Goal: Transaction & Acquisition: Book appointment/travel/reservation

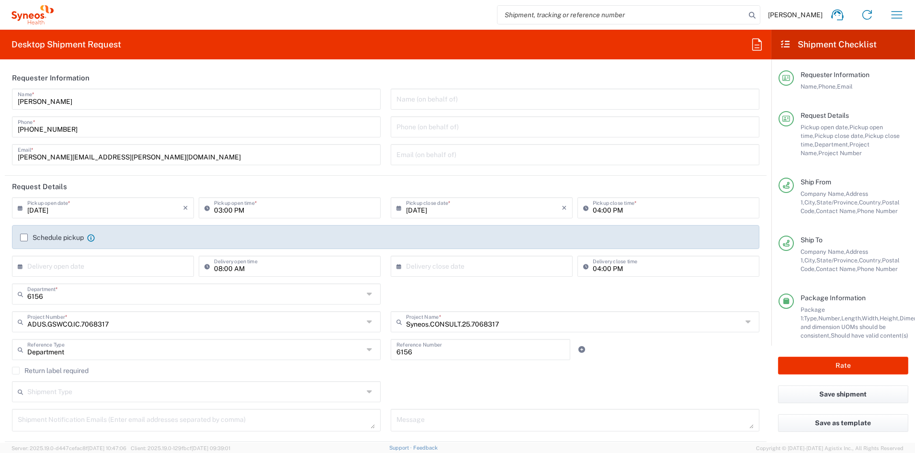
scroll to position [439, 0]
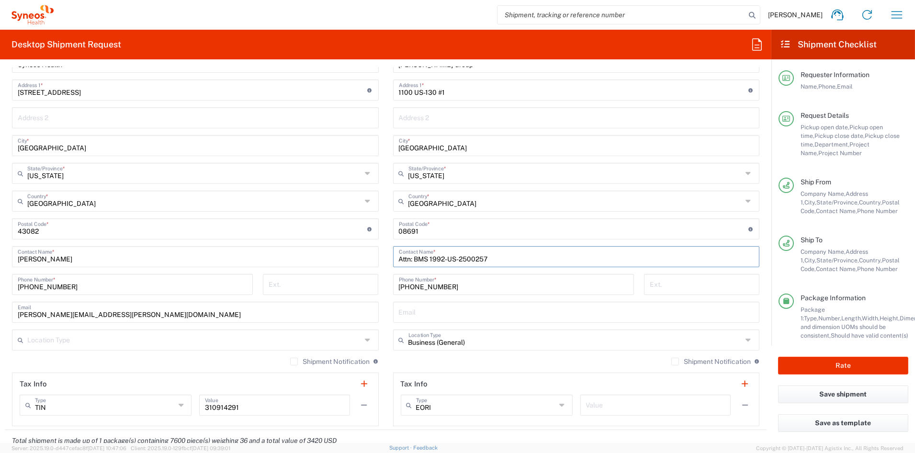
drag, startPoint x: 494, startPoint y: 258, endPoint x: 346, endPoint y: 255, distance: 148.9
click at [346, 255] on div "Ship From Syneos Health Communications-[GEOGRAPHIC_DATA] [GEOGRAPHIC_DATA] Loca…" at bounding box center [386, 215] width 762 height 427
paste input "Medicare Part D Flashcard: NO-US-2500192"
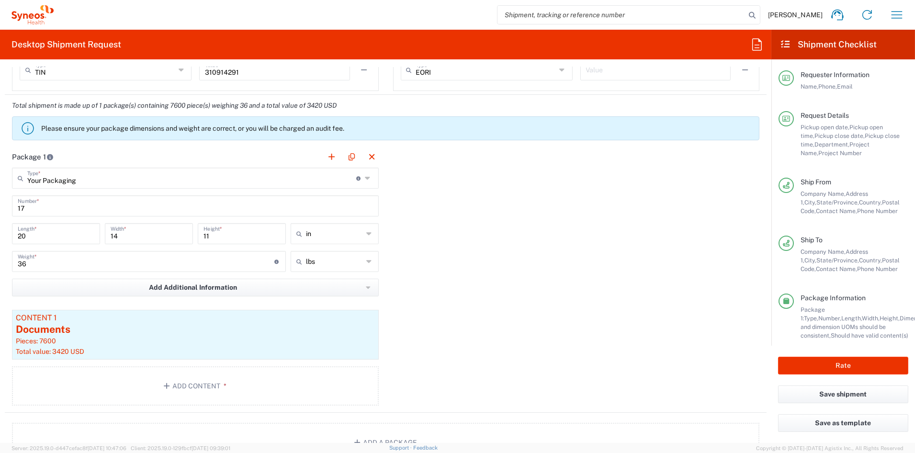
scroll to position [791, 0]
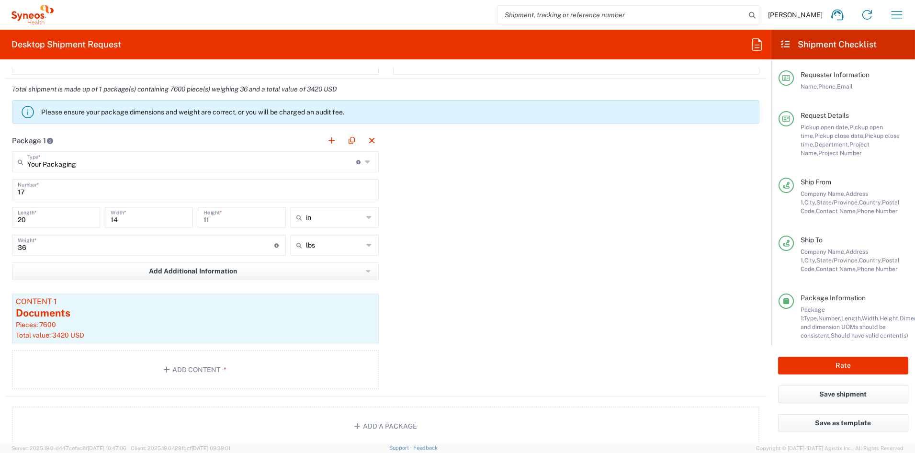
type input "Medicare Part D Flashcard: NO-US-2500192"
drag, startPoint x: 44, startPoint y: 188, endPoint x: -3, endPoint y: 187, distance: 47.4
click at [0, 187] on html "[PERSON_NAME] Home Shipment estimator Shipment tracking Desktop shipment reques…" at bounding box center [457, 226] width 915 height 453
type input "5"
drag, startPoint x: -2, startPoint y: 246, endPoint x: -19, endPoint y: 244, distance: 16.8
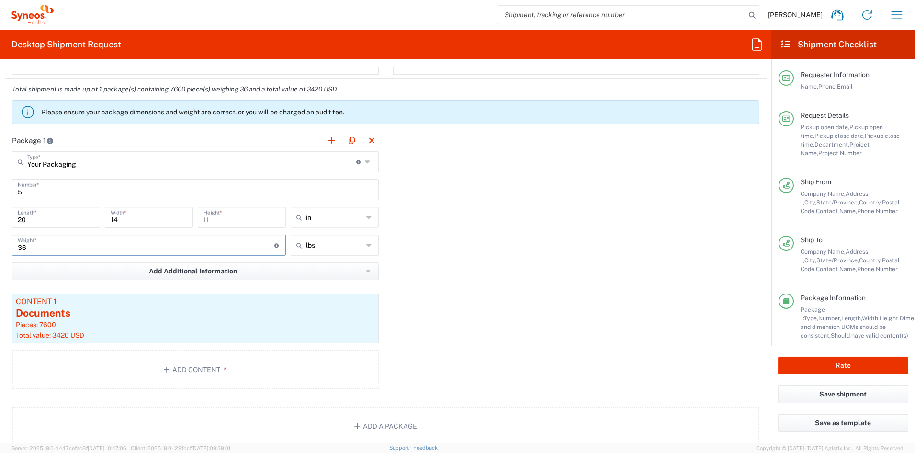
click at [0, 244] on html "[PERSON_NAME] Home Shipment estimator Shipment tracking Desktop shipment reques…" at bounding box center [457, 226] width 915 height 453
click at [39, 219] on input "20" at bounding box center [56, 216] width 77 height 17
drag, startPoint x: 32, startPoint y: 247, endPoint x: -5, endPoint y: 245, distance: 36.5
click at [0, 245] on html "[PERSON_NAME] Home Shipment estimator Shipment tracking Desktop shipment reques…" at bounding box center [457, 226] width 915 height 453
click at [106, 324] on div "Pieces: 7600" at bounding box center [195, 324] width 359 height 9
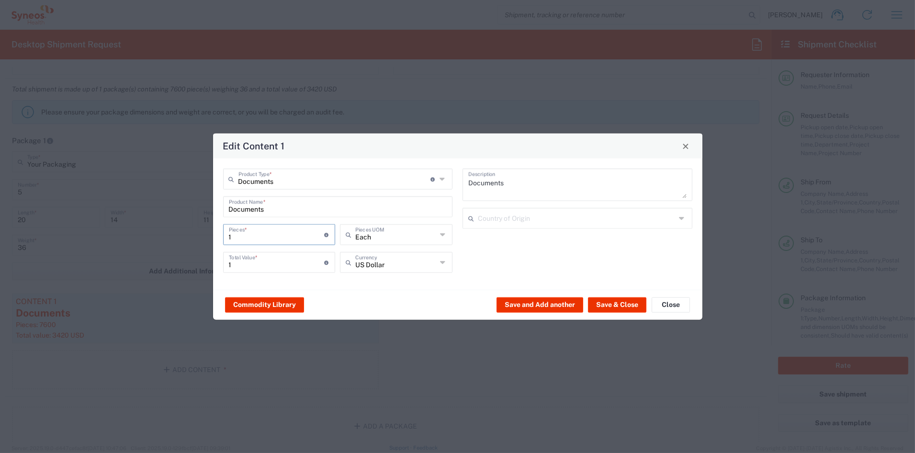
drag, startPoint x: 247, startPoint y: 236, endPoint x: 182, endPoint y: 230, distance: 65.0
click at [182, 230] on div "Edit Content 1 Documents Product Type * Document: Paper document generated inte…" at bounding box center [457, 226] width 915 height 453
type input "2"
type input "26"
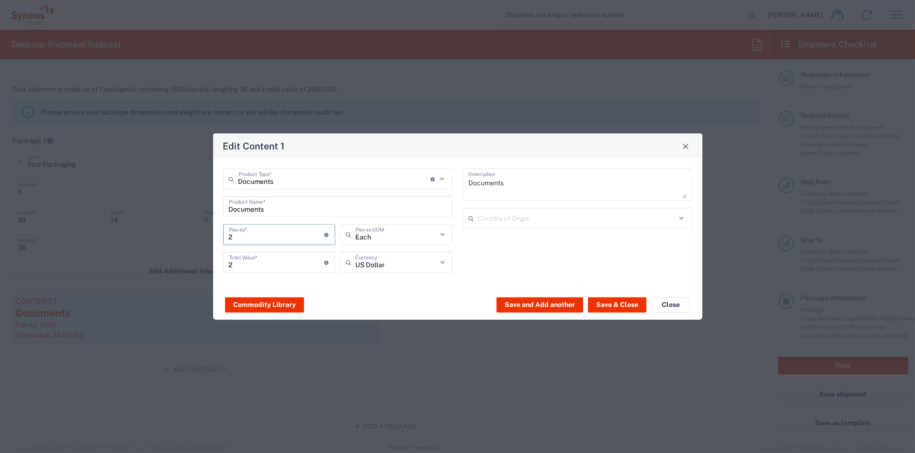
type input "26"
type input "265"
type input "2650"
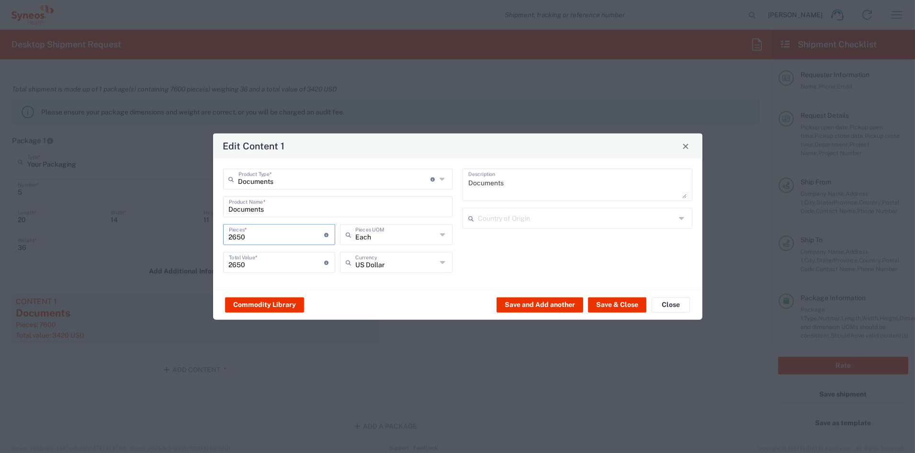
drag, startPoint x: 246, startPoint y: 237, endPoint x: 204, endPoint y: 233, distance: 41.8
click at [204, 234] on div "Edit Content 1 Documents Product Type * Document: Paper document generated inte…" at bounding box center [457, 226] width 915 height 453
type input "2"
type input "23"
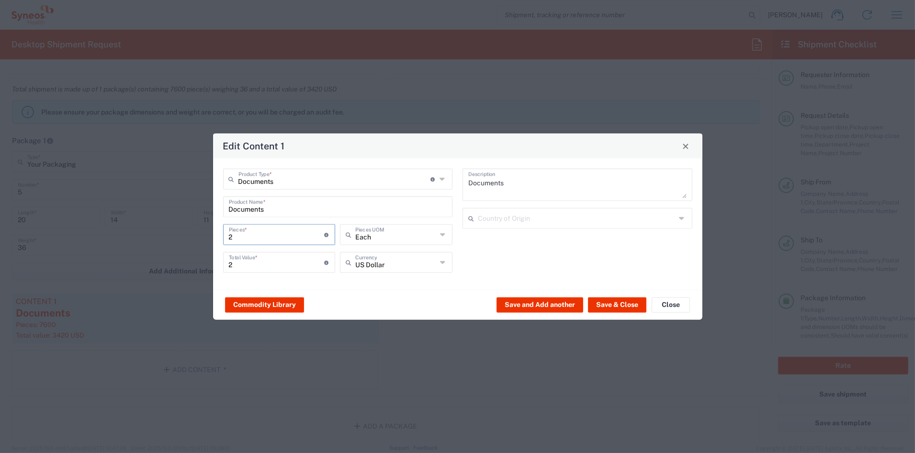
type input "23"
type input "230"
type input "2300"
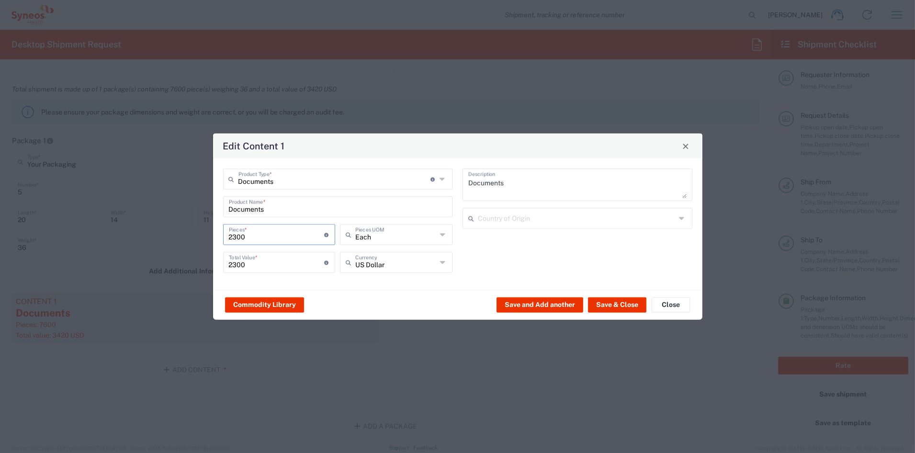
type input "2300"
click at [265, 267] on input "2300" at bounding box center [277, 261] width 96 height 17
drag, startPoint x: 239, startPoint y: 264, endPoint x: 188, endPoint y: 258, distance: 51.5
click at [191, 258] on div "Edit Content 1 Documents Product Type * Document: Paper document generated inte…" at bounding box center [457, 226] width 915 height 453
drag, startPoint x: 257, startPoint y: 265, endPoint x: 211, endPoint y: 259, distance: 46.8
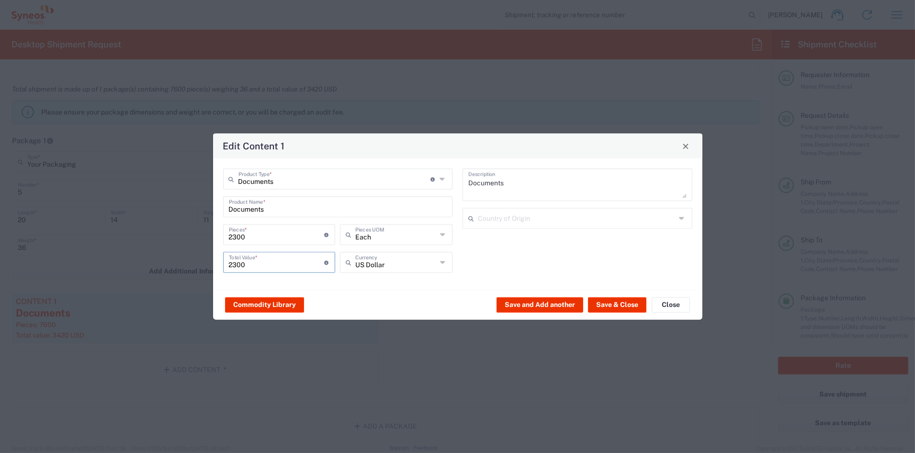
click at [211, 259] on div "Edit Content 1 Documents Product Type * Document: Paper document generated inte…" at bounding box center [457, 226] width 915 height 453
type input "1000"
click at [613, 304] on button "Save & Close" at bounding box center [617, 304] width 58 height 15
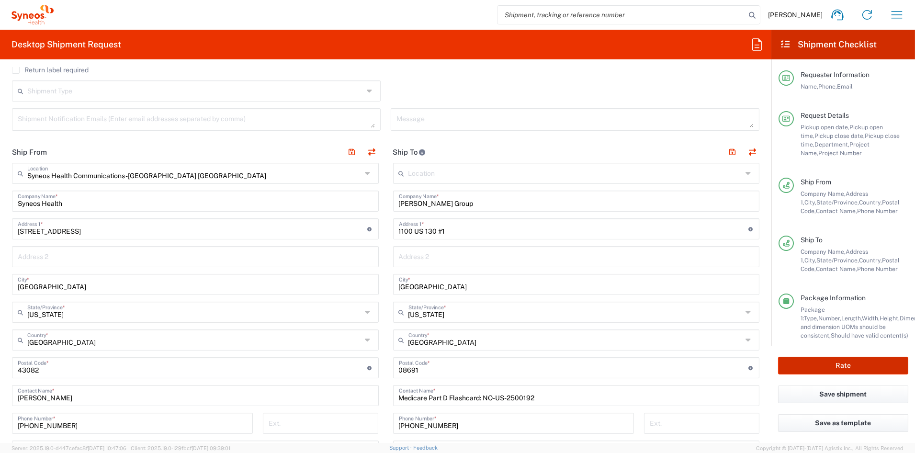
scroll to position [309, 0]
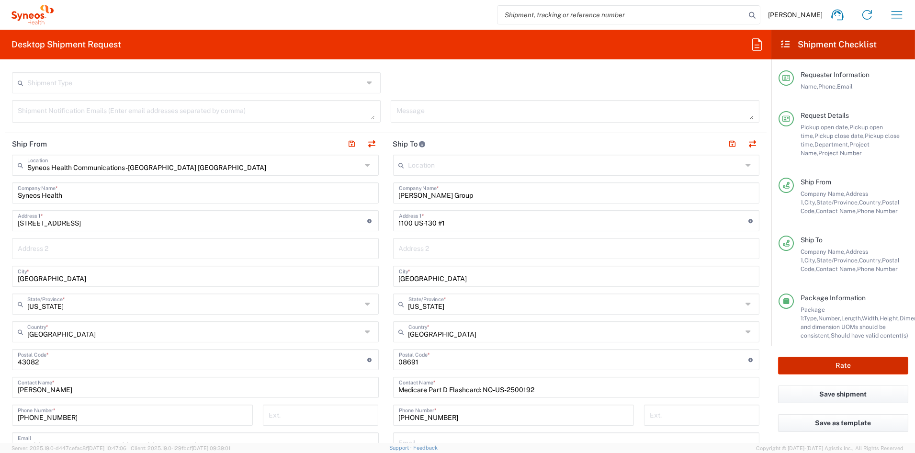
click at [836, 363] on button "Rate" at bounding box center [843, 366] width 130 height 18
type input "ADUS.GSWCO.IC.7068317"
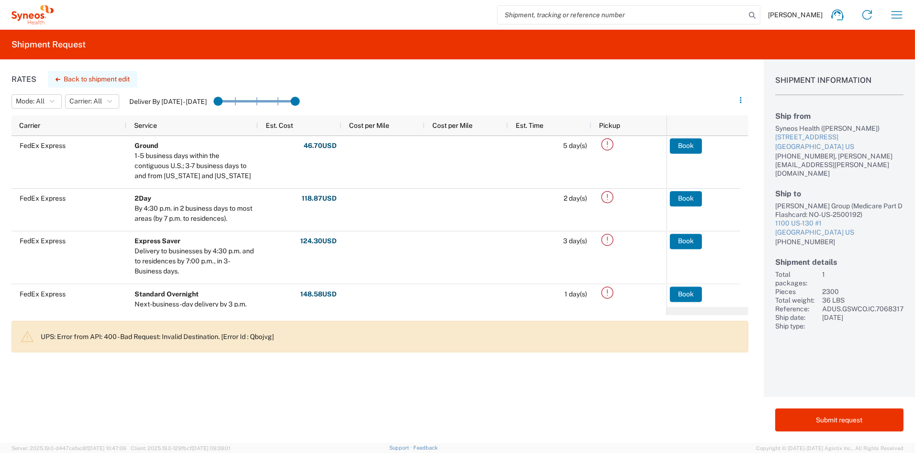
click at [78, 78] on button "Back to shipment edit" at bounding box center [93, 79] width 90 height 17
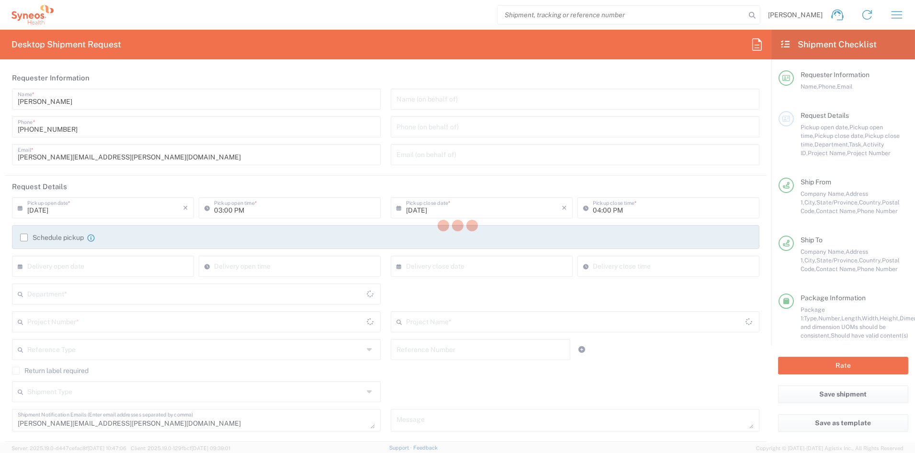
type input "[US_STATE]"
type input "ADUS.GSWCO.IC.7068317"
type input "[US_STATE]"
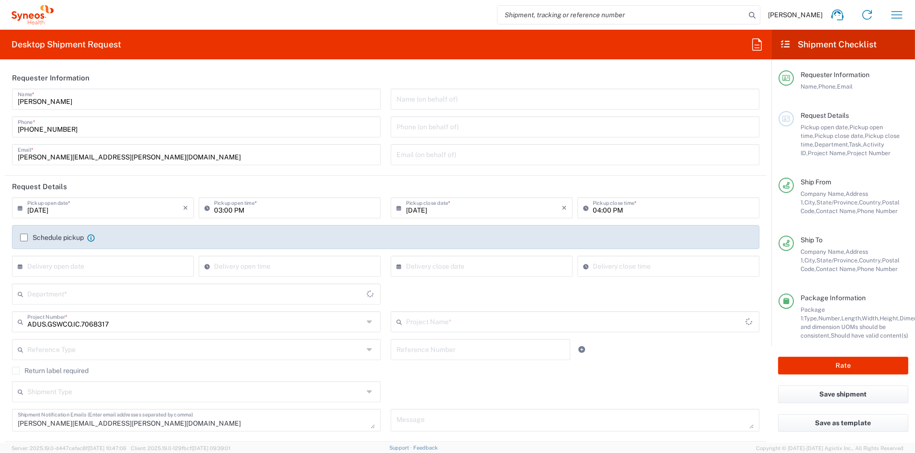
type input "Your Packaging"
type input "Syneos.CONSULT.25.7068317"
type input "6156"
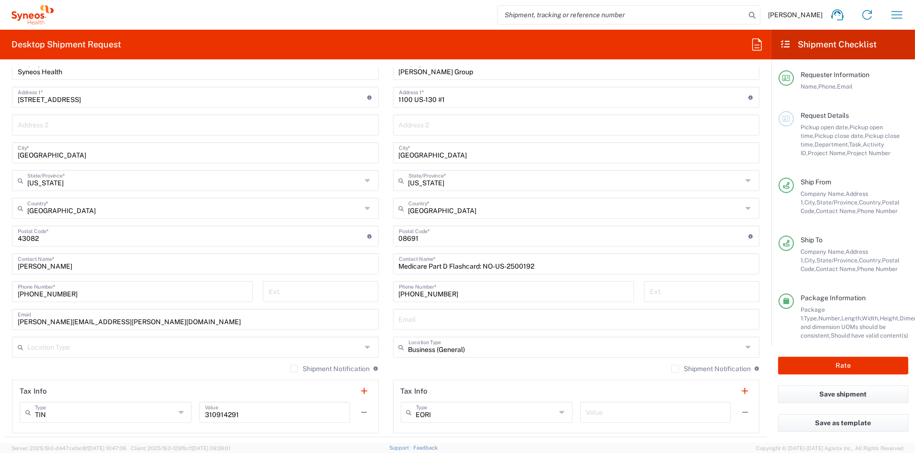
scroll to position [431, 0]
drag, startPoint x: 479, startPoint y: 154, endPoint x: 435, endPoint y: 154, distance: 44.5
click at [435, 154] on input "Robbinsville Township" at bounding box center [576, 153] width 355 height 17
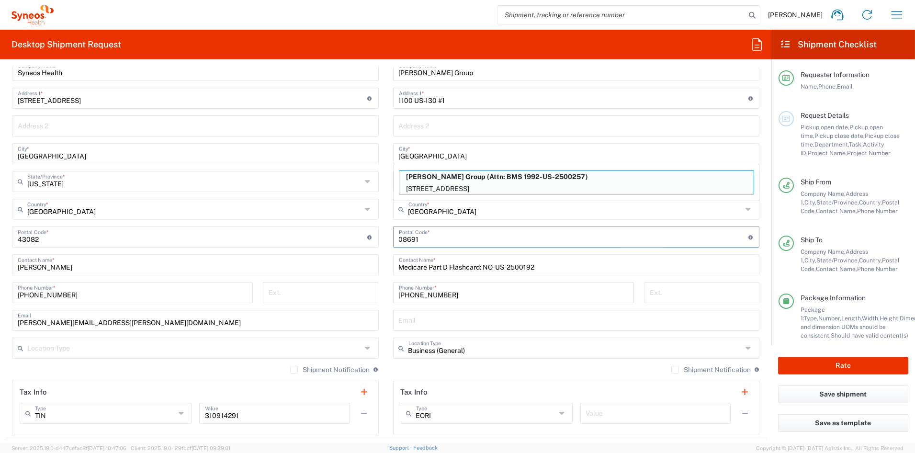
click at [513, 238] on input "undefined" at bounding box center [573, 236] width 349 height 17
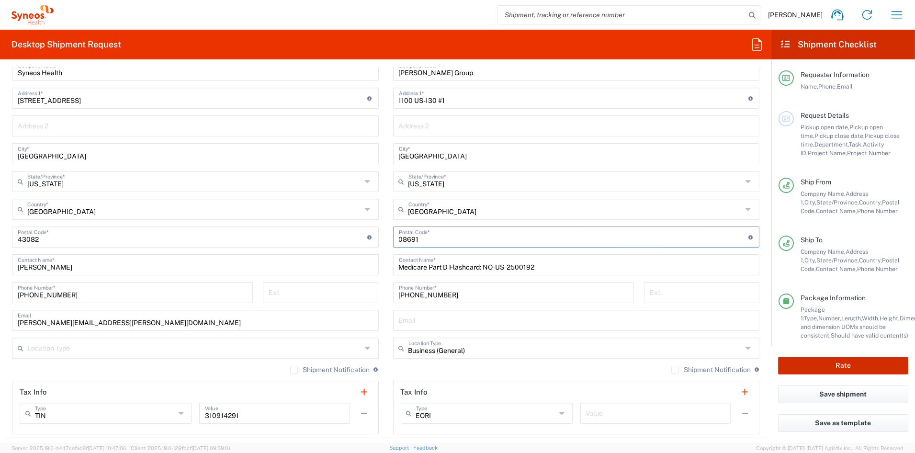
click at [852, 366] on button "Rate" at bounding box center [843, 366] width 130 height 18
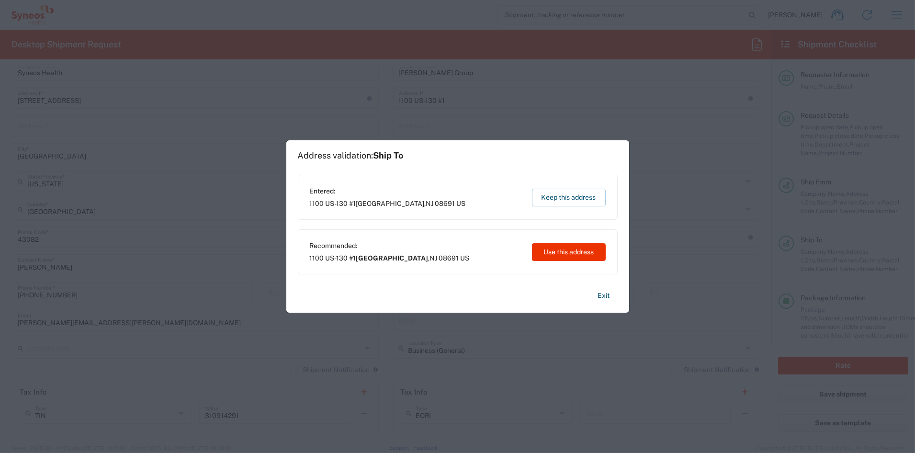
click at [563, 252] on button "Use this address" at bounding box center [569, 252] width 74 height 18
type input "Robbinsville Township"
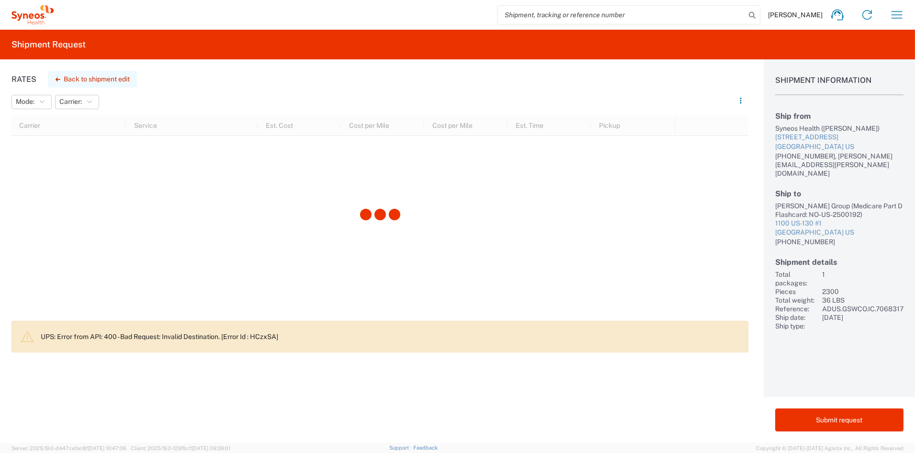
click at [109, 77] on button "Back to shipment edit" at bounding box center [93, 79] width 90 height 17
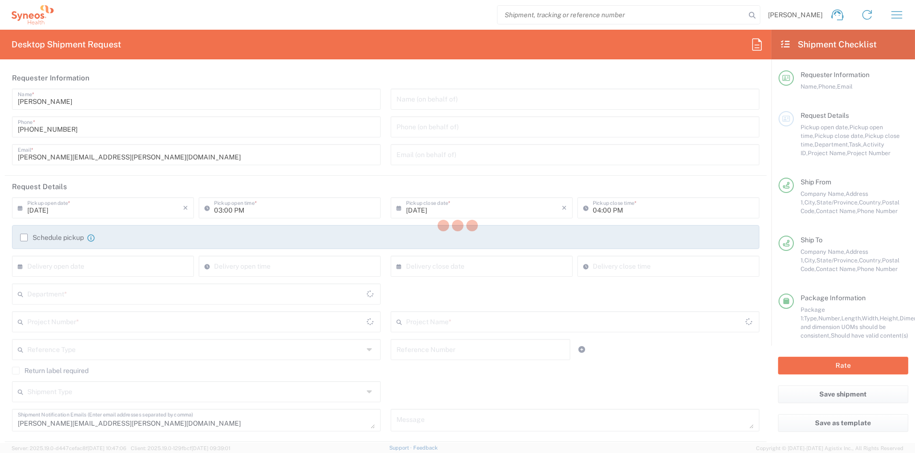
type input "[US_STATE]"
type input "ADUS.GSWCO.IC.7068317"
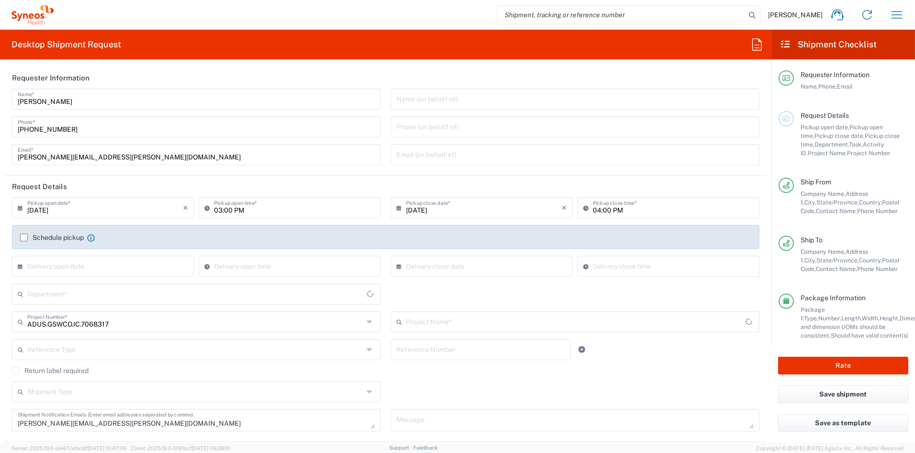
type input "[US_STATE]"
type input "Syneos.CONSULT.25.7068317"
type input "Your Packaging"
type input "6156"
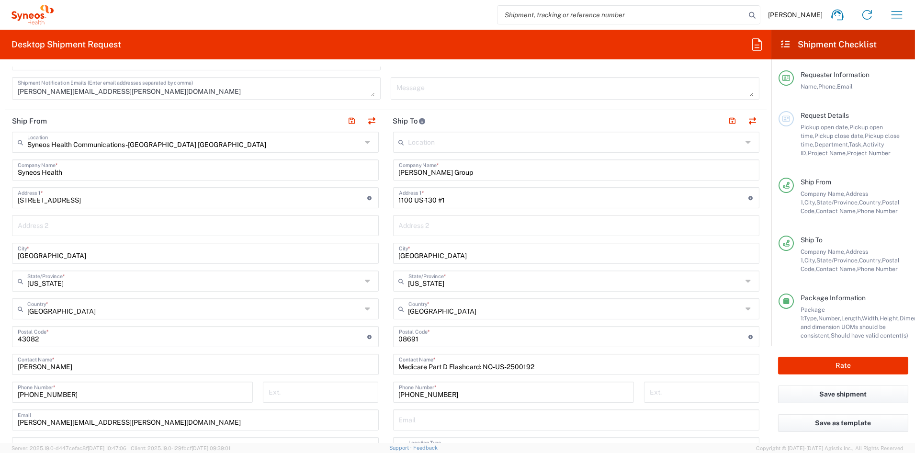
scroll to position [335, 0]
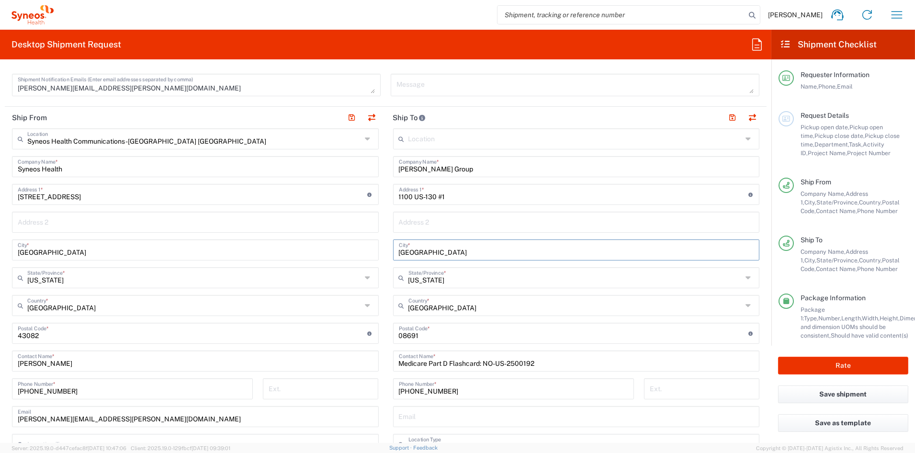
drag, startPoint x: 482, startPoint y: 255, endPoint x: 435, endPoint y: 252, distance: 47.0
click at [435, 252] on div "Robbinsville Township City *" at bounding box center [576, 249] width 367 height 21
type input "Robbinsville"
click at [691, 188] on input "1100 US-130 #1" at bounding box center [573, 191] width 349 height 17
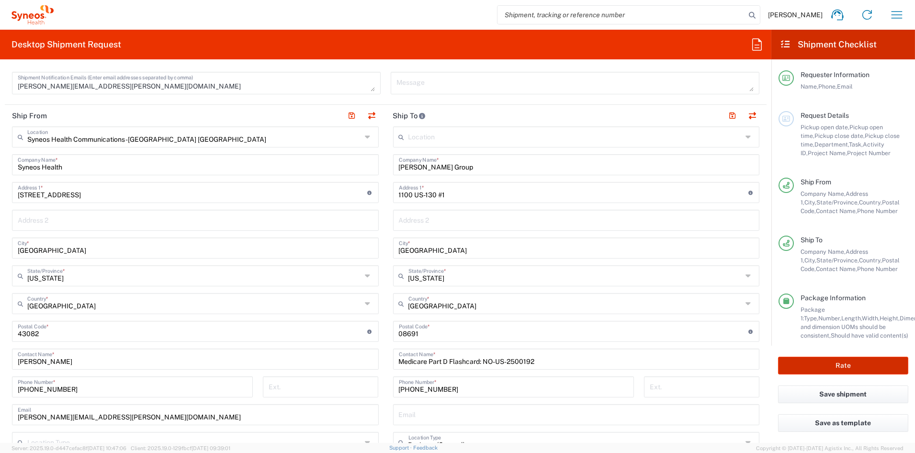
click at [820, 366] on button "Rate" at bounding box center [843, 366] width 130 height 18
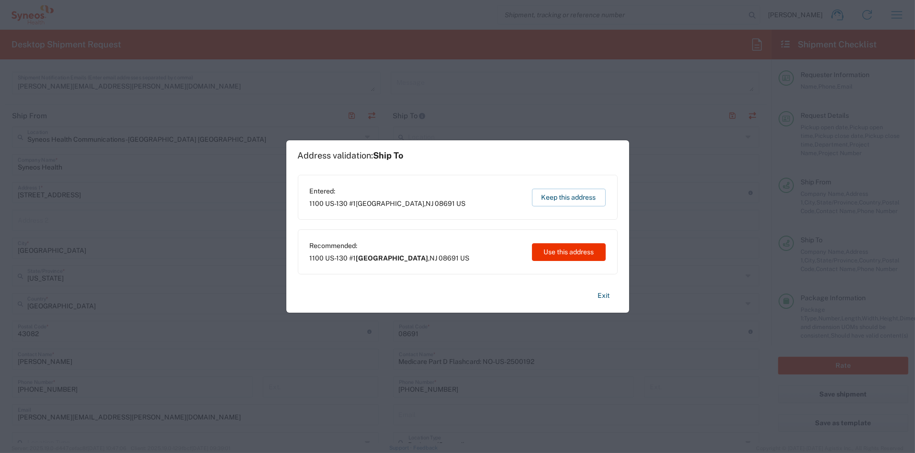
click at [576, 197] on button "Keep this address" at bounding box center [569, 198] width 74 height 18
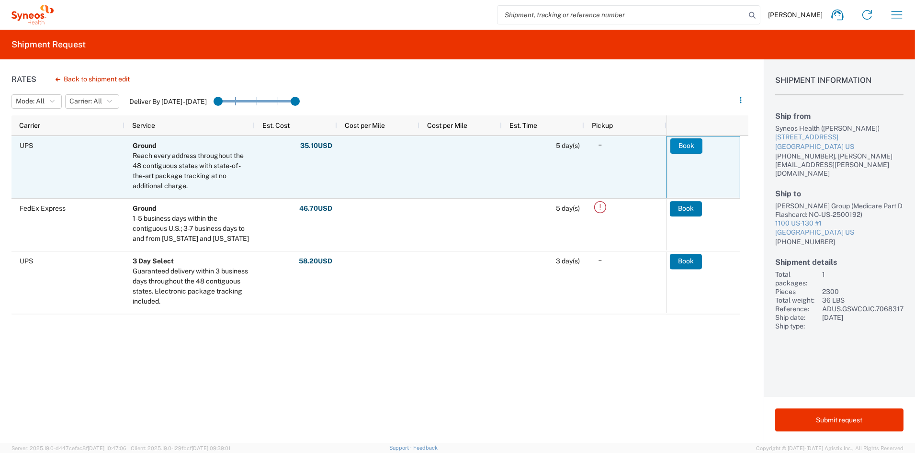
click at [684, 146] on button "Book" at bounding box center [686, 145] width 32 height 15
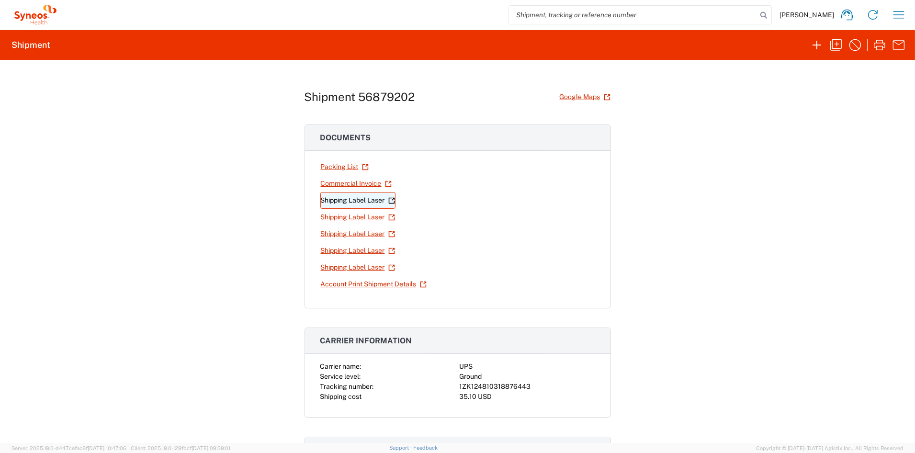
click at [342, 198] on link "Shipping Label Laser" at bounding box center [357, 200] width 75 height 17
click at [352, 219] on link "Shipping Label Laser" at bounding box center [357, 217] width 75 height 17
click at [362, 234] on link "Shipping Label Laser" at bounding box center [357, 233] width 75 height 17
click at [326, 250] on link "Shipping Label Laser" at bounding box center [357, 250] width 75 height 17
click at [336, 269] on link "Shipping Label Laser" at bounding box center [357, 267] width 75 height 17
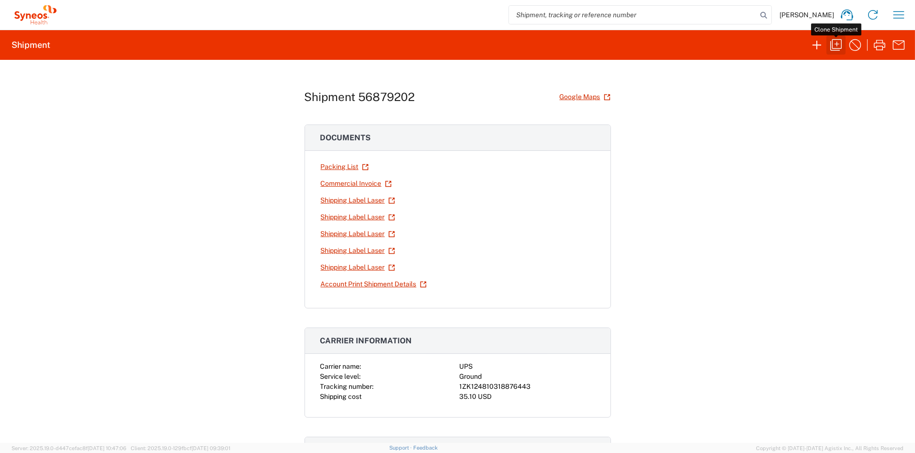
click at [837, 44] on icon "button" at bounding box center [835, 44] width 11 height 11
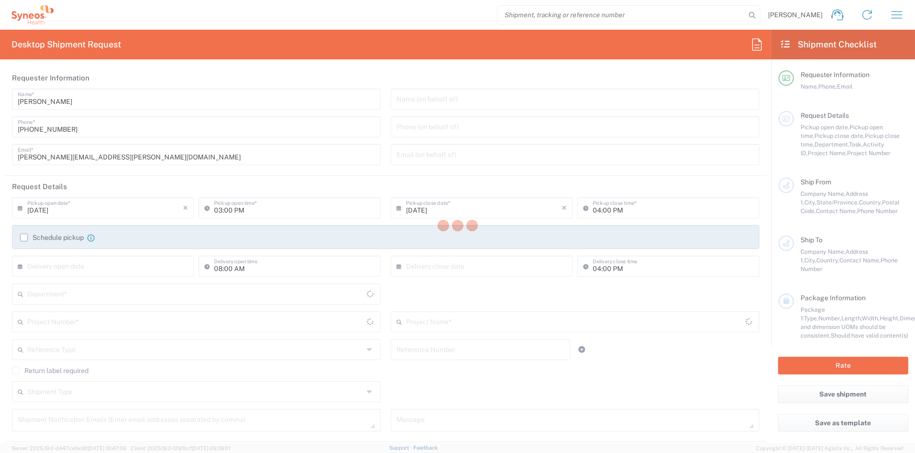
type textarea "[PERSON_NAME][EMAIL_ADDRESS][PERSON_NAME][DOMAIN_NAME]"
type input "Syneos Health Communications-[GEOGRAPHIC_DATA] [GEOGRAPHIC_DATA]"
type input "Syneos Health"
type input "[STREET_ADDRESS]"
type input "[GEOGRAPHIC_DATA]"
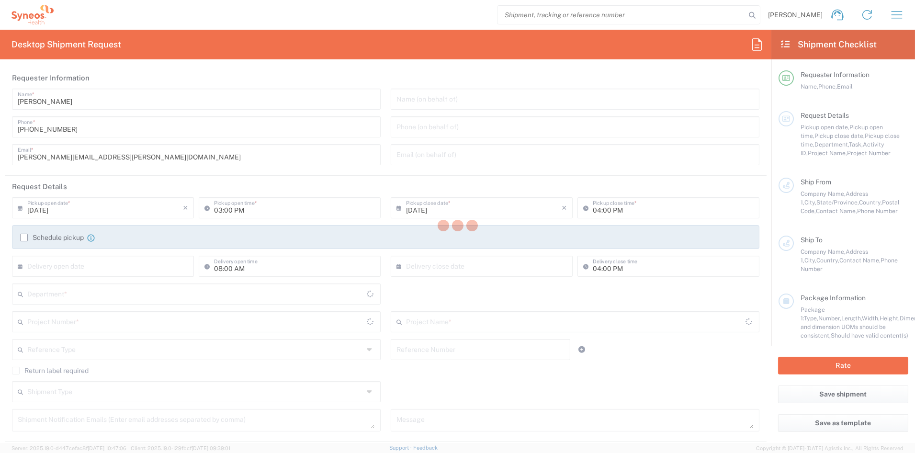
type input "43082"
type input "[PERSON_NAME]"
type input "[PHONE_NUMBER]"
type input "[PERSON_NAME][EMAIL_ADDRESS][PERSON_NAME][DOMAIN_NAME]"
type input "Hibbert Group"
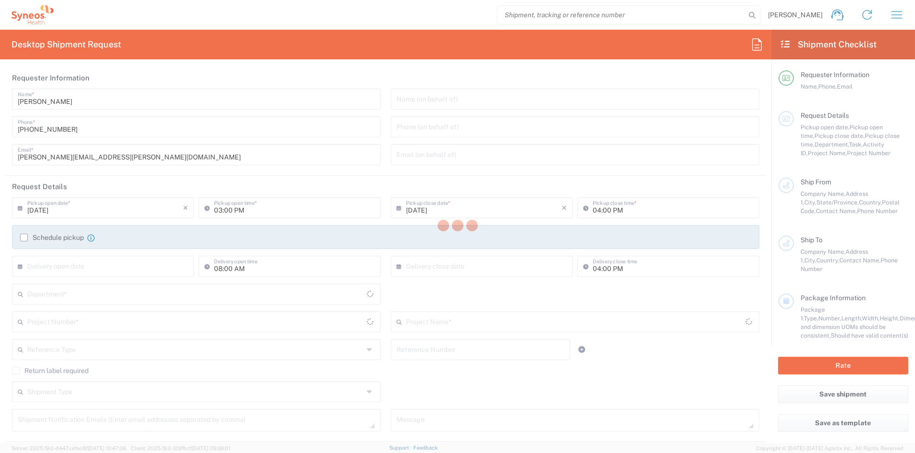
type input "1100 US-130 #1"
type input "Robbinsville"
type input "[GEOGRAPHIC_DATA]"
type input "08691"
type input "Medicare Part D Flashcard: NO-US-2500192"
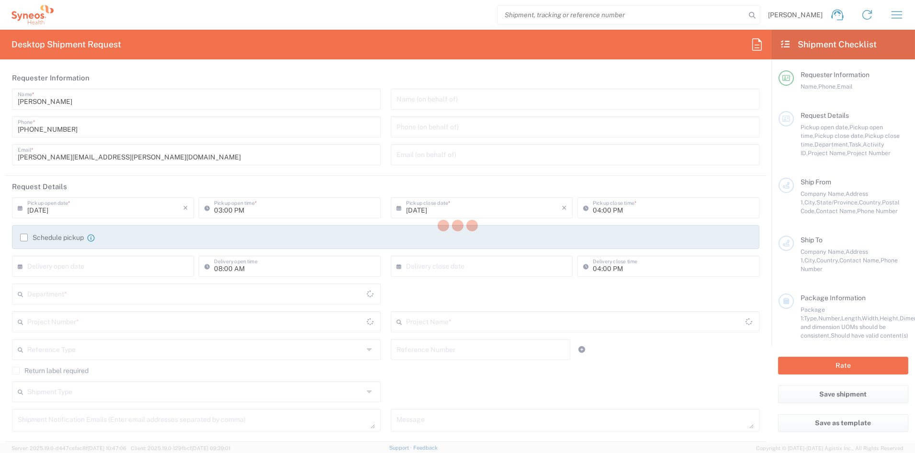
type input "919-379-0330"
type input "Business (General)"
type input "Sender/Shipper"
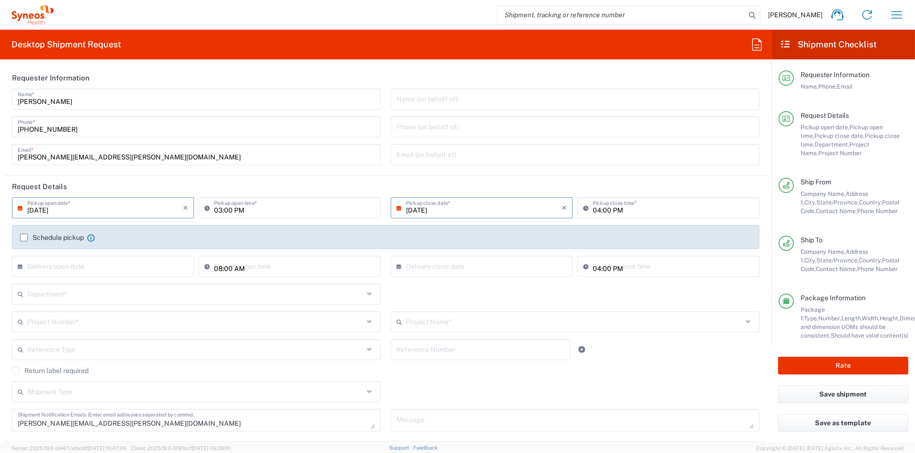
type input "[US_STATE]"
type input "ADUS.GSWCO.IC.7068317"
type input "Your Packaging"
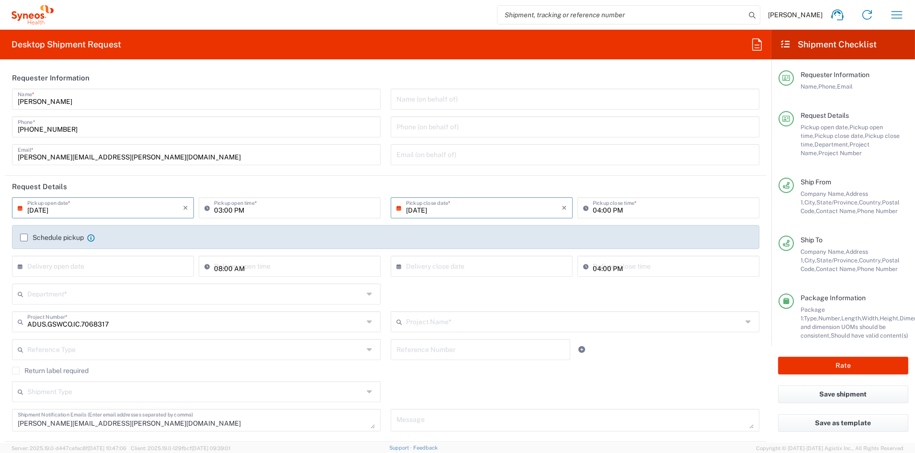
type input "Your Packaging"
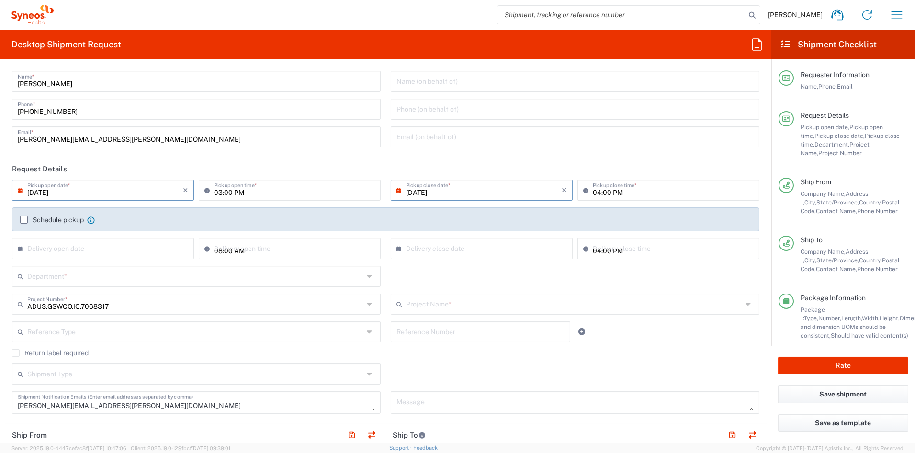
type input "Syneos.CONSULT.25.7068317"
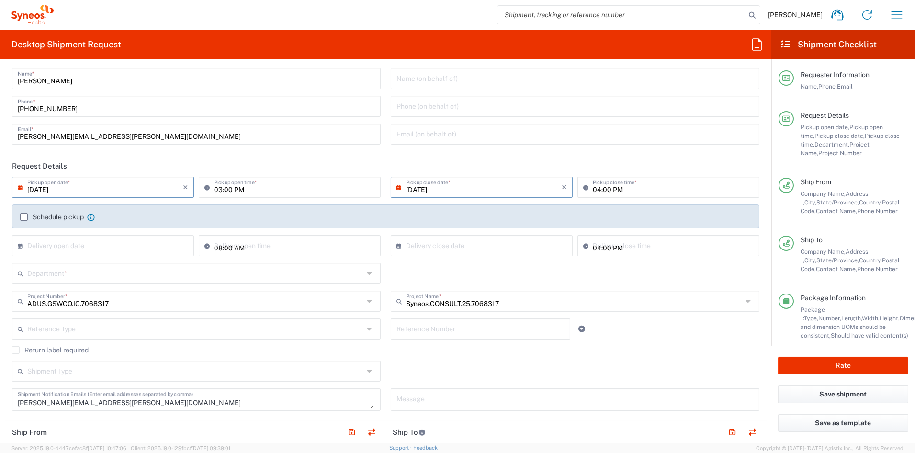
type input "6156"
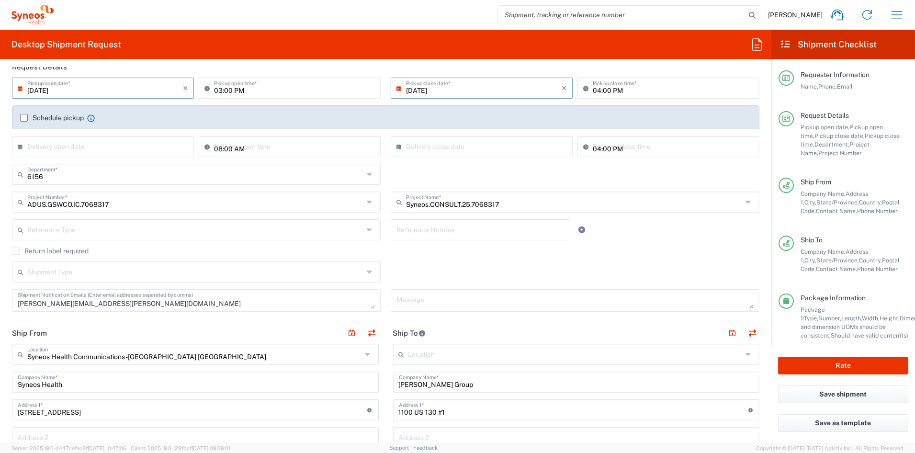
scroll to position [120, 0]
drag, startPoint x: 132, startPoint y: 303, endPoint x: -25, endPoint y: 301, distance: 156.5
click at [0, 301] on html "[PERSON_NAME] Home Shipment estimator Shipment tracking Desktop shipment reques…" at bounding box center [457, 226] width 915 height 453
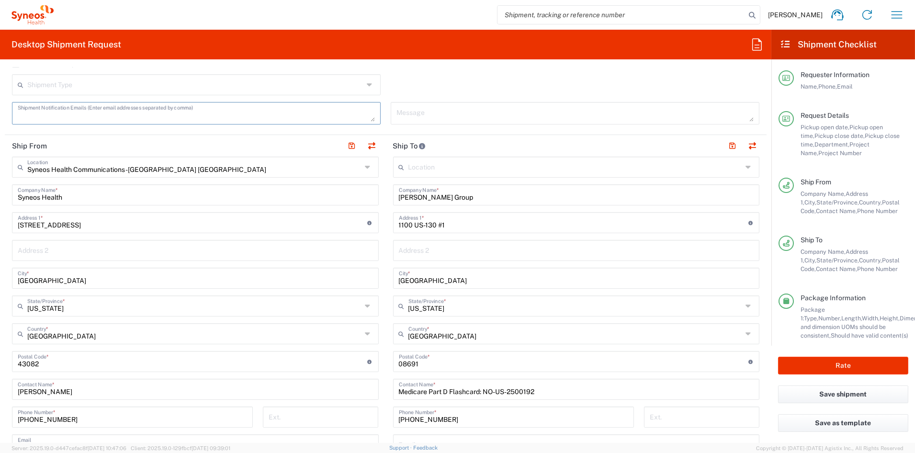
scroll to position [318, 0]
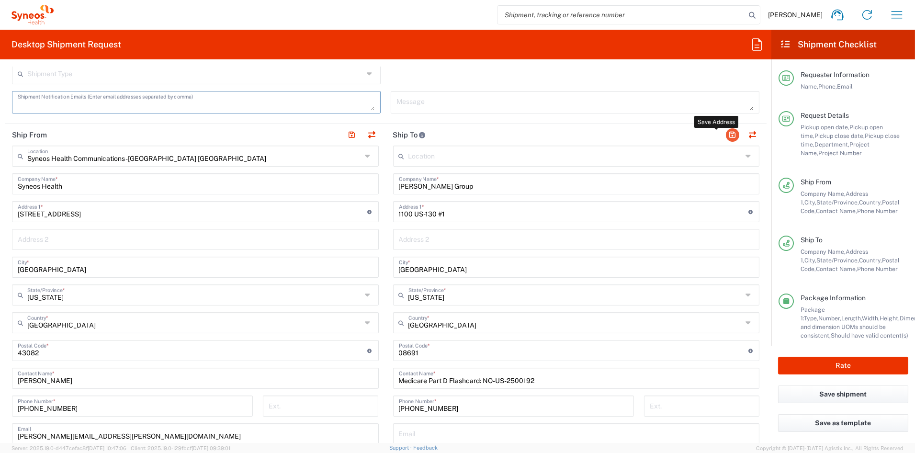
click at [727, 134] on button "button" at bounding box center [732, 134] width 13 height 13
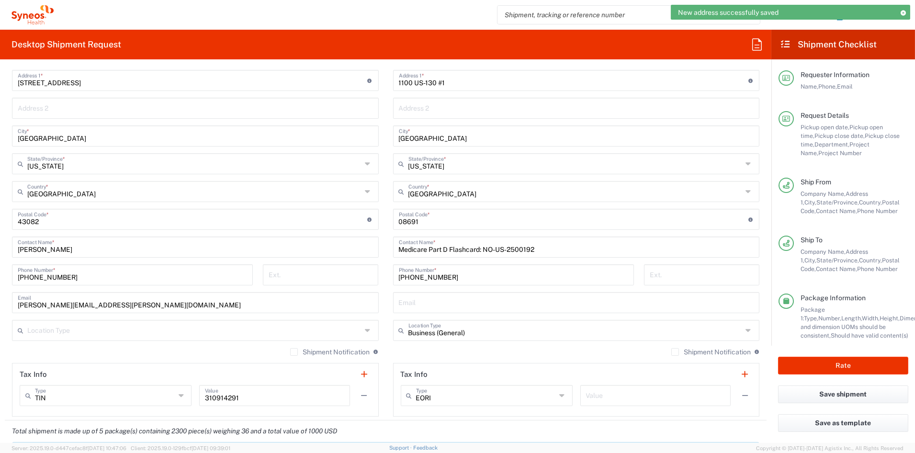
scroll to position [450, 0]
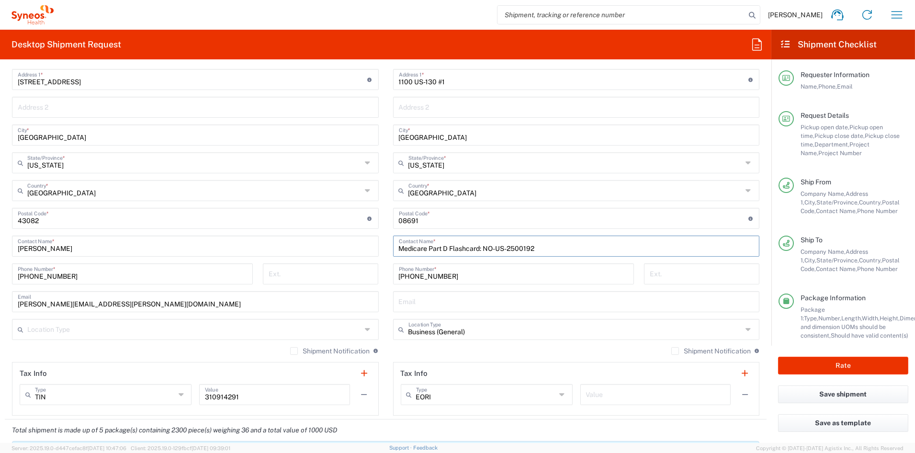
drag, startPoint x: 546, startPoint y: 249, endPoint x: 358, endPoint y: 251, distance: 188.1
click at [358, 251] on div "Ship From Syneos Health Communications-[GEOGRAPHIC_DATA] [GEOGRAPHIC_DATA] Loca…" at bounding box center [386, 205] width 762 height 427
paste input "IRA Flashcard: NO-US-2500193"
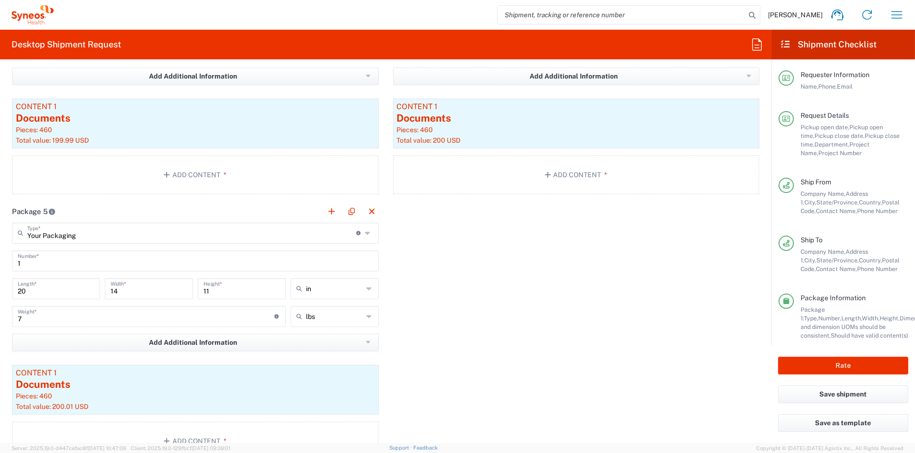
scroll to position [1220, 0]
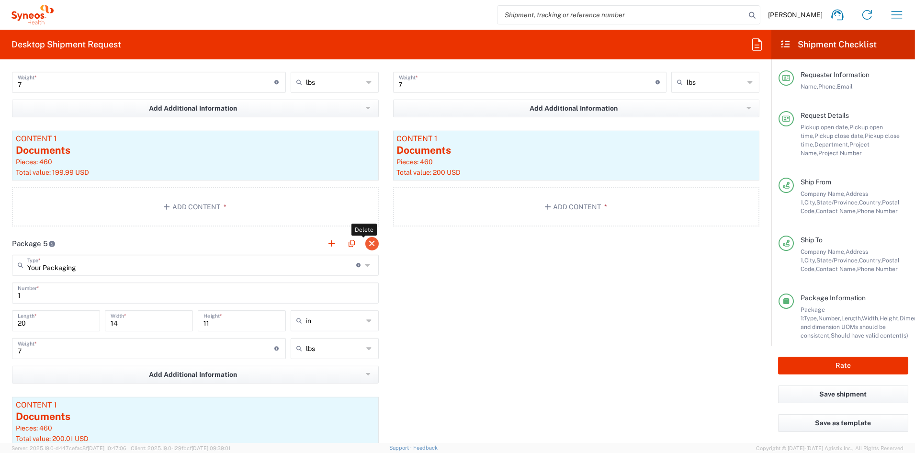
type input "IRA Flashcard: NO-US-2500193"
click at [366, 243] on button "button" at bounding box center [371, 243] width 13 height 13
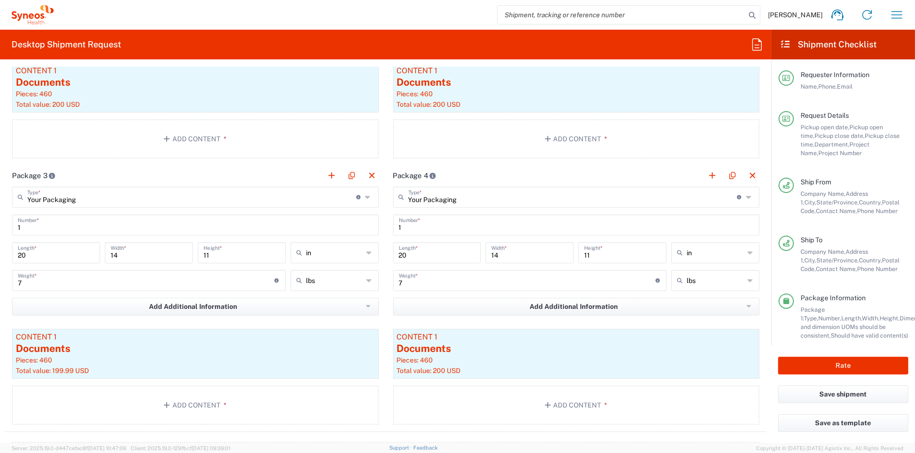
scroll to position [1000, 0]
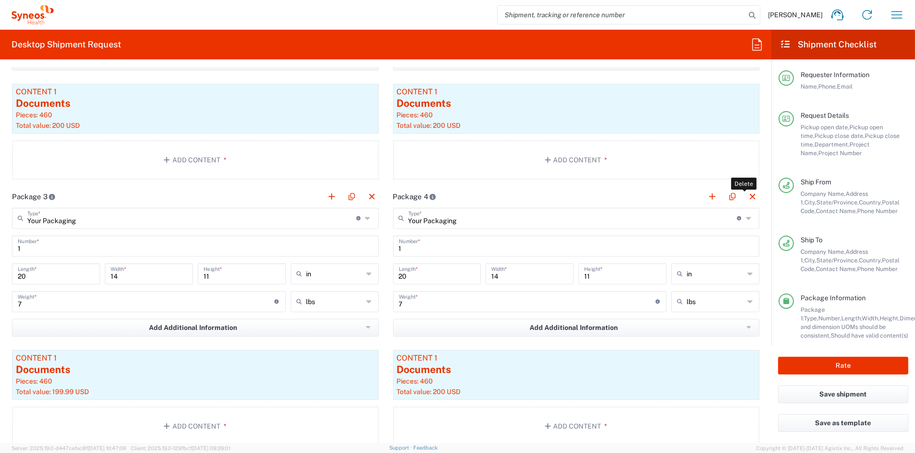
drag, startPoint x: 745, startPoint y: 197, endPoint x: 740, endPoint y: 197, distance: 5.3
click at [746, 197] on button "button" at bounding box center [752, 196] width 13 height 13
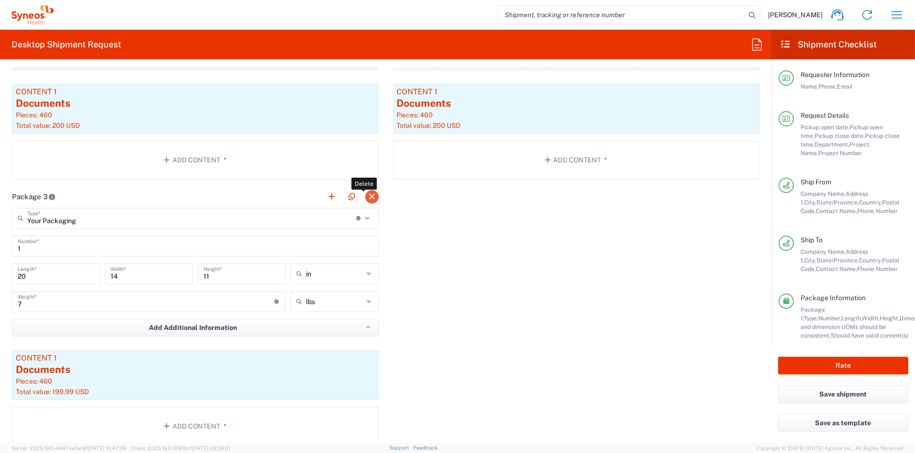
click at [367, 197] on button "button" at bounding box center [371, 196] width 13 height 13
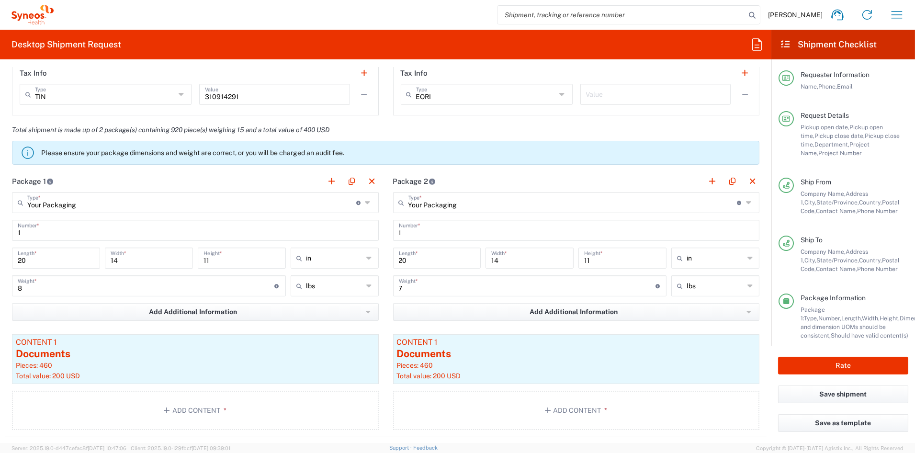
scroll to position [743, 0]
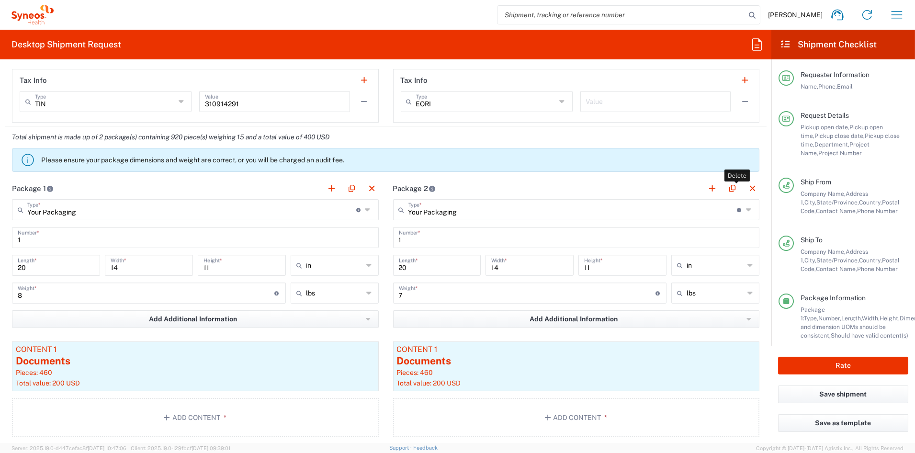
click at [746, 187] on button "button" at bounding box center [752, 188] width 13 height 13
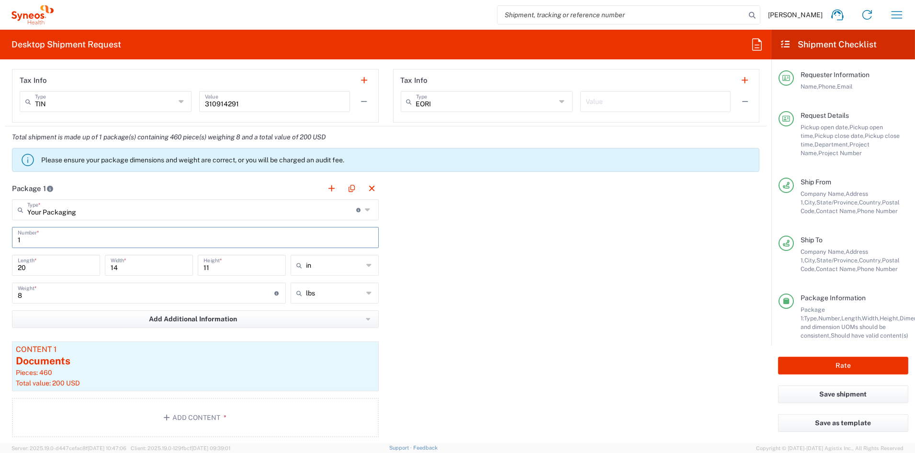
click at [34, 239] on input "1" at bounding box center [195, 236] width 355 height 17
drag, startPoint x: -10, startPoint y: 239, endPoint x: -62, endPoint y: 233, distance: 53.0
click at [0, 233] on html "[PERSON_NAME] Home Shipment estimator Shipment tracking Desktop shipment reques…" at bounding box center [457, 226] width 915 height 453
type input "6"
drag, startPoint x: 39, startPoint y: 293, endPoint x: -20, endPoint y: 294, distance: 58.9
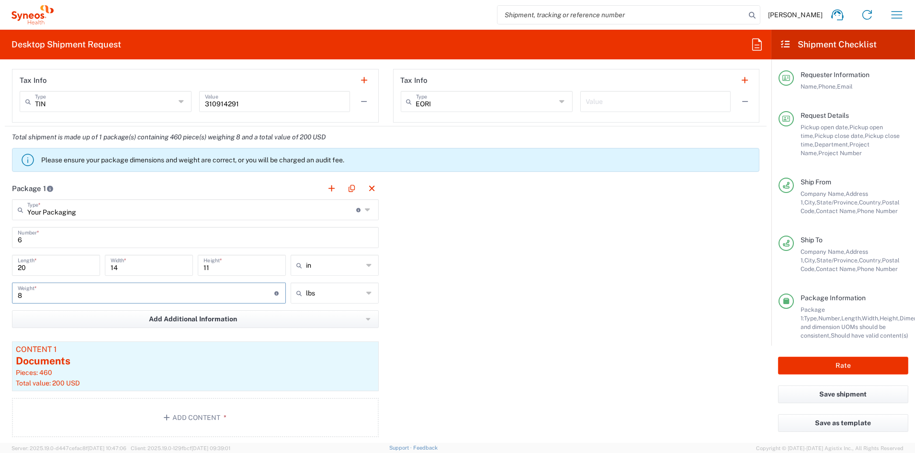
click at [0, 294] on html "[PERSON_NAME] Home Shipment estimator Shipment tracking Desktop shipment reques…" at bounding box center [457, 226] width 915 height 453
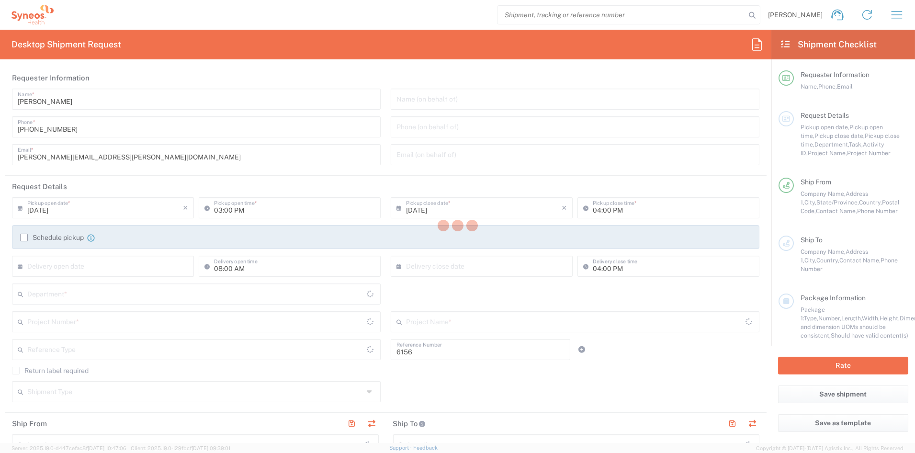
type input "Department"
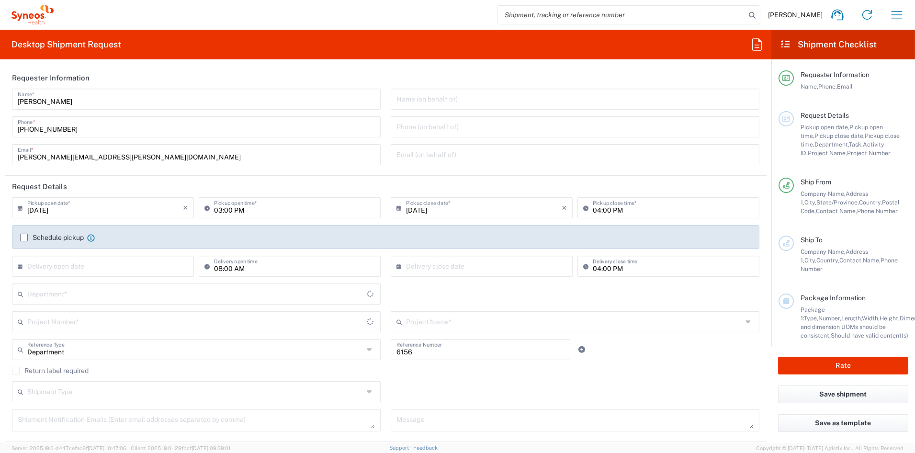
type input "[US_STATE]"
type input "[GEOGRAPHIC_DATA]"
type input "Syneos Health Communications-[GEOGRAPHIC_DATA] [GEOGRAPHIC_DATA]"
click at [896, 15] on icon "button" at bounding box center [896, 14] width 15 height 15
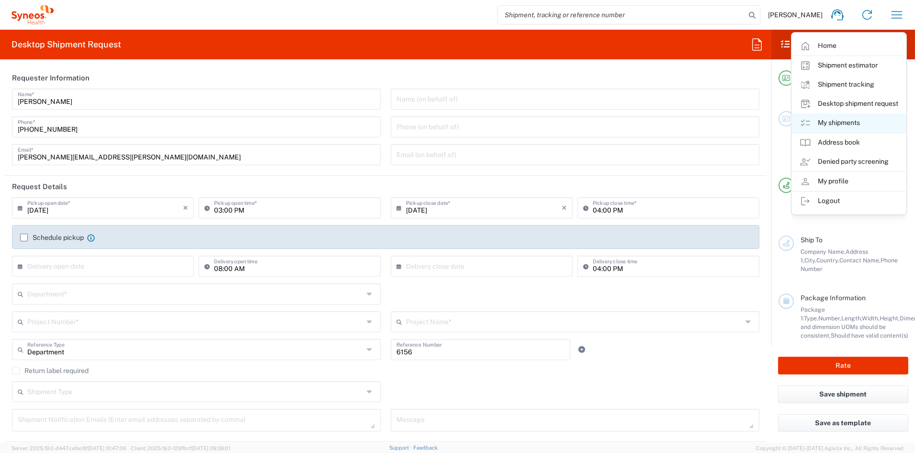
click at [831, 124] on link "My shipments" at bounding box center [849, 122] width 114 height 19
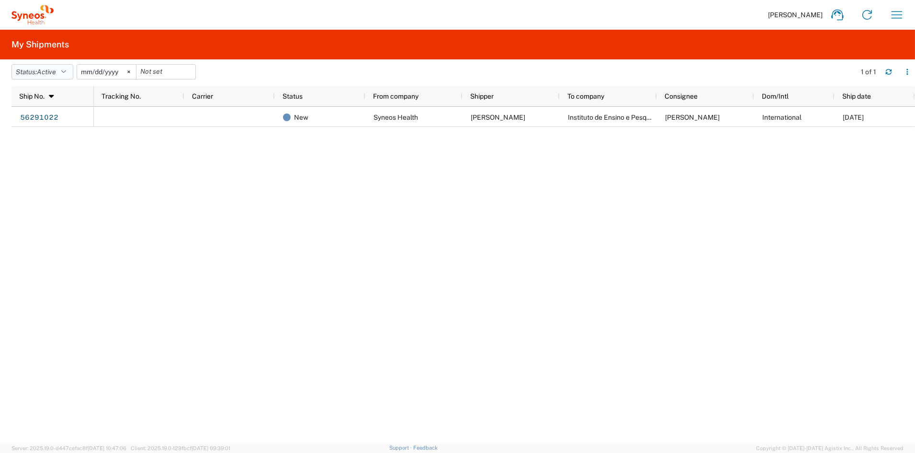
click at [45, 70] on span "Active" at bounding box center [46, 72] width 19 height 8
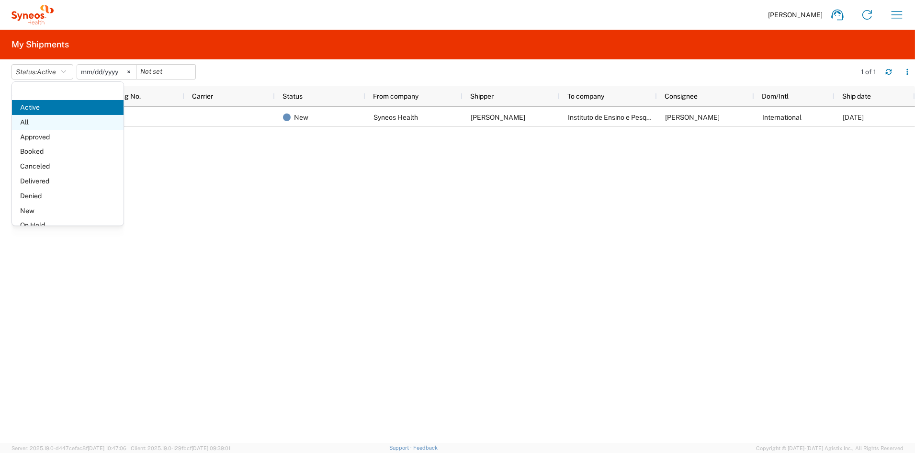
click at [30, 123] on span "All" at bounding box center [68, 122] width 112 height 15
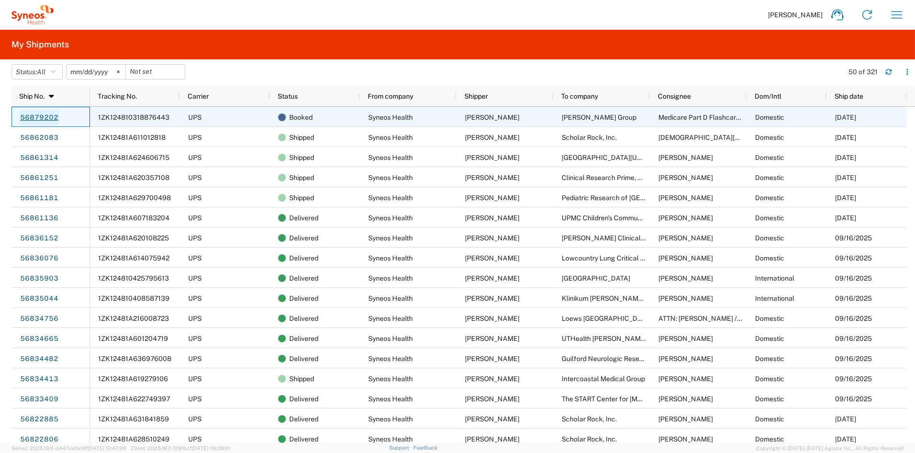
click at [42, 117] on link "56879202" at bounding box center [39, 117] width 39 height 15
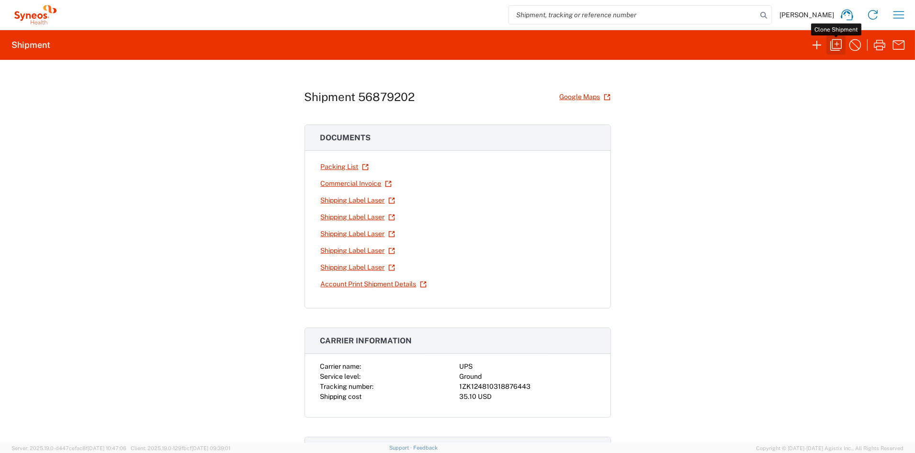
click at [833, 43] on icon "button" at bounding box center [835, 44] width 15 height 15
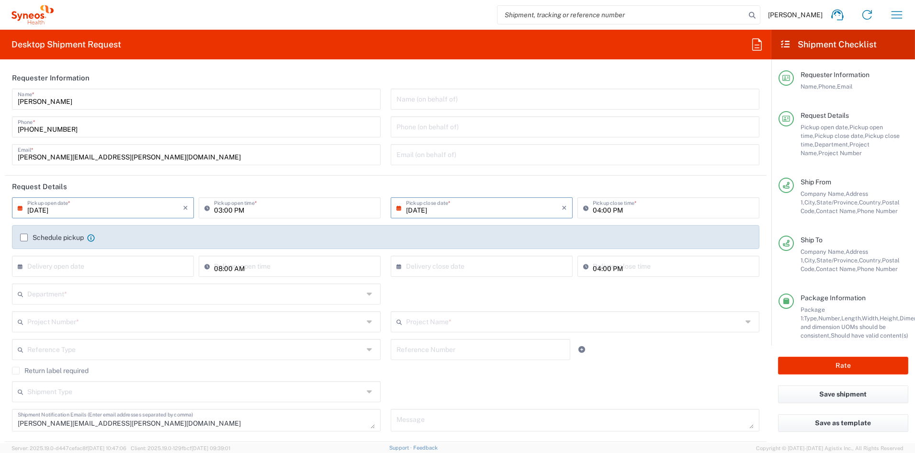
type input "[US_STATE]"
type input "ADUS.GSWCO.IC.7068317"
type input "Your Packaging"
type input "6156"
type input "Your Packaging"
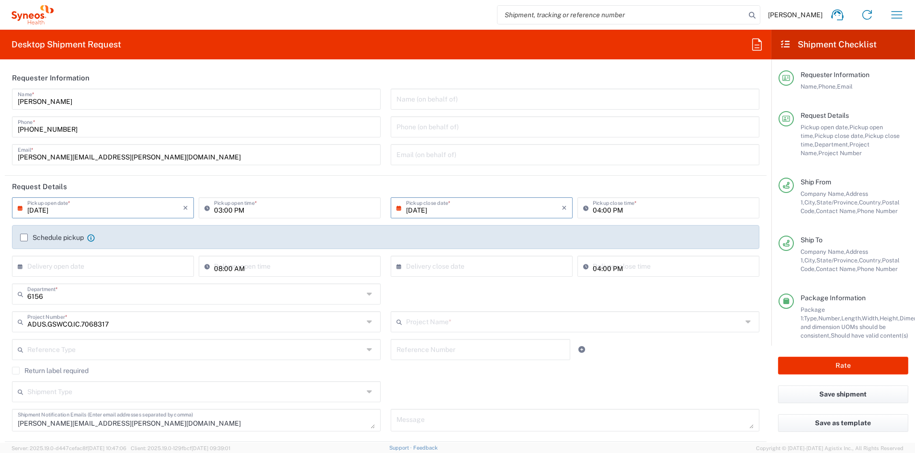
type input "Syneos.CONSULT.25.7068317"
type input "Your Packaging"
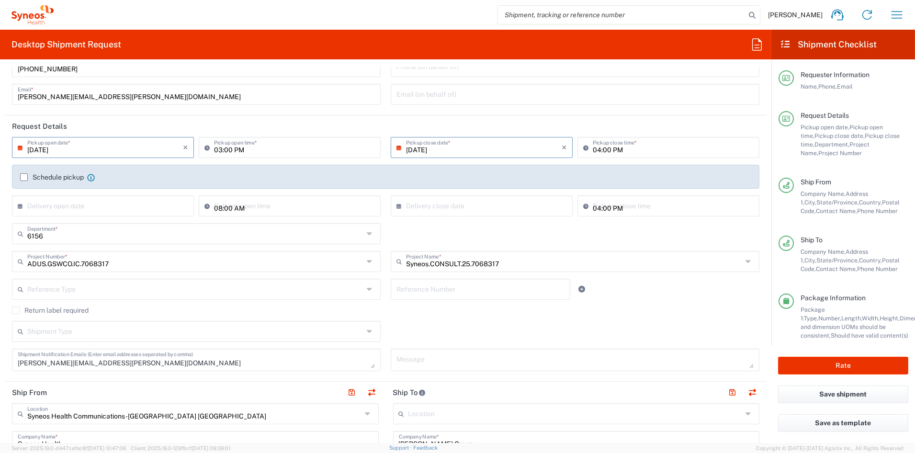
scroll to position [61, 0]
drag, startPoint x: 116, startPoint y: 362, endPoint x: -12, endPoint y: 363, distance: 127.8
click at [0, 363] on html "[PERSON_NAME] Home Shipment estimator Shipment tracking Desktop shipment reques…" at bounding box center [457, 226] width 915 height 453
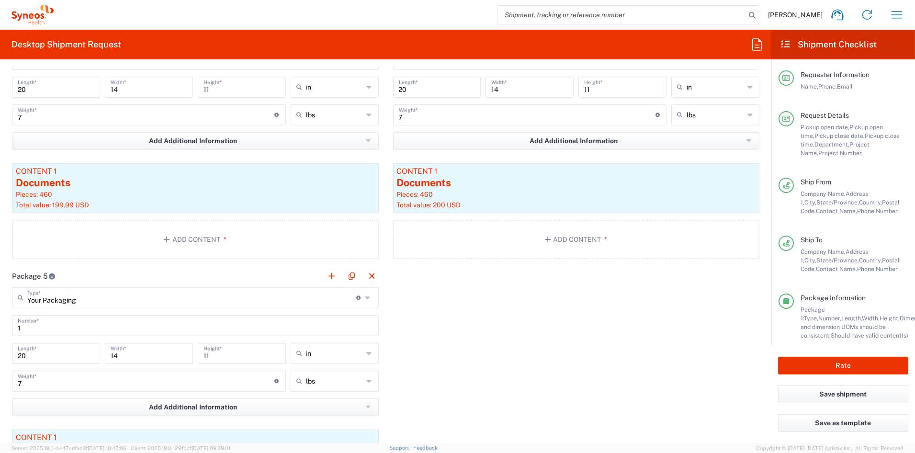
scroll to position [1189, 0]
click at [366, 272] on button "button" at bounding box center [371, 274] width 13 height 13
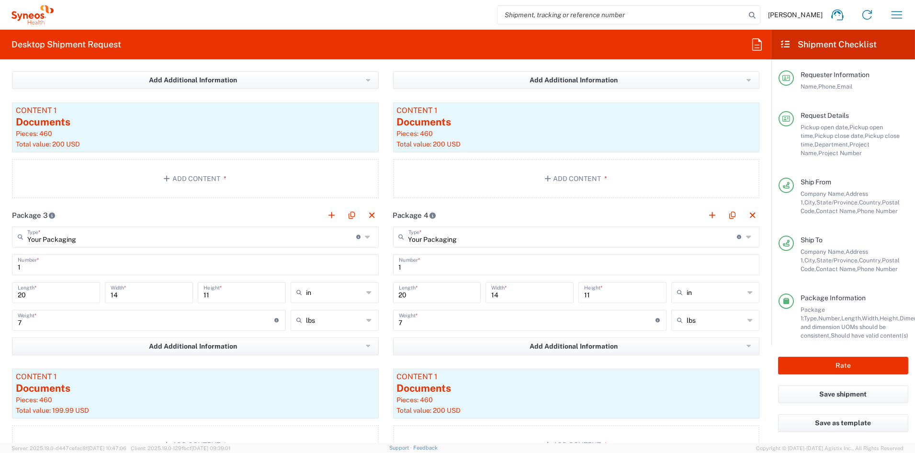
scroll to position [981, 0]
drag, startPoint x: 745, startPoint y: 215, endPoint x: 612, endPoint y: 213, distance: 133.1
click at [746, 215] on button "button" at bounding box center [752, 215] width 13 height 13
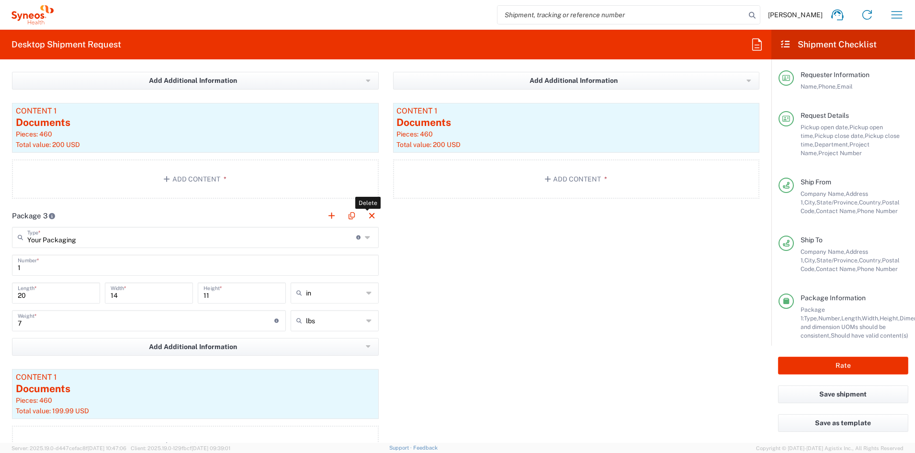
drag, startPoint x: 364, startPoint y: 214, endPoint x: 374, endPoint y: 214, distance: 10.1
click at [365, 214] on button "button" at bounding box center [371, 215] width 13 height 13
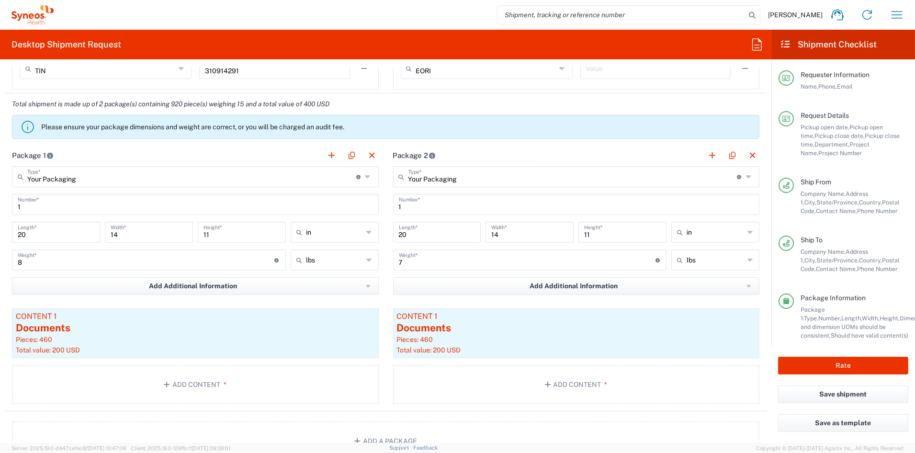
scroll to position [759, 0]
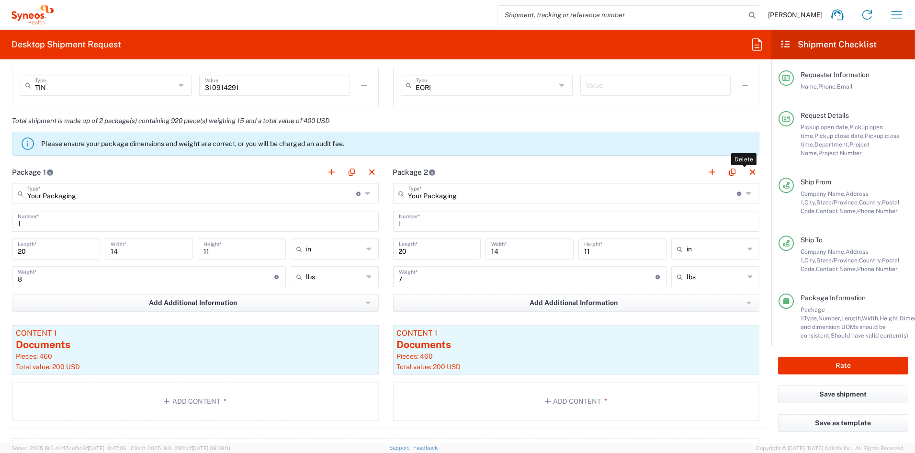
drag, startPoint x: 743, startPoint y: 172, endPoint x: 546, endPoint y: 166, distance: 197.3
click at [746, 172] on button "button" at bounding box center [752, 172] width 13 height 13
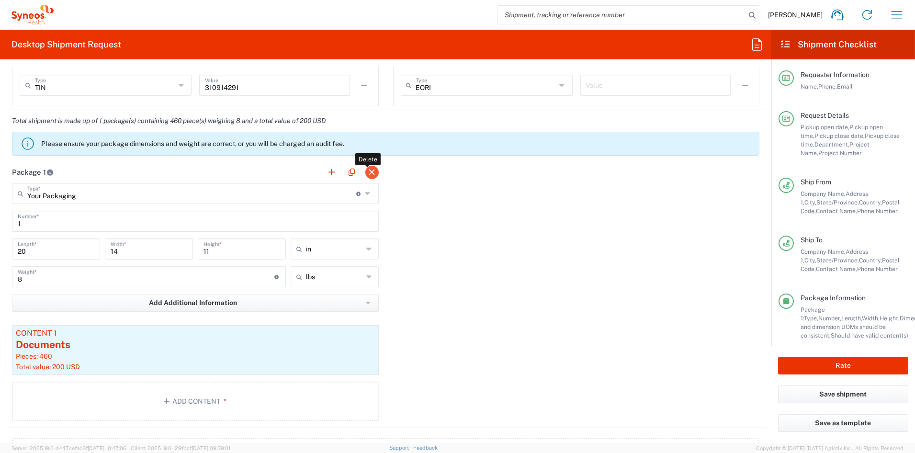
click at [367, 169] on button "button" at bounding box center [371, 172] width 13 height 13
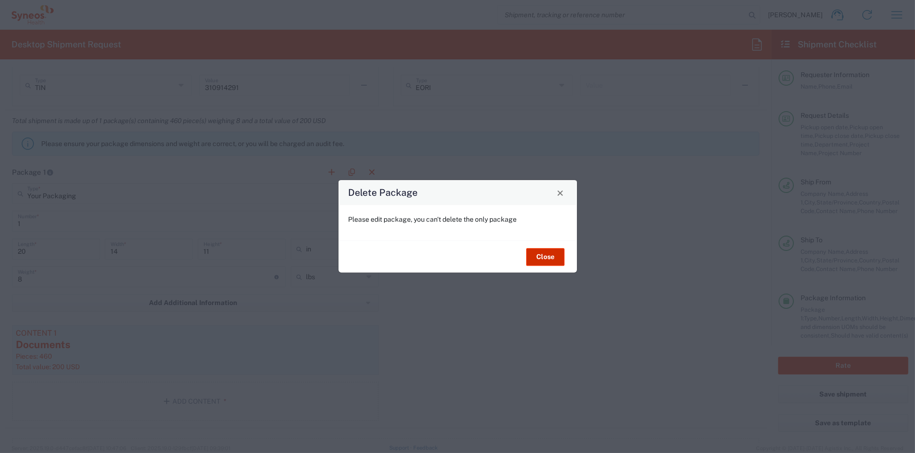
click at [551, 260] on button "Close" at bounding box center [545, 257] width 38 height 18
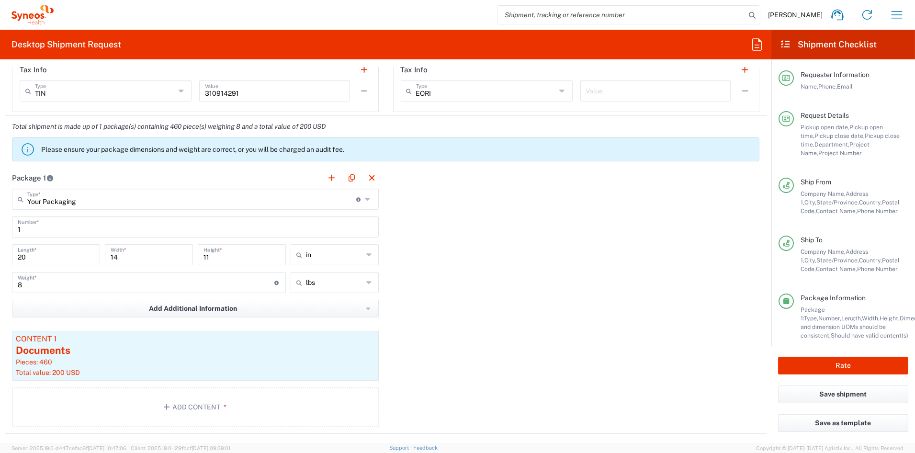
scroll to position [755, 0]
drag, startPoint x: 28, startPoint y: 228, endPoint x: -23, endPoint y: 227, distance: 51.7
click at [0, 227] on html "[PERSON_NAME] Home Shipment estimator Shipment tracking Desktop shipment reques…" at bounding box center [457, 226] width 915 height 453
type input "5"
drag, startPoint x: 11, startPoint y: 281, endPoint x: -29, endPoint y: 280, distance: 40.7
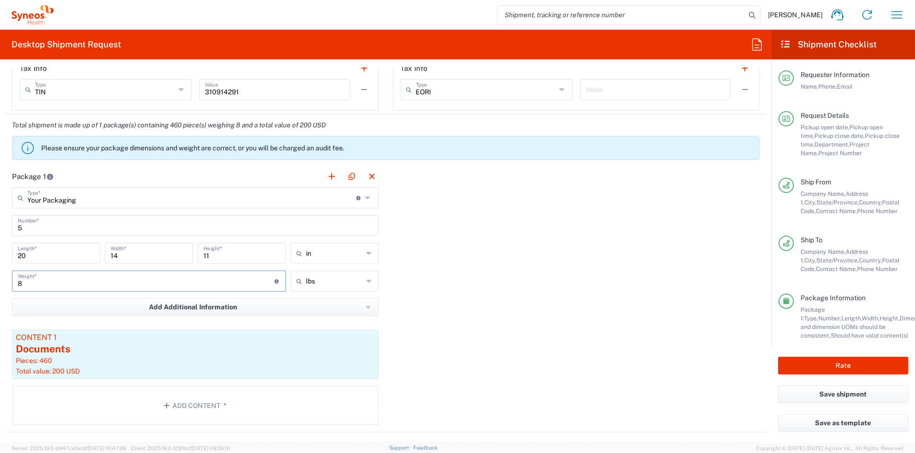
click at [0, 280] on html "[PERSON_NAME] Home Shipment estimator Shipment tracking Desktop shipment reques…" at bounding box center [457, 226] width 915 height 453
type input "180"
click at [212, 353] on div "Documents" at bounding box center [195, 349] width 359 height 14
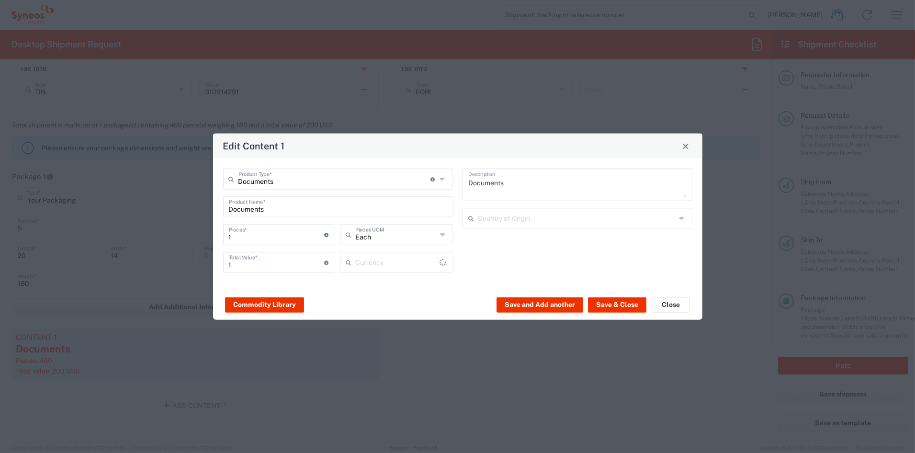
type input "US Dollar"
drag, startPoint x: 237, startPoint y: 237, endPoint x: 179, endPoint y: 235, distance: 58.5
click at [179, 235] on div "Edit Content 1 Documents Product Type * Document: Paper document generated inte…" at bounding box center [457, 226] width 915 height 453
type input "2"
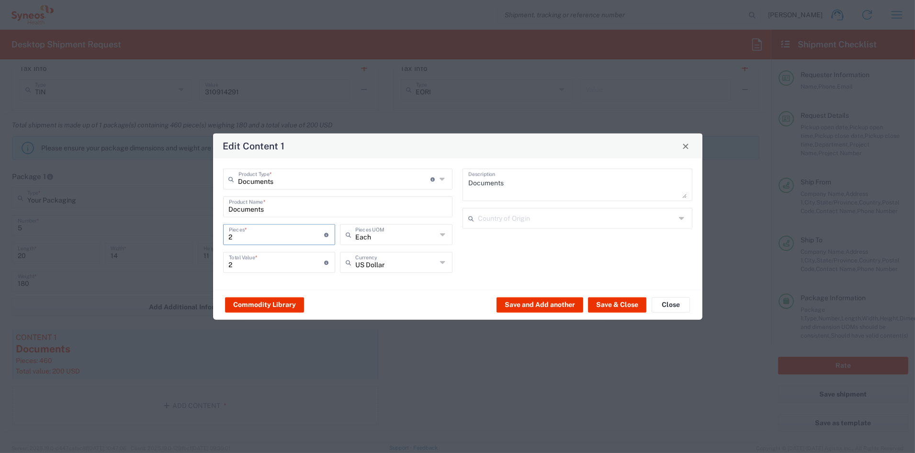
type input "23"
type input "230"
type input "2300"
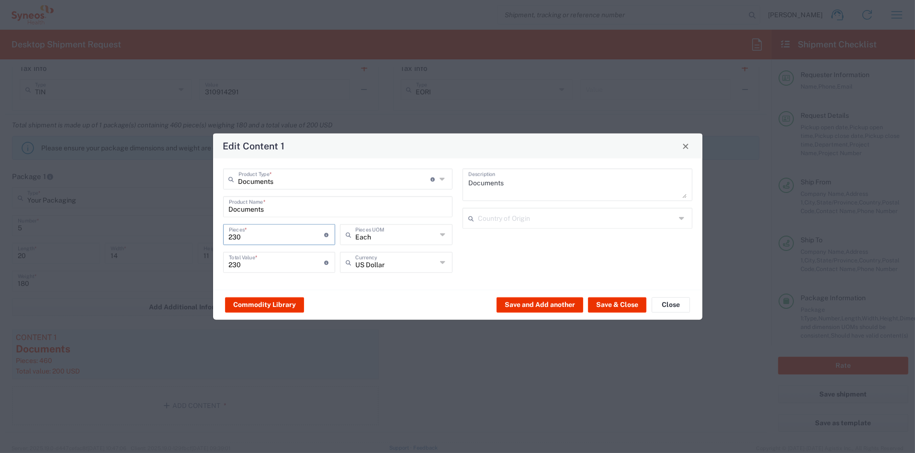
type input "2300"
drag, startPoint x: 270, startPoint y: 264, endPoint x: 263, endPoint y: 264, distance: 7.2
click at [269, 264] on input "2300" at bounding box center [277, 261] width 96 height 17
drag, startPoint x: 203, startPoint y: 260, endPoint x: 163, endPoint y: 256, distance: 40.4
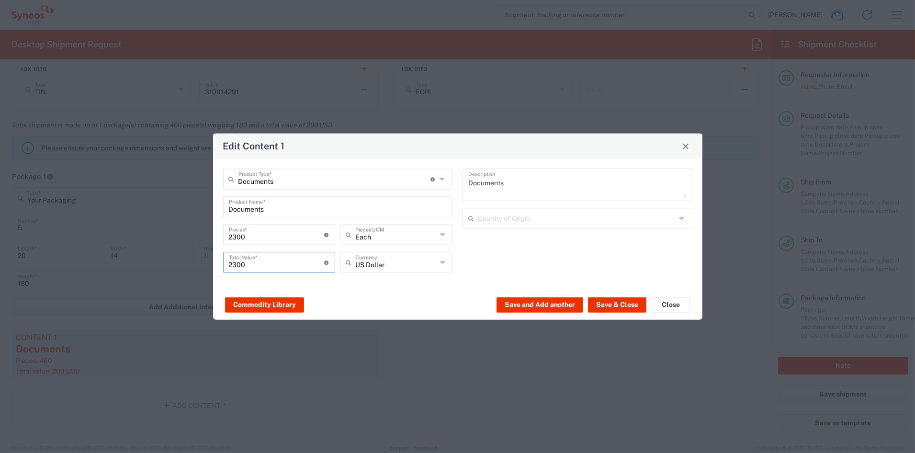
click at [164, 256] on div "Edit Content 1 Documents Product Type * Document: Paper document generated inte…" at bounding box center [457, 226] width 915 height 453
type input "1000"
click at [618, 307] on button "Save & Close" at bounding box center [617, 304] width 58 height 15
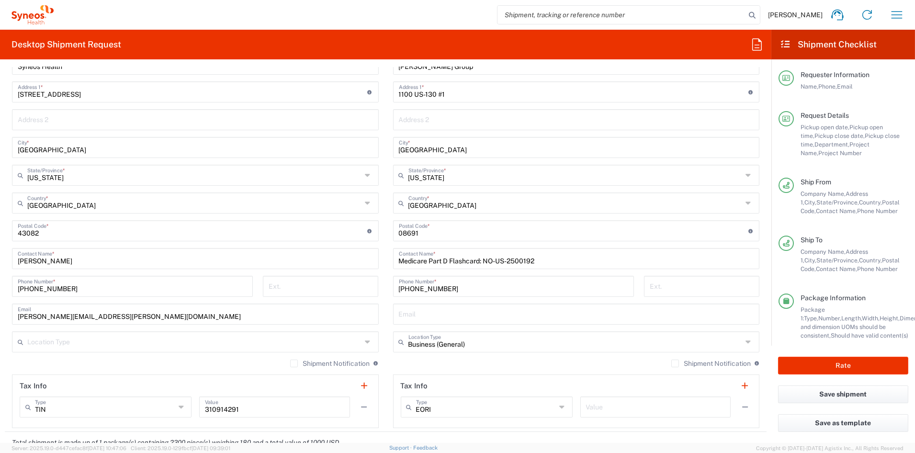
scroll to position [437, 0]
click at [846, 366] on button "Rate" at bounding box center [843, 366] width 130 height 18
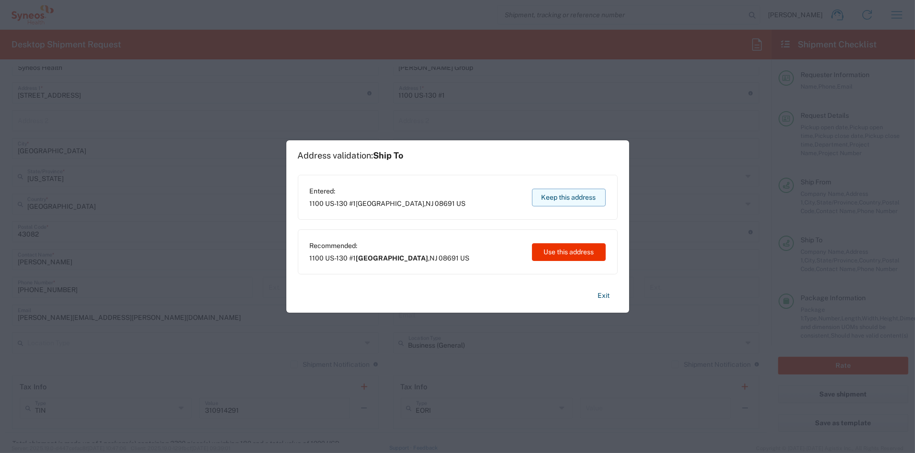
click at [580, 196] on button "Keep this address" at bounding box center [569, 198] width 74 height 18
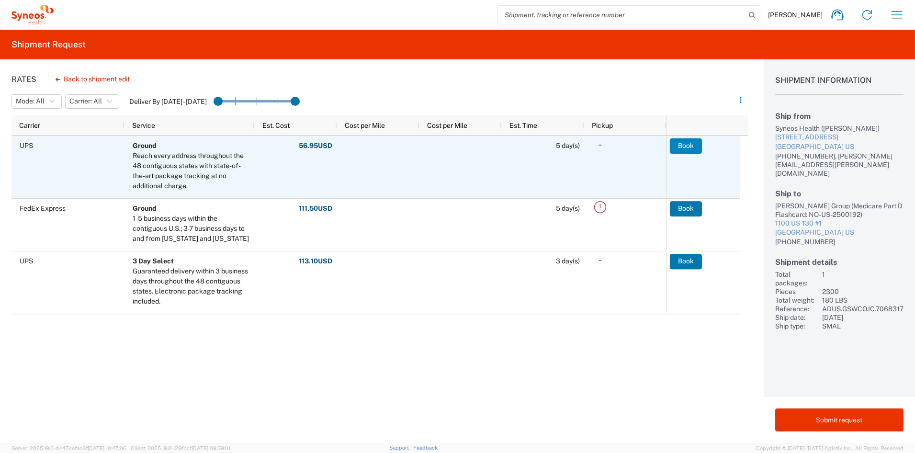
click at [687, 146] on button "Book" at bounding box center [686, 145] width 32 height 15
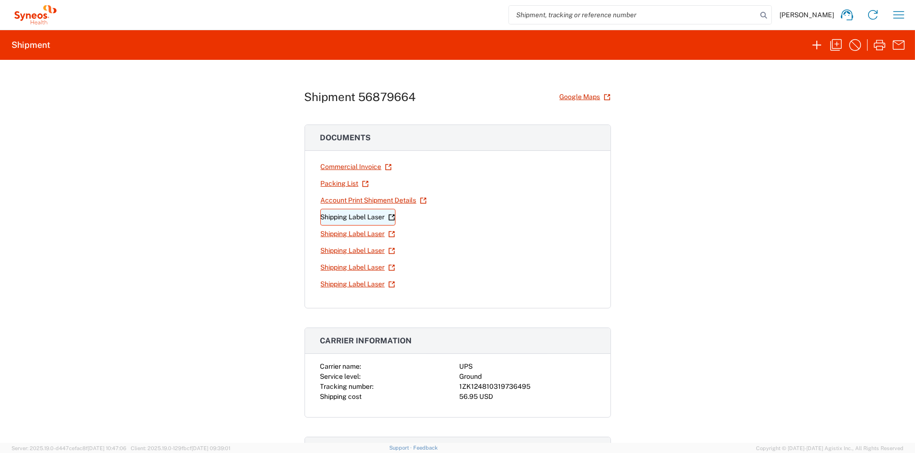
click at [335, 218] on link "Shipping Label Laser" at bounding box center [357, 217] width 75 height 17
click at [345, 232] on link "Shipping Label Laser" at bounding box center [357, 233] width 75 height 17
click at [335, 251] on link "Shipping Label Laser" at bounding box center [357, 250] width 75 height 17
click at [337, 268] on link "Shipping Label Laser" at bounding box center [357, 267] width 75 height 17
click at [328, 284] on link "Shipping Label Laser" at bounding box center [357, 284] width 75 height 17
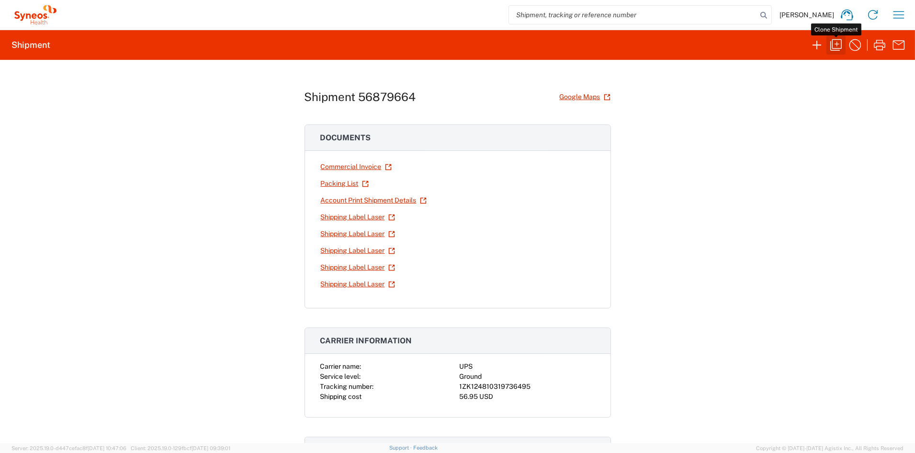
click at [837, 45] on icon "button" at bounding box center [835, 44] width 11 height 11
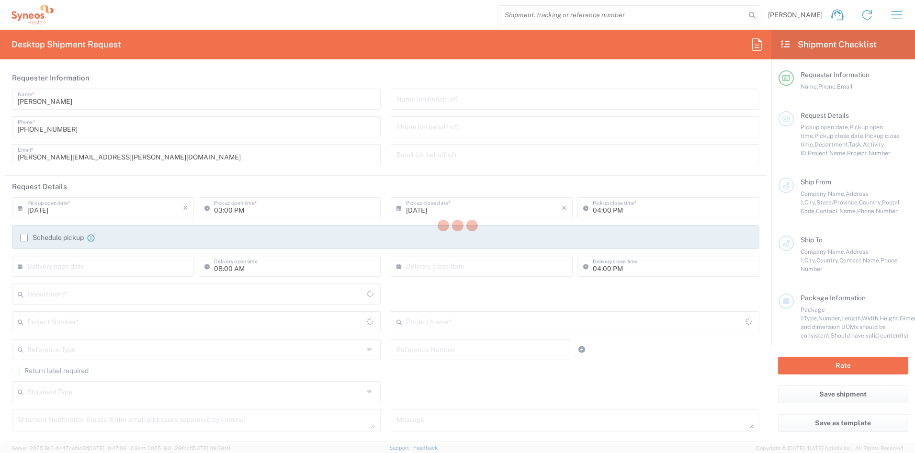
type textarea "[PERSON_NAME][EMAIL_ADDRESS][PERSON_NAME][DOMAIN_NAME]"
type input "Syneos Health Communications-[GEOGRAPHIC_DATA] [GEOGRAPHIC_DATA]"
type input "Syneos Health"
type input "[STREET_ADDRESS]"
type input "[GEOGRAPHIC_DATA]"
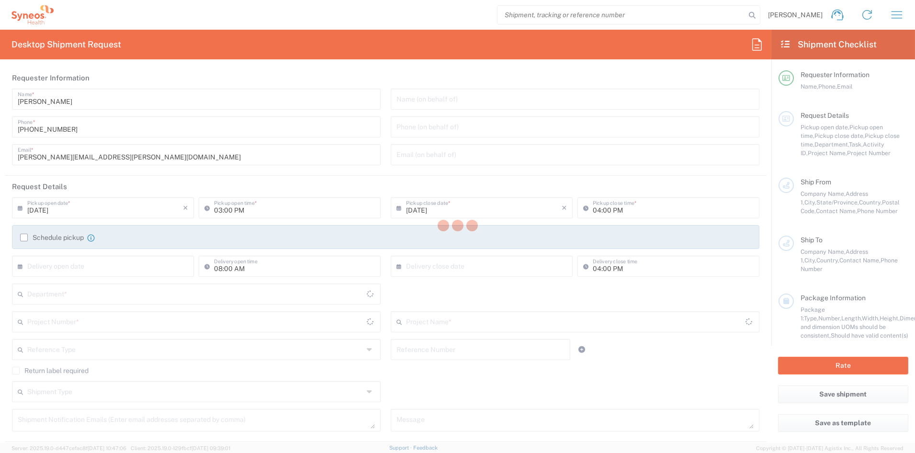
type input "43082"
type input "[PERSON_NAME]"
type input "[PHONE_NUMBER]"
type input "[PERSON_NAME][EMAIL_ADDRESS][PERSON_NAME][DOMAIN_NAME]"
type input "Hibbert Group"
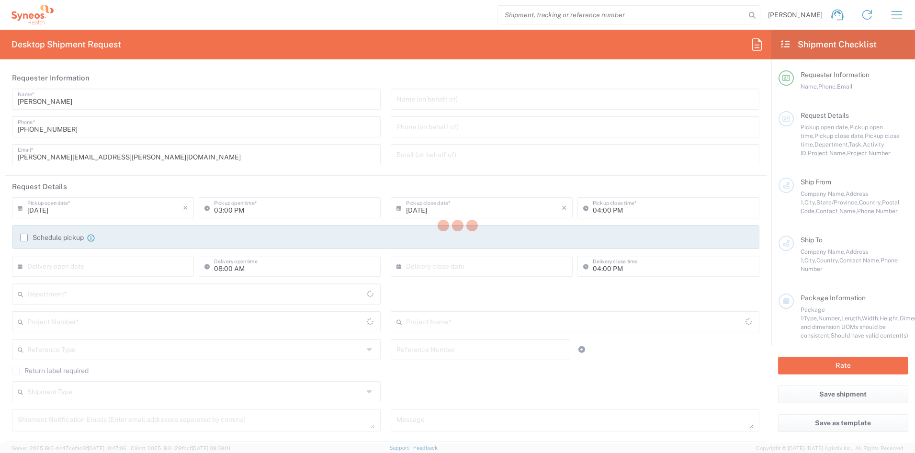
type input "1100 US-130 #1"
type input "Robbinsville"
type input "[GEOGRAPHIC_DATA]"
type input "08691"
type input "Medicare Part D Flashcard: NO-US-2500192"
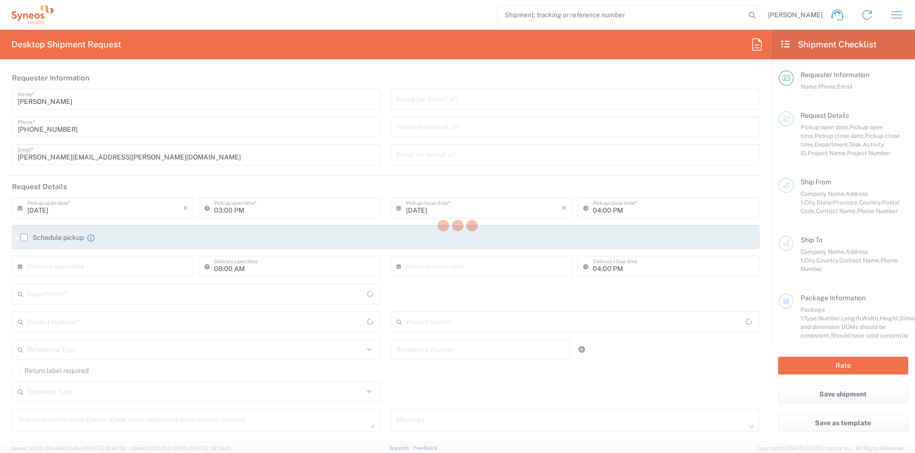
type input "919-379-0330"
type input "Business (General)"
type input "Sender/Shipper"
type input "[US_STATE]"
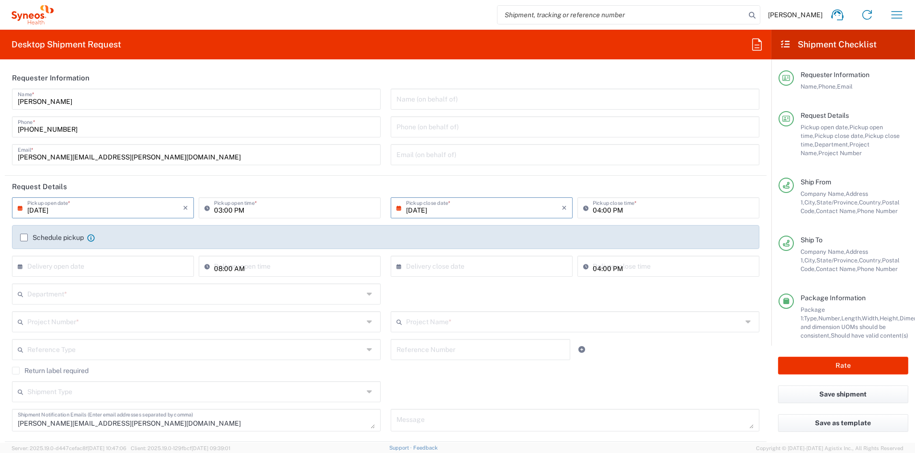
type input "[US_STATE]"
type input "ADUS.GSWCO.IC.7068317"
type input "6156"
type input "Your Packaging"
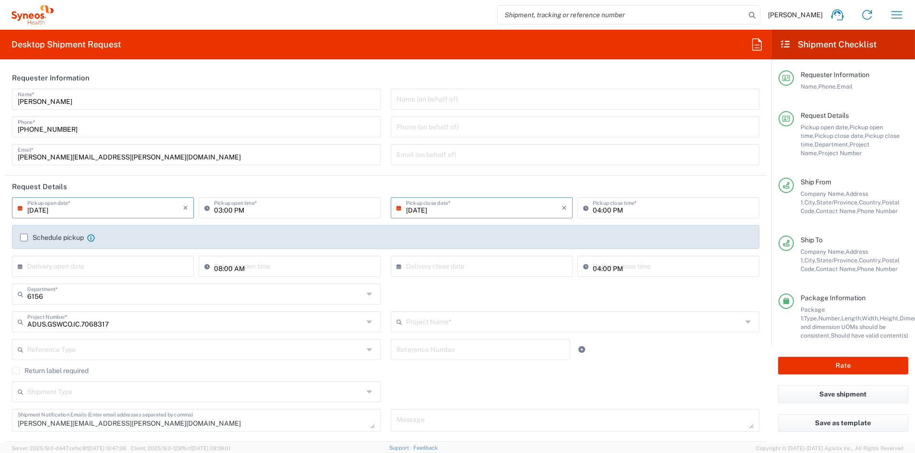
type input "Syneos.CONSULT.25.7068317"
type input "Your Packaging"
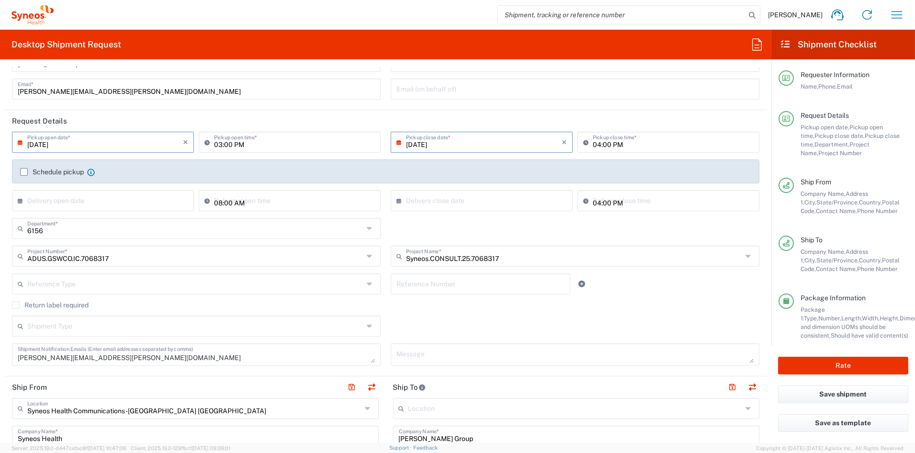
scroll to position [74, 0]
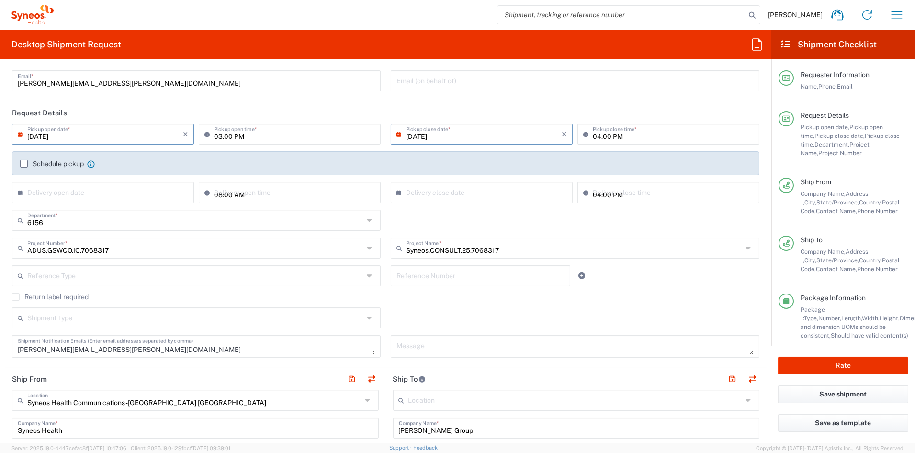
click at [129, 349] on textarea "[PERSON_NAME][EMAIL_ADDRESS][PERSON_NAME][DOMAIN_NAME]" at bounding box center [196, 346] width 357 height 17
drag, startPoint x: 70, startPoint y: 350, endPoint x: -18, endPoint y: 348, distance: 88.1
click at [0, 348] on html "[PERSON_NAME] Home Shipment estimator Shipment tracking Desktop shipment reques…" at bounding box center [457, 226] width 915 height 453
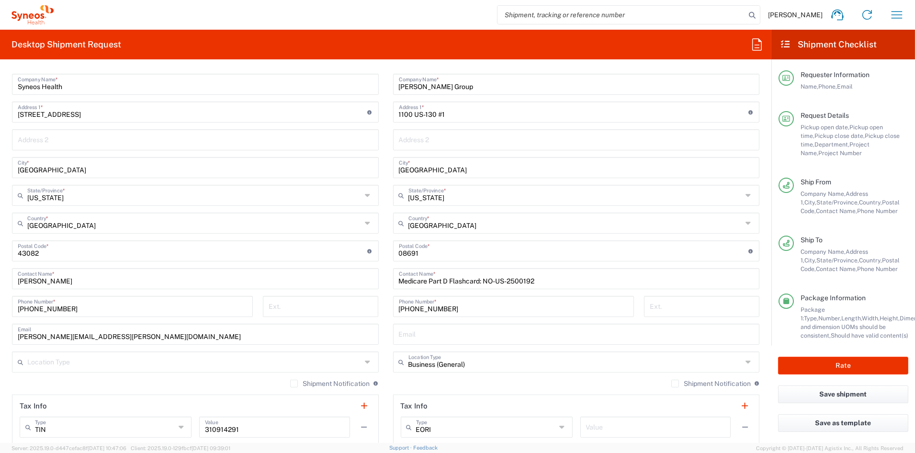
scroll to position [417, 0]
drag, startPoint x: 532, startPoint y: 278, endPoint x: 342, endPoint y: 280, distance: 189.6
click at [343, 279] on div "Ship From Syneos Health Communications-[GEOGRAPHIC_DATA] [GEOGRAPHIC_DATA] Loca…" at bounding box center [386, 237] width 762 height 427
paste input "IRA Flashcard: NO-US-2500193"
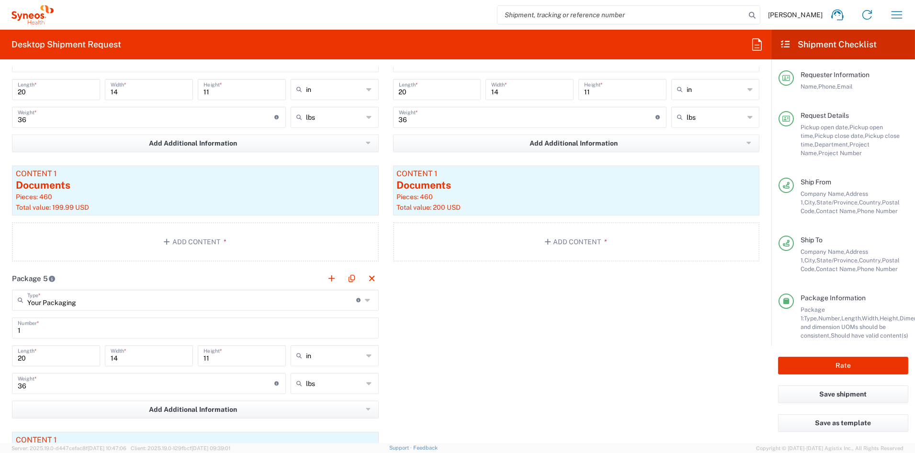
scroll to position [1192, 0]
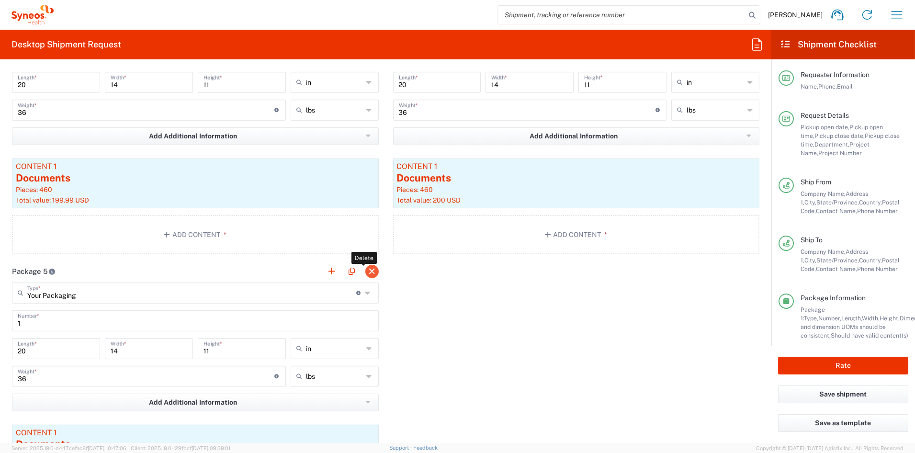
type input "IRA Flashcard: NO-US-2500193"
click at [368, 270] on button "button" at bounding box center [371, 271] width 13 height 13
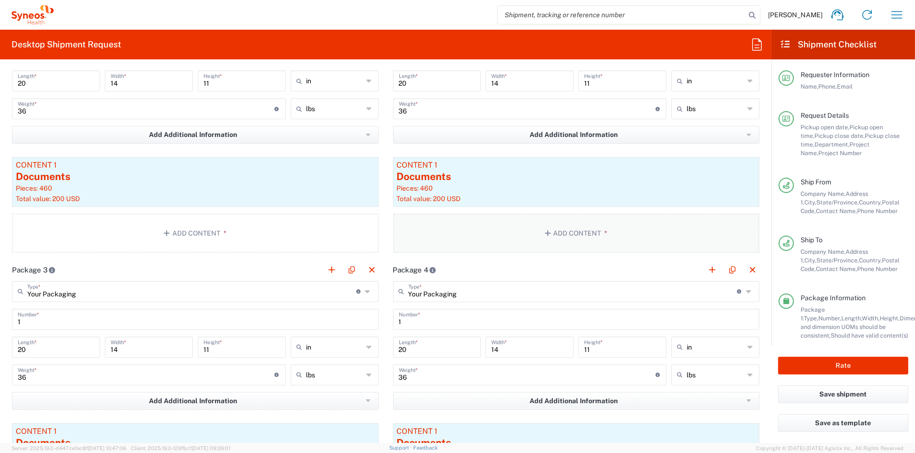
scroll to position [948, 0]
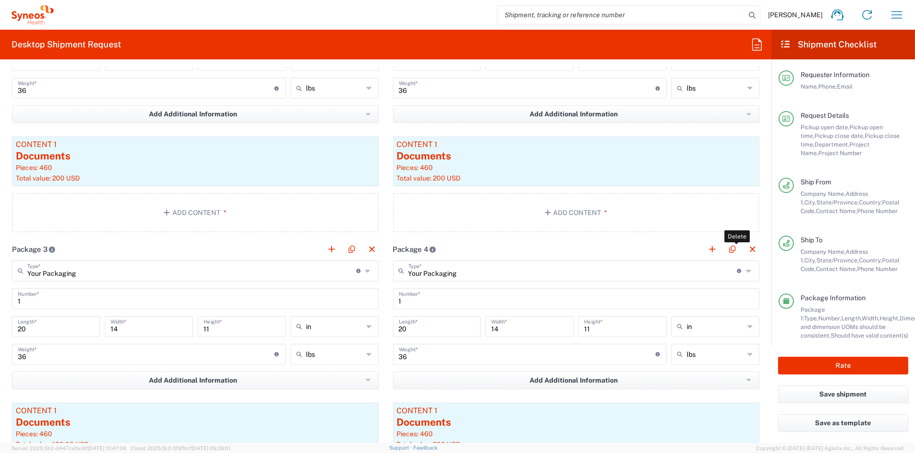
drag, startPoint x: 745, startPoint y: 249, endPoint x: 722, endPoint y: 251, distance: 23.1
click at [746, 249] on button "button" at bounding box center [752, 249] width 13 height 13
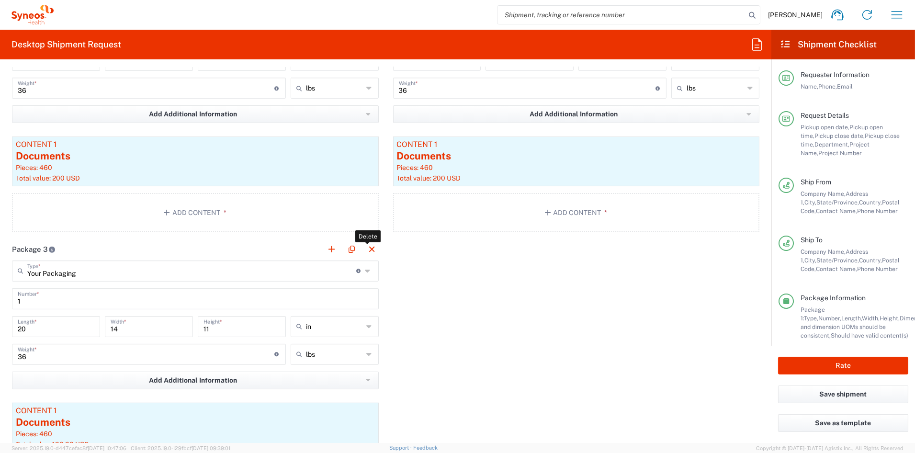
click at [370, 251] on button "button" at bounding box center [371, 249] width 13 height 13
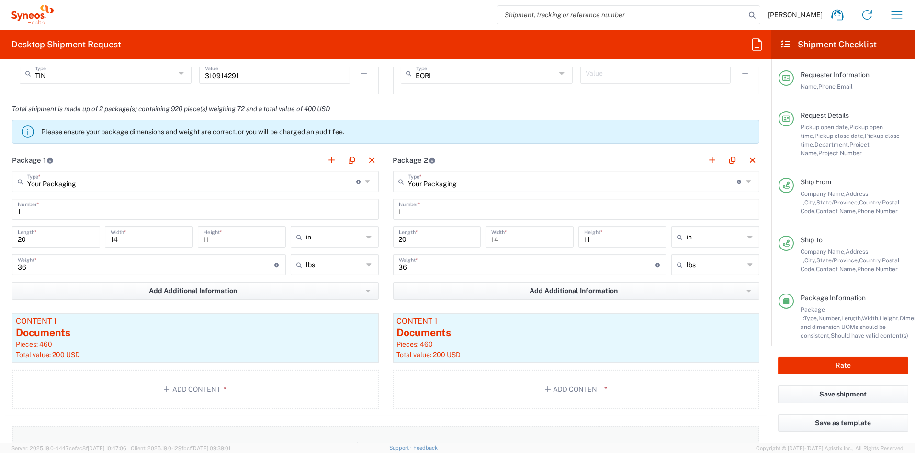
scroll to position [711, 0]
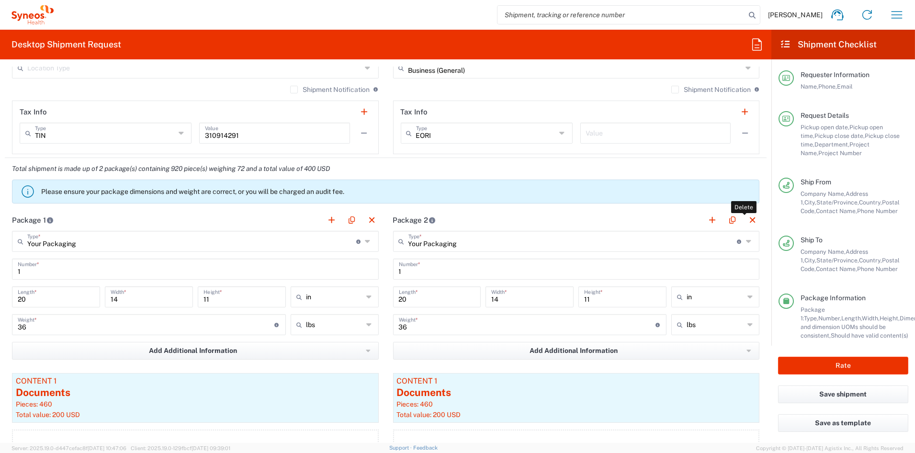
drag, startPoint x: 745, startPoint y: 219, endPoint x: 734, endPoint y: 221, distance: 10.6
click at [746, 219] on button "button" at bounding box center [752, 219] width 13 height 13
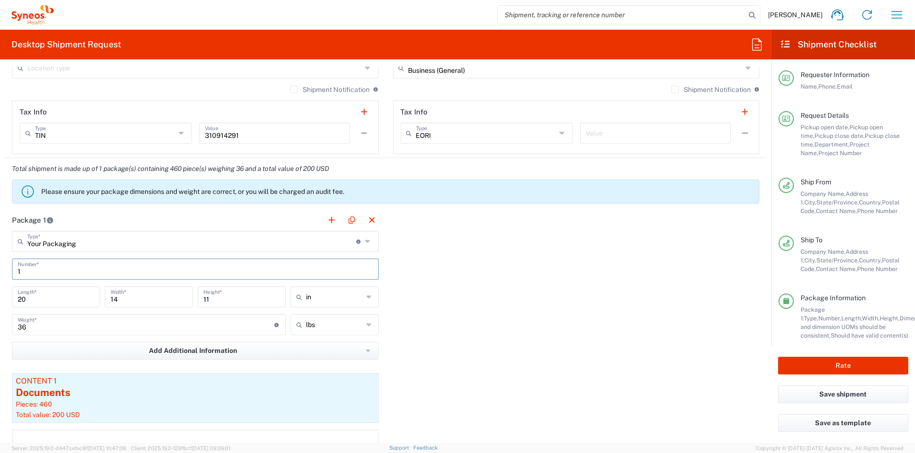
click at [37, 271] on input "1" at bounding box center [195, 268] width 355 height 17
drag, startPoint x: 34, startPoint y: 269, endPoint x: -16, endPoint y: 268, distance: 49.8
click at [0, 268] on html "[PERSON_NAME] Home Shipment estimator Shipment tracking Desktop shipment reques…" at bounding box center [457, 226] width 915 height 453
type input "6"
drag, startPoint x: 37, startPoint y: 327, endPoint x: 0, endPoint y: 326, distance: 36.9
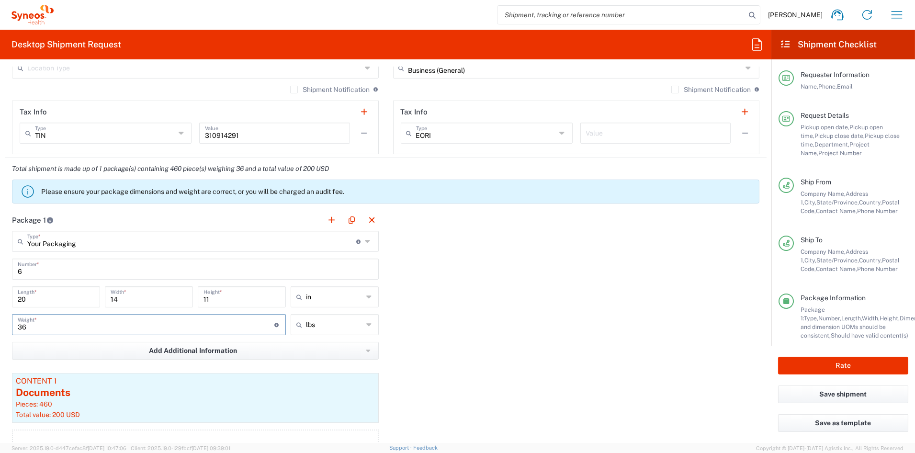
click at [0, 326] on form "Requester Information John Popp Name * 1-919-379-0330 Phone * john.popp@syneosh…" at bounding box center [385, 255] width 771 height 376
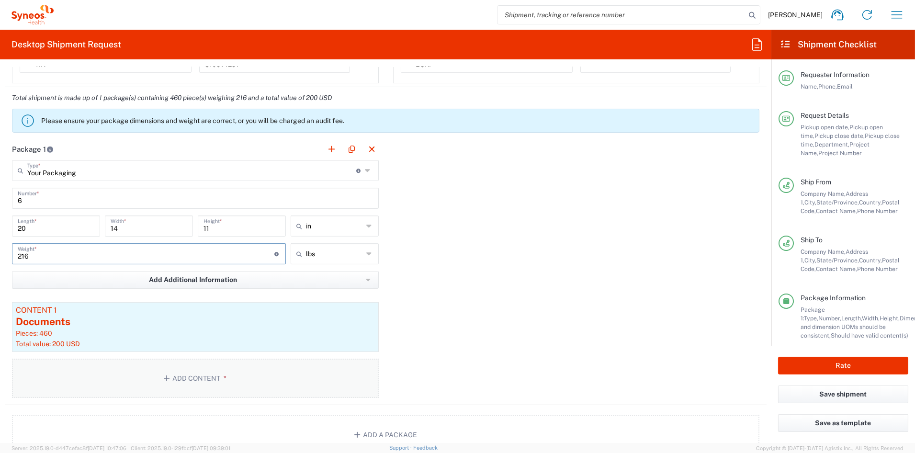
scroll to position [798, 0]
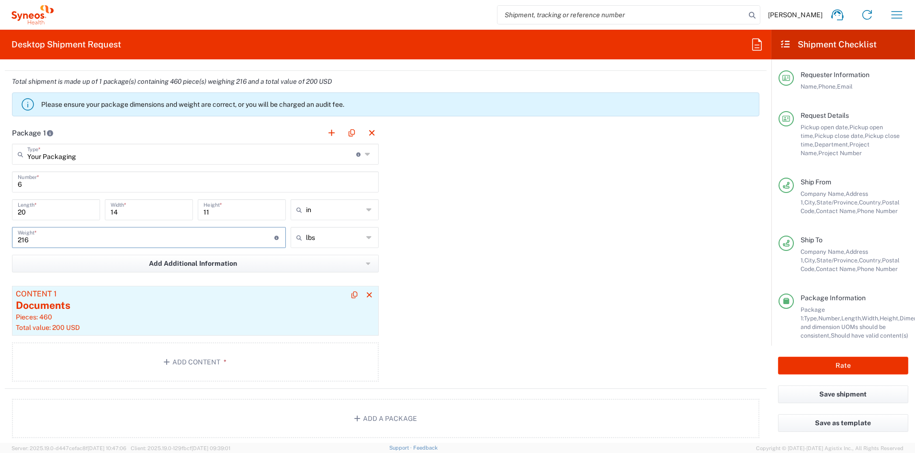
type input "216"
click at [111, 314] on div "Pieces: 460" at bounding box center [195, 317] width 359 height 9
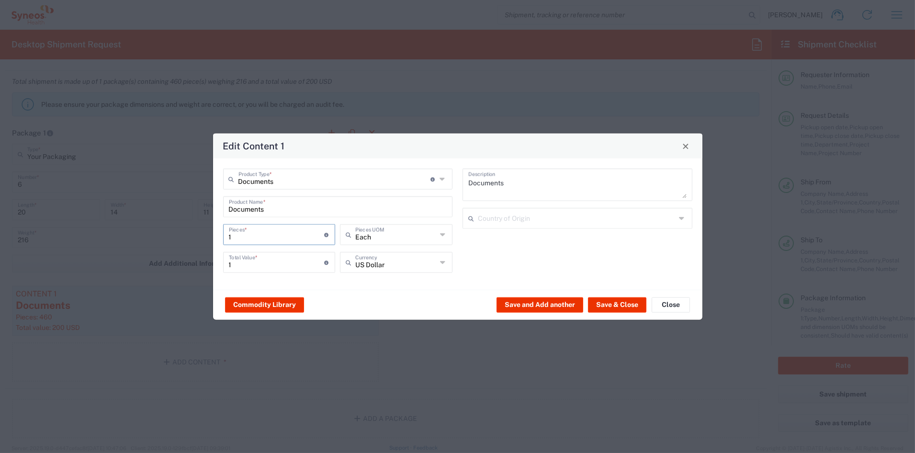
drag, startPoint x: 255, startPoint y: 233, endPoint x: 197, endPoint y: 234, distance: 57.5
click at [198, 234] on div "Edit Content 1 Documents Product Type * Document: Paper document generated inte…" at bounding box center [457, 226] width 915 height 453
type input "2"
type input "26"
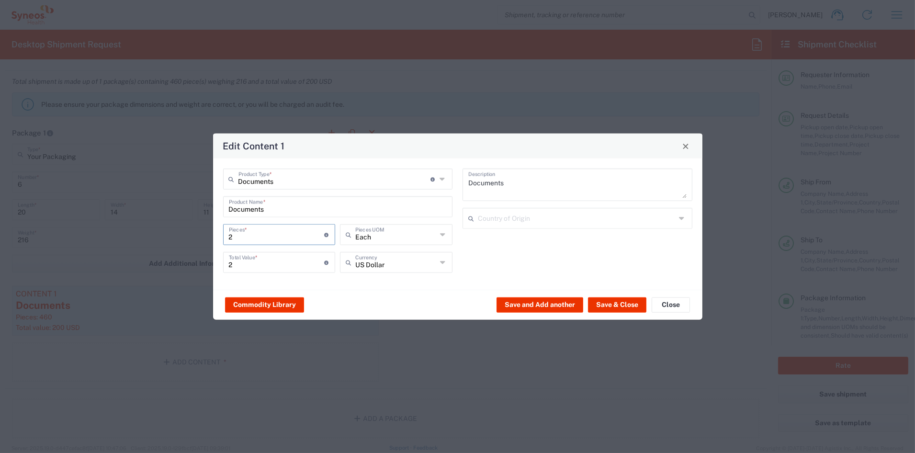
type input "26"
type input "265"
type input "2650"
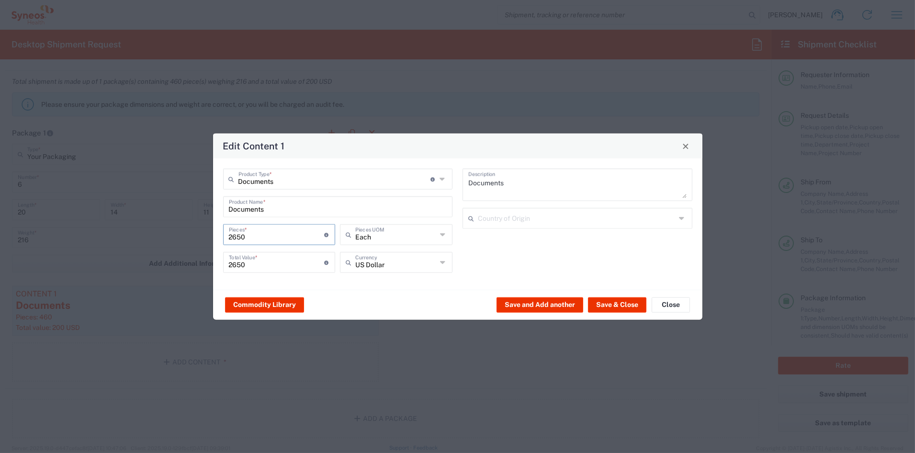
type input "2650"
drag, startPoint x: 248, startPoint y: 263, endPoint x: 195, endPoint y: 260, distance: 53.2
click at [196, 260] on div "Edit Content 1 Documents Product Type * Document: Paper document generated inte…" at bounding box center [457, 226] width 915 height 453
type input "1200"
click at [614, 303] on button "Save & Close" at bounding box center [617, 304] width 58 height 15
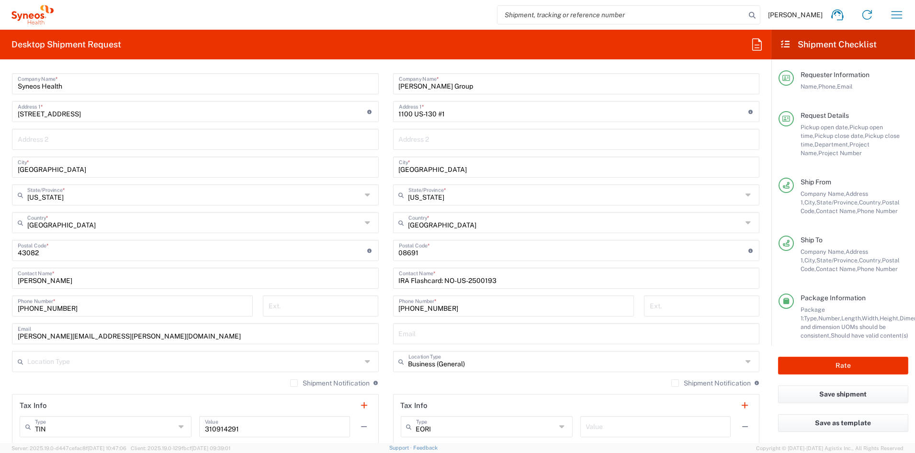
scroll to position [419, 0]
click at [856, 362] on button "Rate" at bounding box center [843, 366] width 130 height 18
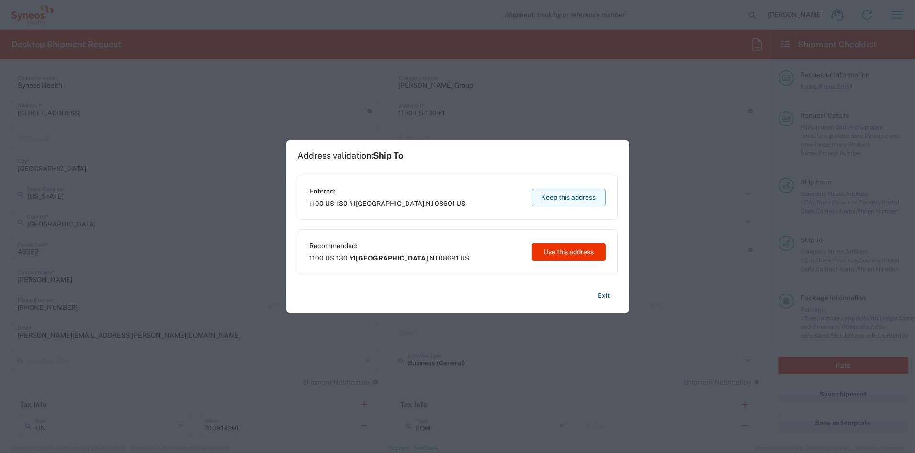
click at [570, 197] on button "Keep this address" at bounding box center [569, 198] width 74 height 18
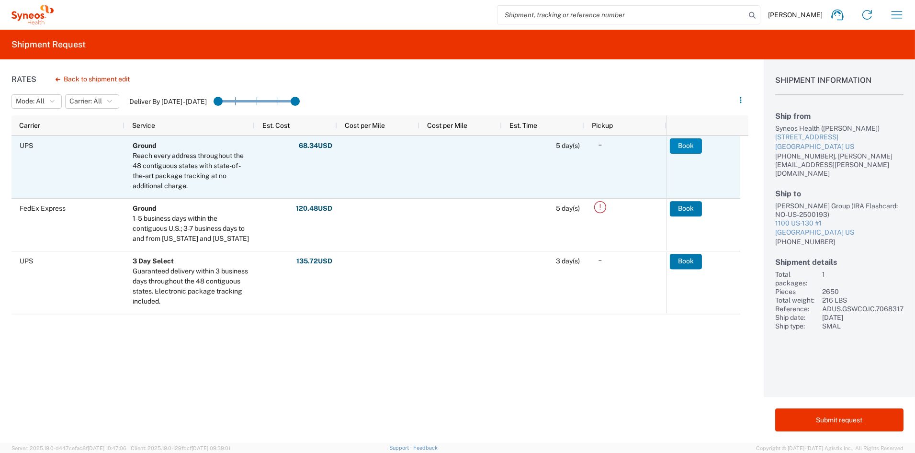
click at [689, 145] on button "Book" at bounding box center [686, 145] width 32 height 15
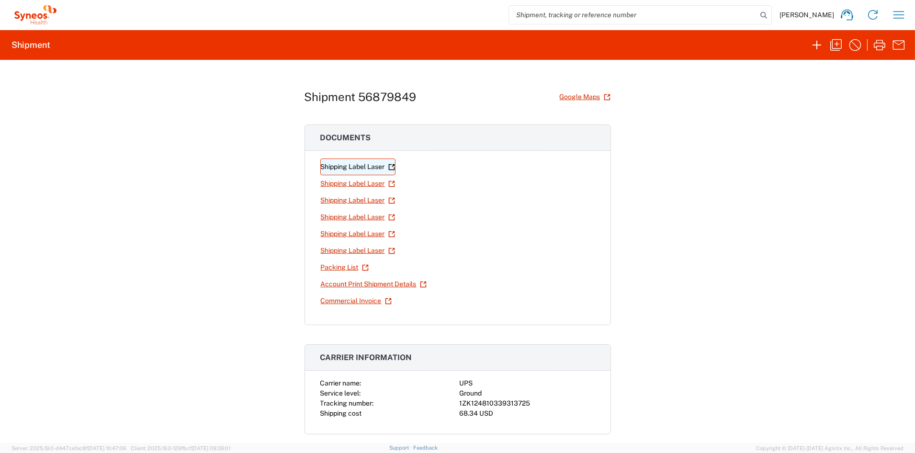
click at [374, 170] on link "Shipping Label Laser" at bounding box center [357, 166] width 75 height 17
click at [333, 187] on link "Shipping Label Laser" at bounding box center [357, 183] width 75 height 17
click at [334, 202] on link "Shipping Label Laser" at bounding box center [357, 200] width 75 height 17
drag, startPoint x: 348, startPoint y: 216, endPoint x: 343, endPoint y: 218, distance: 5.6
click at [348, 216] on link "Shipping Label Laser" at bounding box center [357, 217] width 75 height 17
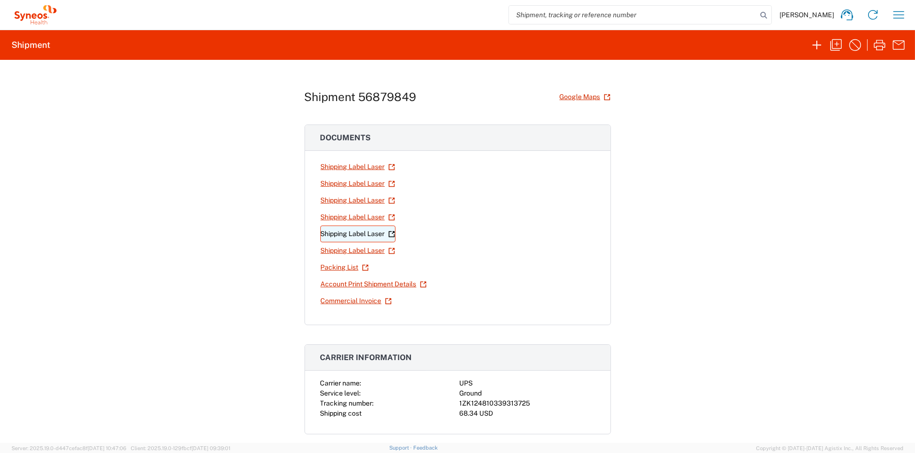
click at [354, 237] on link "Shipping Label Laser" at bounding box center [357, 233] width 75 height 17
click at [336, 251] on link "Shipping Label Laser" at bounding box center [357, 250] width 75 height 17
click at [835, 46] on icon "button" at bounding box center [835, 44] width 15 height 15
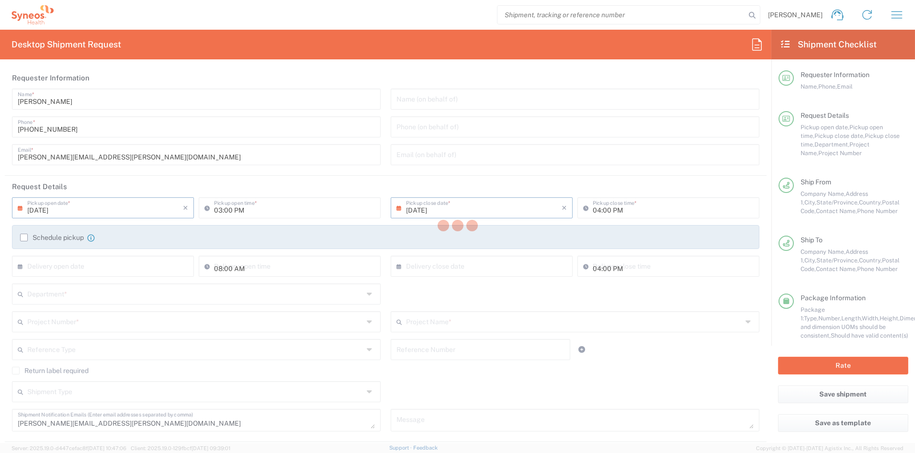
type input "[US_STATE]"
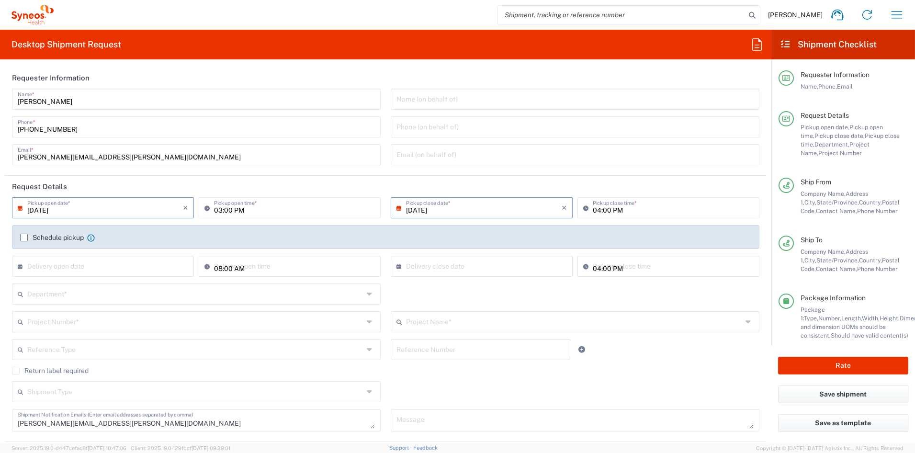
type input "[US_STATE]"
type input "ADUS.GSWCO.IC.7068317"
type input "6156"
type input "Syneos.CONSULT.25.7068317"
type input "Your Packaging"
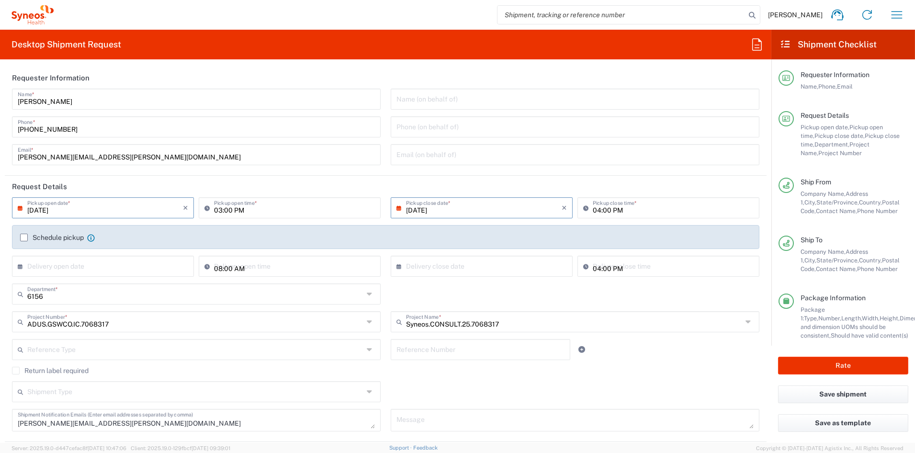
type input "Your Packaging"
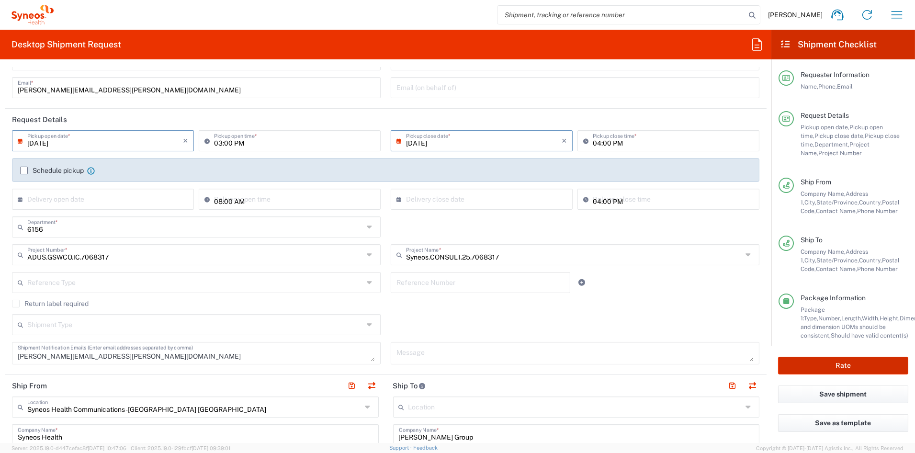
scroll to position [71, 0]
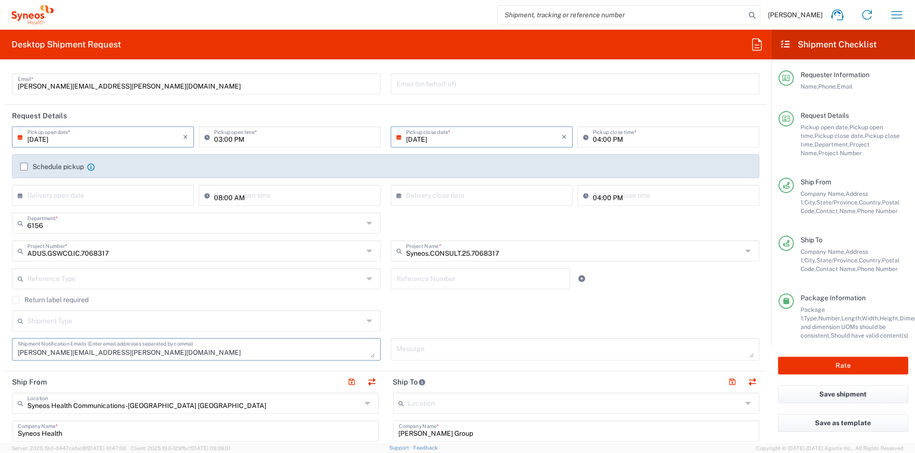
drag, startPoint x: 61, startPoint y: 350, endPoint x: -33, endPoint y: 348, distance: 94.3
click at [0, 348] on html "[PERSON_NAME] Home Shipment estimator Shipment tracking Desktop shipment reques…" at bounding box center [457, 226] width 915 height 453
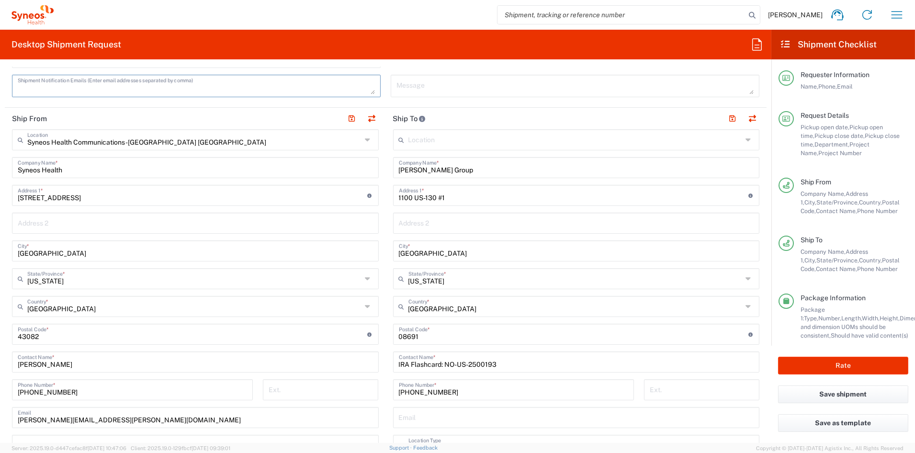
scroll to position [336, 0]
click at [480, 371] on div "Location [PERSON_NAME] LLC-[GEOGRAPHIC_DATA] [GEOGRAPHIC_DATA] [GEOGRAPHIC_DATA…" at bounding box center [576, 329] width 367 height 402
click at [512, 361] on input "IRA Flashcard: NO-US-2500193" at bounding box center [576, 359] width 355 height 17
drag, startPoint x: 491, startPoint y: 361, endPoint x: 333, endPoint y: 359, distance: 158.5
click at [333, 359] on div "Ship From Syneos Health Communications-[GEOGRAPHIC_DATA] [GEOGRAPHIC_DATA] Loca…" at bounding box center [386, 319] width 762 height 427
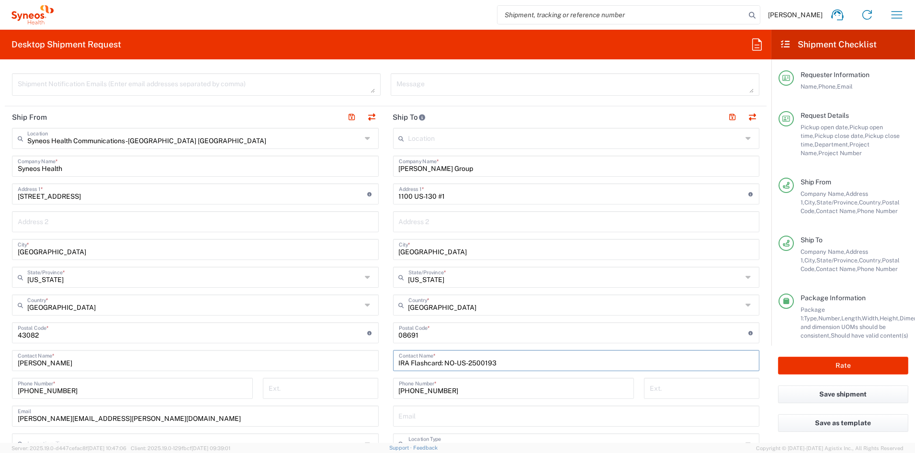
paste input "LIS Brochure: NO-US-2500200"
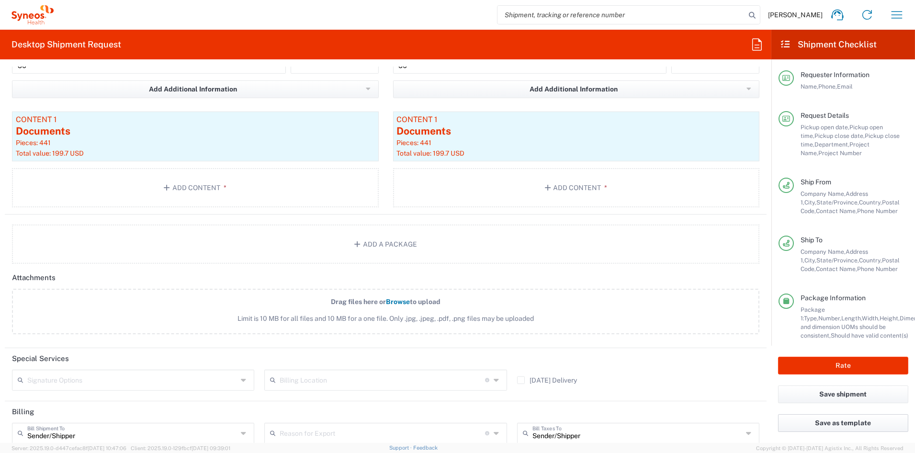
scroll to position [1501, 0]
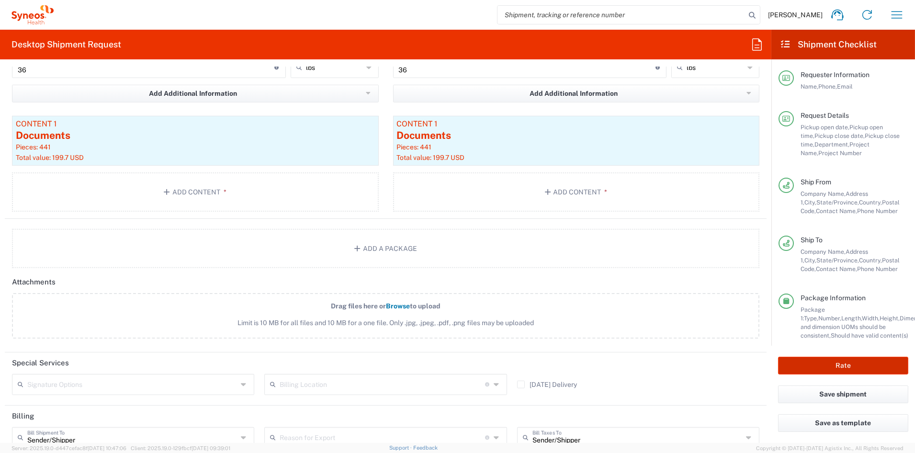
type input "LIS Brochure: NO-US-2500200"
click at [846, 367] on button "Rate" at bounding box center [843, 366] width 130 height 18
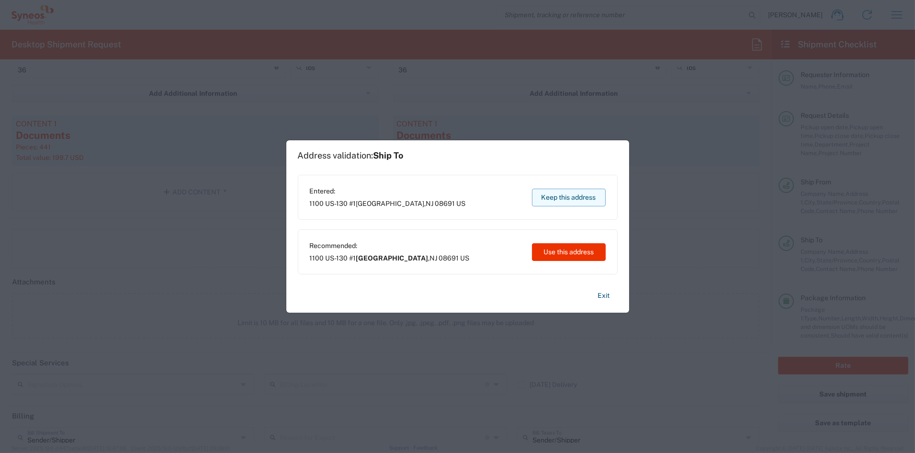
click at [543, 196] on button "Keep this address" at bounding box center [569, 198] width 74 height 18
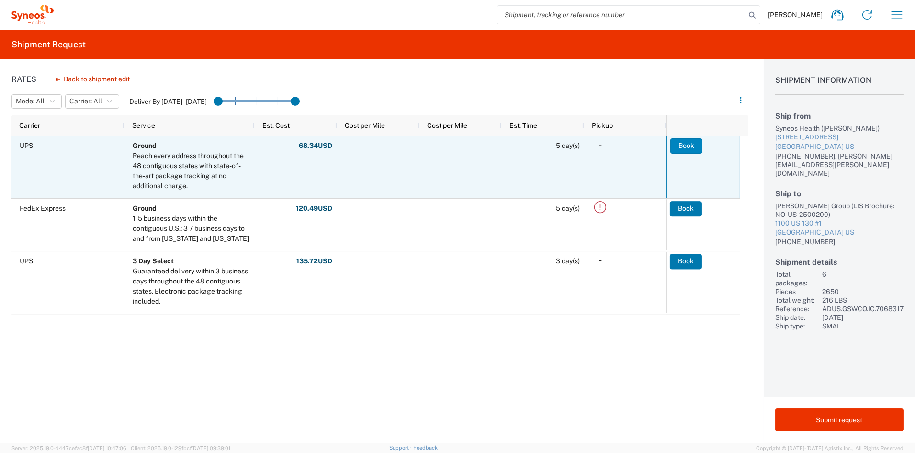
click at [688, 147] on button "Book" at bounding box center [686, 145] width 32 height 15
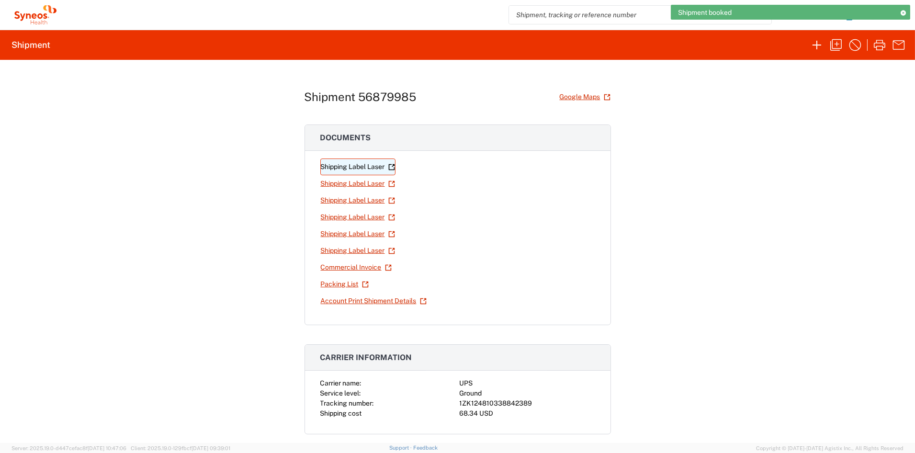
click at [345, 169] on link "Shipping Label Laser" at bounding box center [357, 166] width 75 height 17
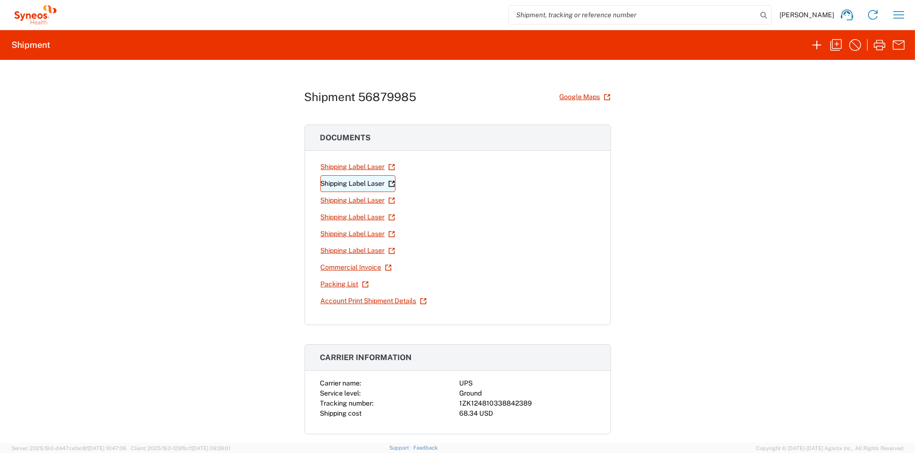
click at [348, 183] on link "Shipping Label Laser" at bounding box center [357, 183] width 75 height 17
click at [339, 201] on link "Shipping Label Laser" at bounding box center [357, 200] width 75 height 17
click at [345, 216] on link "Shipping Label Laser" at bounding box center [357, 217] width 75 height 17
click at [325, 236] on link "Shipping Label Laser" at bounding box center [357, 233] width 75 height 17
click at [338, 249] on link "Shipping Label Laser" at bounding box center [357, 250] width 75 height 17
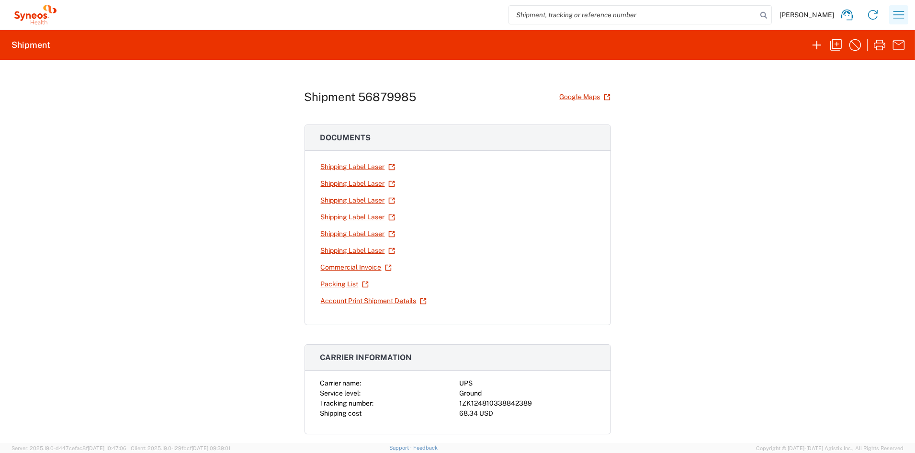
click at [890, 11] on button "button" at bounding box center [898, 14] width 19 height 19
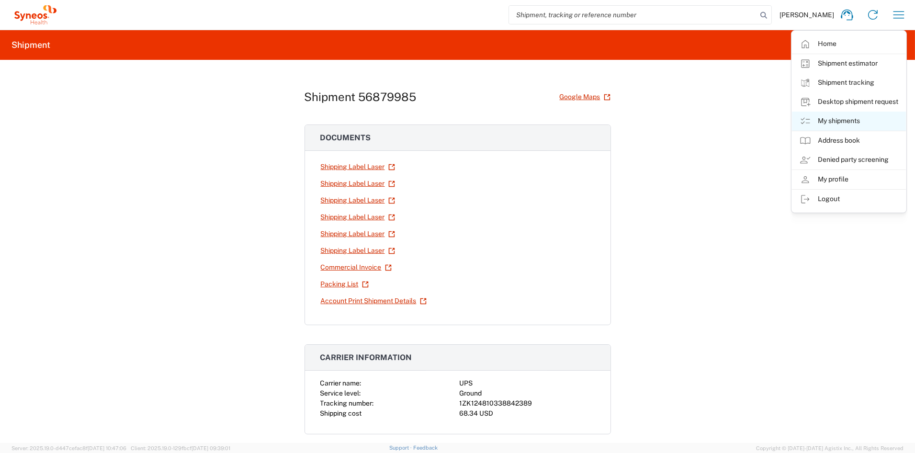
click at [844, 124] on link "My shipments" at bounding box center [849, 121] width 114 height 19
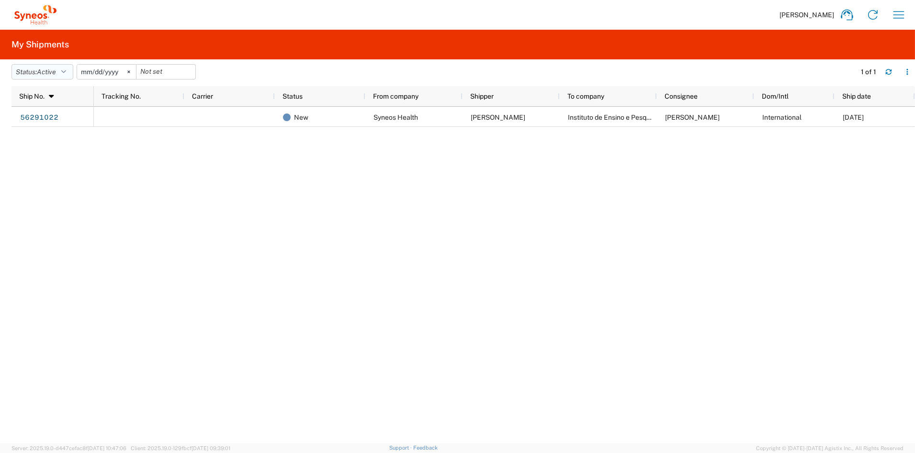
click at [45, 70] on span "Active" at bounding box center [46, 72] width 19 height 8
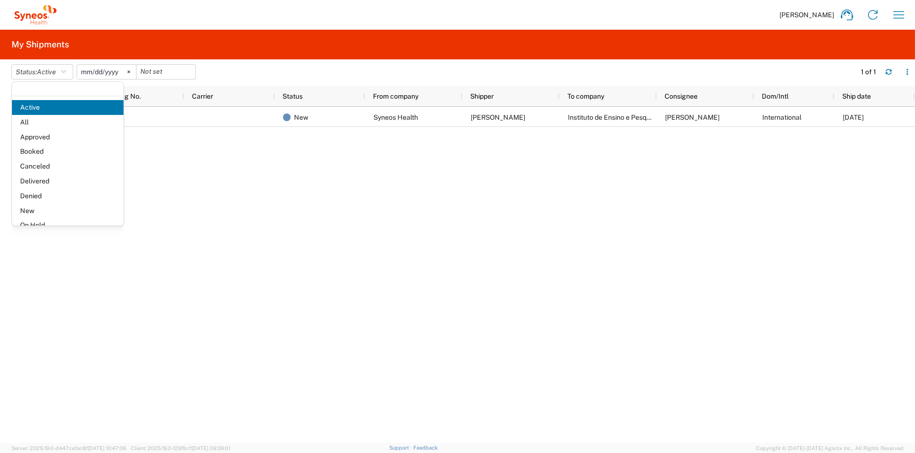
click at [54, 121] on span "All" at bounding box center [68, 122] width 112 height 15
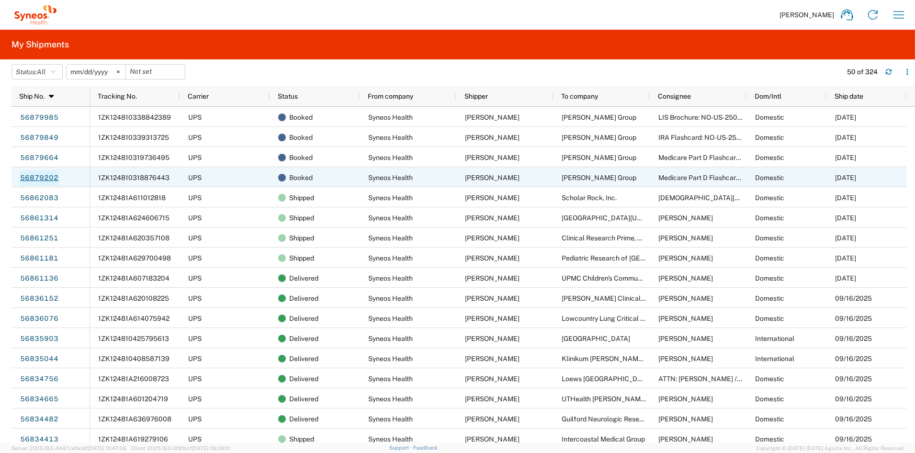
click at [52, 177] on link "56879202" at bounding box center [39, 177] width 39 height 15
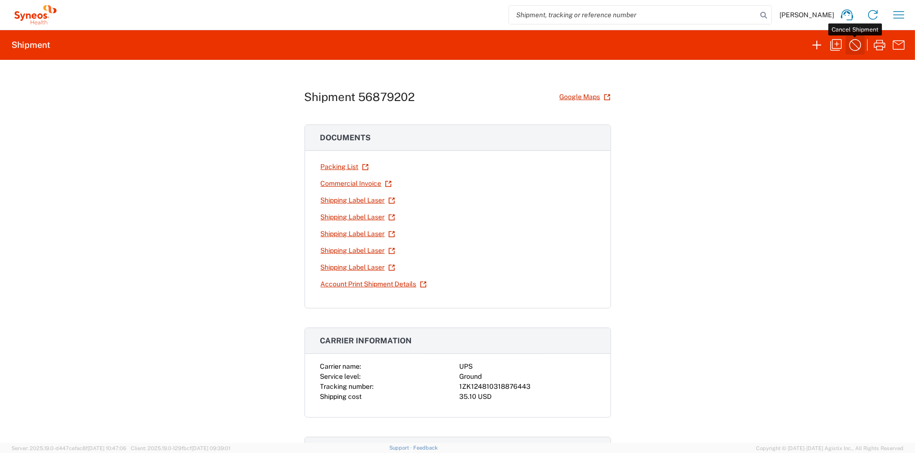
click at [855, 45] on icon "button" at bounding box center [855, 45] width 12 height 12
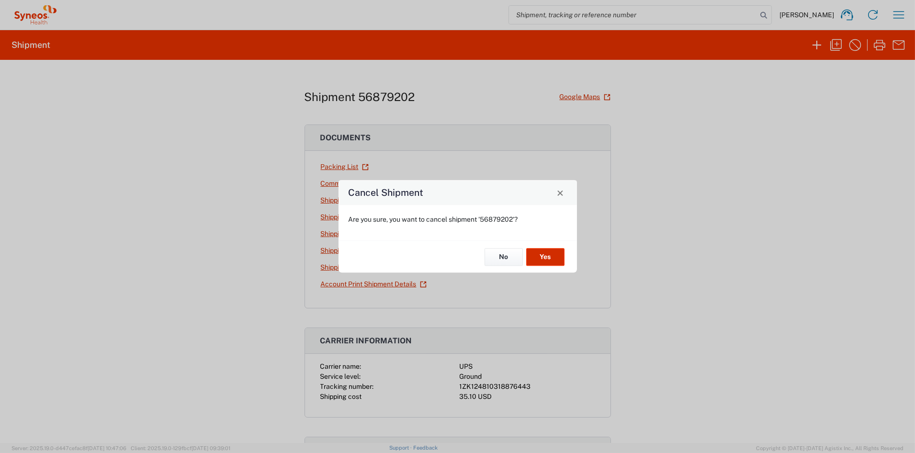
click at [539, 259] on button "Yes" at bounding box center [545, 257] width 38 height 18
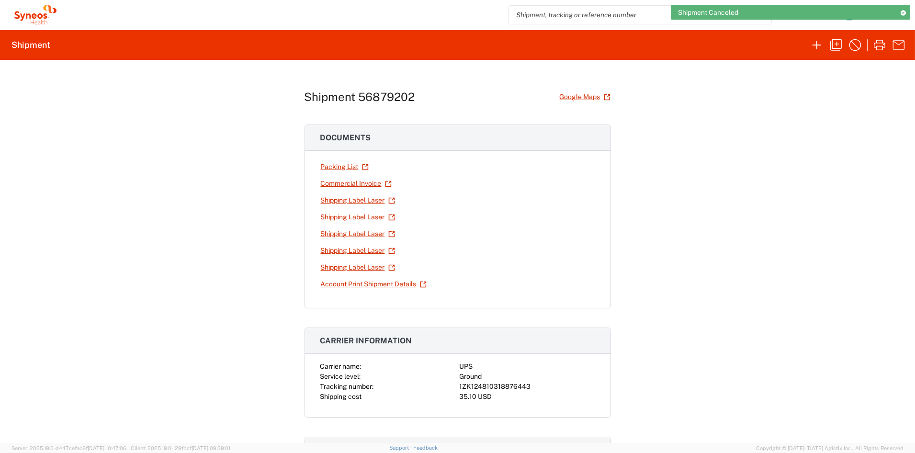
click at [902, 12] on icon at bounding box center [902, 12] width 7 height 5
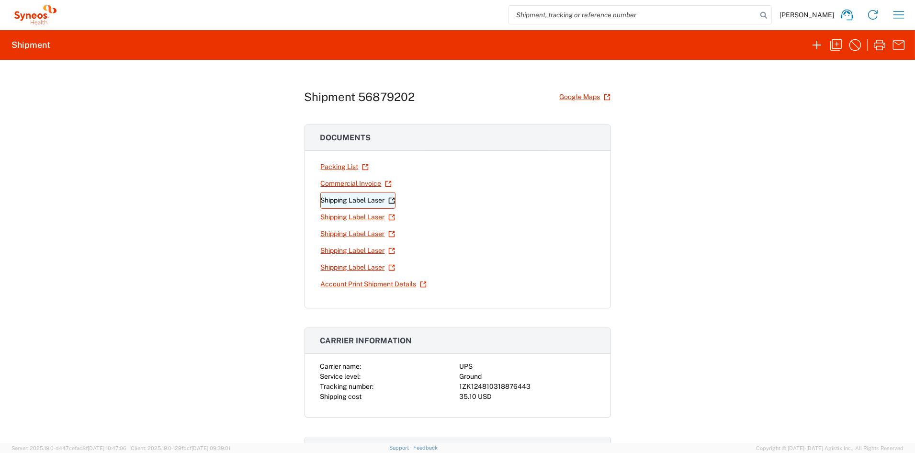
click at [347, 202] on link "Shipping Label Laser" at bounding box center [357, 200] width 75 height 17
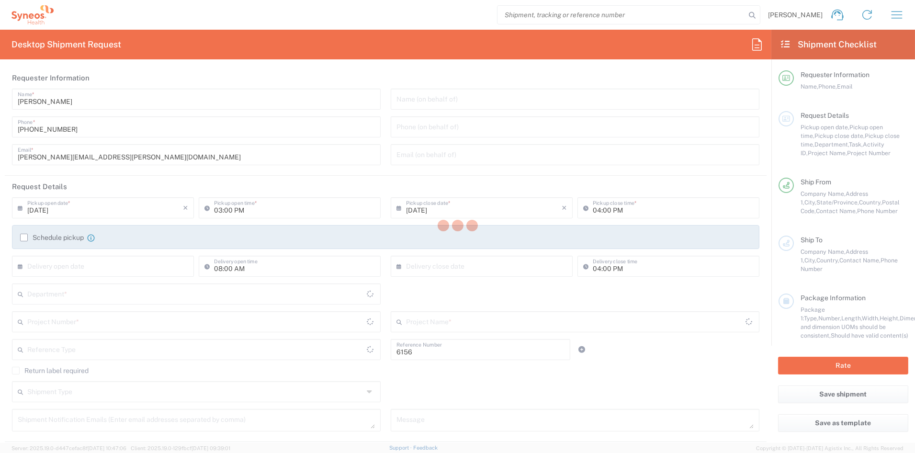
type input "Department"
type input "[US_STATE]"
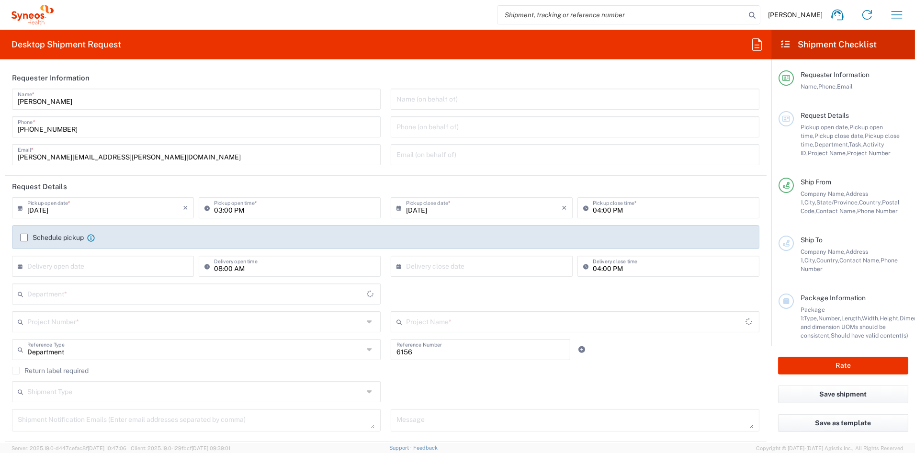
type input "[GEOGRAPHIC_DATA]"
type input "Syneos Health Communications-[GEOGRAPHIC_DATA] [GEOGRAPHIC_DATA]"
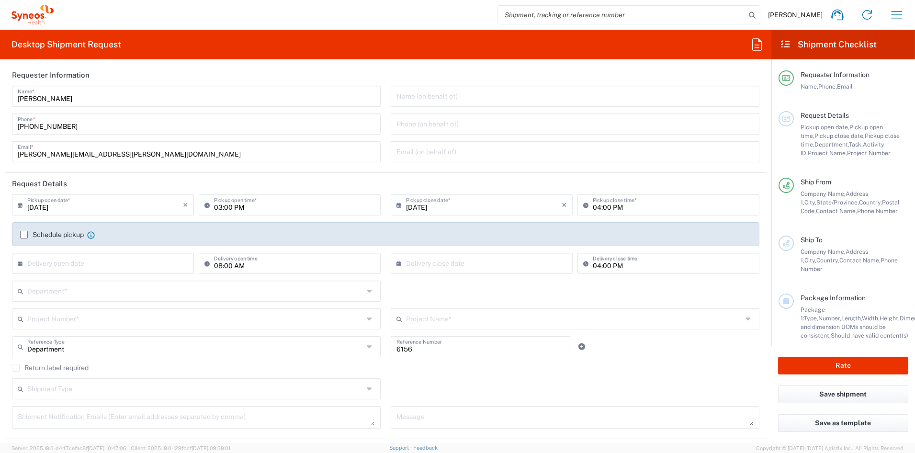
click at [58, 291] on input "text" at bounding box center [195, 290] width 337 height 17
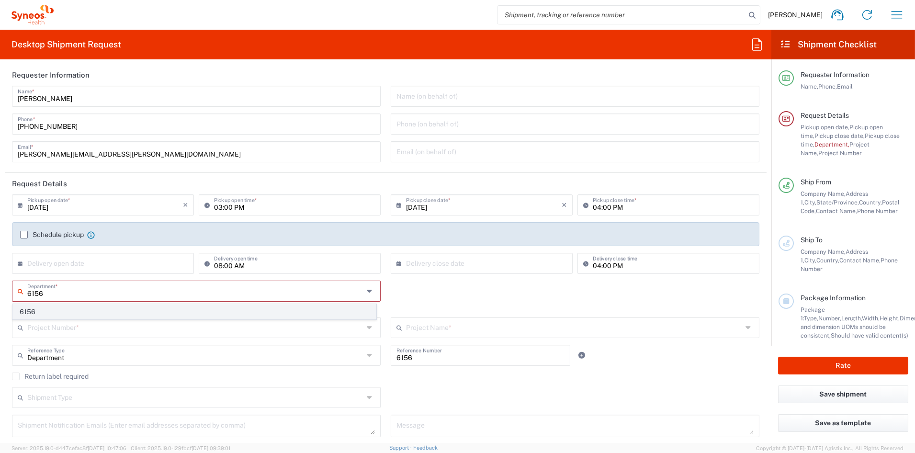
type input "6156"
click at [34, 313] on span "6156" at bounding box center [194, 311] width 363 height 15
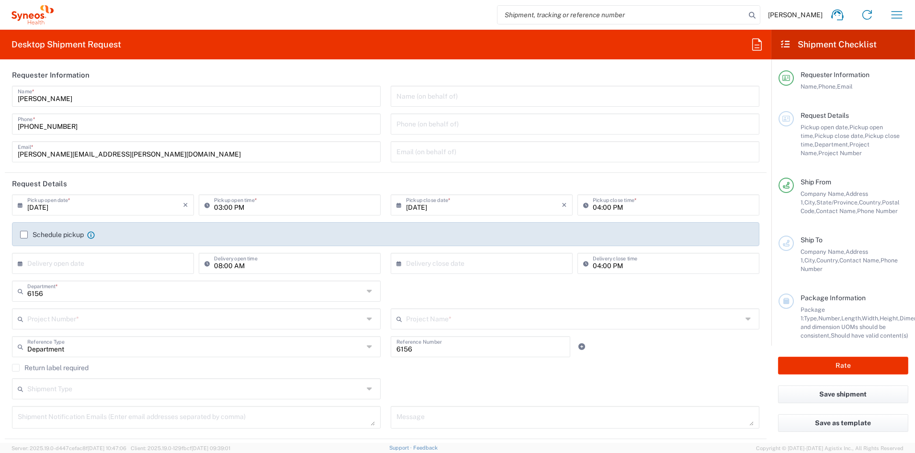
click at [49, 319] on input "text" at bounding box center [195, 318] width 337 height 17
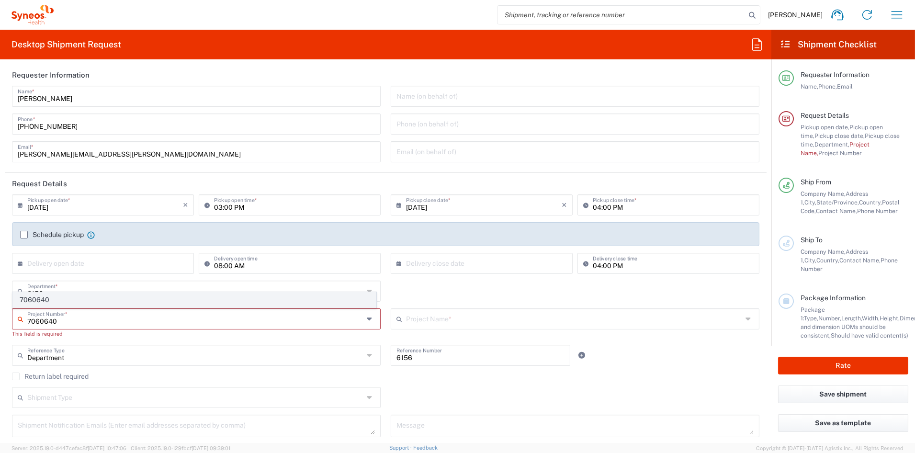
type input "7060640"
click at [43, 301] on span "7060640" at bounding box center [194, 299] width 363 height 15
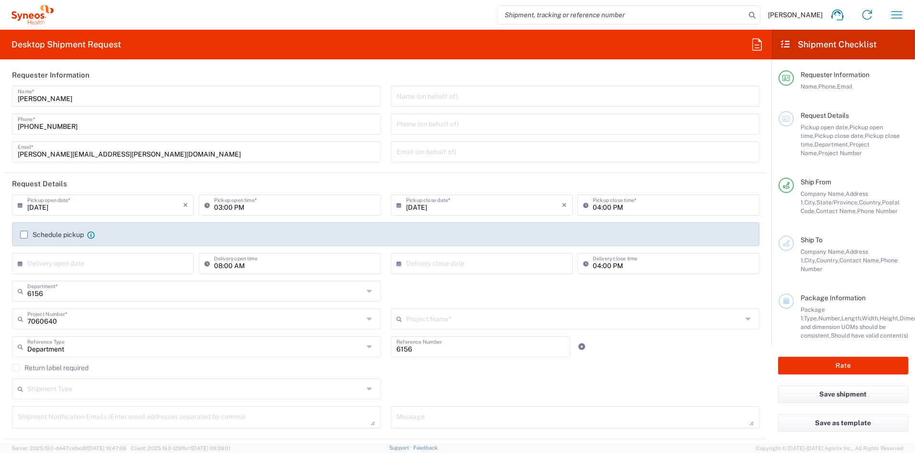
type input "SRK-015-005"
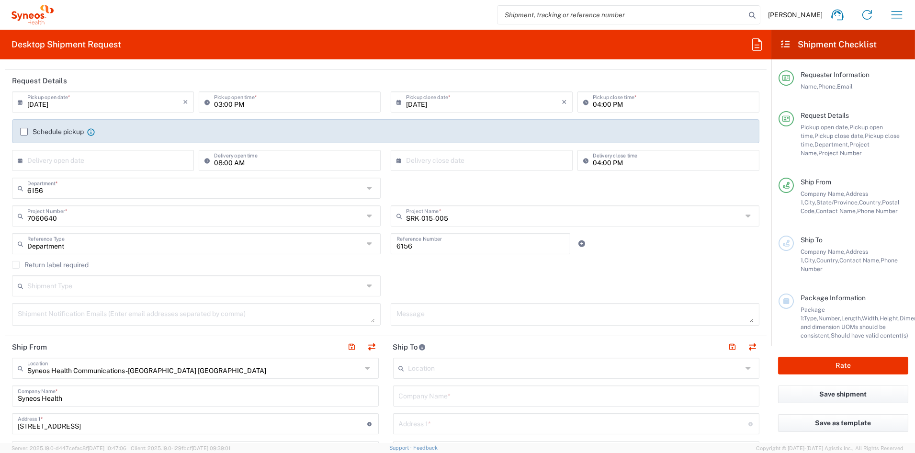
scroll to position [0, 0]
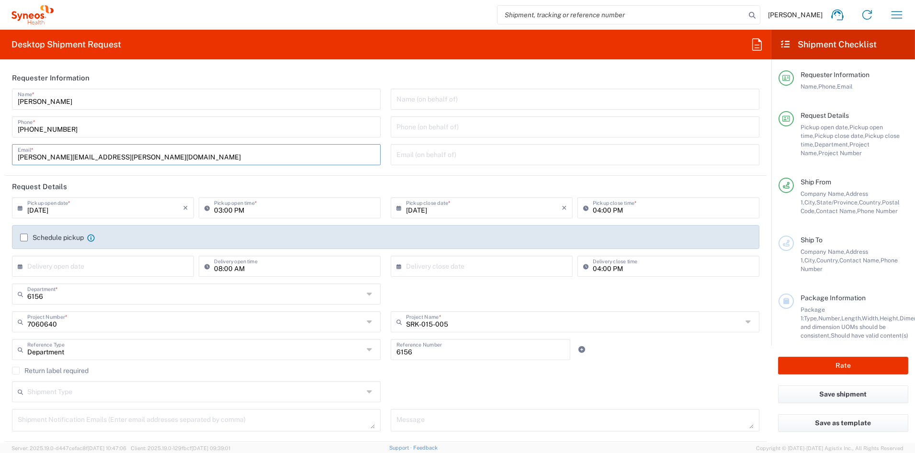
drag, startPoint x: 63, startPoint y: 156, endPoint x: -37, endPoint y: 154, distance: 99.6
click at [0, 154] on html "[PERSON_NAME] Home Shipment estimator Shipment tracking Desktop shipment reques…" at bounding box center [457, 226] width 915 height 453
paste input "[PERSON_NAME].[PERSON_NAME]"
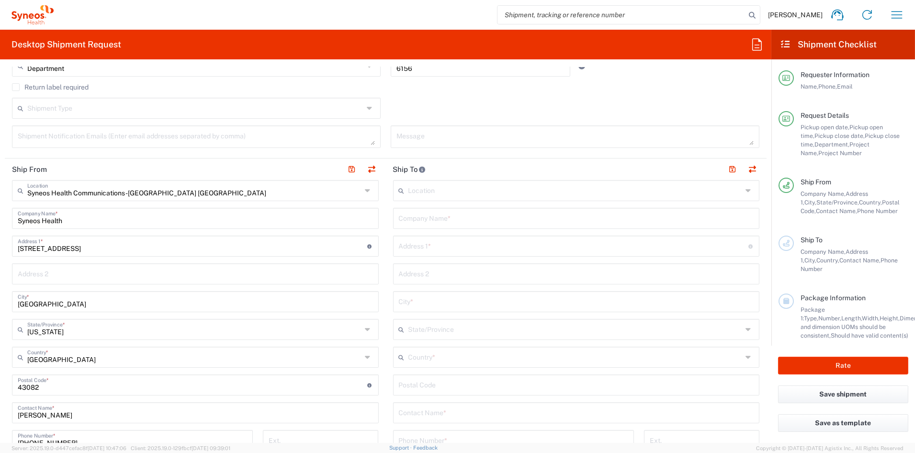
scroll to position [281, 0]
type input "[PERSON_NAME][EMAIL_ADDRESS][PERSON_NAME][DOMAIN_NAME]"
click at [454, 223] on input "text" at bounding box center [576, 220] width 355 height 17
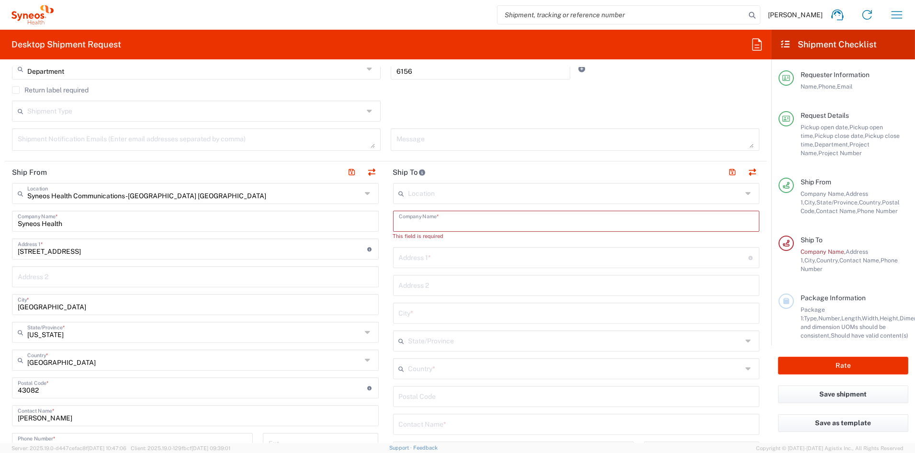
paste input "[GEOGRAPHIC_DATA]"
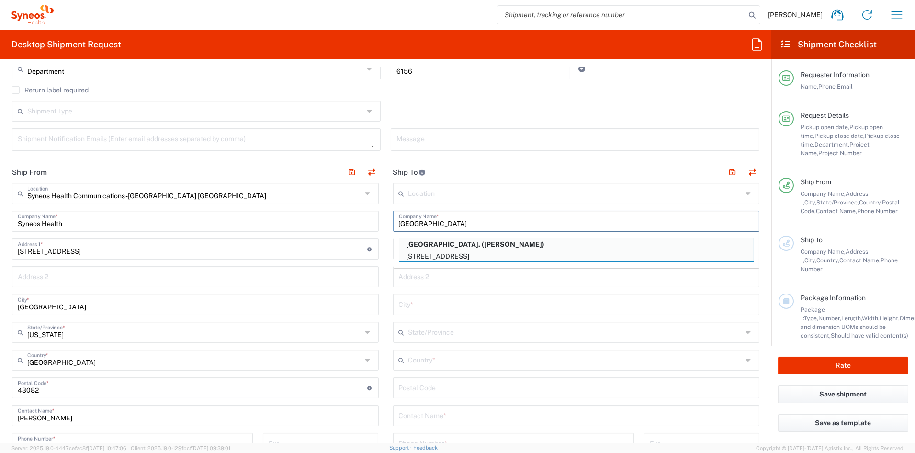
type input "[GEOGRAPHIC_DATA]"
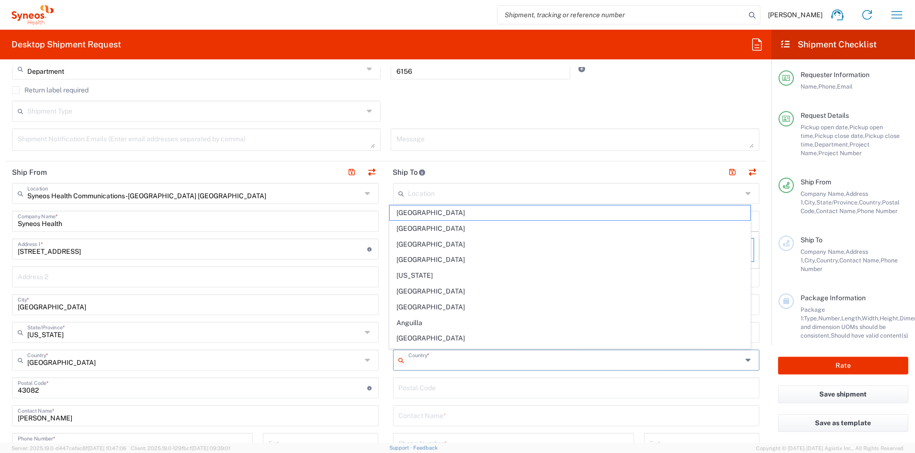
click at [452, 359] on input "text" at bounding box center [575, 359] width 334 height 17
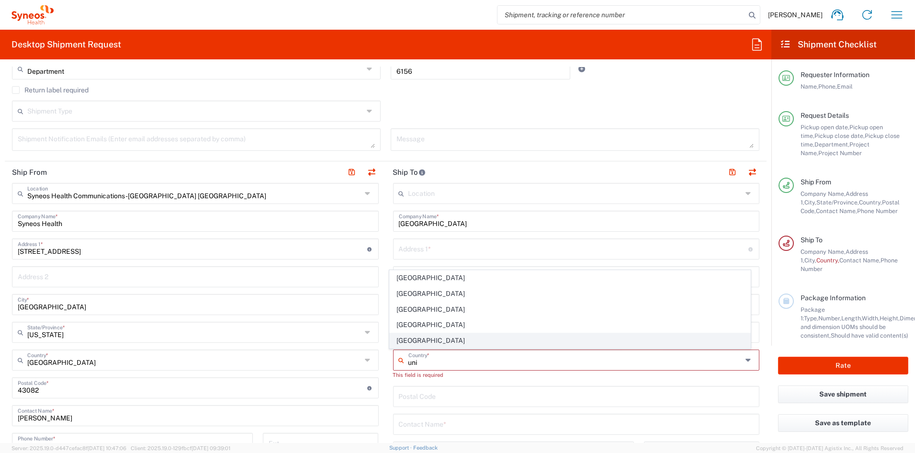
click at [411, 338] on span "[GEOGRAPHIC_DATA]" at bounding box center [570, 340] width 360 height 15
type input "[GEOGRAPHIC_DATA]"
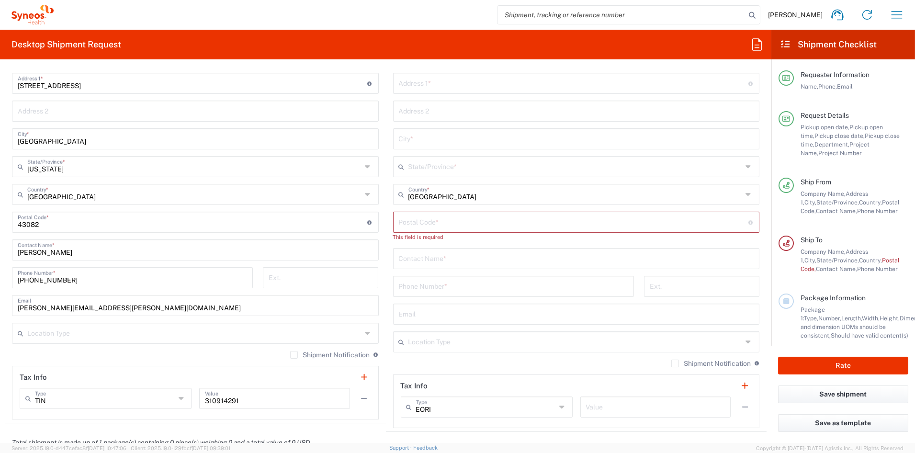
scroll to position [456, 0]
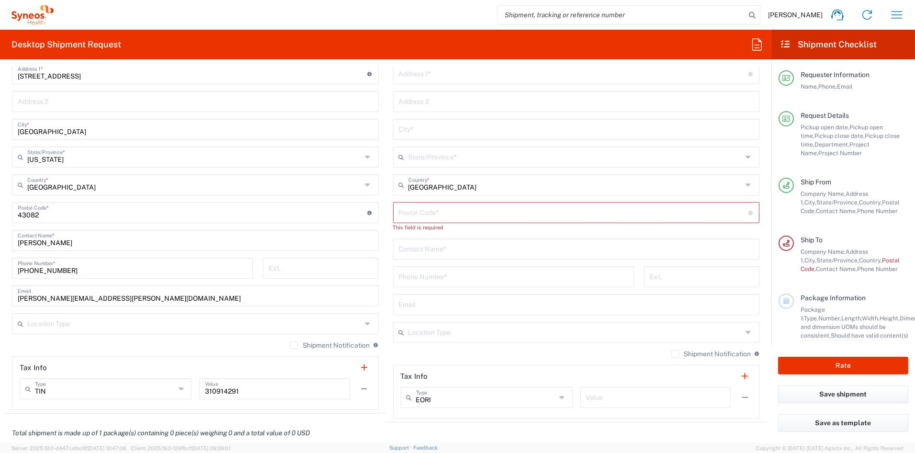
click at [441, 244] on input "text" at bounding box center [576, 248] width 355 height 17
paste input "[PERSON_NAME] ([PERSON_NAME]) Ao"
type input "[PERSON_NAME] ([PERSON_NAME]) Ao"
click at [406, 275] on input "tel" at bounding box center [513, 276] width 229 height 17
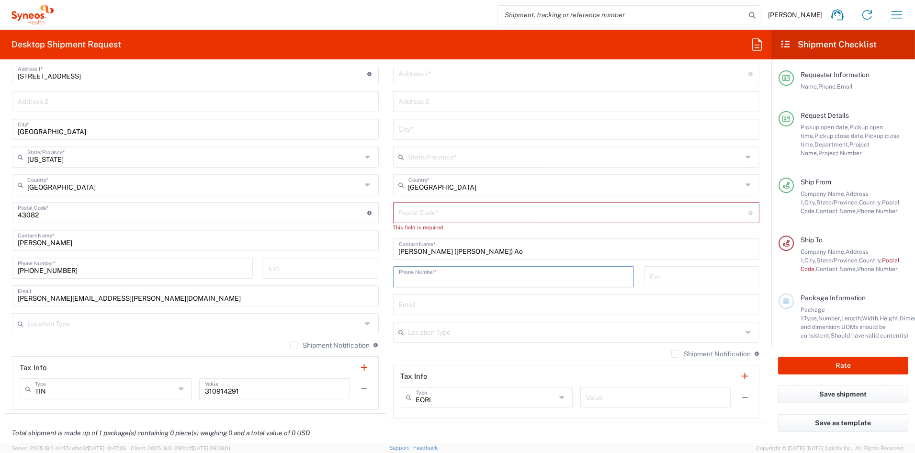
paste input "[PHONE_NUMBER]"
click at [412, 279] on input "[PHONE_NUMBER]" at bounding box center [513, 276] width 229 height 17
type input "[PHONE_NUMBER]"
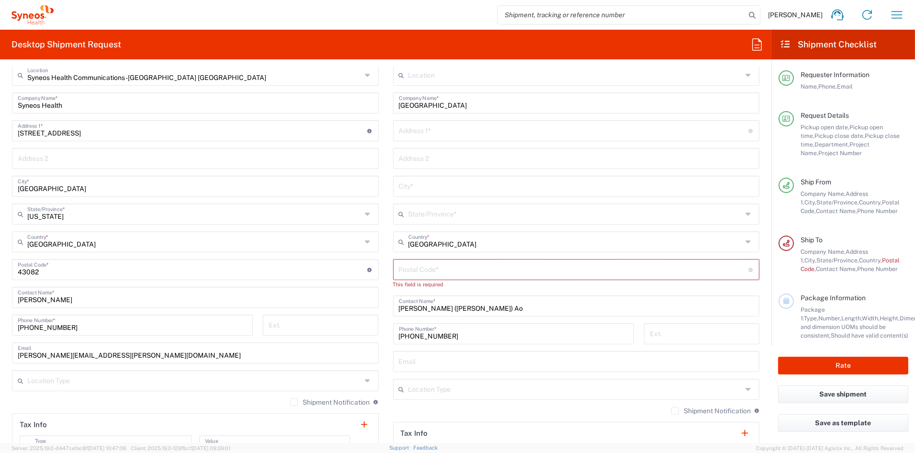
scroll to position [393, 0]
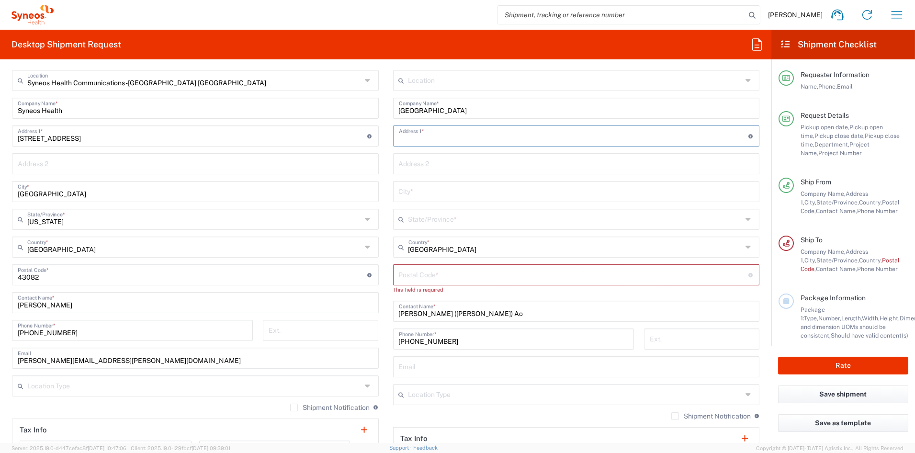
click at [438, 133] on input "text" at bounding box center [573, 135] width 349 height 17
paste input "[STREET_ADDRESS]"
type input "[STREET_ADDRESS]"
click at [425, 163] on input "text" at bounding box center [576, 163] width 355 height 17
paste input "Dept: Stanford Neuromuscular Research"
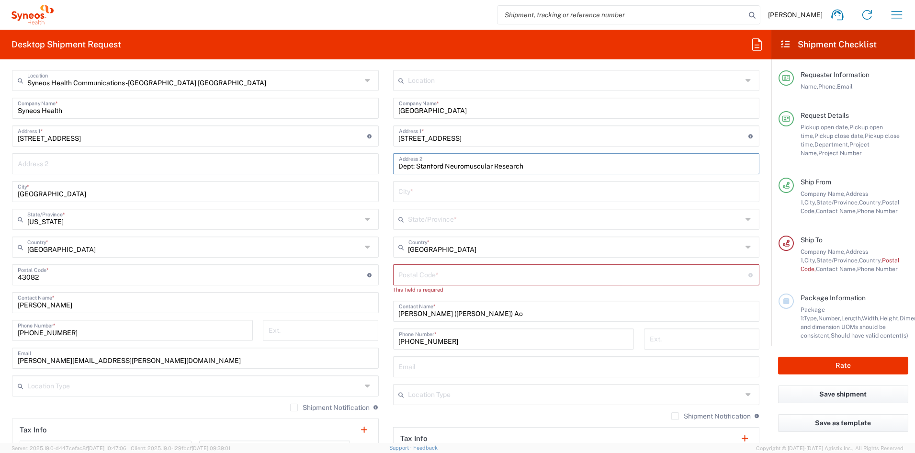
type input "Dept: Stanford Neuromuscular Research"
click at [416, 189] on input "text" at bounding box center [576, 190] width 355 height 17
paste input "San [PERSON_NAME]"
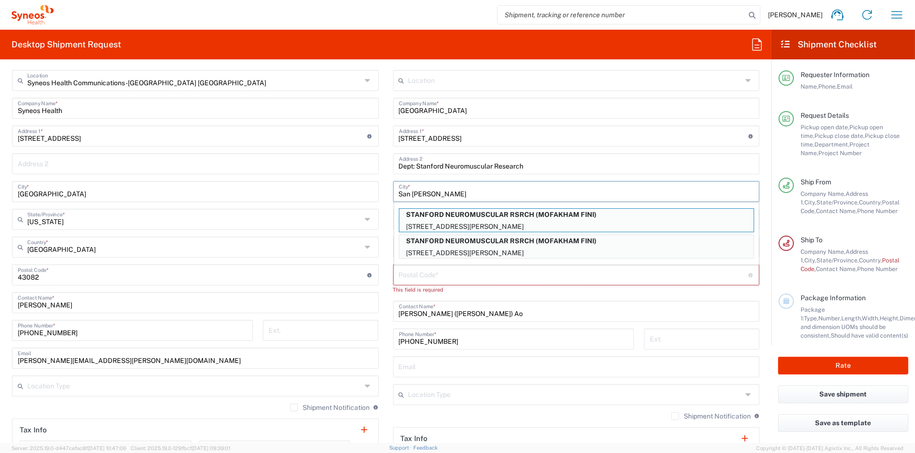
type input "San [PERSON_NAME]"
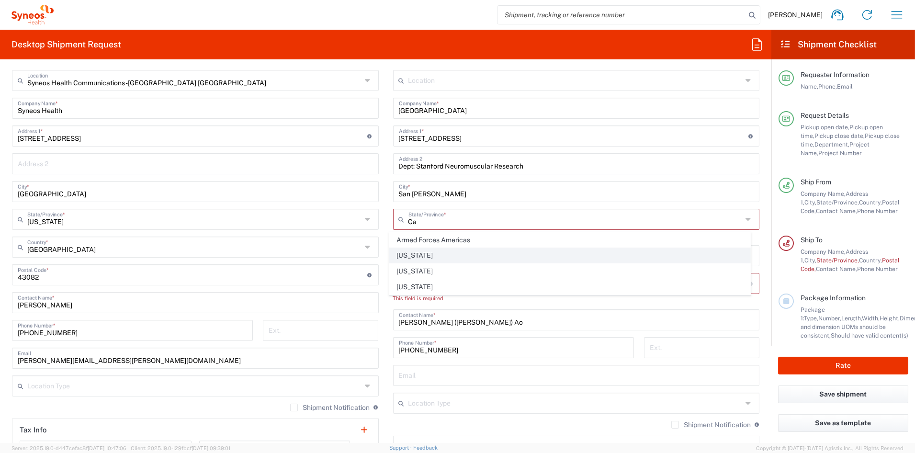
click at [415, 254] on span "[US_STATE]" at bounding box center [570, 255] width 360 height 15
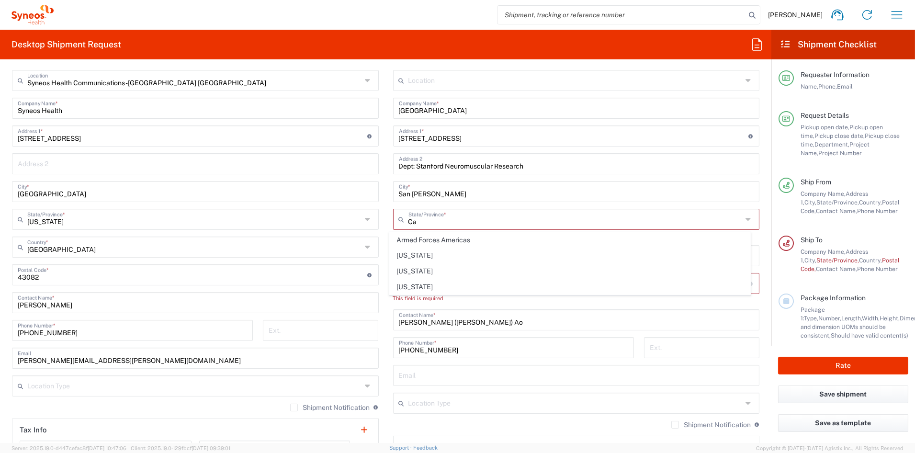
type input "[US_STATE]"
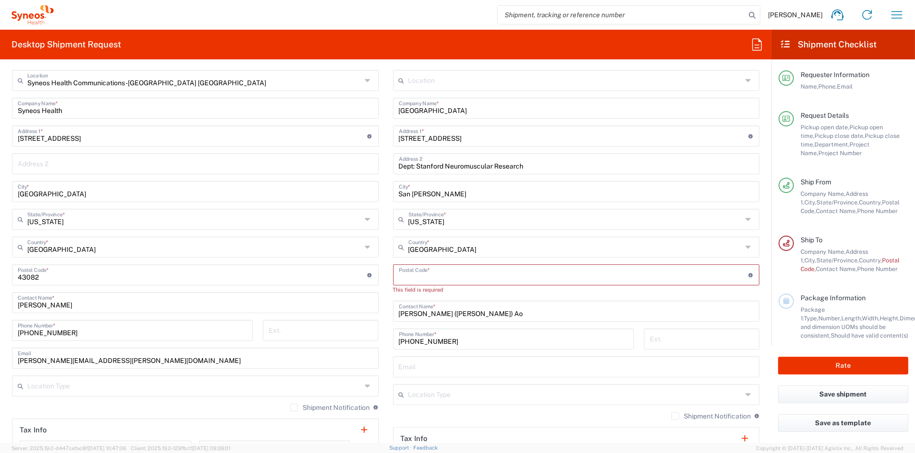
click at [403, 276] on input "undefined" at bounding box center [573, 274] width 349 height 17
paste input "94070"
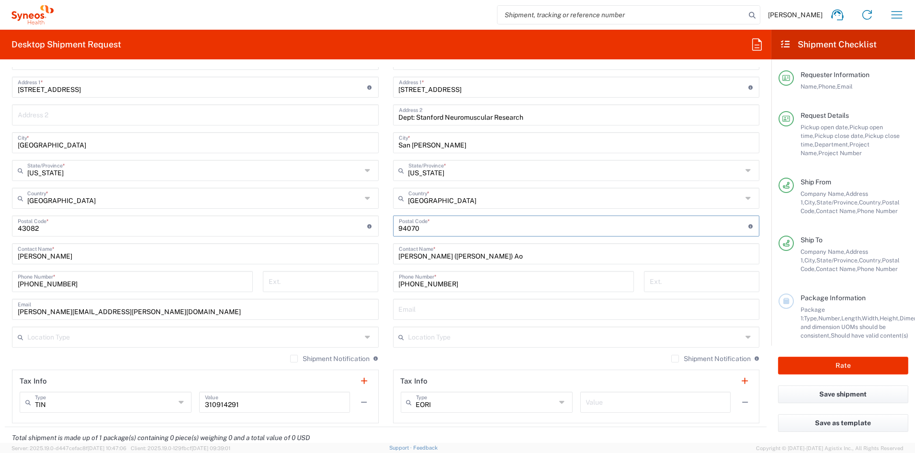
scroll to position [450, 0]
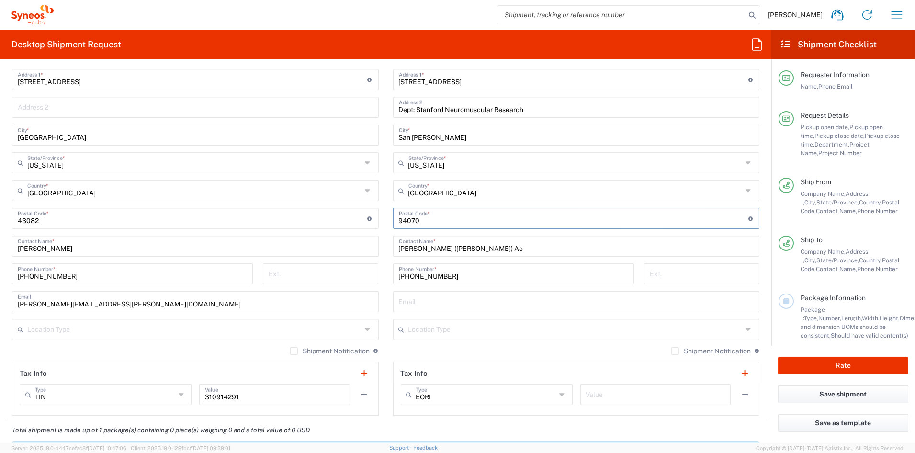
type input "94070"
click at [422, 328] on input "text" at bounding box center [575, 328] width 334 height 17
click at [409, 348] on span "Business (General)" at bounding box center [570, 350] width 360 height 15
type input "Business (General)"
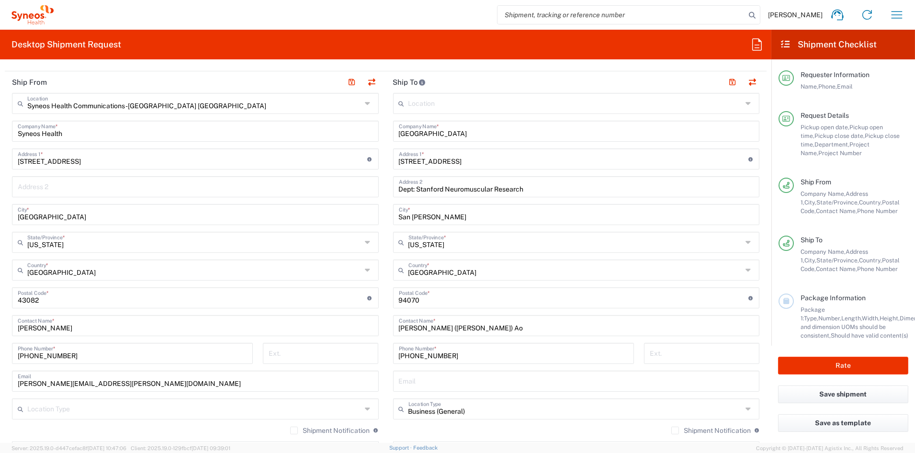
scroll to position [368, 0]
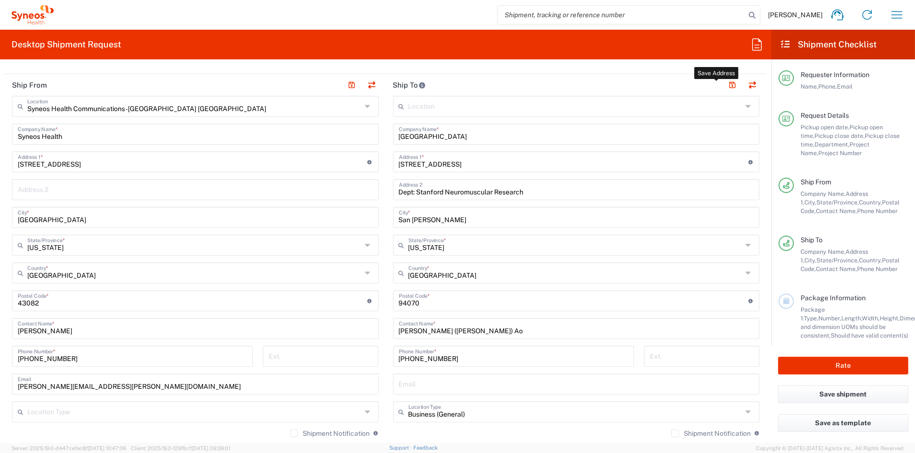
drag, startPoint x: 726, startPoint y: 84, endPoint x: 413, endPoint y: 211, distance: 337.5
click at [726, 84] on button "button" at bounding box center [732, 85] width 13 height 13
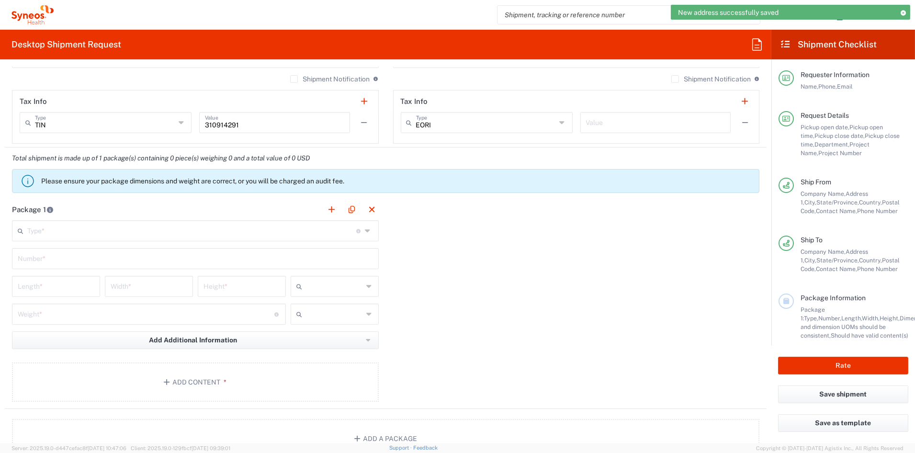
scroll to position [725, 0]
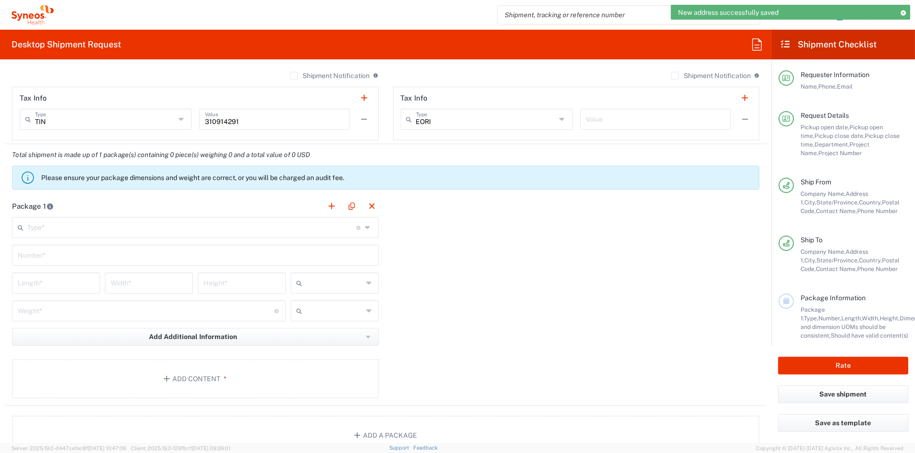
click at [72, 231] on input "text" at bounding box center [191, 226] width 329 height 17
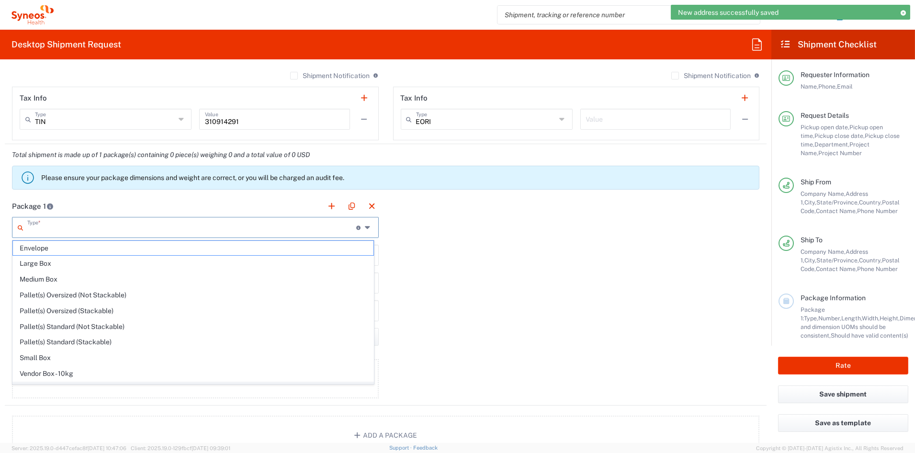
scroll to position [30, 0]
click at [46, 377] on span "Your Packaging" at bounding box center [193, 376] width 360 height 15
type input "Your Packaging"
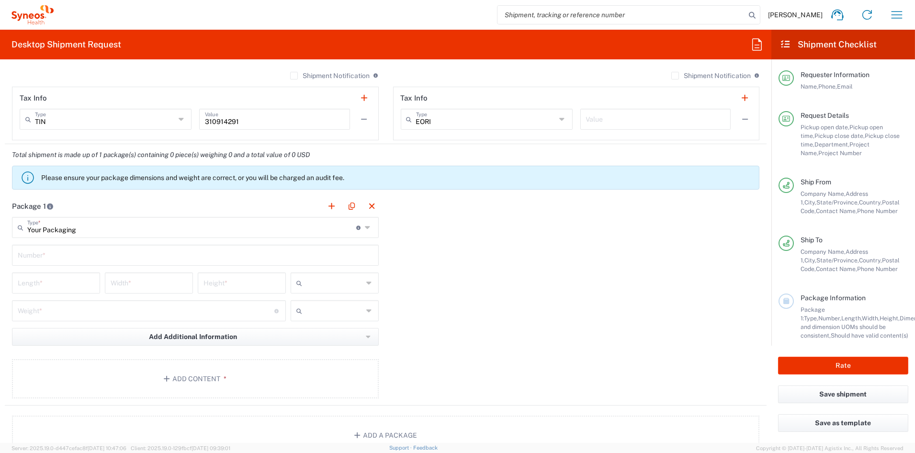
click at [59, 254] on input "text" at bounding box center [195, 254] width 355 height 17
type input "1"
click at [36, 282] on input "number" at bounding box center [56, 282] width 77 height 17
type input "21"
type input "15"
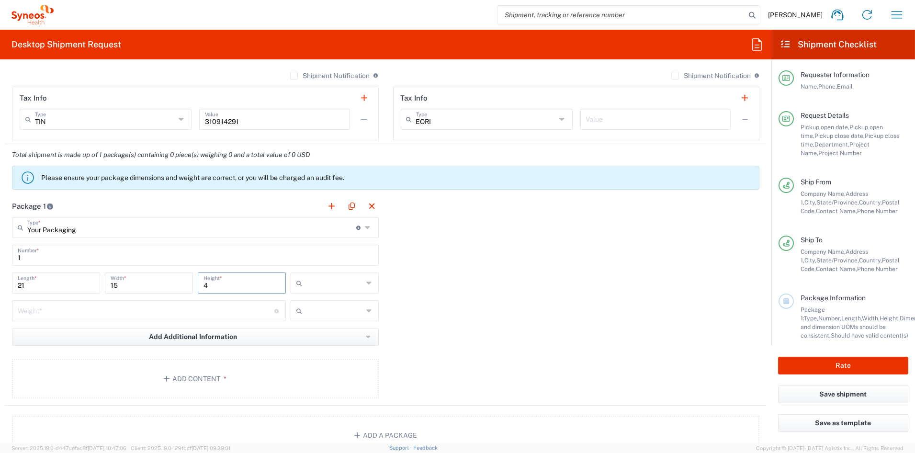
type input "4"
drag, startPoint x: 310, startPoint y: 336, endPoint x: 232, endPoint y: 329, distance: 78.3
click at [308, 336] on span "in" at bounding box center [330, 334] width 85 height 15
type input "in"
click at [113, 310] on input "number" at bounding box center [146, 310] width 257 height 17
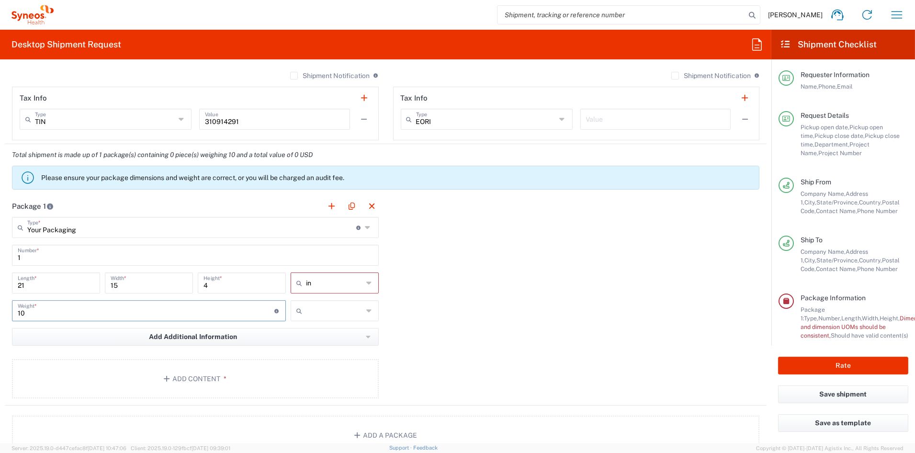
type input "10"
click at [328, 313] on input "text" at bounding box center [334, 310] width 57 height 15
click at [304, 348] on span "lbs" at bounding box center [330, 346] width 85 height 15
type input "lbs"
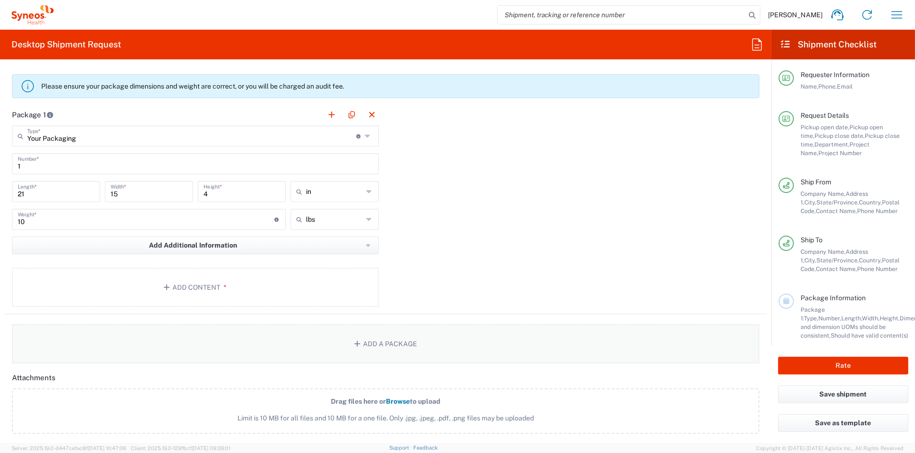
scroll to position [817, 0]
click at [220, 285] on span "*" at bounding box center [223, 287] width 6 height 8
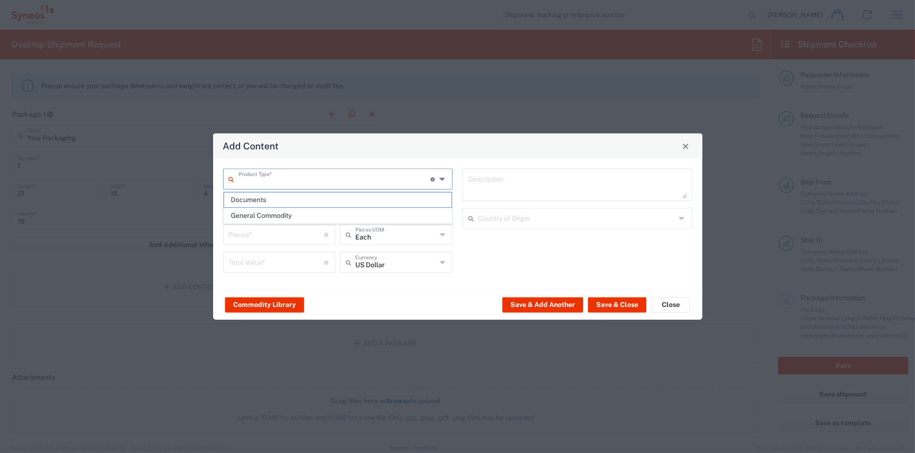
click at [298, 182] on input "text" at bounding box center [334, 178] width 192 height 17
click at [261, 199] on span "Documents" at bounding box center [337, 199] width 227 height 15
type input "Documents"
type input "1"
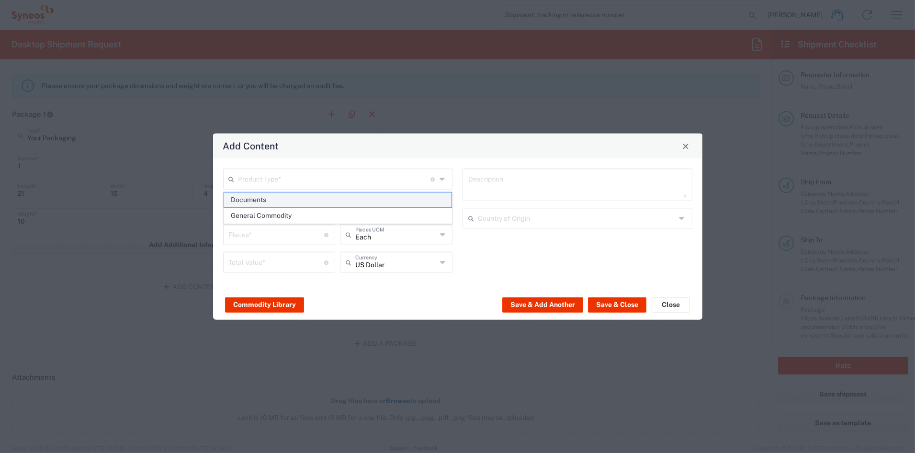
type input "1"
type textarea "Documents"
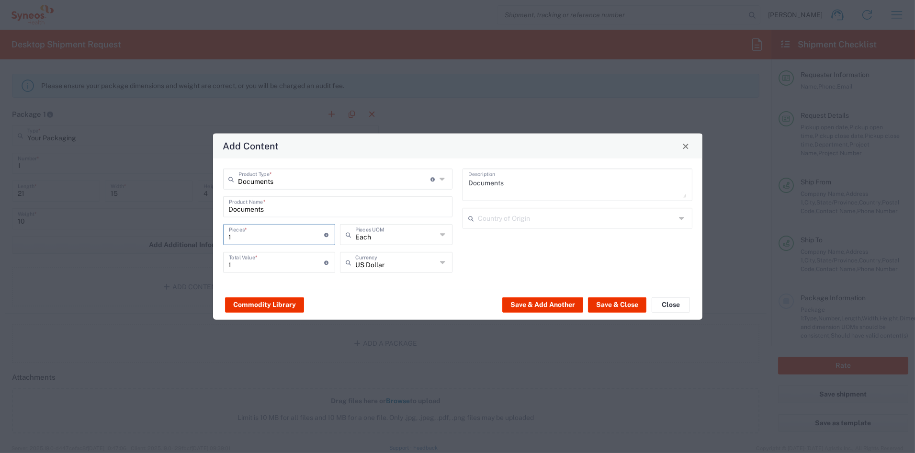
drag, startPoint x: 247, startPoint y: 235, endPoint x: 212, endPoint y: 234, distance: 35.5
click at [213, 234] on div "Documents Product Type * Document: Paper document generated internally by Syneo…" at bounding box center [457, 223] width 489 height 131
type input "16"
type input "160"
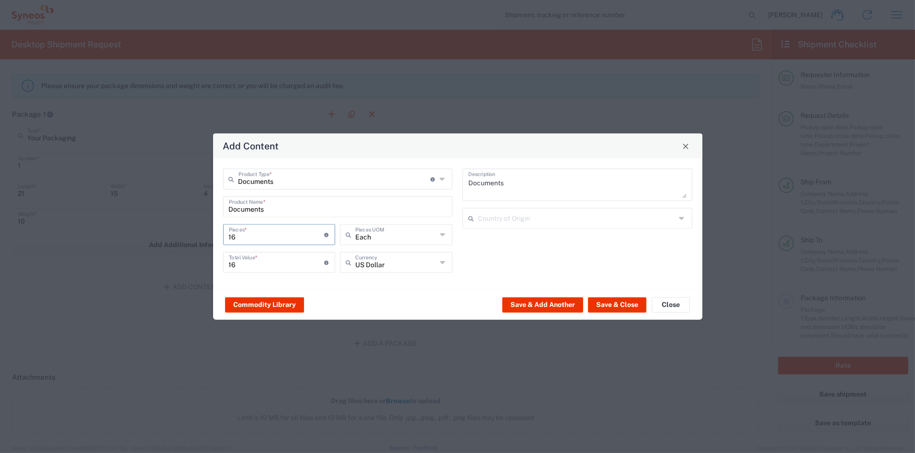
type input "160"
drag, startPoint x: 258, startPoint y: 267, endPoint x: 184, endPoint y: 254, distance: 74.3
click at [185, 254] on div "Add Content Documents Product Type * Document: Paper document generated interna…" at bounding box center [457, 226] width 915 height 453
type input "210"
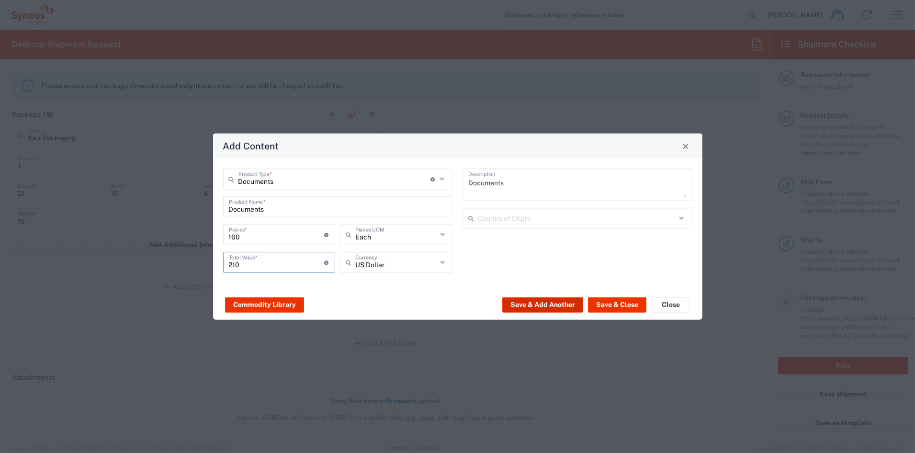
click at [559, 303] on button "Save & Add Another" at bounding box center [542, 304] width 81 height 15
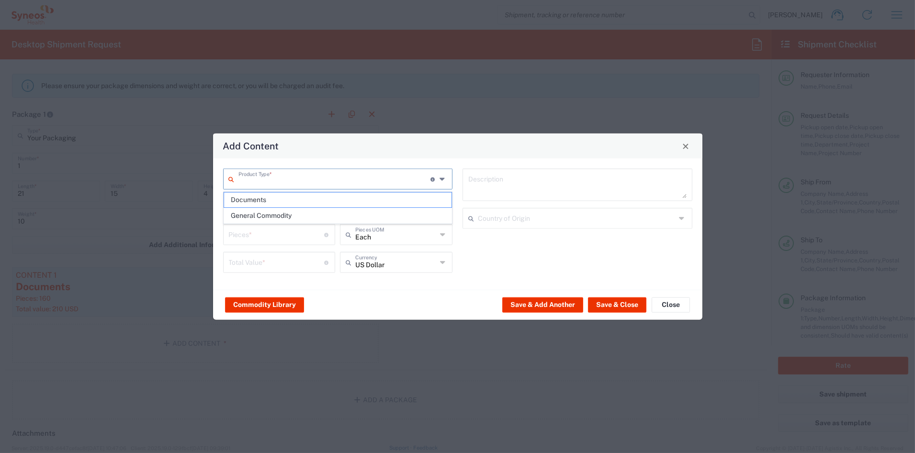
drag, startPoint x: 297, startPoint y: 175, endPoint x: 291, endPoint y: 176, distance: 5.9
click at [294, 175] on input "text" at bounding box center [334, 178] width 192 height 17
click at [271, 216] on span "General Commodity" at bounding box center [337, 215] width 227 height 15
type input "General Commodity"
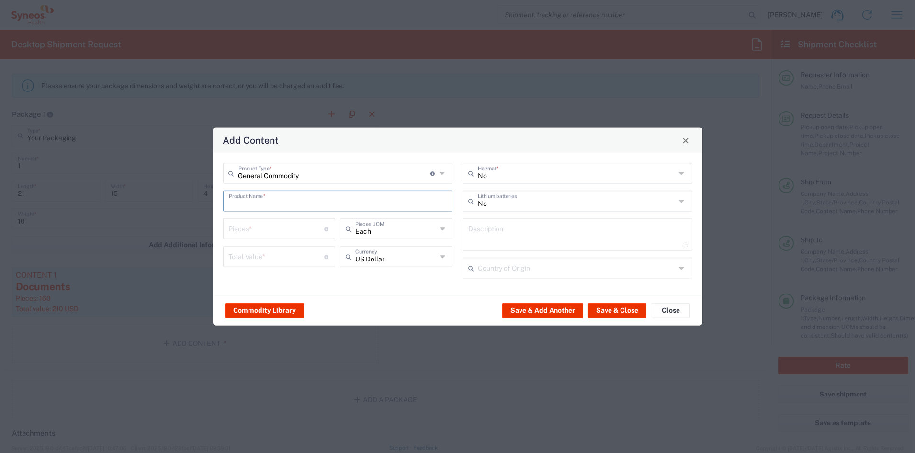
click at [262, 198] on input "text" at bounding box center [338, 200] width 218 height 17
click at [251, 238] on div "Buzzy Bee needle pain relief device" at bounding box center [338, 240] width 228 height 16
type input "Buzzy Bee needle pain relief device"
type input "1"
type input "49.95"
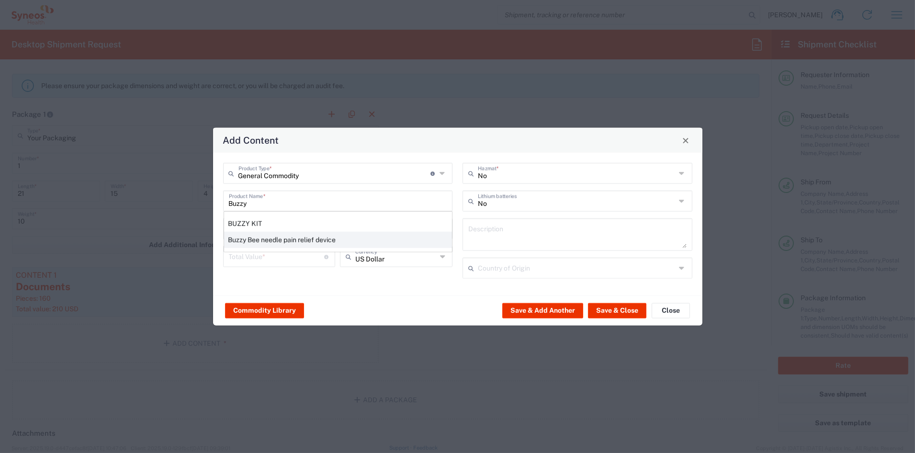
type textarea "Buzzy Bee needle pain relief device"
type input "[GEOGRAPHIC_DATA]"
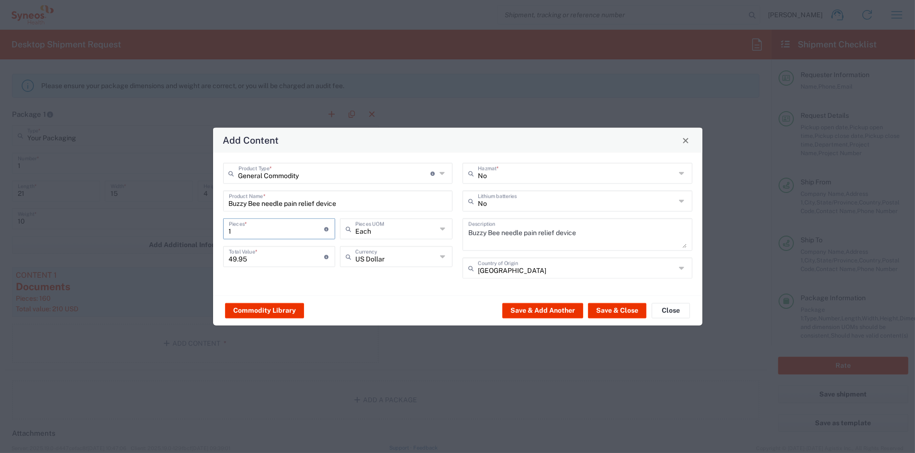
drag, startPoint x: 230, startPoint y: 225, endPoint x: 208, endPoint y: 224, distance: 22.1
click at [209, 224] on div "Add Content General Commodity Product Type * Document: Paper document generated…" at bounding box center [457, 226] width 915 height 453
click at [553, 308] on button "Save & Add Another" at bounding box center [542, 310] width 81 height 15
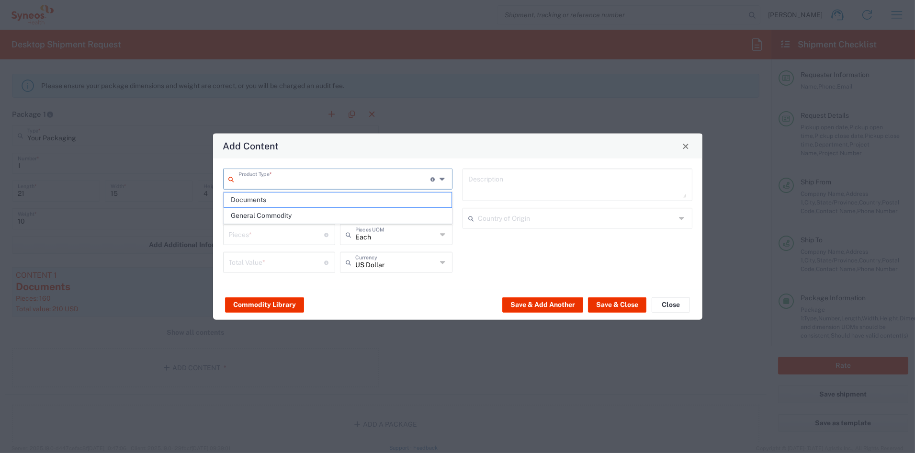
click at [296, 184] on input "text" at bounding box center [334, 178] width 192 height 17
click at [271, 215] on span "General Commodity" at bounding box center [337, 215] width 227 height 15
type input "General Commodity"
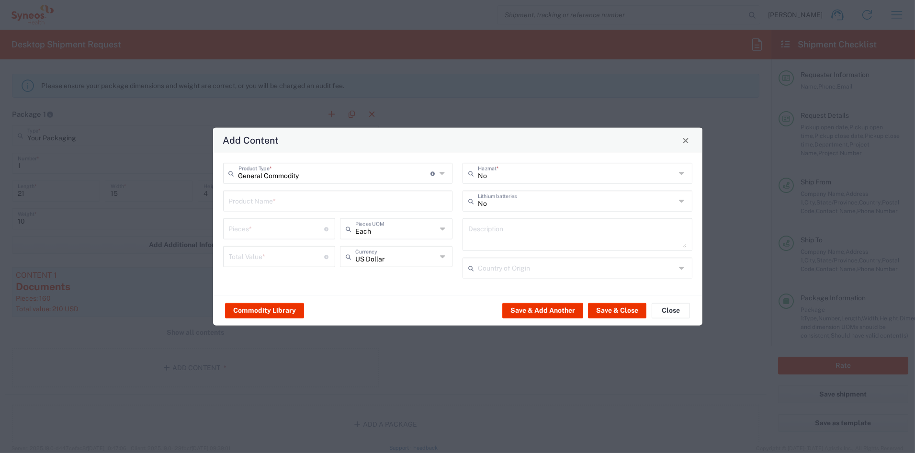
click at [261, 196] on input "text" at bounding box center [338, 200] width 218 height 17
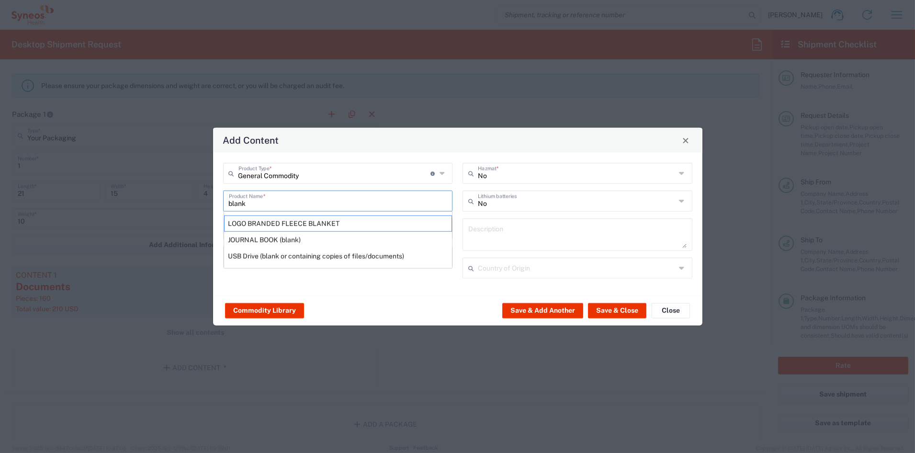
click at [260, 223] on div "LOGO BRANDED FLEECE BLANKET" at bounding box center [338, 223] width 228 height 16
type input "LOGO BRANDED FLEECE BLANKET"
type input "1"
type textarea "KNITTED POLYESTER"
type input "[GEOGRAPHIC_DATA]"
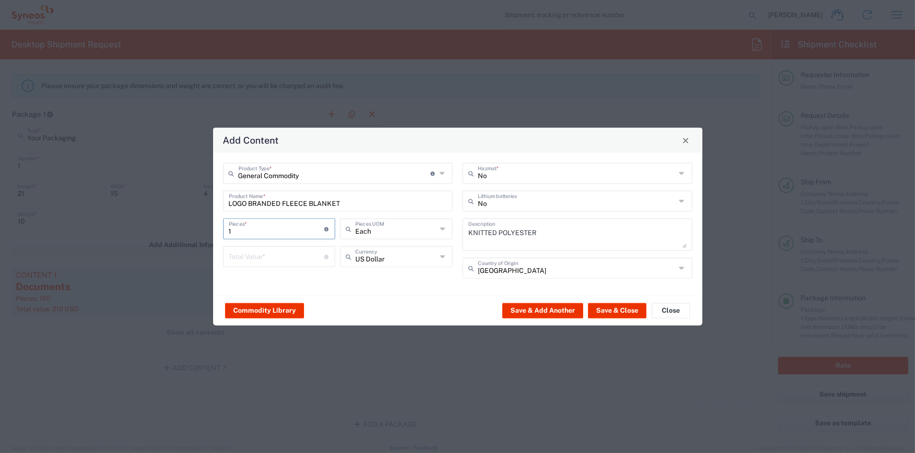
drag, startPoint x: 217, startPoint y: 227, endPoint x: 203, endPoint y: 226, distance: 14.4
click at [203, 226] on div "Add Content General Commodity Product Type * Document: Paper document generated…" at bounding box center [457, 226] width 915 height 453
type input "2"
click at [239, 256] on input "number" at bounding box center [277, 255] width 96 height 17
type input "30"
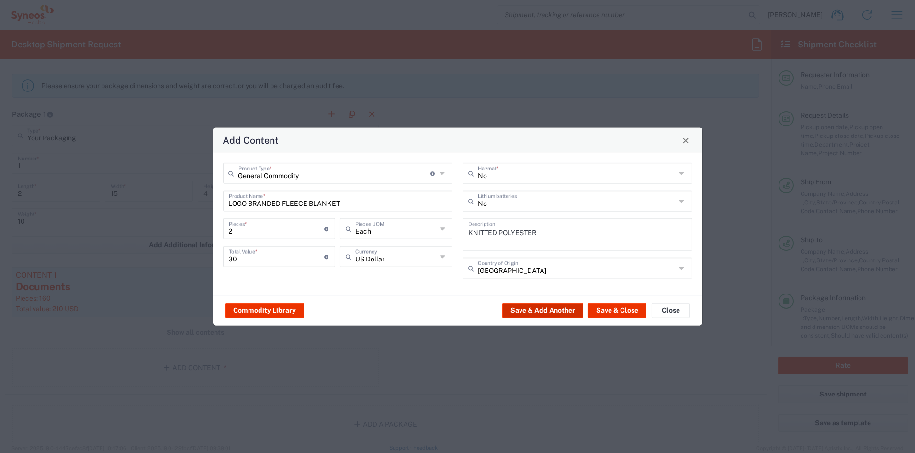
click at [528, 309] on button "Save & Add Another" at bounding box center [542, 310] width 81 height 15
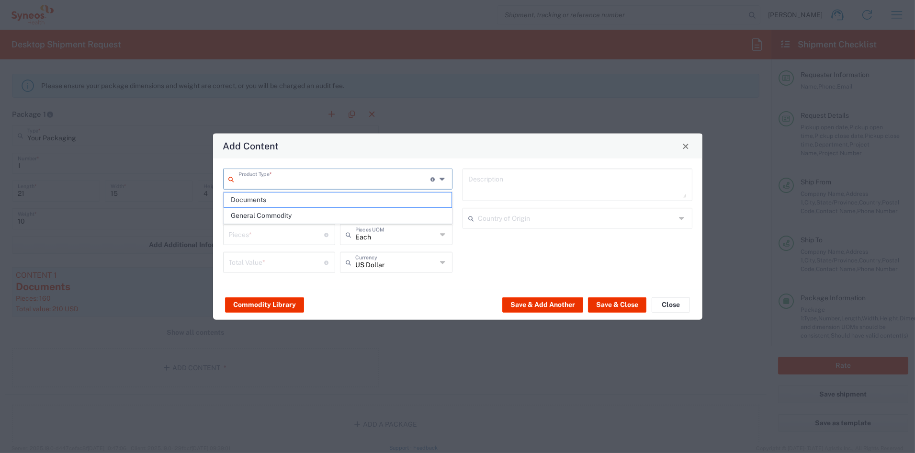
click at [249, 180] on input "text" at bounding box center [334, 178] width 192 height 17
drag, startPoint x: 251, startPoint y: 214, endPoint x: 249, endPoint y: 206, distance: 8.4
click at [251, 213] on span "General Commodity" at bounding box center [337, 215] width 227 height 15
type input "General Commodity"
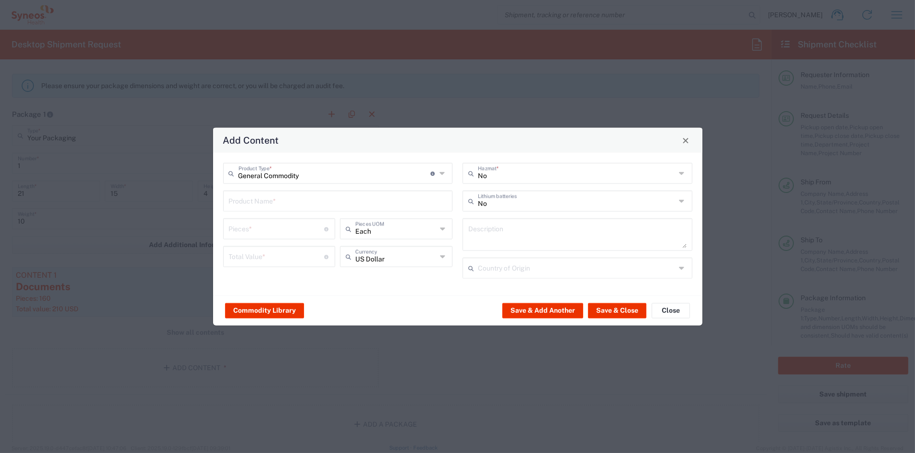
click at [249, 196] on input "text" at bounding box center [338, 200] width 218 height 17
click at [250, 238] on div "Tote Bag" at bounding box center [338, 240] width 228 height 16
type input "Tote Bag"
type textarea "Urban Passage Zippered Travel Business Tote"
type input "[GEOGRAPHIC_DATA]"
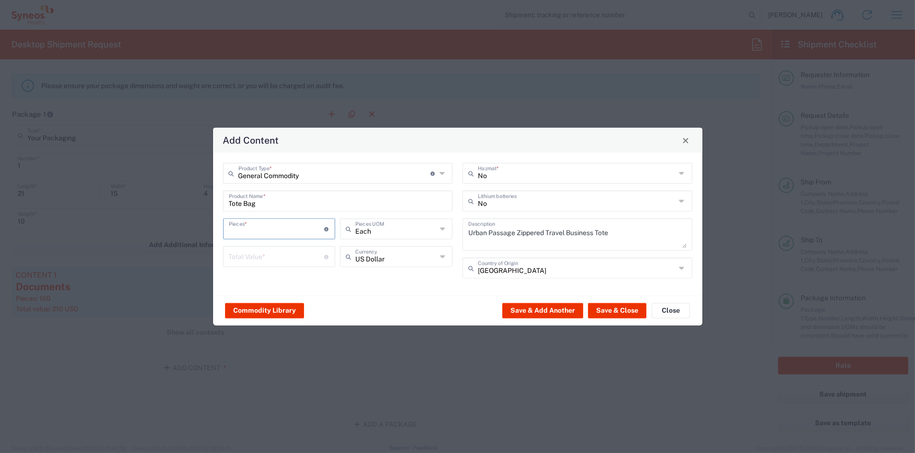
click at [248, 232] on input "number" at bounding box center [277, 228] width 96 height 17
type input "2"
click at [268, 252] on input "number" at bounding box center [277, 255] width 96 height 17
type input "20"
click at [618, 307] on button "Save & Close" at bounding box center [617, 310] width 58 height 15
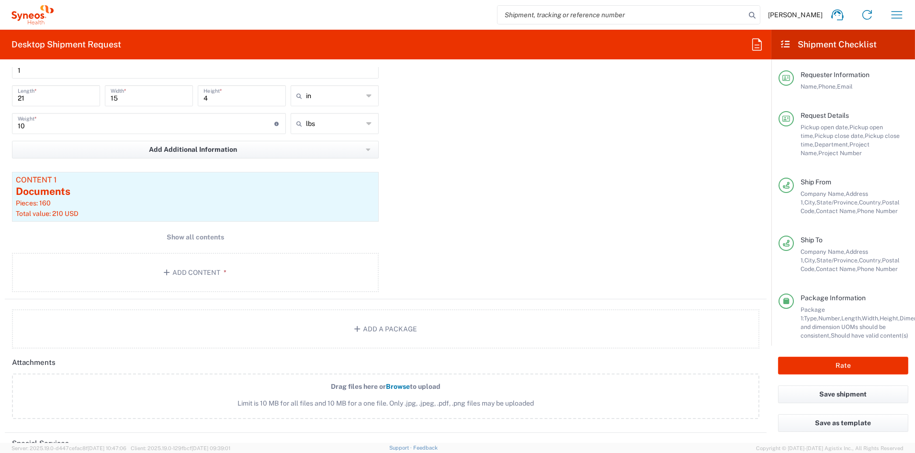
scroll to position [1095, 0]
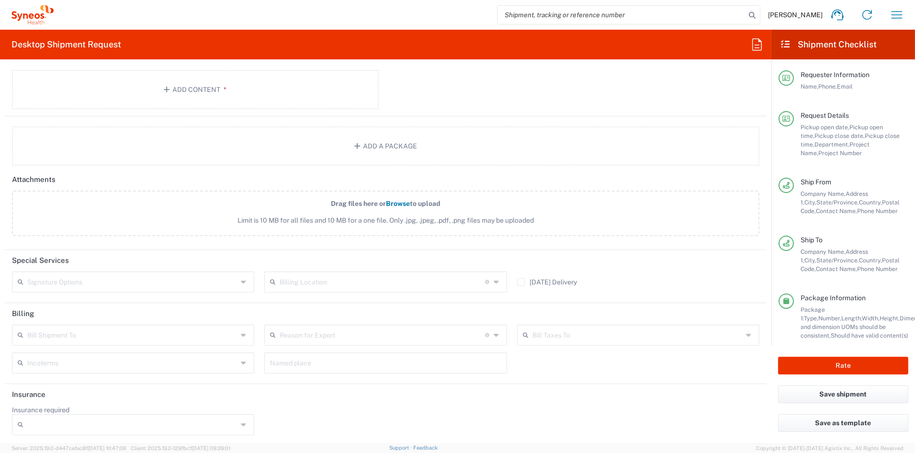
click at [102, 284] on input "text" at bounding box center [132, 281] width 210 height 17
click at [101, 302] on span "Adult Signature Required" at bounding box center [132, 300] width 238 height 15
type input "Adult Signature Required"
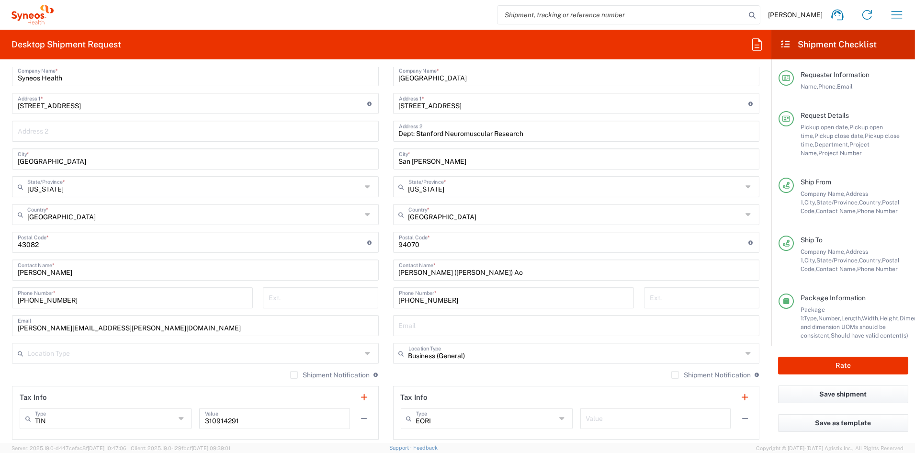
scroll to position [421, 0]
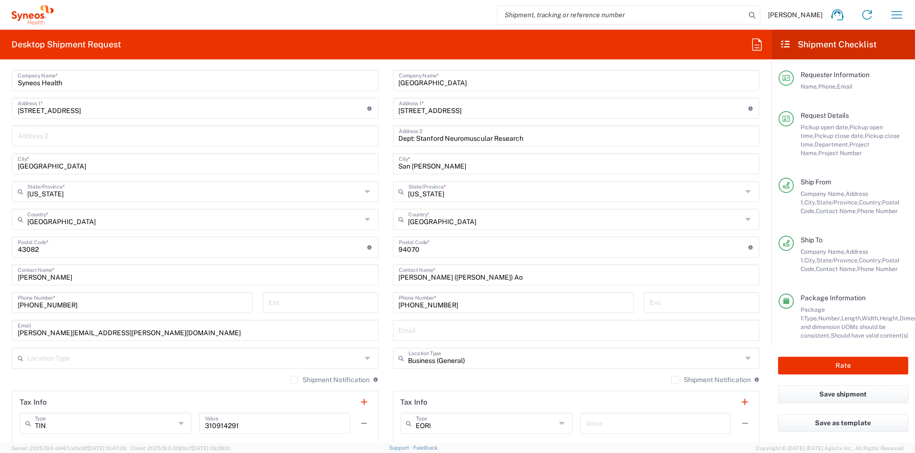
click at [540, 137] on input "Dept: Stanford Neuromuscular Research" at bounding box center [576, 135] width 355 height 17
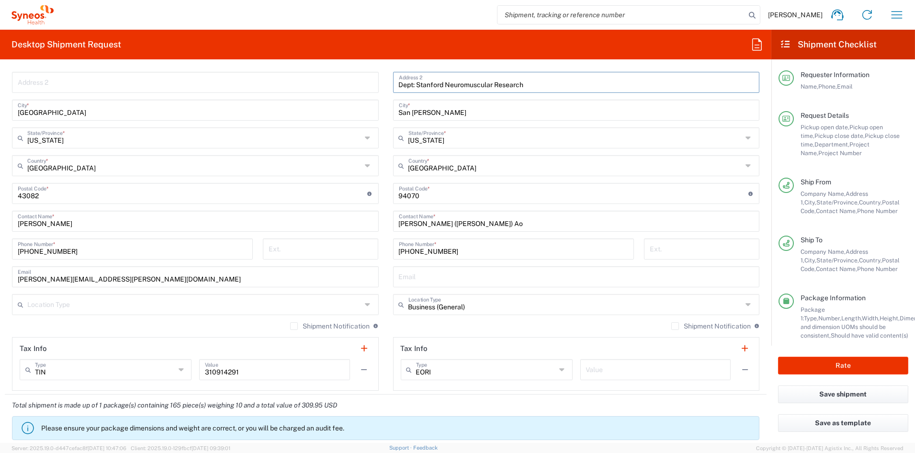
scroll to position [482, 0]
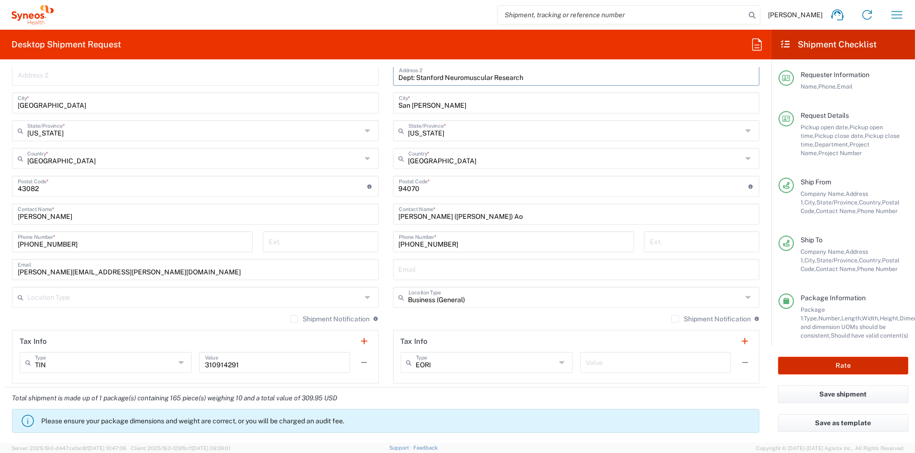
click at [819, 363] on button "Rate" at bounding box center [843, 366] width 130 height 18
type input "7060640"
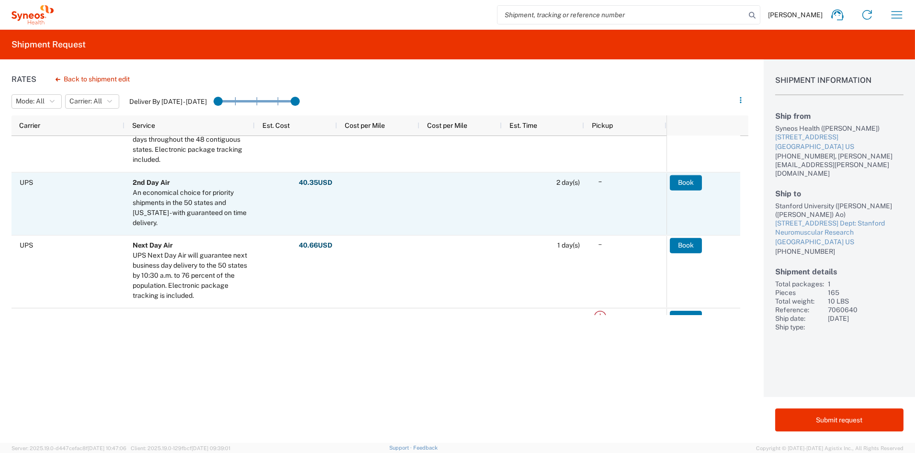
scroll to position [136, 0]
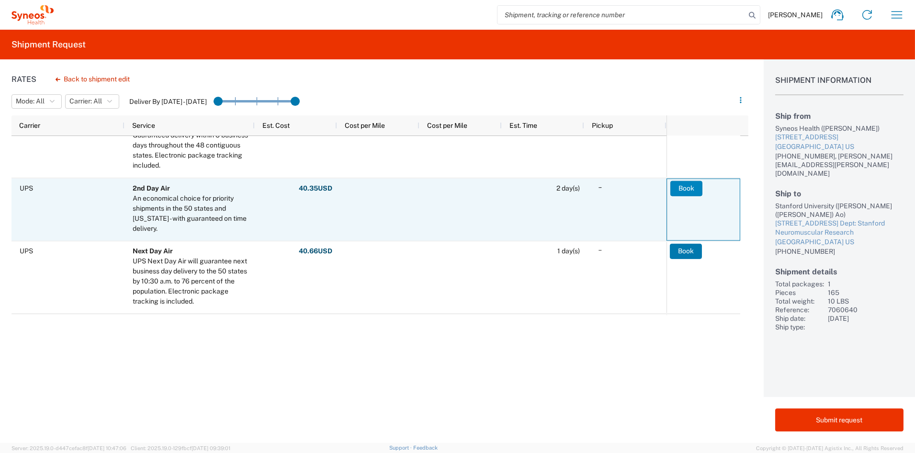
click at [686, 189] on button "Book" at bounding box center [686, 187] width 32 height 15
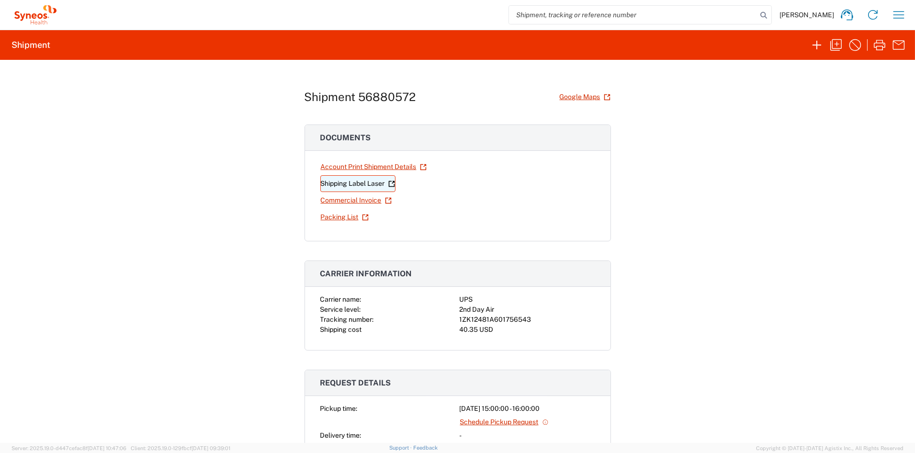
click at [363, 182] on link "Shipping Label Laser" at bounding box center [357, 183] width 75 height 17
click at [834, 44] on icon "button" at bounding box center [835, 44] width 15 height 15
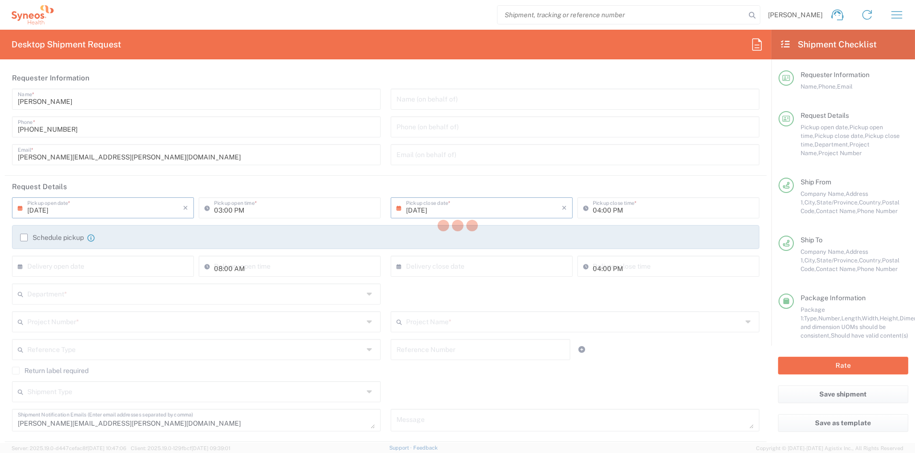
type input "[US_STATE]"
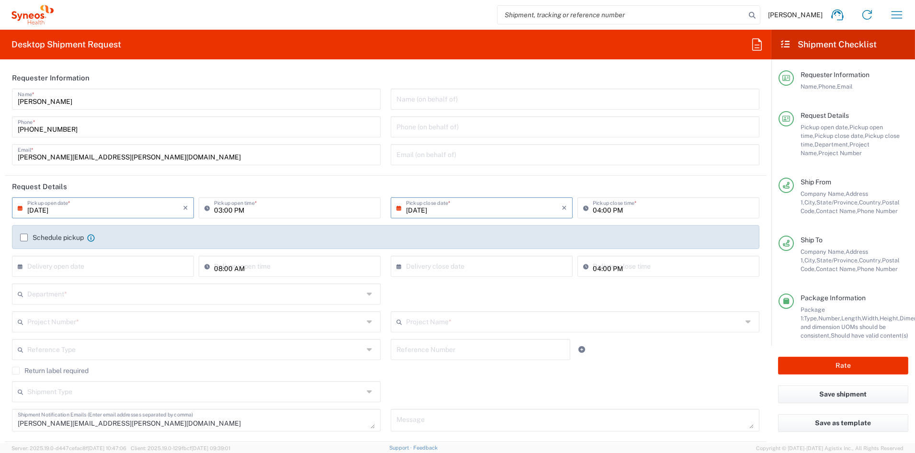
type input "Your Packaging"
type input "7060640"
type input "SRK-015-005"
type input "6156"
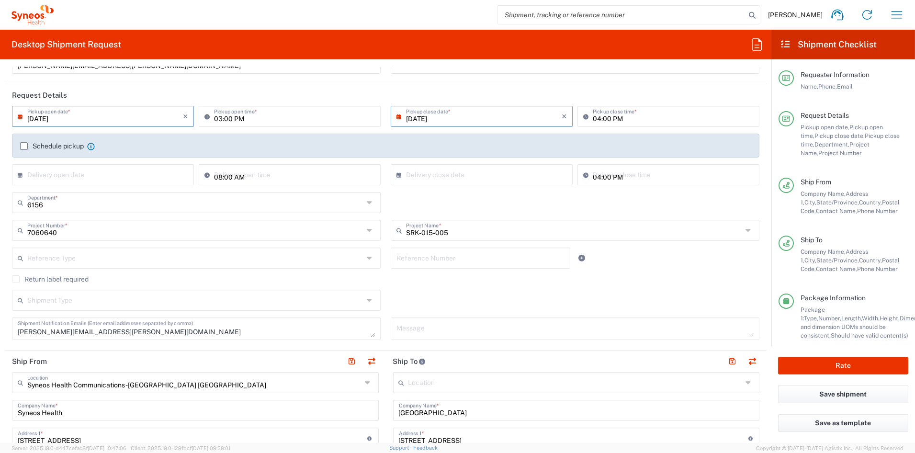
scroll to position [92, 0]
drag, startPoint x: 119, startPoint y: 331, endPoint x: -26, endPoint y: 326, distance: 144.7
click at [0, 326] on html "[PERSON_NAME] Home Shipment estimator Shipment tracking Desktop shipment reques…" at bounding box center [457, 226] width 915 height 453
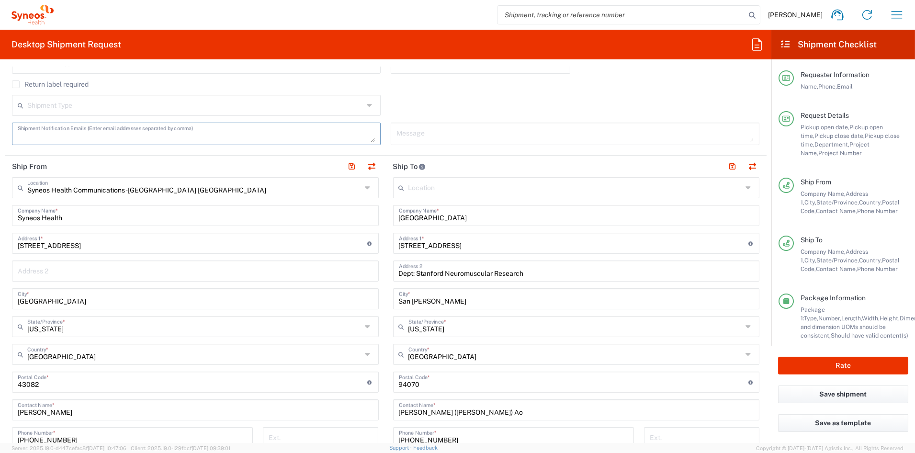
scroll to position [316, 0]
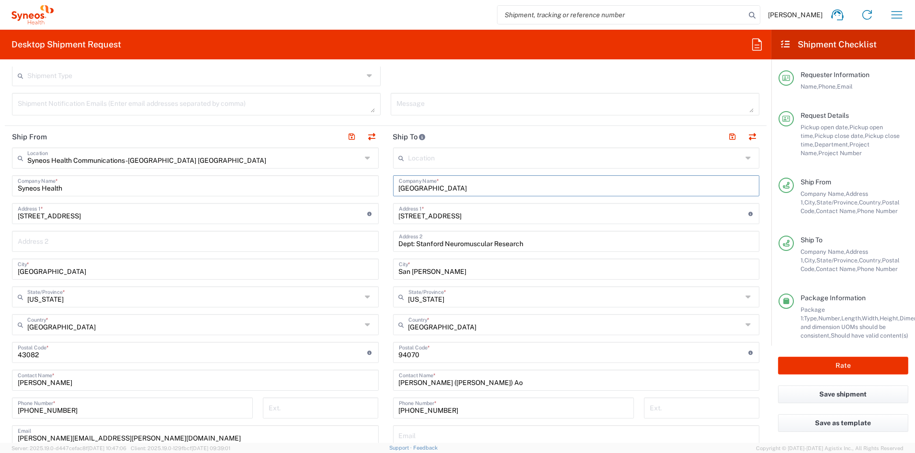
drag, startPoint x: 476, startPoint y: 188, endPoint x: 334, endPoint y: 185, distance: 141.7
click at [335, 184] on div "Ship From Syneos Health Communications-[GEOGRAPHIC_DATA] [GEOGRAPHIC_DATA] Loca…" at bounding box center [386, 339] width 762 height 427
paste input "[GEOGRAPHIC_DATA] [US_STATE]"
type input "[GEOGRAPHIC_DATA] [US_STATE]"
drag, startPoint x: 427, startPoint y: 382, endPoint x: 351, endPoint y: 381, distance: 76.1
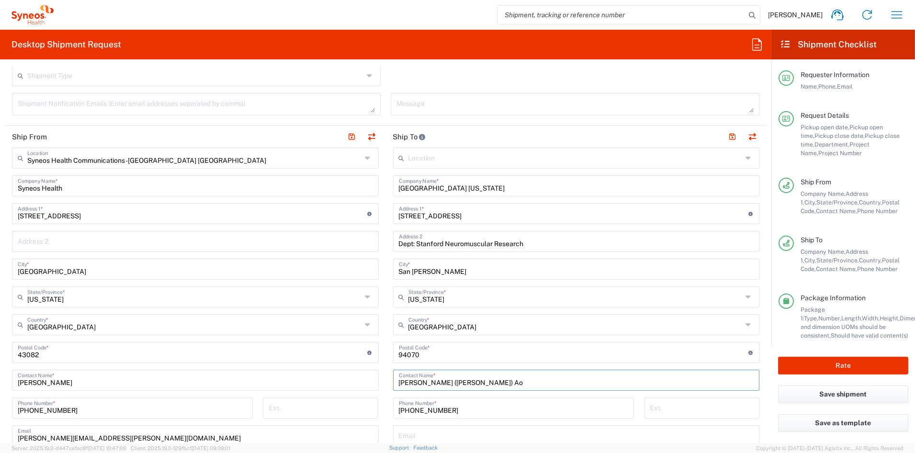
click at [351, 381] on div "Ship From Syneos Health Communications-[GEOGRAPHIC_DATA] [GEOGRAPHIC_DATA] Loca…" at bounding box center [386, 339] width 762 height 427
paste input "[PERSON_NAME]"
type input "[PERSON_NAME]"
drag, startPoint x: 423, startPoint y: 409, endPoint x: 347, endPoint y: 410, distance: 76.1
click at [348, 409] on div "Ship From Syneos Health Communications-[GEOGRAPHIC_DATA] [GEOGRAPHIC_DATA] Loca…" at bounding box center [386, 339] width 762 height 427
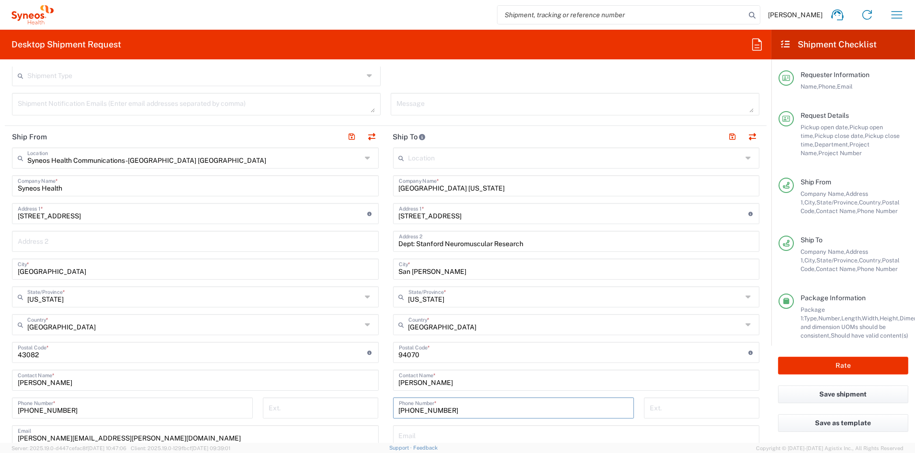
paste input "[PHONE_NUMBER]"
type input "[PHONE_NUMBER]"
drag, startPoint x: 492, startPoint y: 216, endPoint x: 342, endPoint y: 214, distance: 150.3
click at [345, 213] on div "Ship From Syneos Health Communications-[GEOGRAPHIC_DATA] [GEOGRAPHIC_DATA] Loca…" at bounding box center [386, 339] width 762 height 427
paste input "[STREET_ADDRESS]"
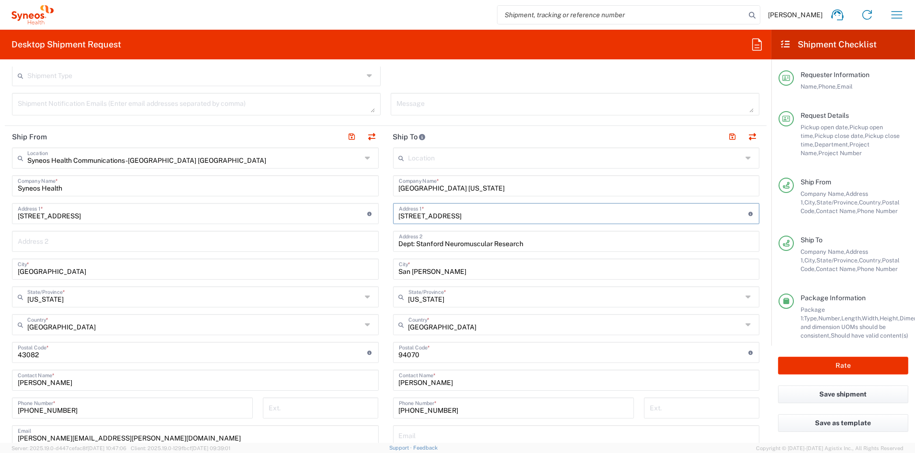
type input "[STREET_ADDRESS]"
drag, startPoint x: 507, startPoint y: 243, endPoint x: 349, endPoint y: 242, distance: 158.4
click at [351, 241] on div "Ship From Syneos Health Communications-[GEOGRAPHIC_DATA] [GEOGRAPHIC_DATA] Loca…" at bounding box center [386, 339] width 762 height 427
paste input "Neurology, Door 1113"
type input "Dept: Neurology, Door 1113"
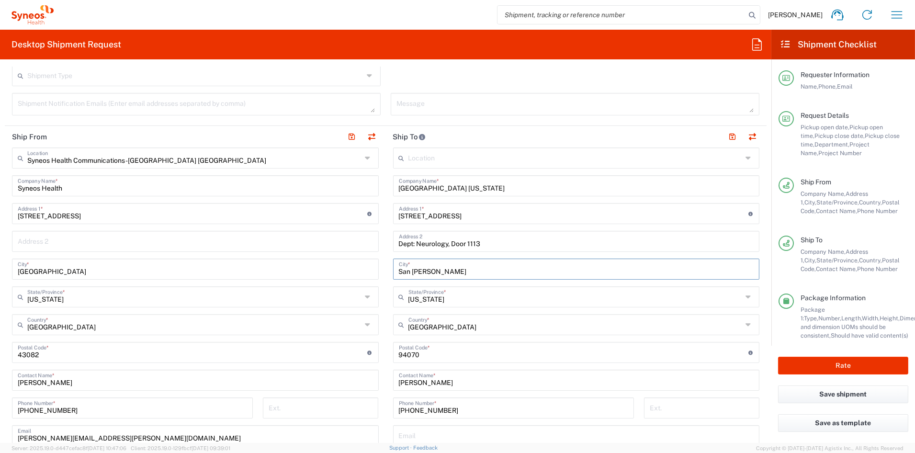
drag, startPoint x: 436, startPoint y: 270, endPoint x: 338, endPoint y: 262, distance: 97.4
click at [340, 261] on div "Ship From Syneos Health Communications-[GEOGRAPHIC_DATA] [GEOGRAPHIC_DATA] Loca…" at bounding box center [386, 339] width 762 height 427
paste input "Aurora"
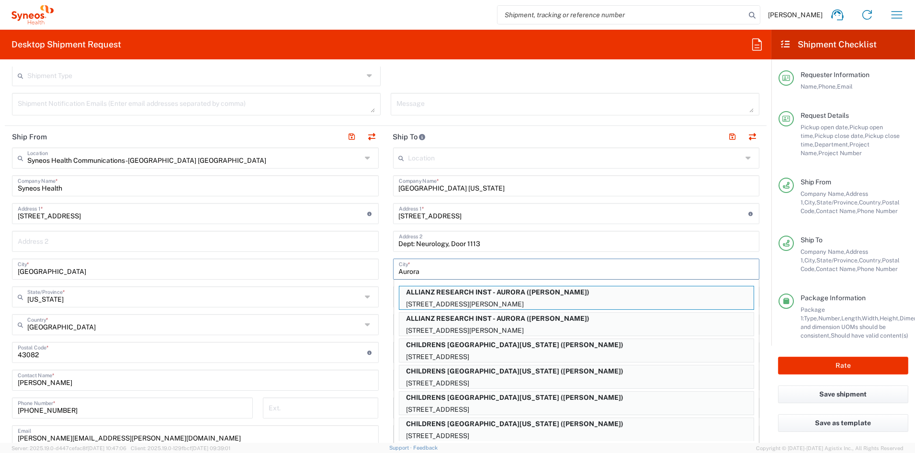
type input "Aurora"
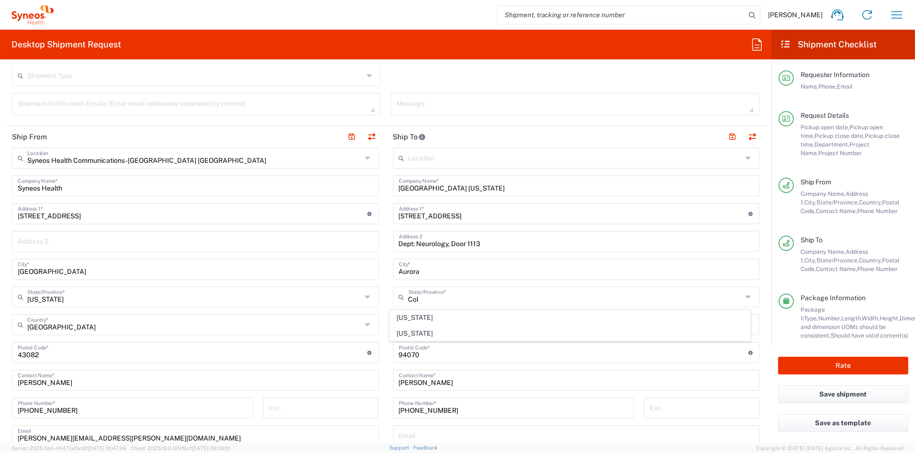
click at [415, 320] on span "[US_STATE]" at bounding box center [570, 317] width 360 height 15
type input "[US_STATE]"
drag, startPoint x: 404, startPoint y: 354, endPoint x: 350, endPoint y: 354, distance: 53.6
click at [352, 353] on div "Ship From Syneos Health Communications-[GEOGRAPHIC_DATA] [GEOGRAPHIC_DATA] Loca…" at bounding box center [386, 339] width 762 height 427
paste input "80045"
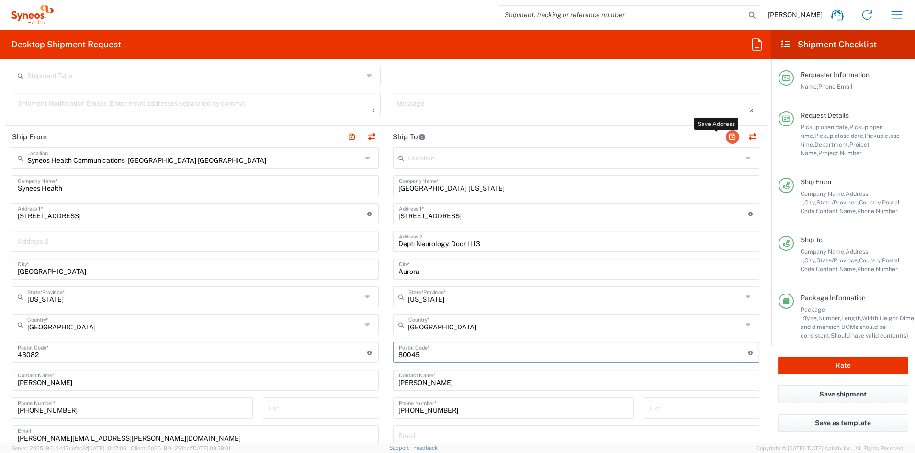
type input "80045"
click at [726, 136] on button "button" at bounding box center [732, 136] width 13 height 13
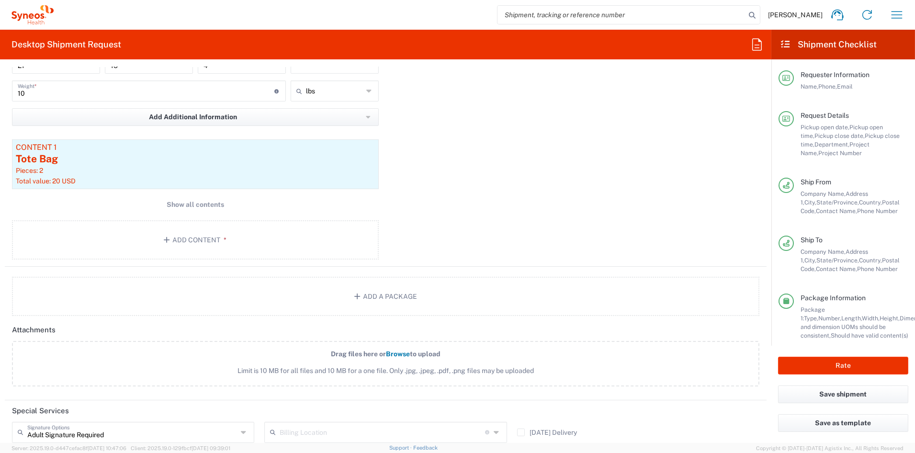
scroll to position [1095, 0]
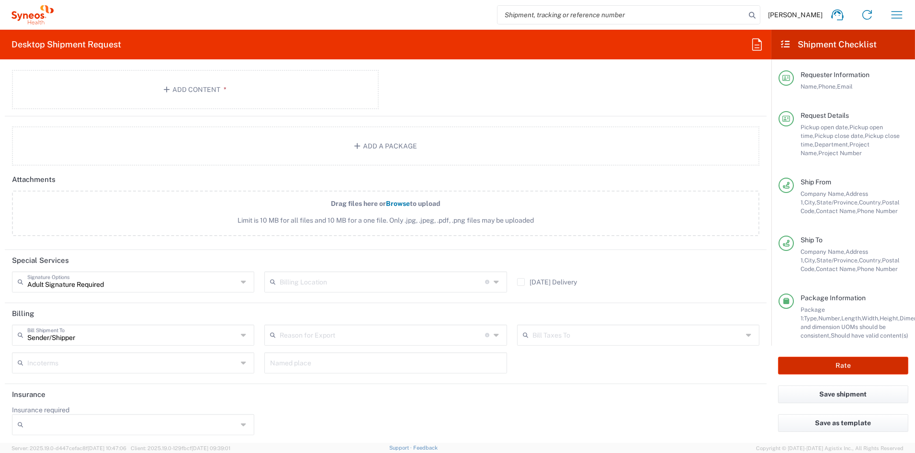
click at [865, 363] on button "Rate" at bounding box center [843, 366] width 130 height 18
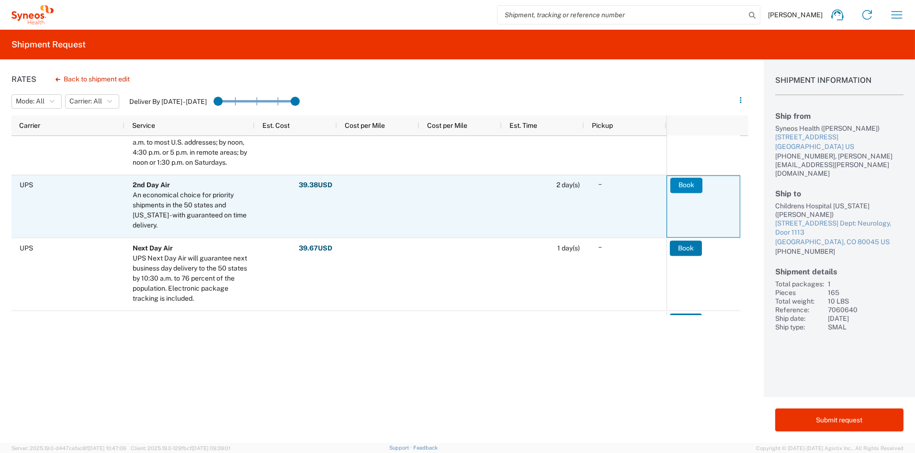
click at [688, 182] on button "Book" at bounding box center [686, 185] width 32 height 15
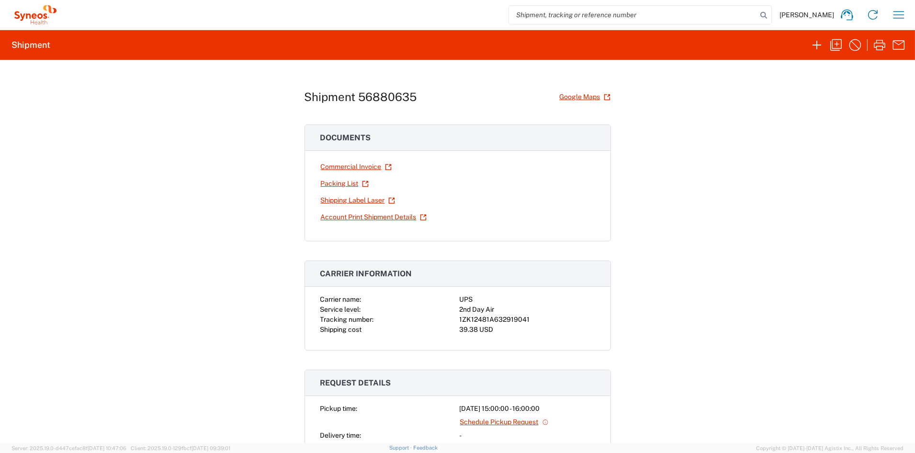
click at [352, 202] on link "Shipping Label Laser" at bounding box center [357, 200] width 75 height 17
click at [819, 43] on icon "button" at bounding box center [816, 44] width 15 height 15
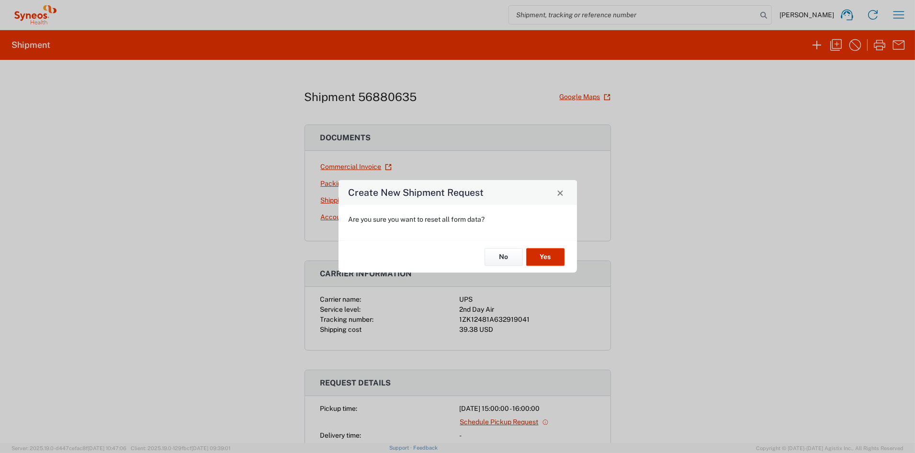
click at [547, 257] on button "Yes" at bounding box center [545, 257] width 38 height 18
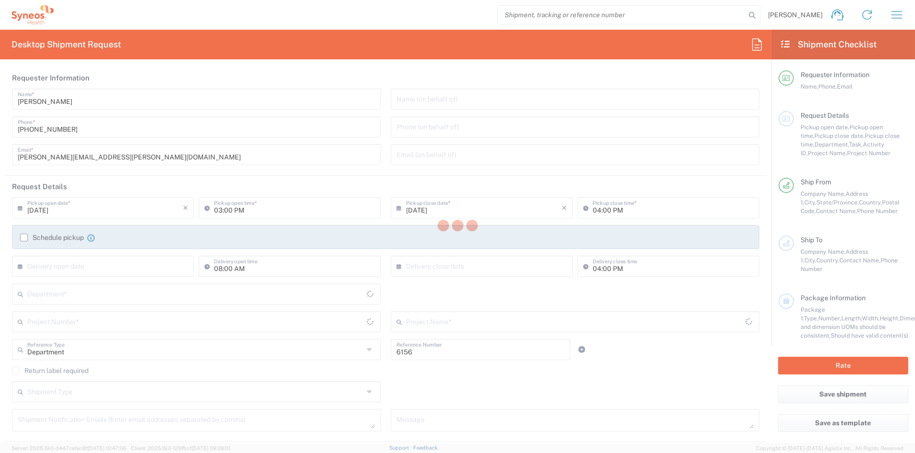
type input "[US_STATE]"
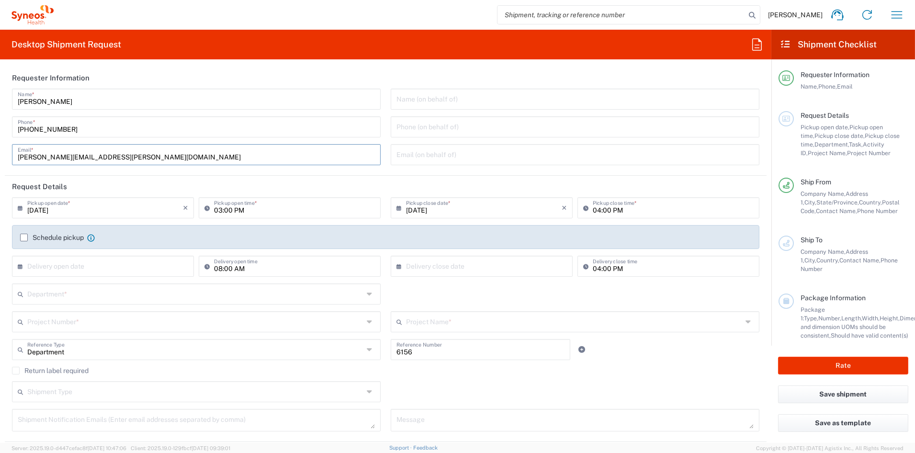
drag, startPoint x: 127, startPoint y: 157, endPoint x: -48, endPoint y: 156, distance: 175.7
click at [0, 156] on html "[PERSON_NAME] Home Shipment estimator Shipment tracking Desktop shipment reques…" at bounding box center [457, 226] width 915 height 453
paste input "[PERSON_NAME].[PERSON_NAME]"
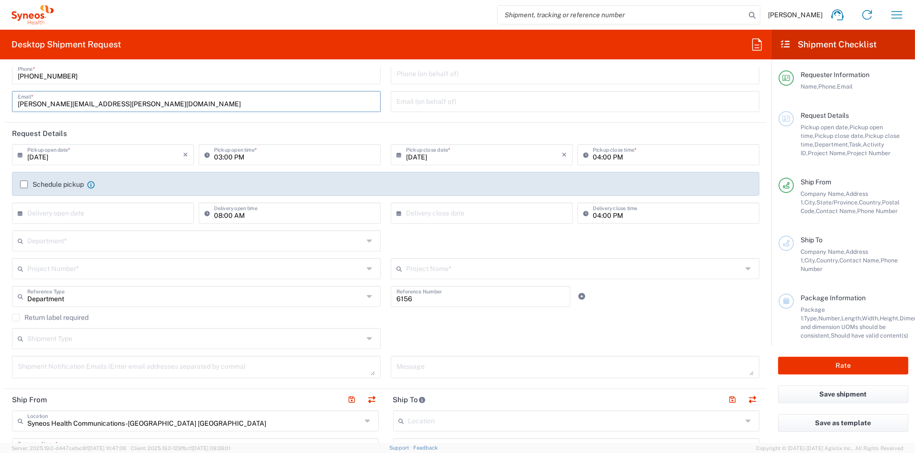
scroll to position [54, 0]
type input "[PERSON_NAME][EMAIL_ADDRESS][PERSON_NAME][DOMAIN_NAME]"
click at [77, 242] on input "text" at bounding box center [195, 239] width 337 height 17
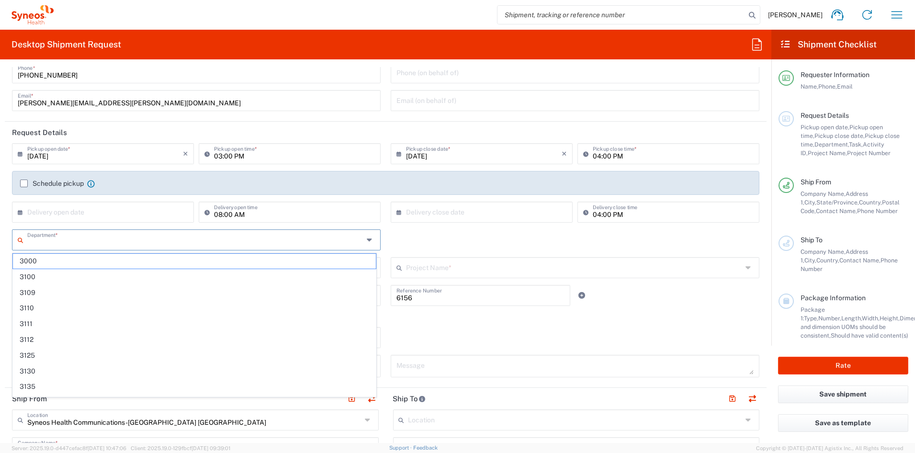
scroll to position [54, 0]
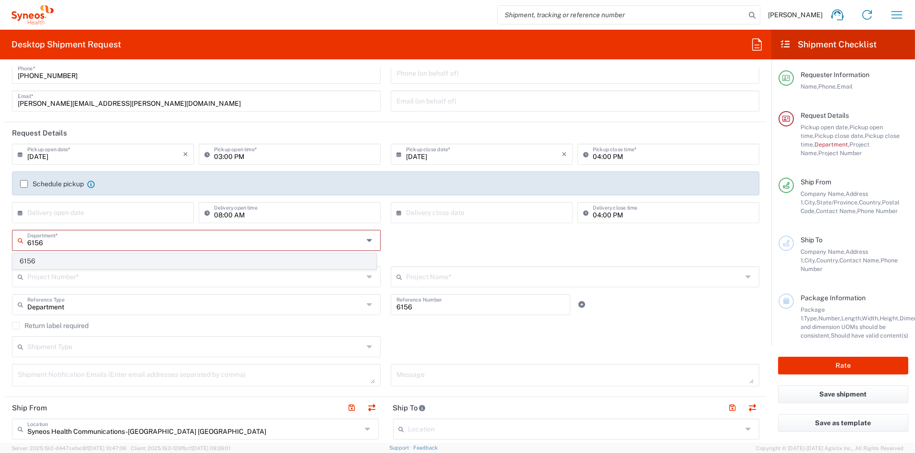
type input "6156"
click at [37, 260] on span "6156" at bounding box center [194, 261] width 363 height 15
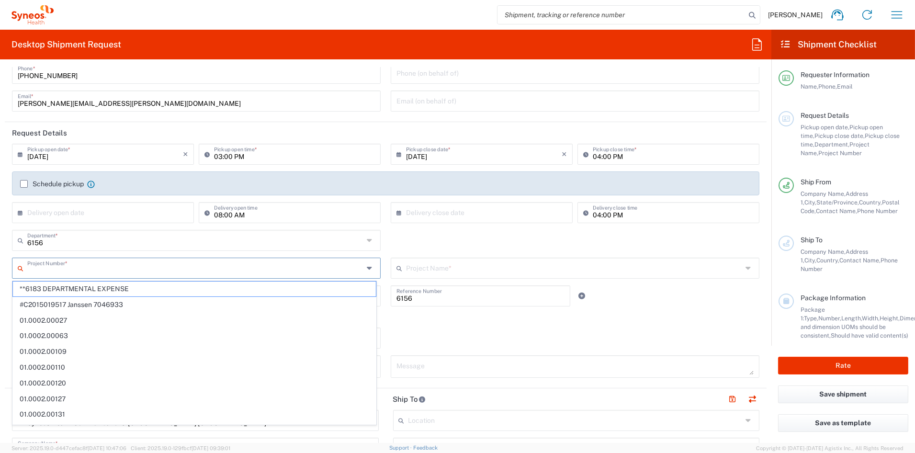
click at [48, 270] on input "text" at bounding box center [195, 267] width 337 height 17
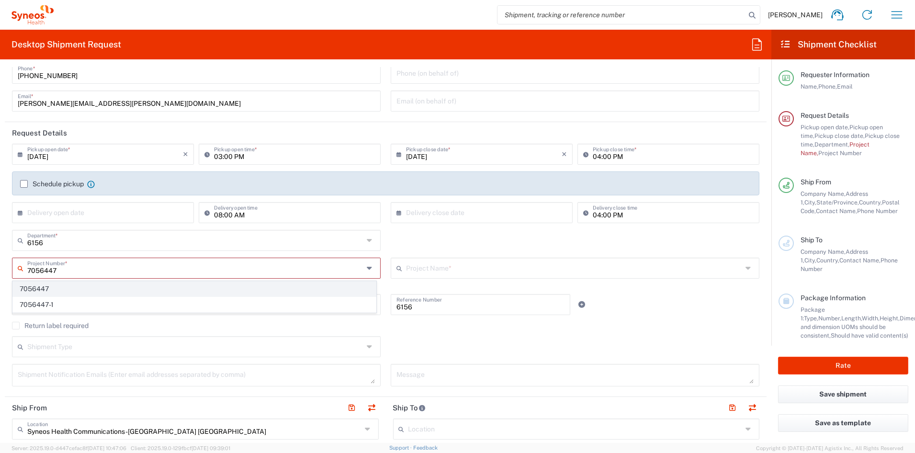
type input "7056447"
click at [46, 289] on span "7056447" at bounding box center [194, 288] width 363 height 15
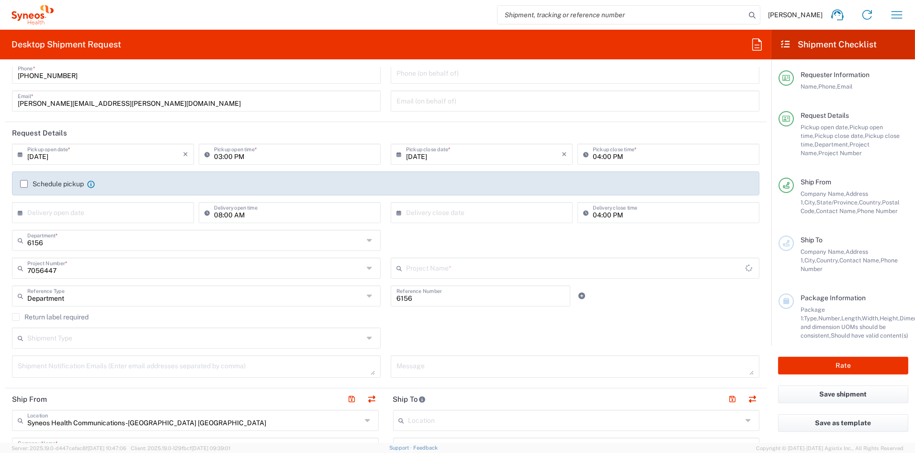
type input "Pharmazz 7056447"
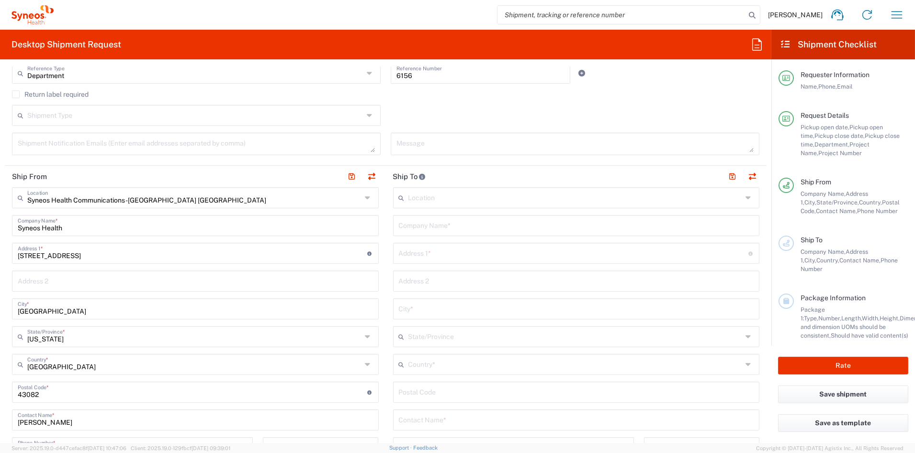
scroll to position [280, 0]
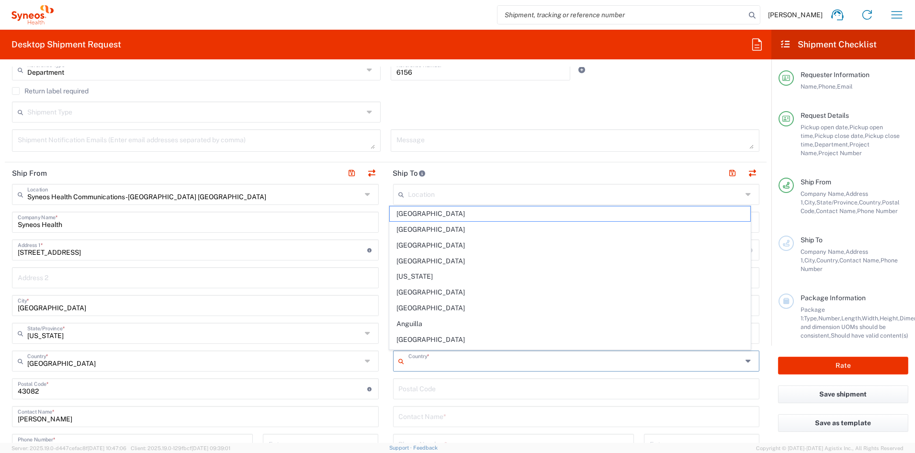
click at [441, 362] on input "text" at bounding box center [575, 360] width 334 height 17
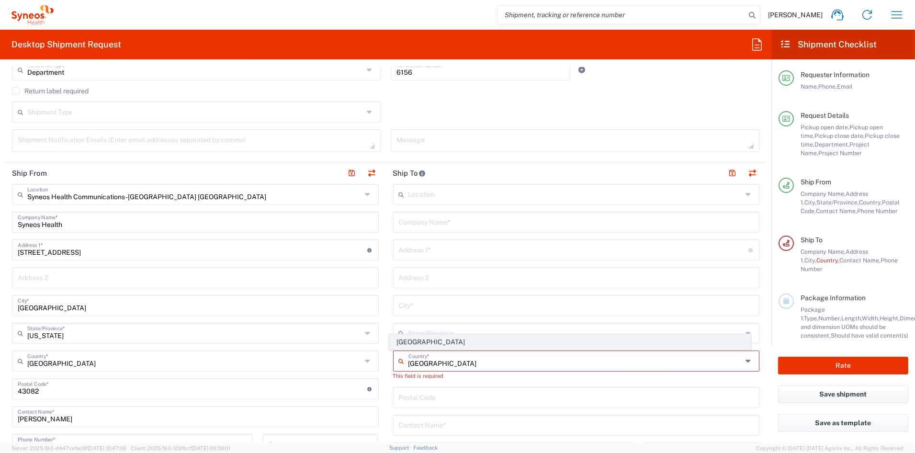
type input "[GEOGRAPHIC_DATA]"
click at [408, 341] on span "[GEOGRAPHIC_DATA]" at bounding box center [570, 342] width 360 height 15
type input "Sender/Shipper"
type input "Delivery Duty Paid"
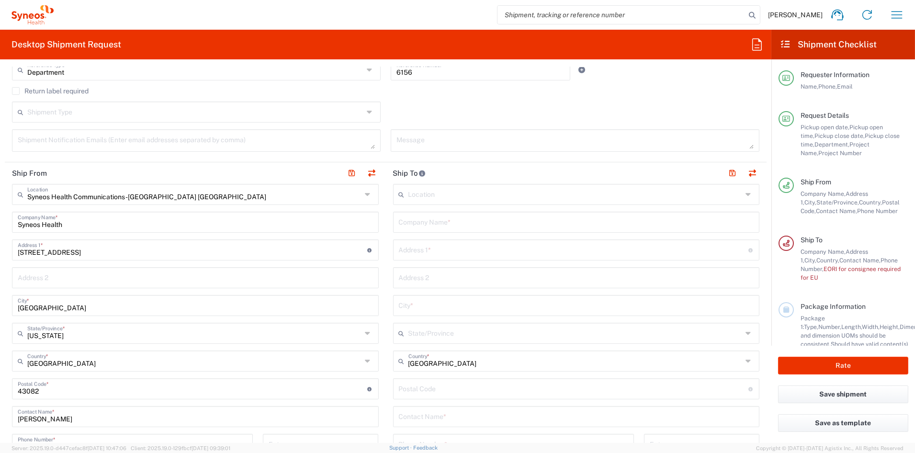
click at [430, 220] on input "text" at bounding box center [576, 221] width 355 height 17
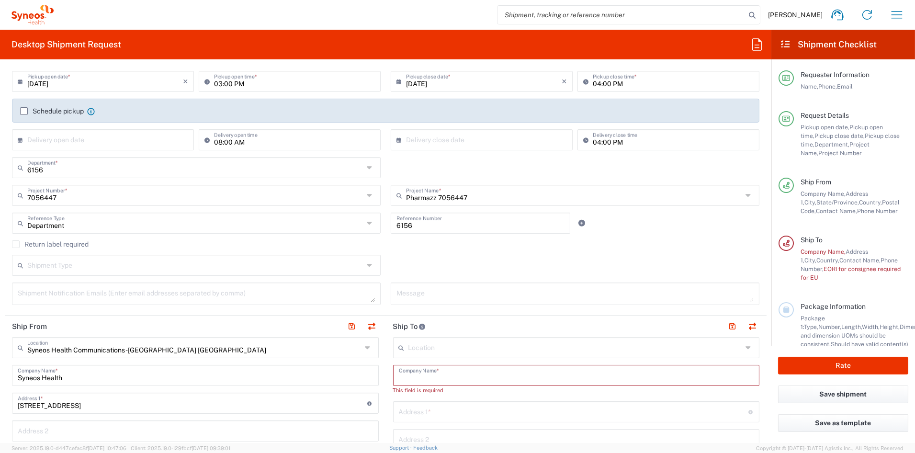
scroll to position [132, 0]
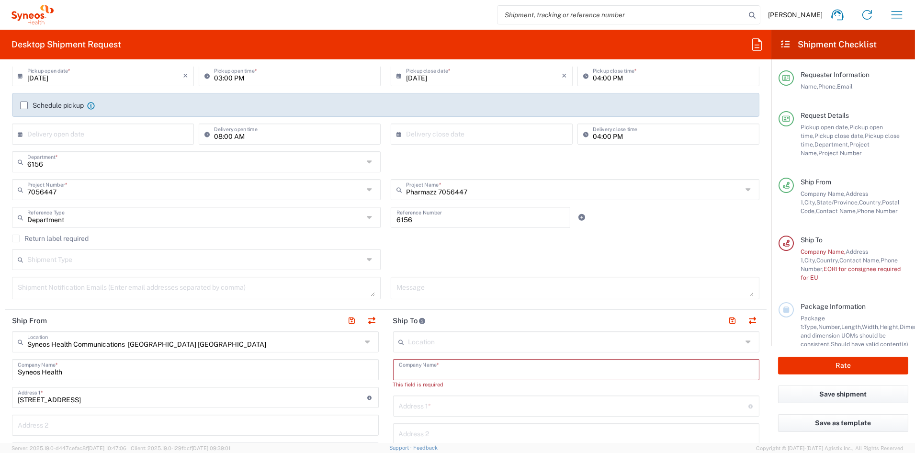
click at [48, 286] on textarea at bounding box center [196, 288] width 357 height 17
paste textarea "[PERSON_NAME][EMAIL_ADDRESS][PERSON_NAME][DOMAIN_NAME]"
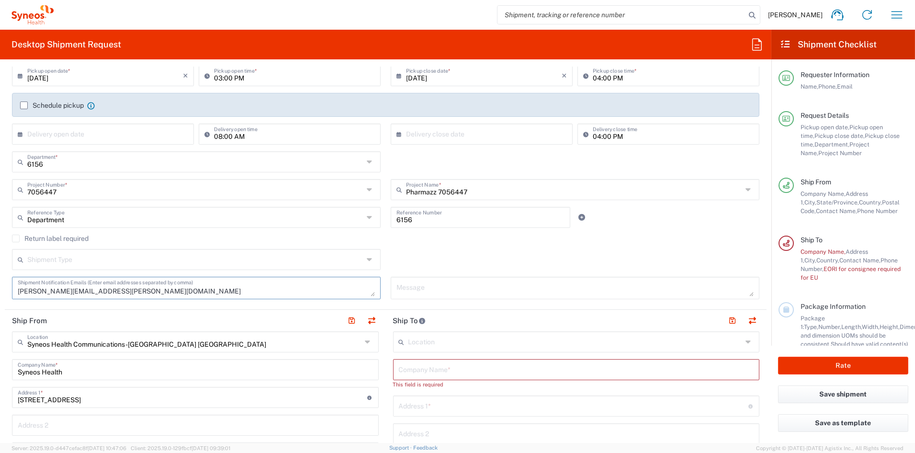
type textarea "[PERSON_NAME][EMAIL_ADDRESS][PERSON_NAME][DOMAIN_NAME]"
click at [445, 289] on textarea at bounding box center [574, 288] width 357 height 17
paste textarea "SHCS-7056447-3405- 001"
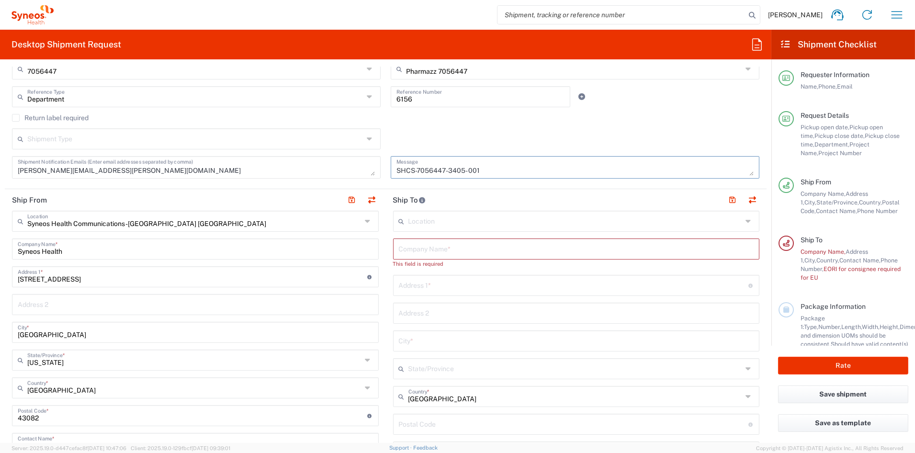
scroll to position [252, 0]
type textarea "SHCS-7056447-3405- 001"
click at [417, 248] on input "text" at bounding box center [576, 248] width 355 height 17
paste input "[GEOGRAPHIC_DATA][PERSON_NAME][PERSON_NAME]"
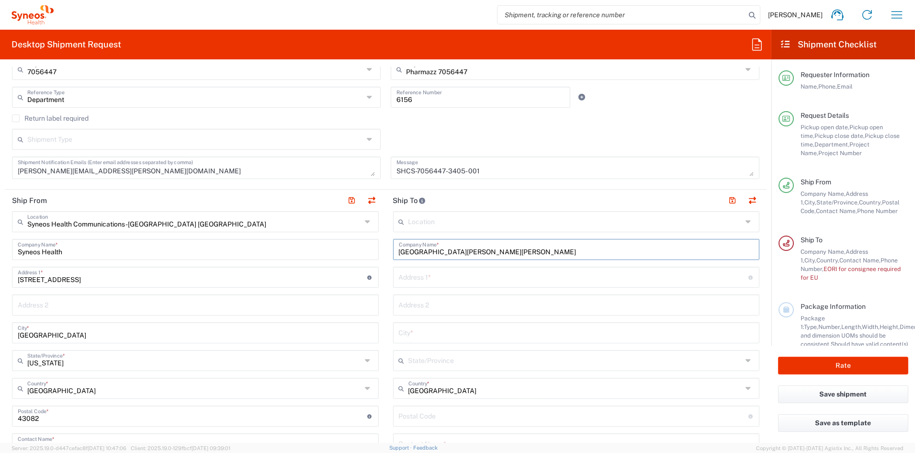
click at [404, 252] on input "[GEOGRAPHIC_DATA][PERSON_NAME][PERSON_NAME]" at bounding box center [576, 248] width 355 height 17
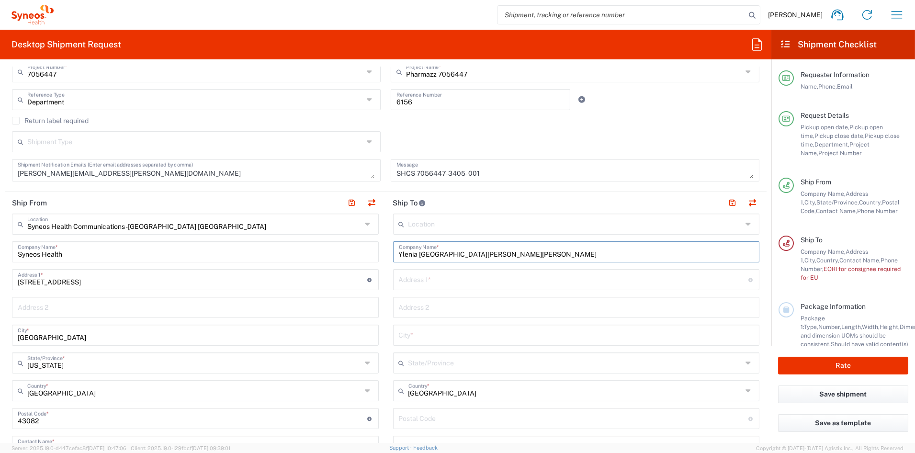
drag, startPoint x: 451, startPoint y: 250, endPoint x: 383, endPoint y: 250, distance: 68.0
click at [386, 250] on main "Location [PERSON_NAME] LLC-[GEOGRAPHIC_DATA] [GEOGRAPHIC_DATA] [GEOGRAPHIC_DATA…" at bounding box center [576, 418] width 381 height 411
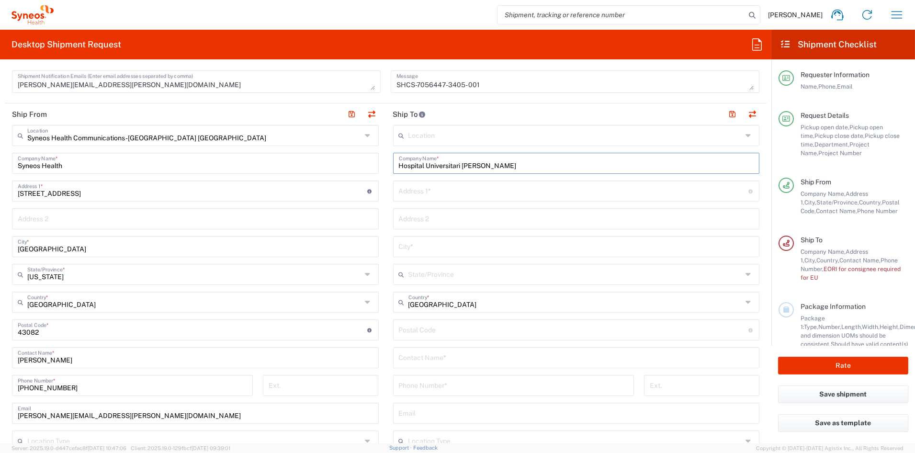
scroll to position [336, 0]
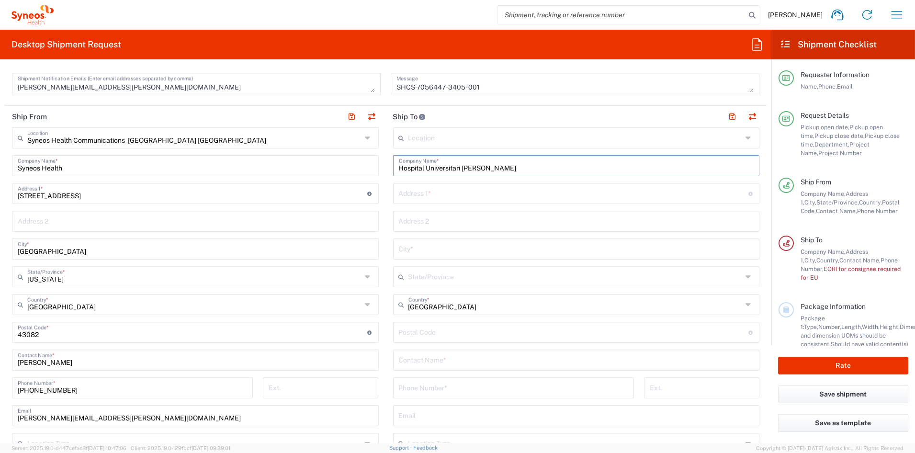
type input "Hospital Universitari [PERSON_NAME]"
click at [440, 363] on input "text" at bounding box center [576, 359] width 355 height 17
paste input "Ylenia [PERSON_NAME]"
type input "Ylenia [PERSON_NAME]"
click at [437, 390] on input "tel" at bounding box center [513, 387] width 229 height 17
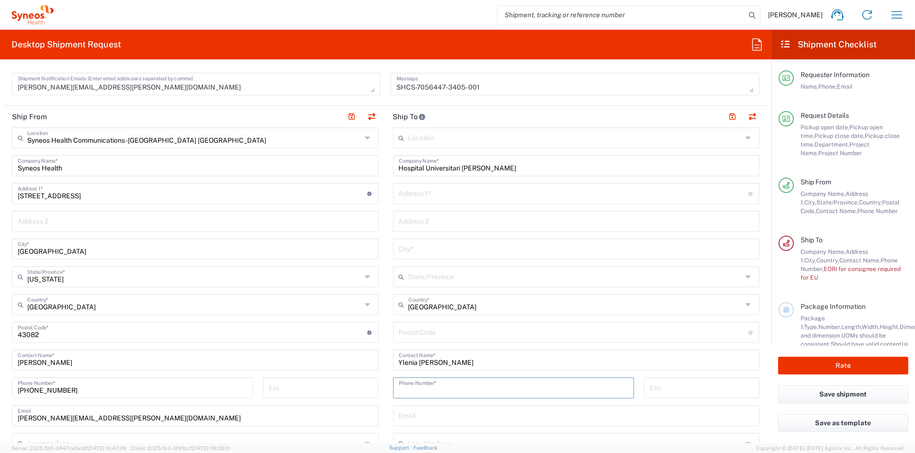
paste input "34 610 85 55 77"
click at [439, 390] on input "34 610 85 55 77" at bounding box center [513, 387] width 229 height 17
click at [427, 390] on input "34 610 85 5577" at bounding box center [513, 387] width 229 height 17
click at [417, 390] on input "34 610 855577" at bounding box center [513, 387] width 229 height 17
drag, startPoint x: 405, startPoint y: 390, endPoint x: 424, endPoint y: 394, distance: 18.6
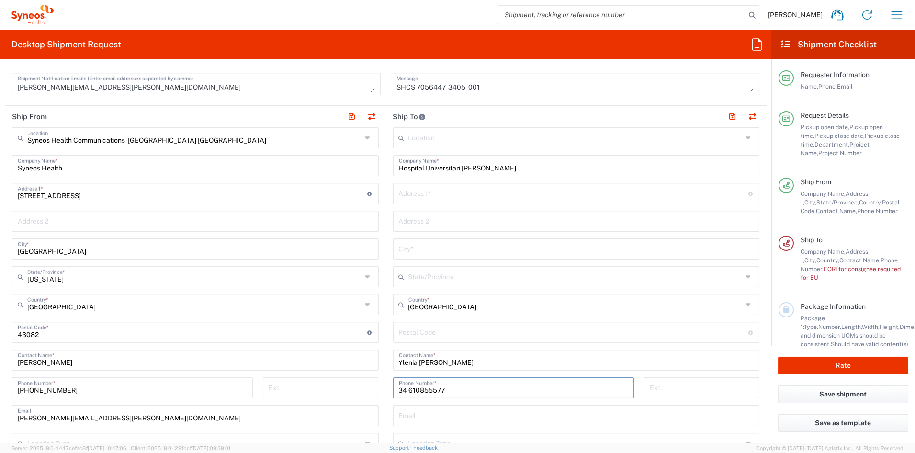
click at [406, 390] on input "34 610855577" at bounding box center [513, 387] width 229 height 17
type input "34610855577"
click at [487, 417] on input "text" at bounding box center [576, 414] width 355 height 17
paste input "[EMAIL_ADDRESS][DOMAIN_NAME]"
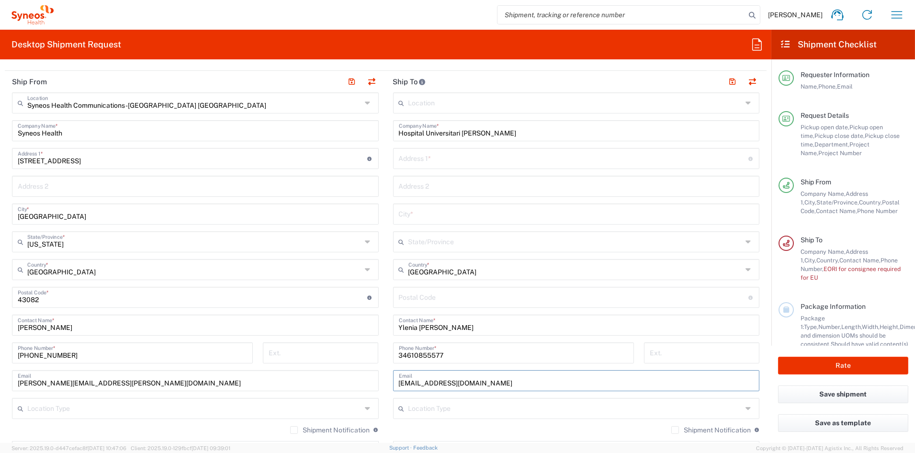
scroll to position [394, 0]
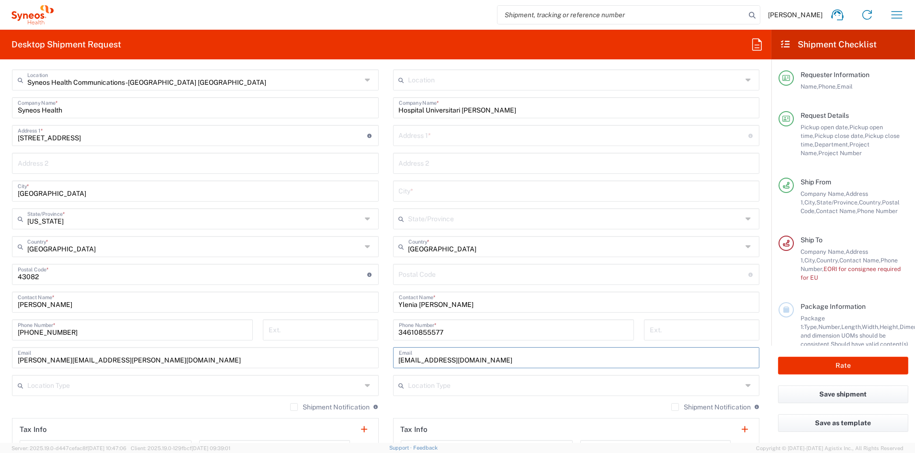
type input "[EMAIL_ADDRESS][DOMAIN_NAME]"
click at [449, 389] on input "text" at bounding box center [575, 384] width 334 height 17
drag, startPoint x: 436, startPoint y: 407, endPoint x: 432, endPoint y: 396, distance: 11.8
click at [436, 406] on span "Business (General)" at bounding box center [570, 405] width 360 height 15
type input "Business (General)"
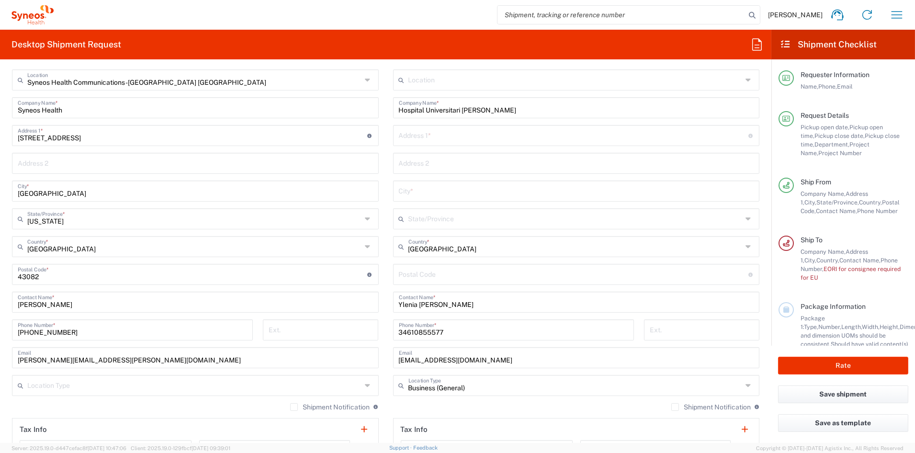
click at [428, 275] on input "undefined" at bounding box center [573, 273] width 349 height 17
paste input "43005"
type input "43005"
click at [416, 190] on input "text" at bounding box center [576, 190] width 355 height 17
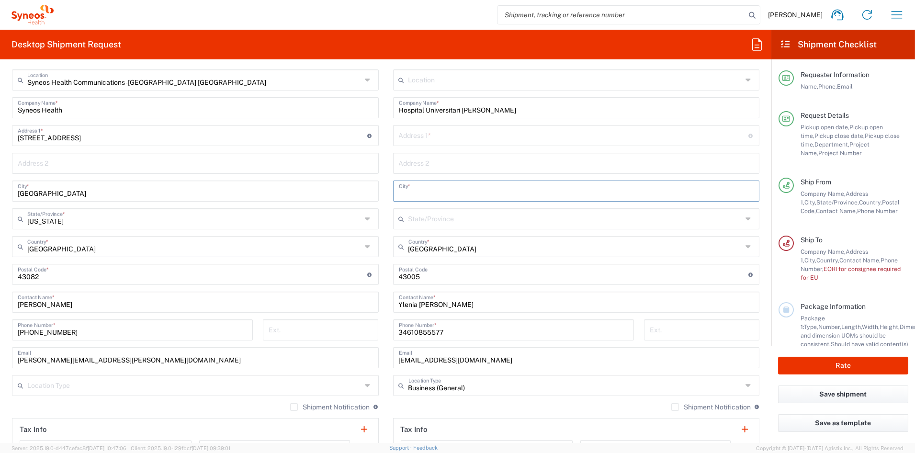
paste input "[GEOGRAPHIC_DATA]"
type input "[GEOGRAPHIC_DATA]"
click at [415, 137] on input "text" at bounding box center [573, 134] width 349 height 17
paste input "Carrer del Doctor [PERSON_NAME] 4"
type input "Carrer del Doctor [PERSON_NAME] 4"
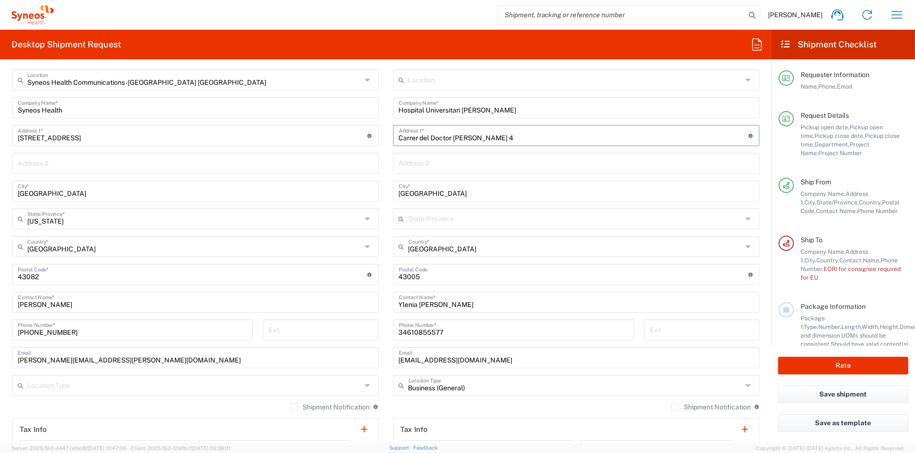
click at [408, 162] on input "text" at bounding box center [576, 162] width 355 height 17
paste input "Sercretaria de Neurologia, Planta 5 Edifici B"
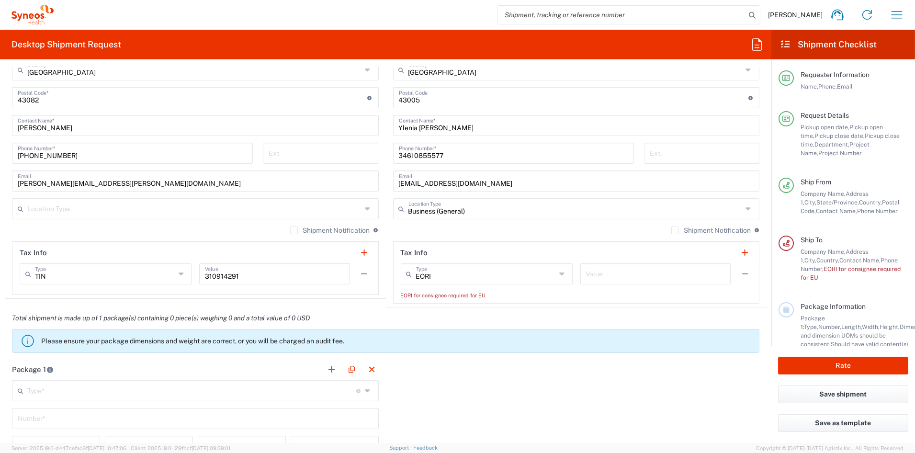
scroll to position [573, 0]
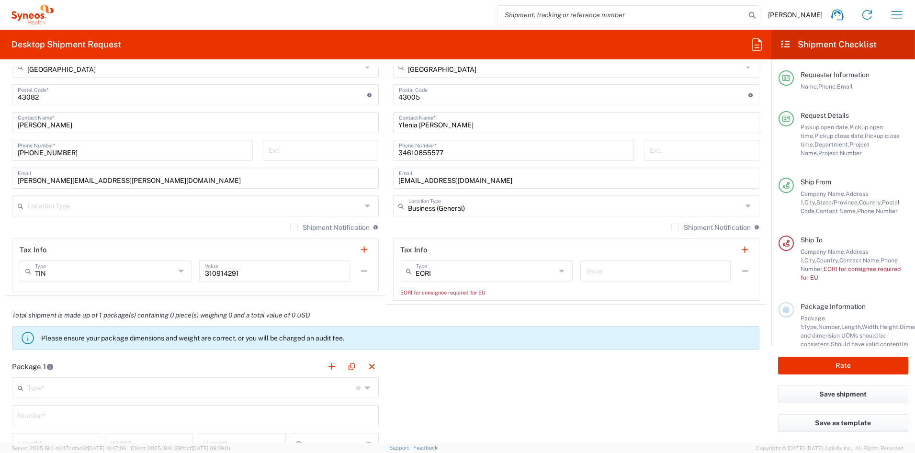
type input "Sercretaria de Neurologia, Planta 5 Edifici B"
click at [620, 271] on input "text" at bounding box center [655, 270] width 139 height 17
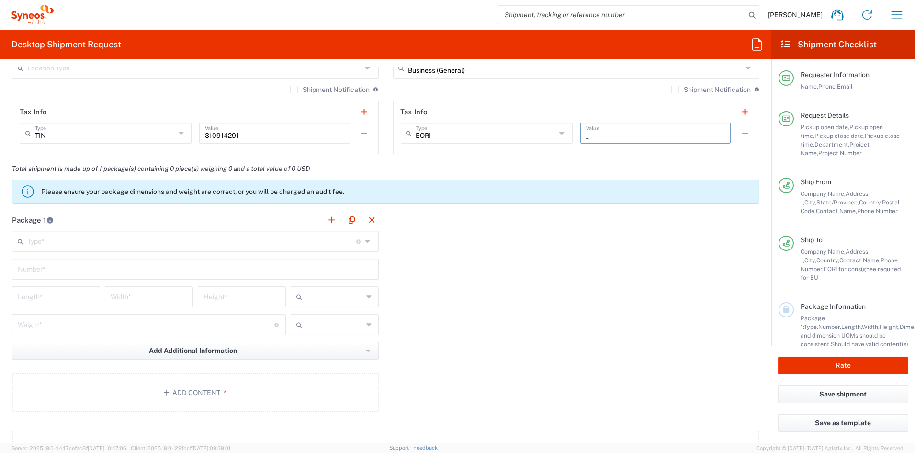
scroll to position [712, 0]
type input "_"
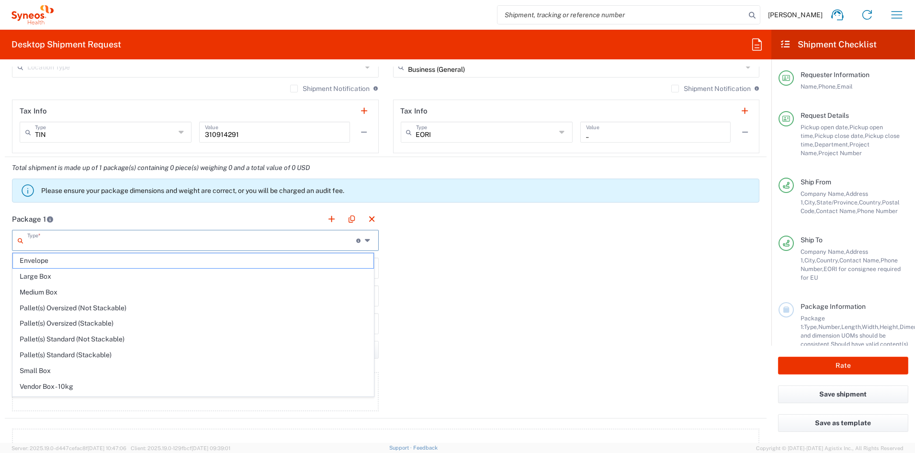
click at [67, 241] on input "text" at bounding box center [191, 239] width 329 height 17
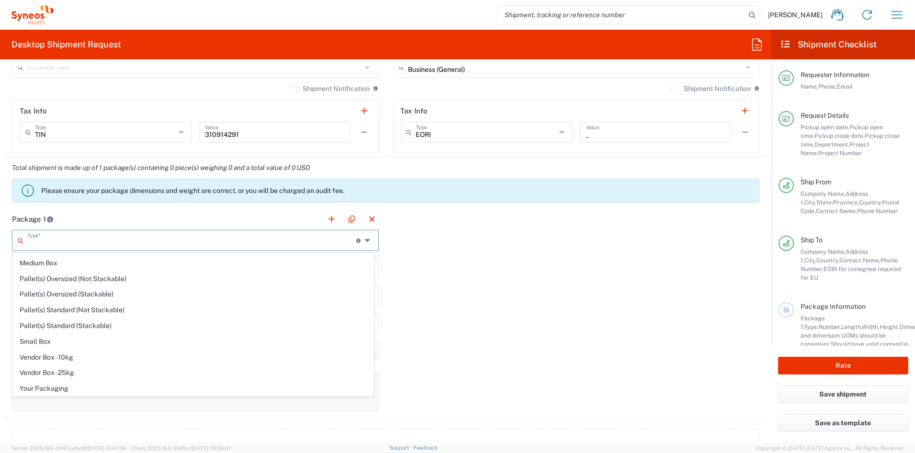
click at [49, 391] on span "Your Packaging" at bounding box center [193, 388] width 360 height 15
type input "Your Packaging"
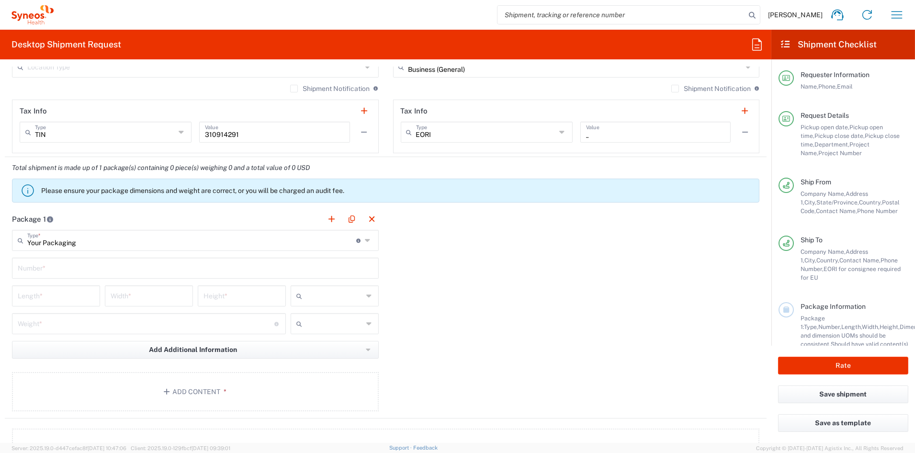
click at [49, 270] on input "text" at bounding box center [195, 267] width 355 height 17
type input "1"
click at [53, 300] on input "number" at bounding box center [56, 295] width 77 height 17
type input "21"
type input "15"
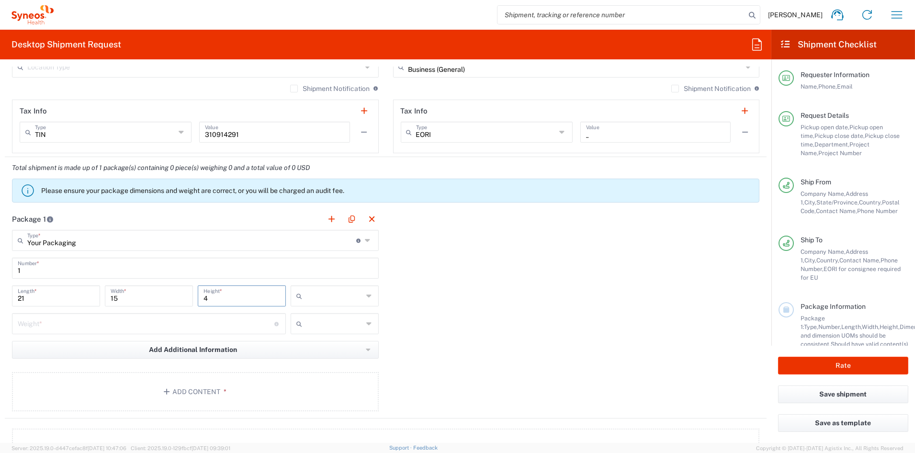
type input "4"
drag, startPoint x: 319, startPoint y: 346, endPoint x: 311, endPoint y: 345, distance: 8.3
click at [319, 346] on span "in" at bounding box center [330, 347] width 85 height 15
type input "in"
click at [100, 324] on input "number" at bounding box center [146, 323] width 257 height 17
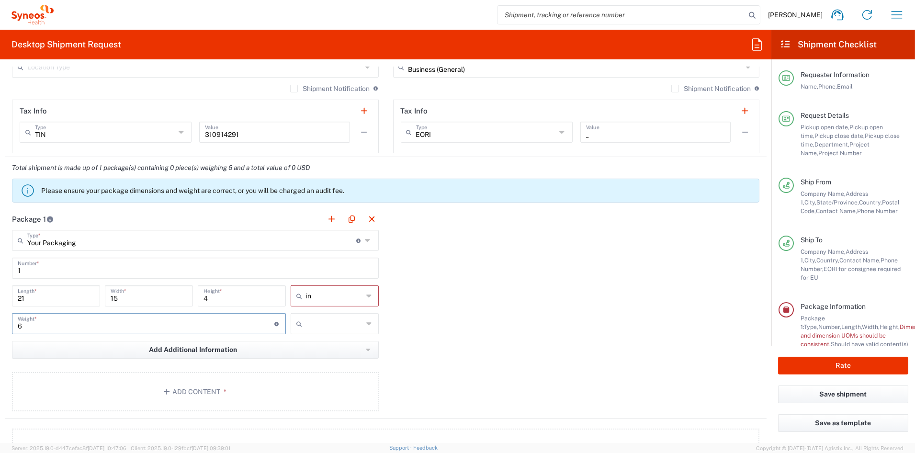
type input "6"
click at [326, 326] on input "text" at bounding box center [334, 323] width 57 height 15
drag, startPoint x: 313, startPoint y: 359, endPoint x: 295, endPoint y: 364, distance: 18.0
click at [313, 359] on span "lbs" at bounding box center [330, 359] width 85 height 15
type input "lbs"
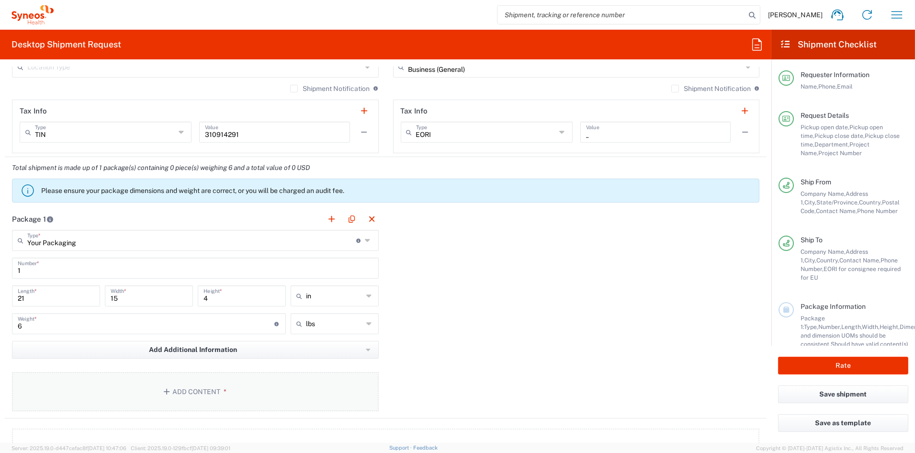
click at [225, 393] on button "Add Content *" at bounding box center [195, 391] width 367 height 39
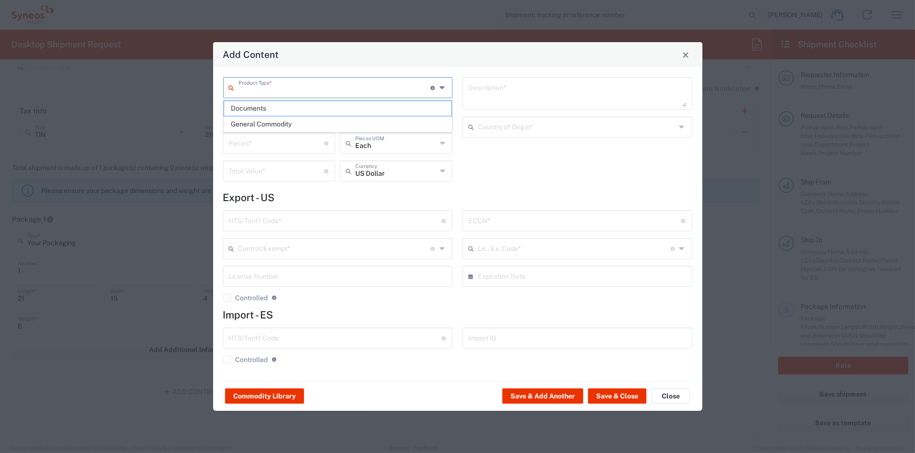
click at [263, 88] on input "text" at bounding box center [334, 87] width 192 height 17
click at [251, 110] on span "Documents" at bounding box center [337, 108] width 227 height 15
type input "Documents"
type input "1"
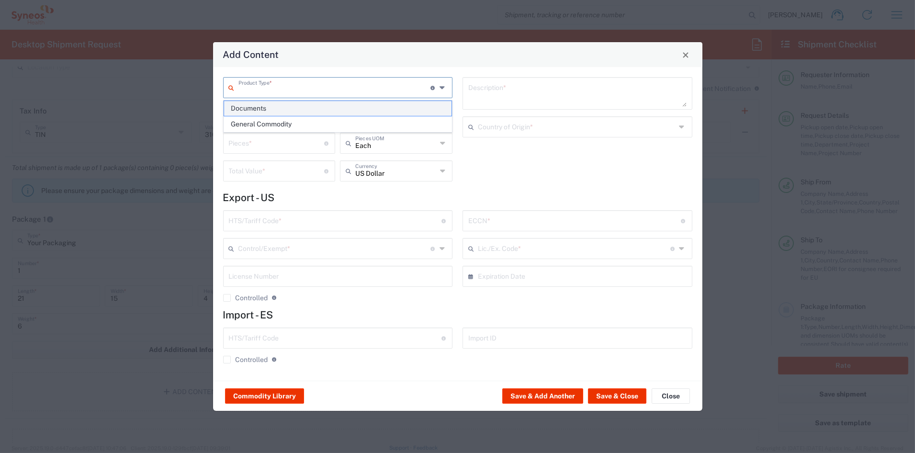
type input "1"
type textarea "Documents"
type input "[GEOGRAPHIC_DATA]"
type input "0000.00.0000"
type input "FTR Exemption"
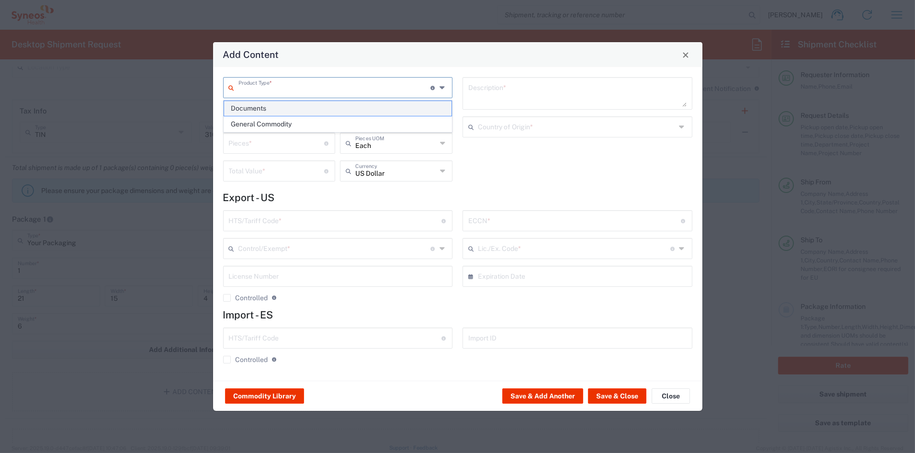
type input "0000"
type input "0000.00.0000"
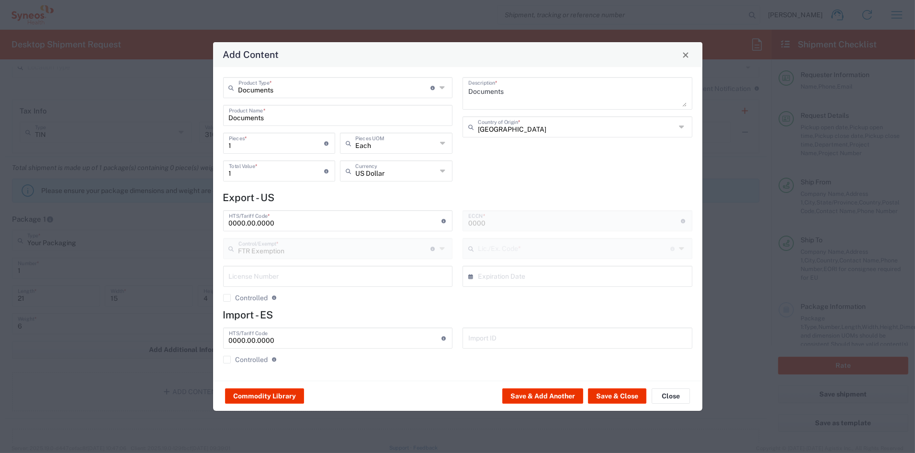
type input "30.37(a)"
click at [284, 86] on input "Documents" at bounding box center [334, 87] width 192 height 17
click at [268, 123] on span "General Commodity" at bounding box center [337, 124] width 227 height 15
type input "General Commodity"
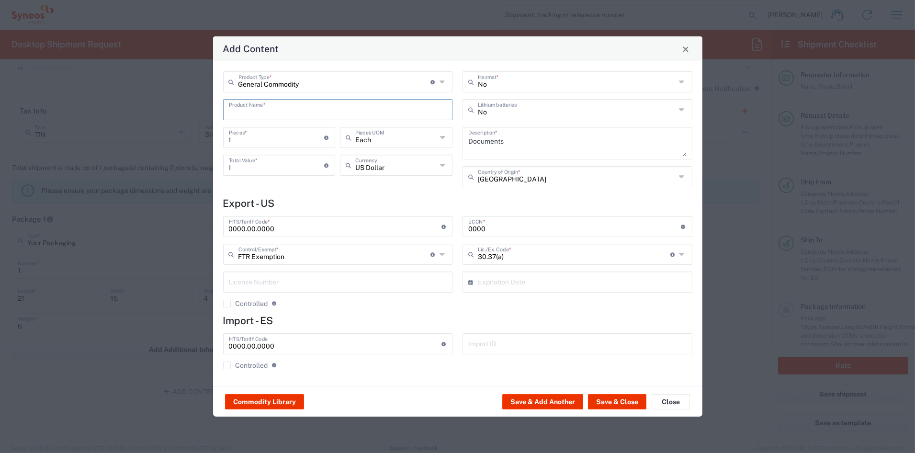
click at [278, 108] on input "text" at bounding box center [338, 109] width 218 height 17
click at [262, 132] on div "MINI PROTOCOL BOOKLET (140 PAGE)" at bounding box center [338, 132] width 228 height 16
type input "MINI PROTOCOL BOOKLET (140 PAGE)"
type textarea "6'x7', PRINTED LAMINATED PAPER"
type input "4901.99.0050"
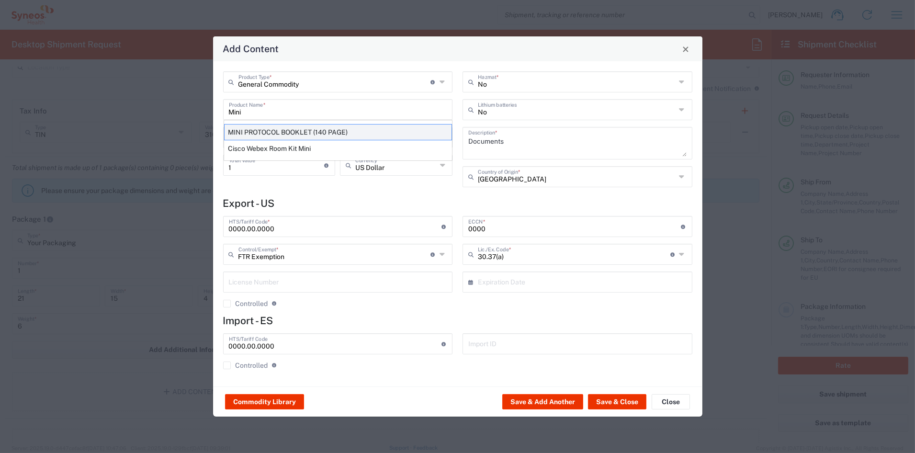
type input "BIS"
type input "EAR99"
type input "NLR - No License Required"
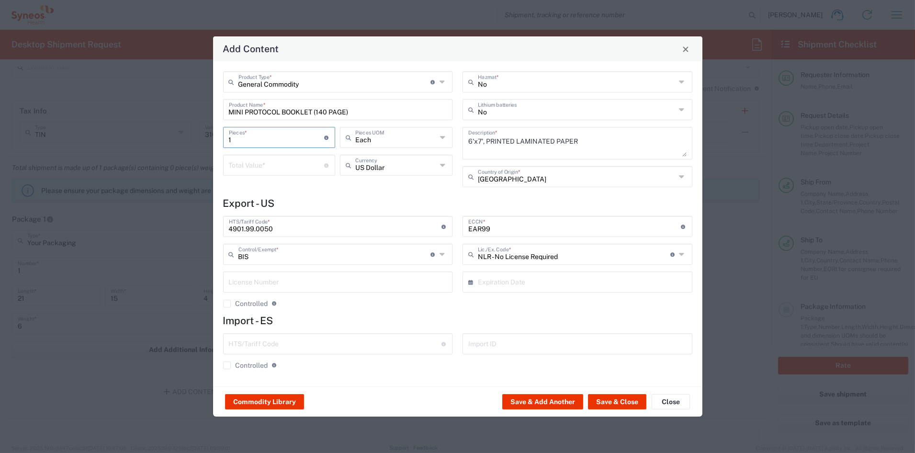
drag, startPoint x: 242, startPoint y: 139, endPoint x: 173, endPoint y: 137, distance: 68.9
click at [174, 137] on div "Add Content General Commodity Product Type * Document: Paper document generated…" at bounding box center [457, 226] width 915 height 453
type input "3"
click at [245, 169] on input "number" at bounding box center [277, 164] width 96 height 17
type input "30"
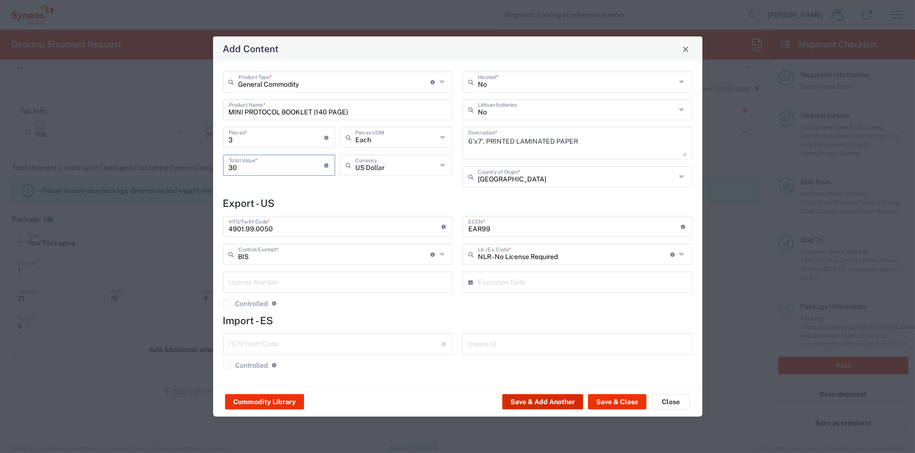
click at [568, 399] on button "Save & Add Another" at bounding box center [542, 401] width 81 height 15
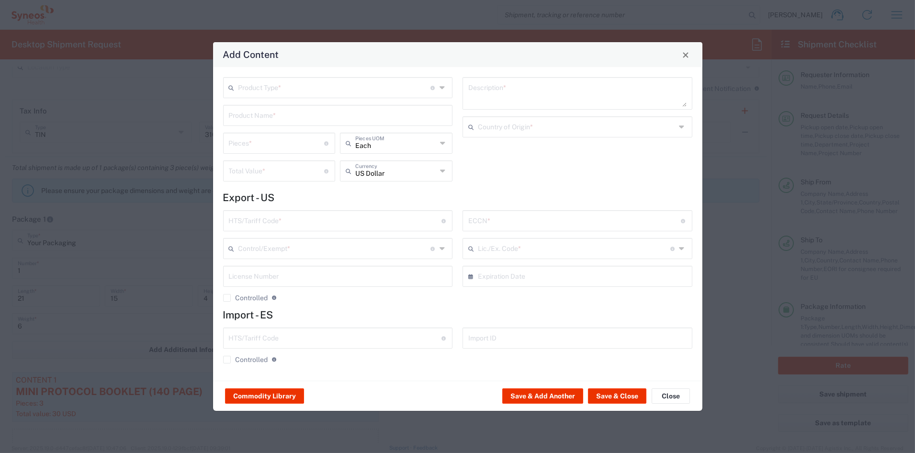
click at [258, 86] on input "text" at bounding box center [334, 87] width 192 height 17
drag, startPoint x: 250, startPoint y: 124, endPoint x: 249, endPoint y: 117, distance: 6.2
click at [250, 123] on span "General Commodity" at bounding box center [337, 124] width 227 height 15
type input "General Commodity"
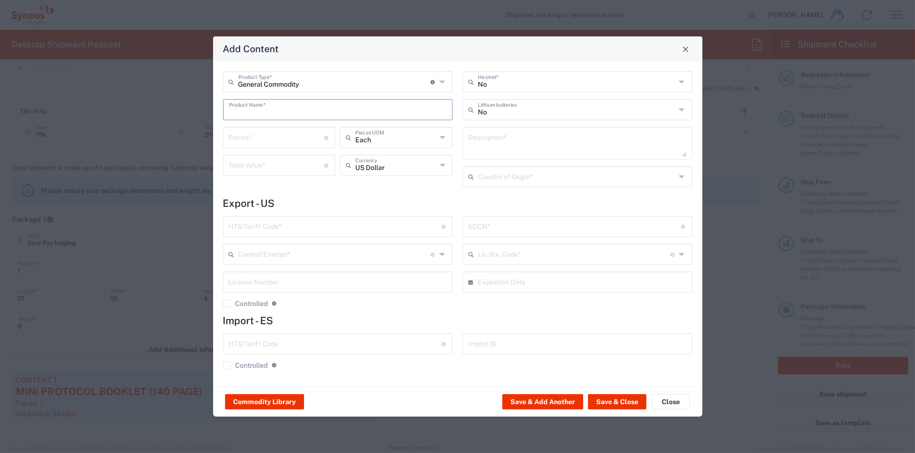
click at [250, 112] on input "text" at bounding box center [338, 109] width 218 height 17
click at [255, 133] on div "I/E CARDS 5X7'; 2 SHEETS PRINTED LAMINATED PAPER" at bounding box center [338, 132] width 228 height 16
type input "I/E CARDS 5X7'; 2 SHEETS PRINTED LAMINATED PAPER"
type input "1"
type textarea "I/E CARDS 5X7'; 2 SHEETS PRINTED LAMINATED PAPER"
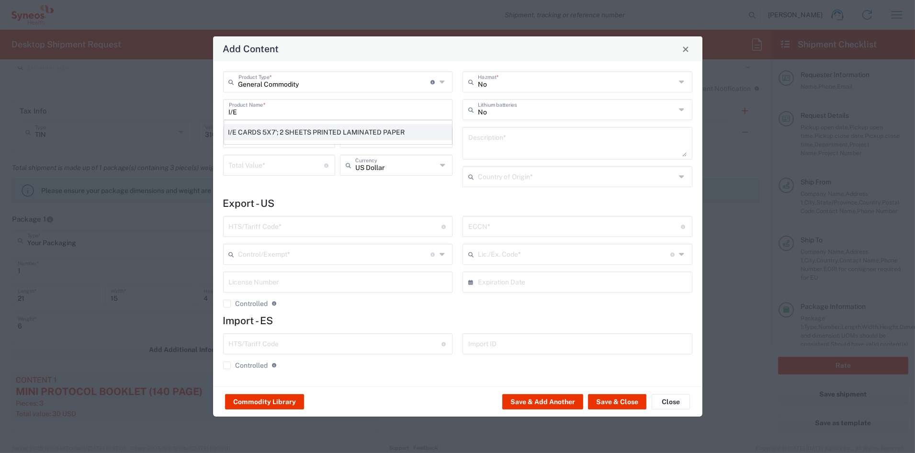
type input "[GEOGRAPHIC_DATA]"
type input "4911.99.8000"
type input "BIS"
type input "EAR99"
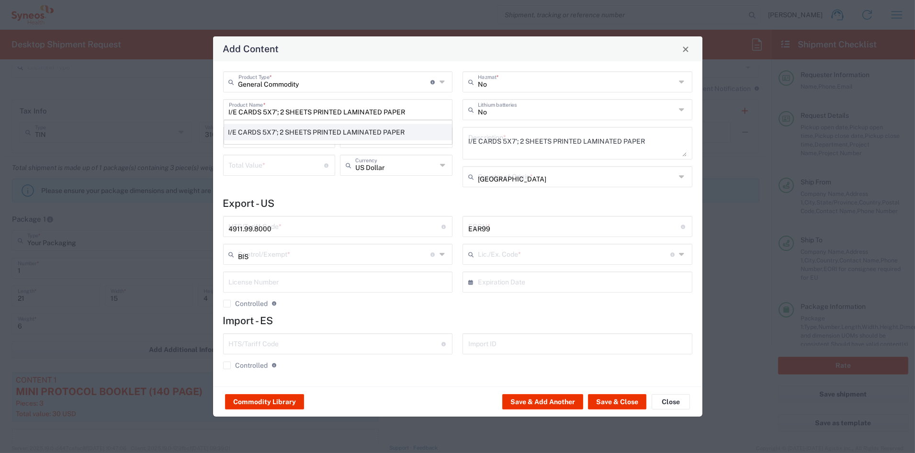
type input "NLR - No License Required"
drag, startPoint x: 247, startPoint y: 137, endPoint x: 180, endPoint y: 134, distance: 66.2
click at [184, 134] on div "Add Content General Commodity Product Type * Document: Paper document generated…" at bounding box center [457, 226] width 915 height 453
type input "3"
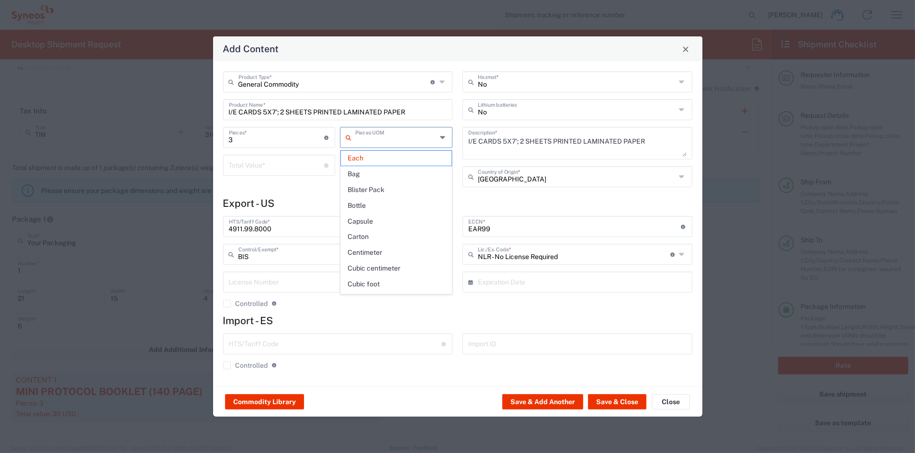
type input "Each"
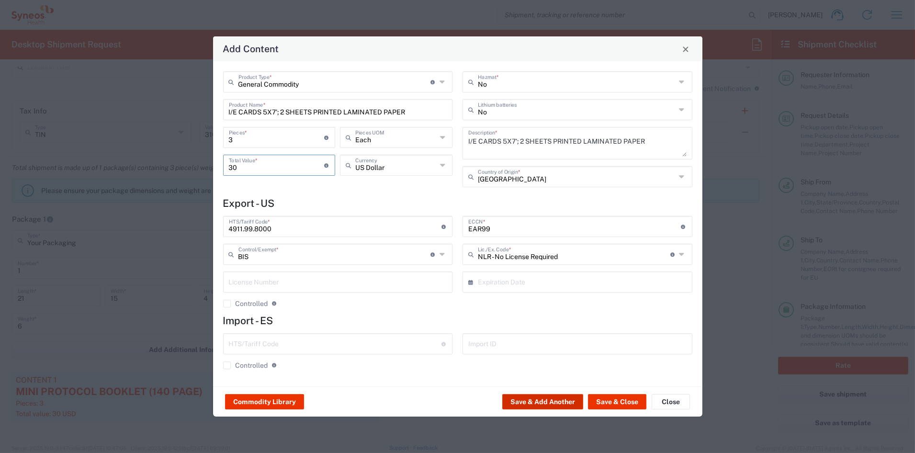
type input "30"
click at [549, 399] on button "Save & Add Another" at bounding box center [542, 401] width 81 height 15
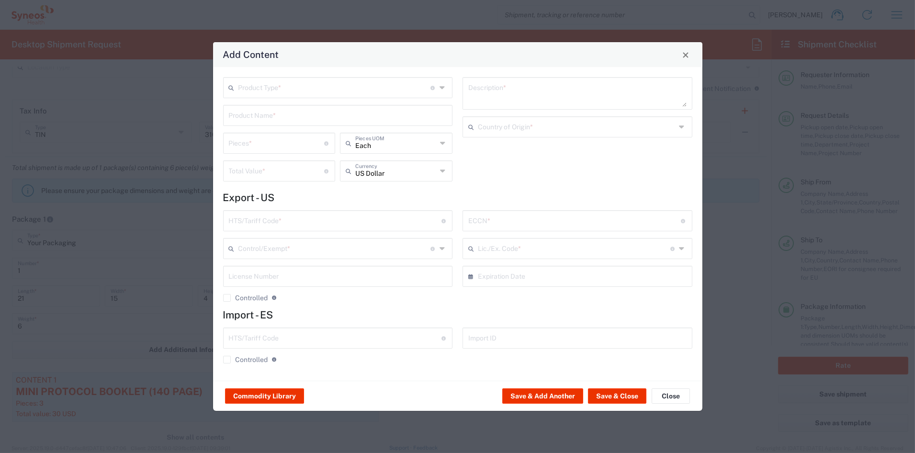
click at [273, 84] on input "text" at bounding box center [334, 87] width 192 height 17
drag, startPoint x: 249, startPoint y: 124, endPoint x: 250, endPoint y: 116, distance: 7.2
click at [250, 122] on span "General Commodity" at bounding box center [337, 124] width 227 height 15
type input "General Commodity"
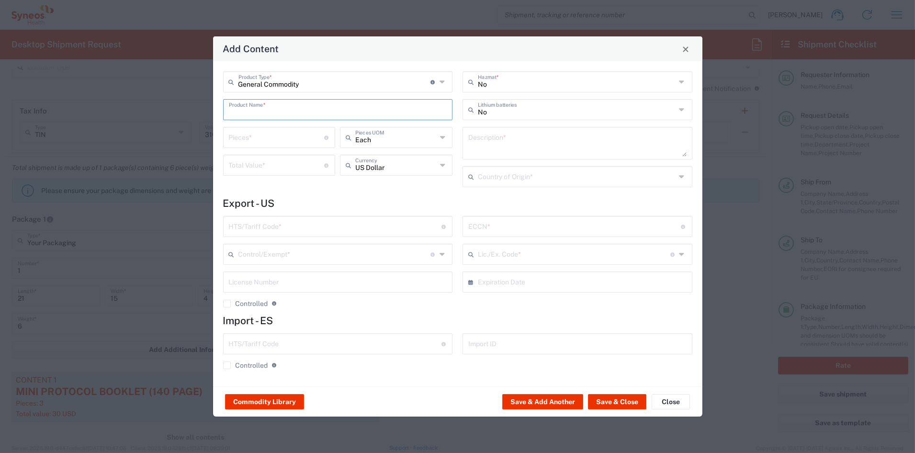
click at [247, 111] on input "text" at bounding box center [338, 109] width 218 height 17
click at [246, 147] on div "POSTER LEAFLET (11x17)" at bounding box center [338, 148] width 228 height 16
type input "POSTER LEAFLET (11x17)"
type input "1"
type textarea "PRINTED PAPER DOCUMENT"
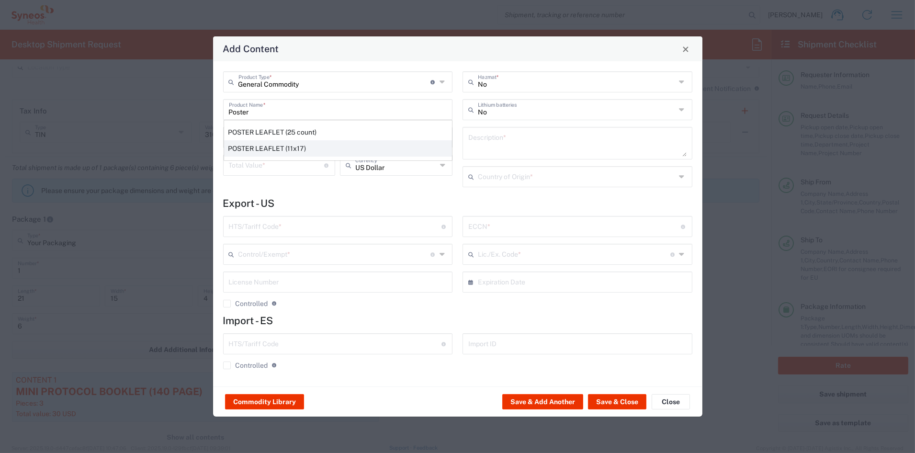
type input "[GEOGRAPHIC_DATA]"
type input "4901.10.0040"
type input "BIS"
type input "EAR99"
type input "NLR - No License Required"
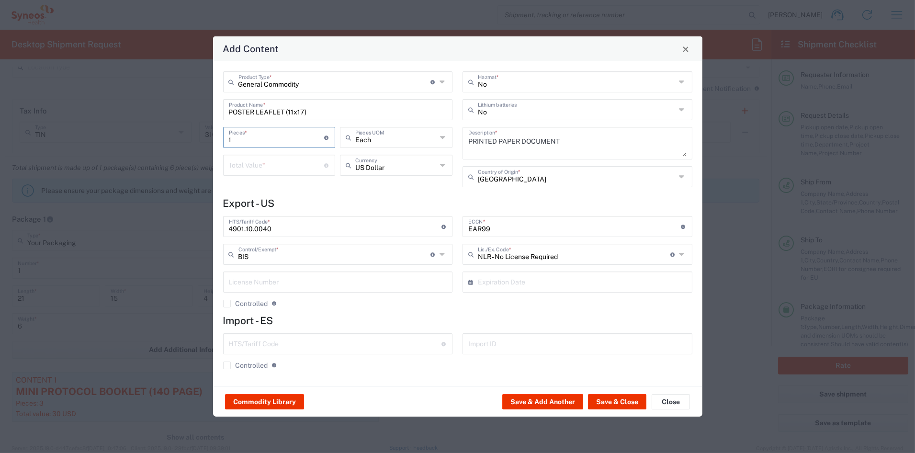
drag, startPoint x: 246, startPoint y: 136, endPoint x: 166, endPoint y: 128, distance: 80.9
click at [166, 127] on div "Add Content General Commodity Product Type * Document: Paper document generated…" at bounding box center [457, 226] width 915 height 453
type input "2"
click at [251, 165] on input "number" at bounding box center [277, 164] width 96 height 17
type input "1.50"
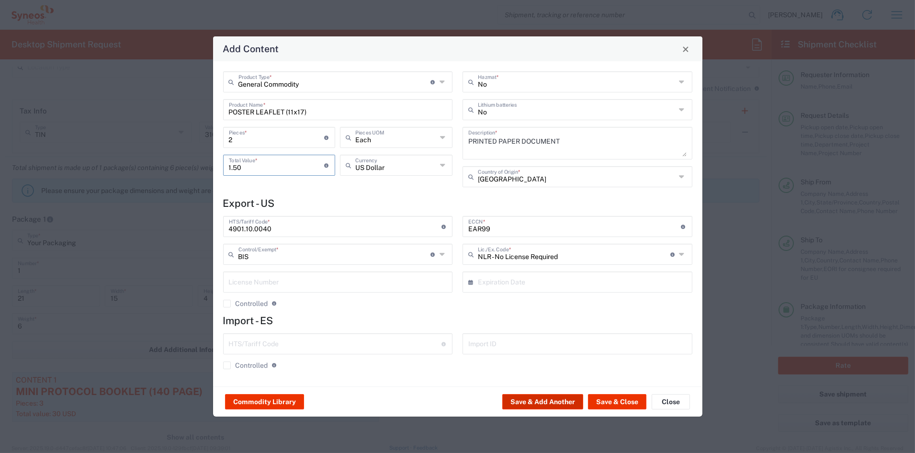
click at [529, 401] on button "Save & Add Another" at bounding box center [542, 401] width 81 height 15
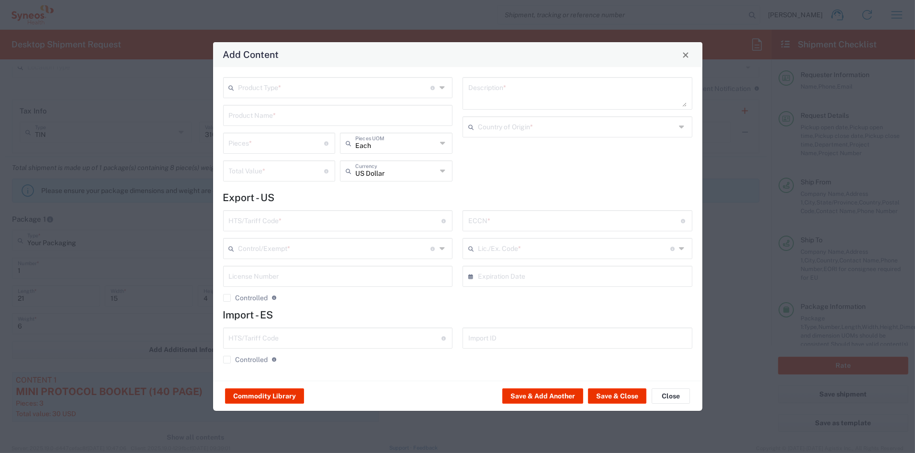
click at [266, 88] on input "text" at bounding box center [334, 87] width 192 height 17
click at [254, 123] on span "General Commodity" at bounding box center [337, 124] width 227 height 15
type input "General Commodity"
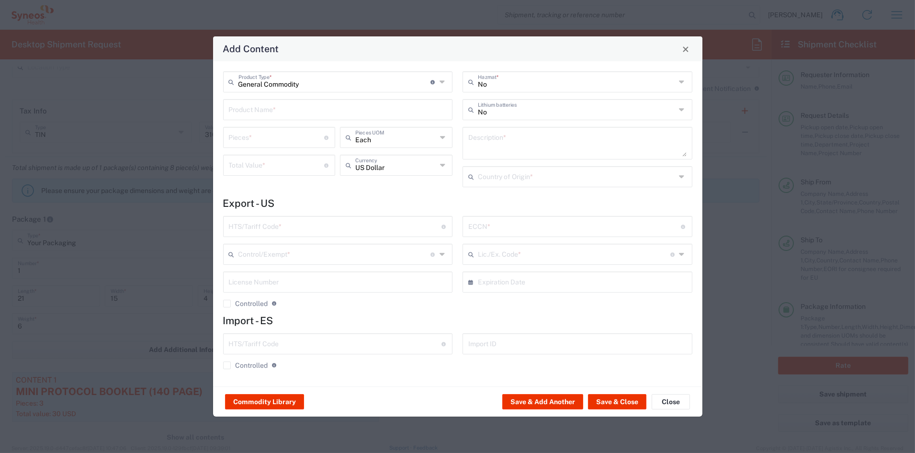
click at [249, 110] on input "text" at bounding box center [338, 109] width 218 height 17
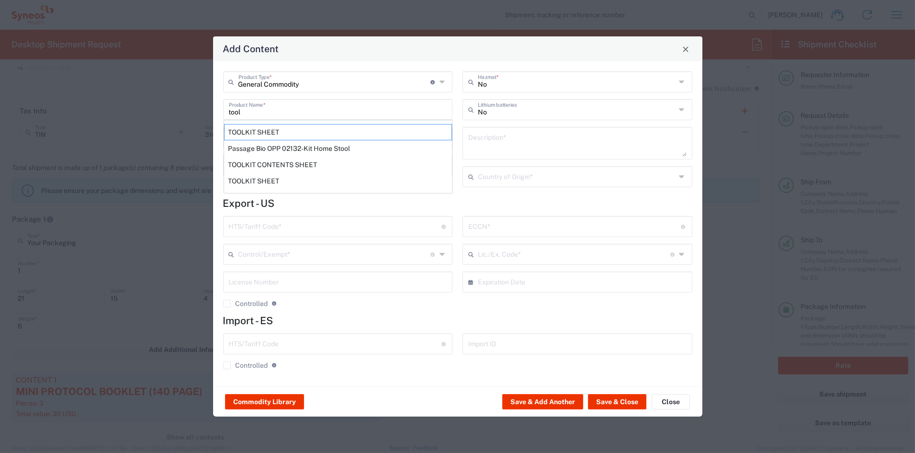
click at [269, 135] on div "TOOLKIT SHEET" at bounding box center [338, 132] width 228 height 16
type input "TOOLKIT SHEET"
type input "1"
type textarea "8.5X11 - 1 SHEET PAPER DOCUMENT"
type input "[GEOGRAPHIC_DATA]"
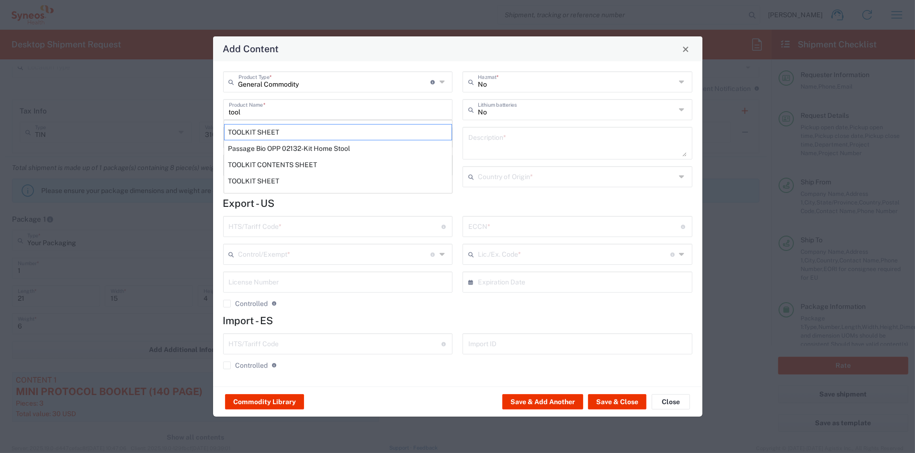
type input "4901.10.0040"
type input "BIS"
type input "EAR99"
type input "NLR - No License Required"
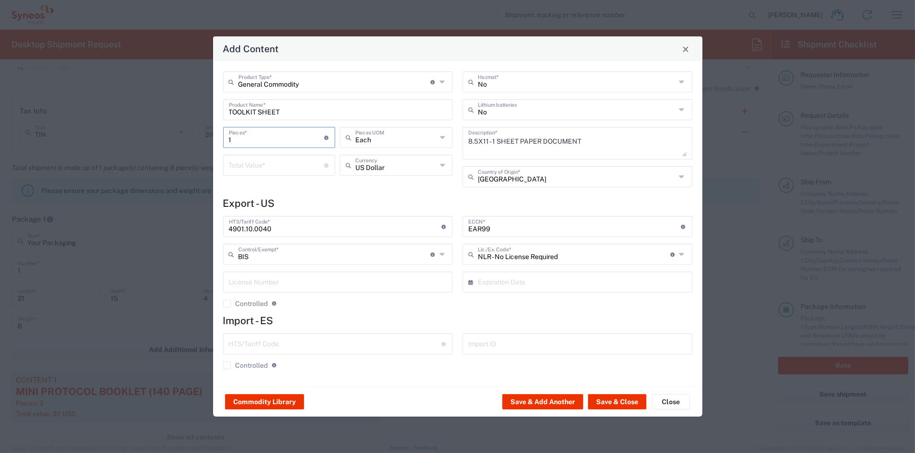
drag, startPoint x: 245, startPoint y: 140, endPoint x: 217, endPoint y: 139, distance: 27.8
click at [217, 139] on div "General Commodity Product Type * Document: Paper document generated internally …" at bounding box center [457, 223] width 489 height 325
click at [235, 164] on input "number" at bounding box center [277, 164] width 96 height 17
type input ".35"
click at [545, 401] on button "Save & Add Another" at bounding box center [542, 401] width 81 height 15
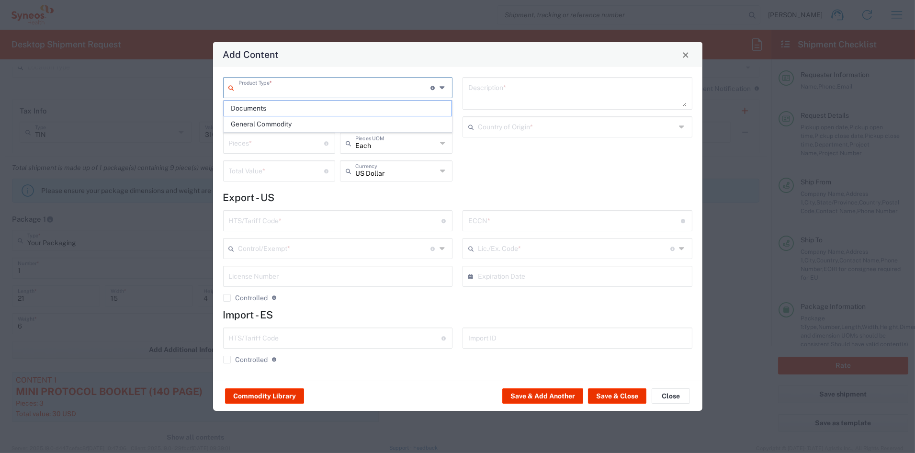
click at [241, 83] on input "text" at bounding box center [334, 87] width 192 height 17
click at [239, 123] on span "General Commodity" at bounding box center [337, 124] width 227 height 15
type input "General Commodity"
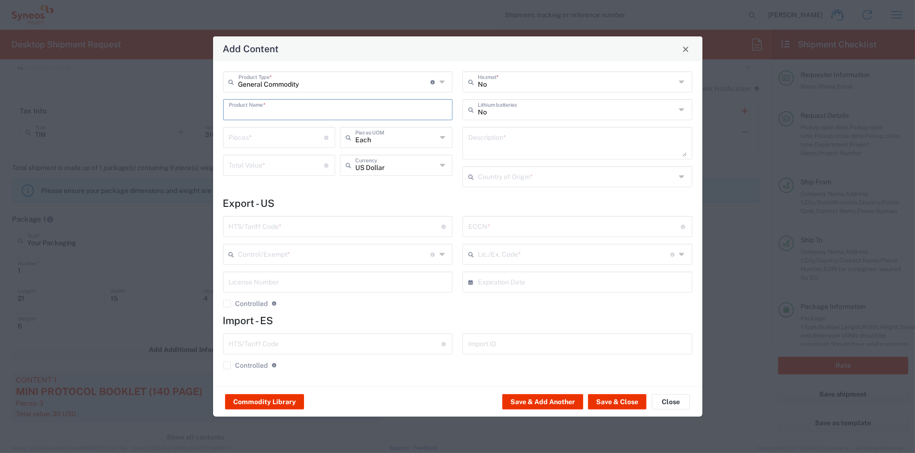
click at [243, 110] on input "text" at bounding box center [338, 109] width 218 height 17
click at [256, 162] on div "STUDY VISIT GUIDE" at bounding box center [338, 165] width 228 height 16
type input "STUDY VISIT GUIDE"
type textarea "8.5 X 5.5' 12PP SADDLE STITCHED PRINTED PAPER BOOKLET 16 PAGES"
type input "[GEOGRAPHIC_DATA]"
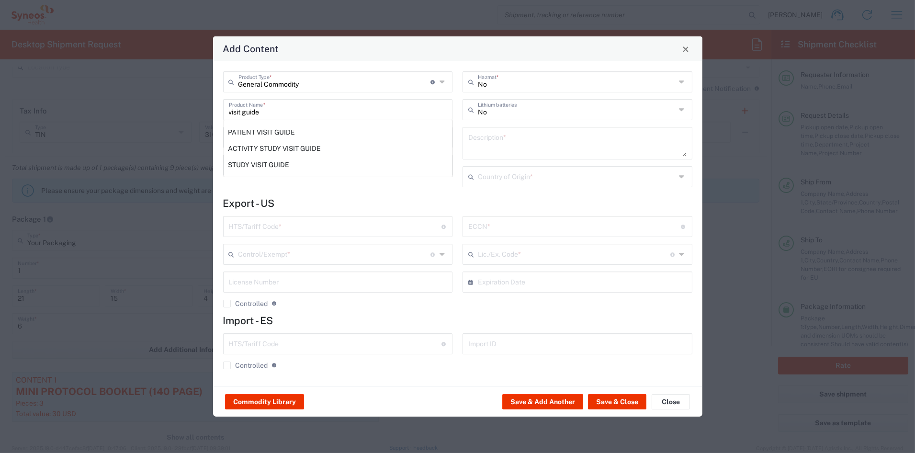
type input "4901.99.0092"
type input "BIS"
type input "EAR99"
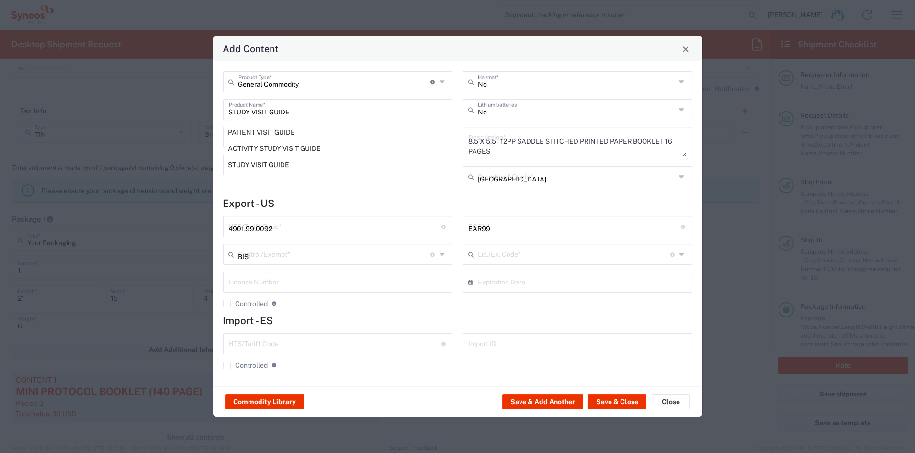
type input "NLR - No License Required"
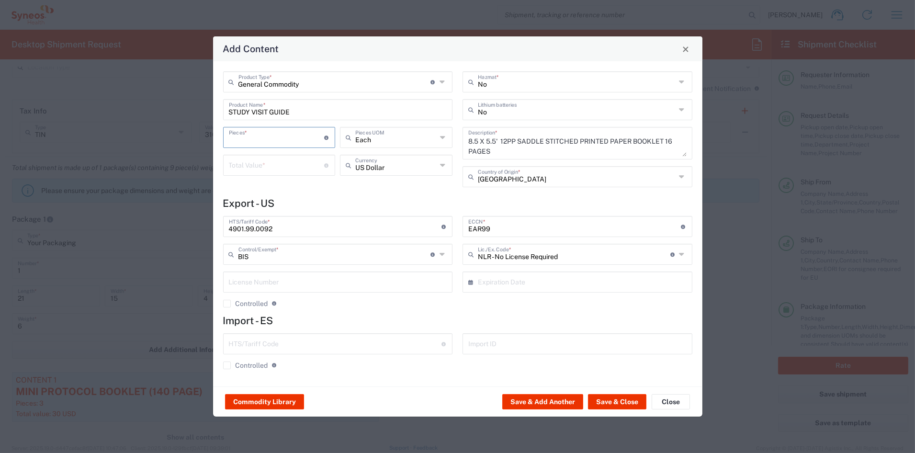
click at [243, 137] on input "number" at bounding box center [277, 136] width 96 height 17
type input "10"
click at [259, 162] on input "number" at bounding box center [277, 164] width 96 height 17
type input "25"
click at [548, 402] on button "Save & Add Another" at bounding box center [542, 401] width 81 height 15
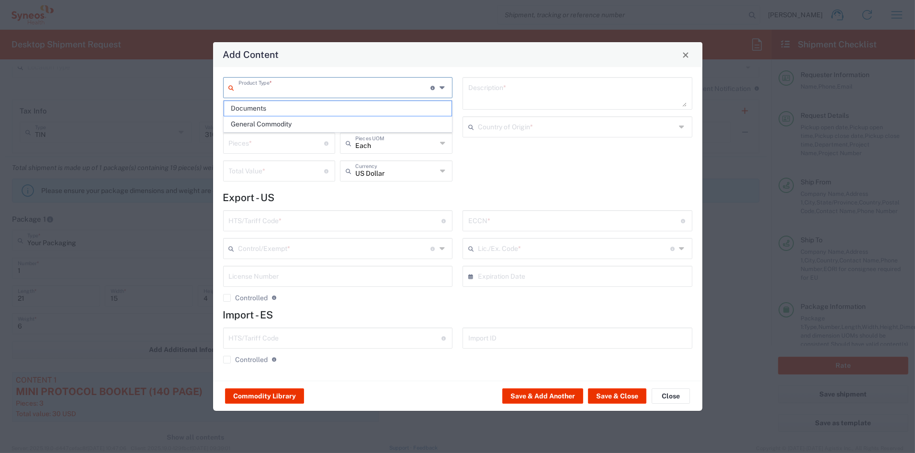
click at [263, 88] on input "text" at bounding box center [334, 87] width 192 height 17
click at [256, 124] on span "General Commodity" at bounding box center [337, 124] width 227 height 15
type input "General Commodity"
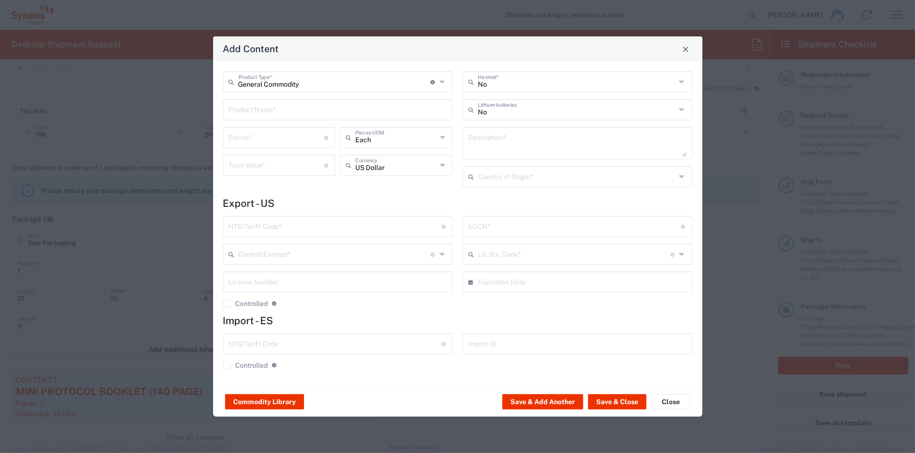
click at [254, 106] on input "text" at bounding box center [338, 109] width 218 height 17
click at [253, 131] on div "SUBJECT ID CARD" at bounding box center [338, 132] width 228 height 16
type input "SUBJECT ID CARD"
type textarea "3X5 PRINTED PAPER (BIZ CARD WEIGHT) CARD FOR ID DATA"
type input "[GEOGRAPHIC_DATA]"
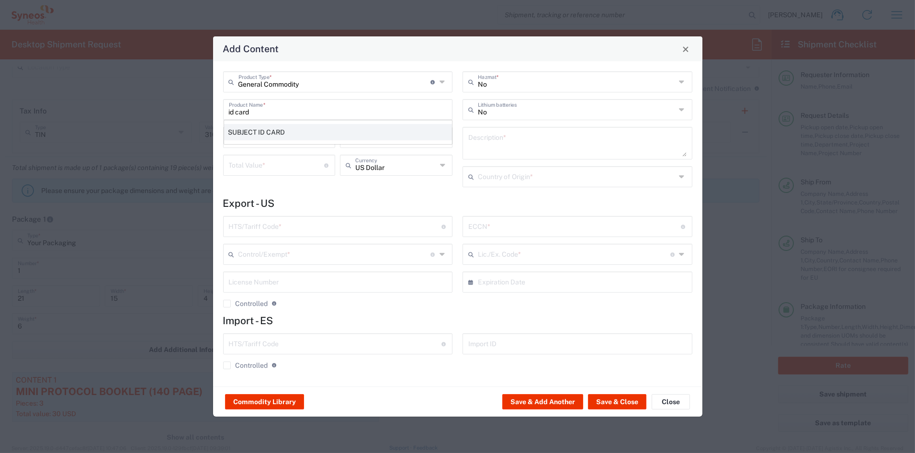
type input "4911.99.8000"
type input "BIS"
type input "EAR99"
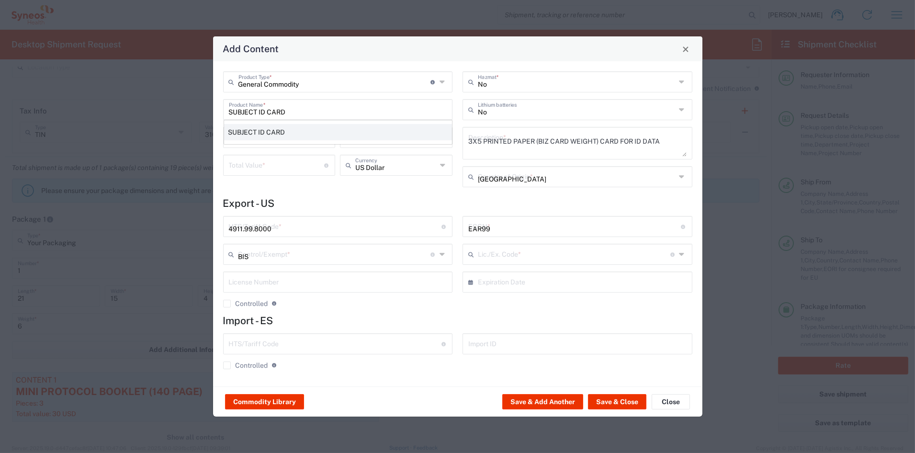
type input "NLR - No License Required"
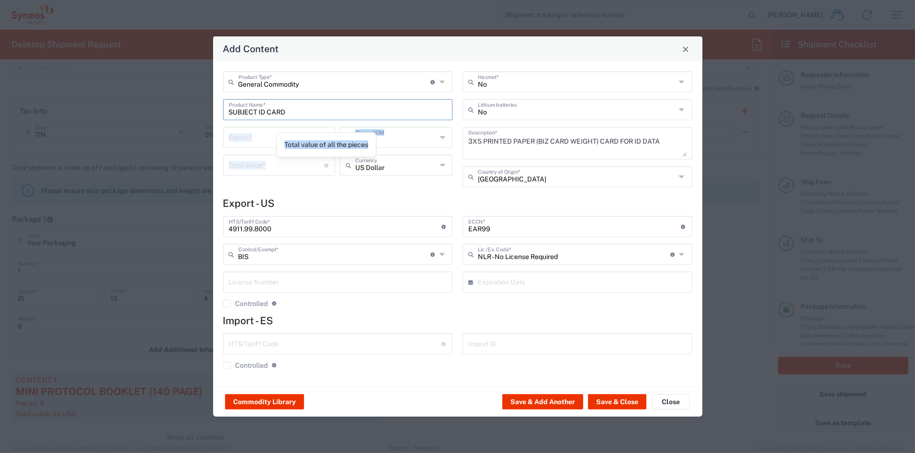
drag, startPoint x: 274, startPoint y: 143, endPoint x: 262, endPoint y: 138, distance: 13.1
click at [270, 141] on div "General Commodity Product Type * Document: Paper document generated internally …" at bounding box center [338, 132] width 240 height 123
click at [262, 138] on input "number" at bounding box center [277, 136] width 96 height 17
type input "10"
click at [270, 162] on input "number" at bounding box center [277, 164] width 96 height 17
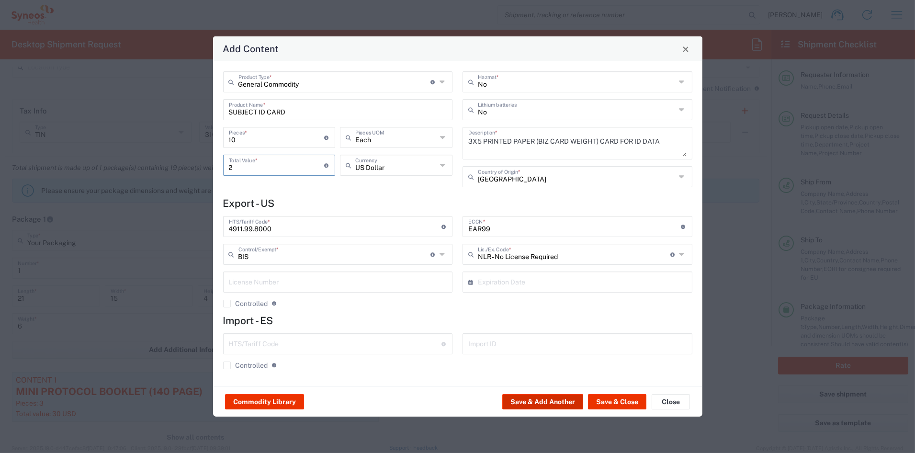
type input "2"
click at [552, 398] on button "Save & Add Another" at bounding box center [542, 401] width 81 height 15
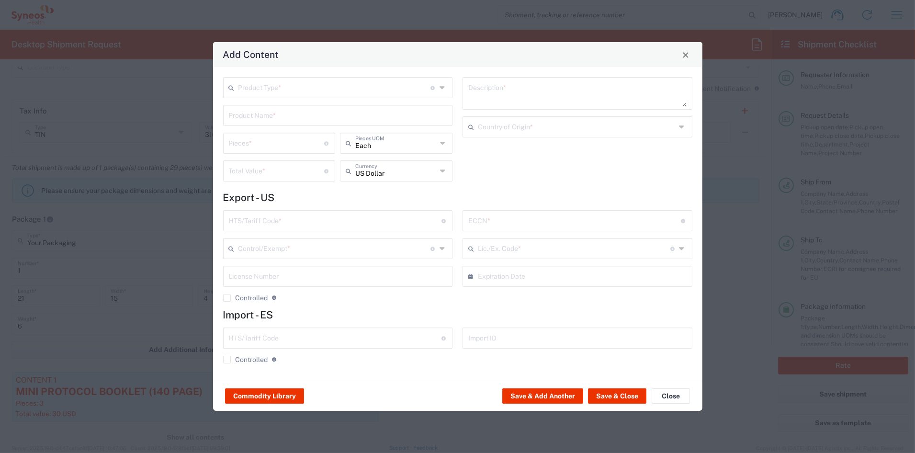
drag, startPoint x: 264, startPoint y: 87, endPoint x: 260, endPoint y: 91, distance: 5.8
click at [263, 88] on input "text" at bounding box center [334, 87] width 192 height 17
drag, startPoint x: 254, startPoint y: 122, endPoint x: 249, endPoint y: 117, distance: 7.1
click at [252, 121] on span "General Commodity" at bounding box center [337, 124] width 227 height 15
type input "General Commodity"
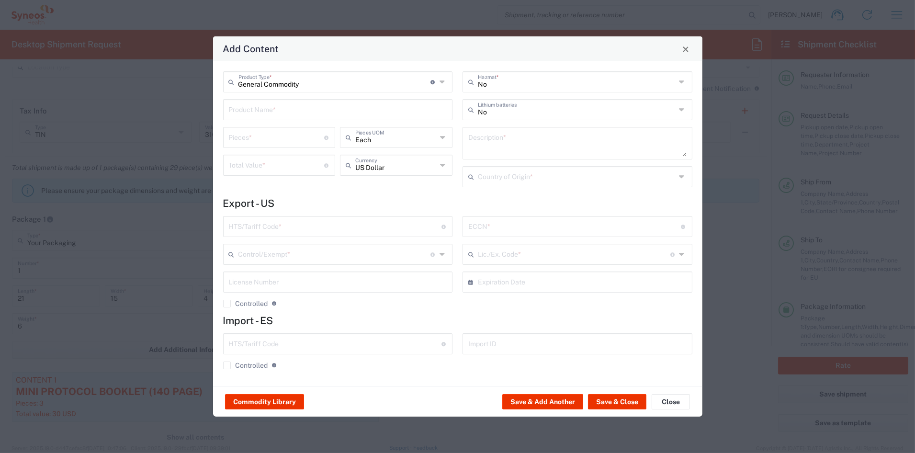
click at [248, 107] on input "text" at bounding box center [338, 109] width 218 height 17
click at [248, 134] on div "REMINDER CARD" at bounding box center [338, 132] width 228 height 16
type input "REMINDER CARD"
type input "1"
type textarea "2X4 PRINTED PAPER"
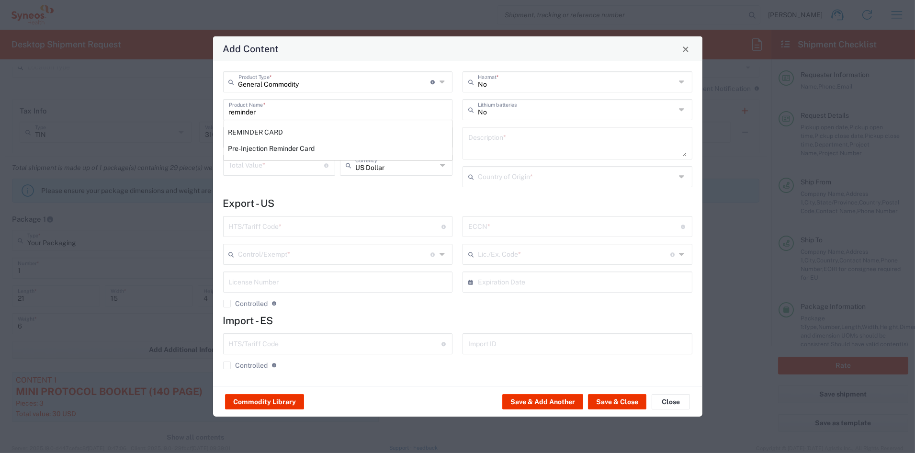
type input "[GEOGRAPHIC_DATA]"
type input "4911.99.8000"
type input "BIS"
type input "EAR99"
type input "NLR - No License Required"
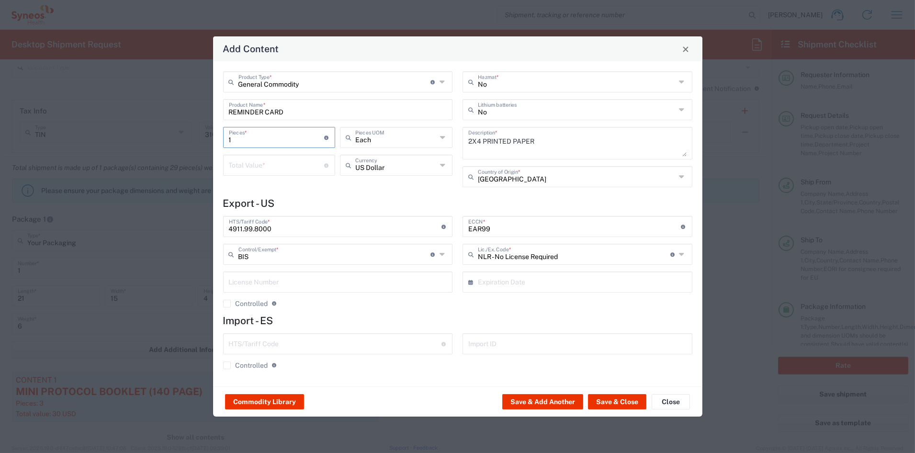
drag, startPoint x: 233, startPoint y: 138, endPoint x: 213, endPoint y: 135, distance: 19.8
click at [213, 135] on div "General Commodity Product Type * Document: Paper document generated internally …" at bounding box center [457, 223] width 489 height 325
type input "15"
click at [239, 162] on input "number" at bounding box center [277, 164] width 96 height 17
type input "5.25"
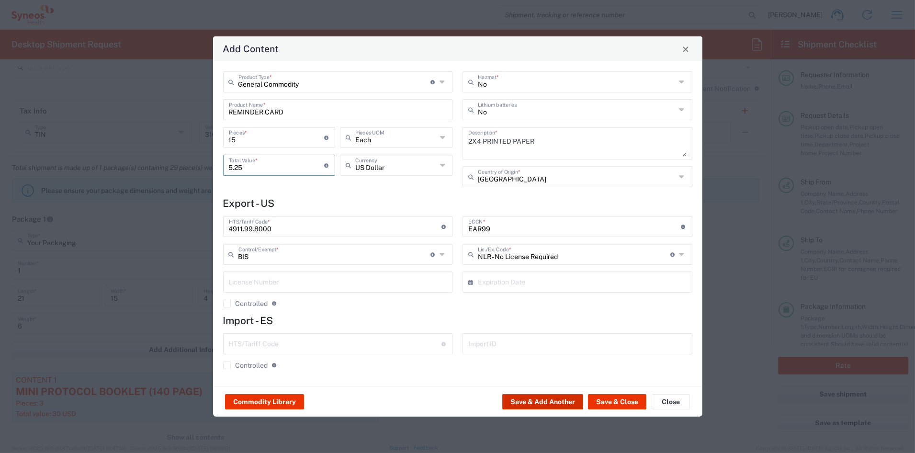
click at [551, 398] on button "Save & Add Another" at bounding box center [542, 401] width 81 height 15
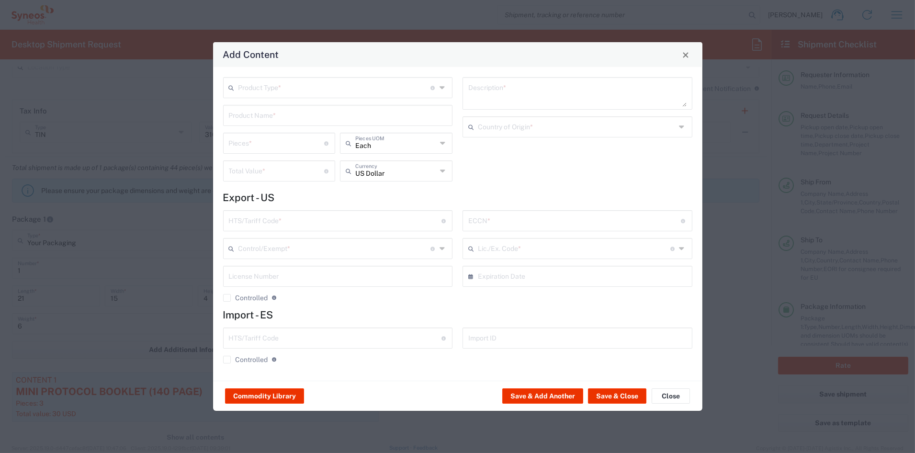
click at [262, 85] on input "text" at bounding box center [334, 87] width 192 height 17
click at [254, 122] on span "General Commodity" at bounding box center [337, 124] width 227 height 15
type input "General Commodity"
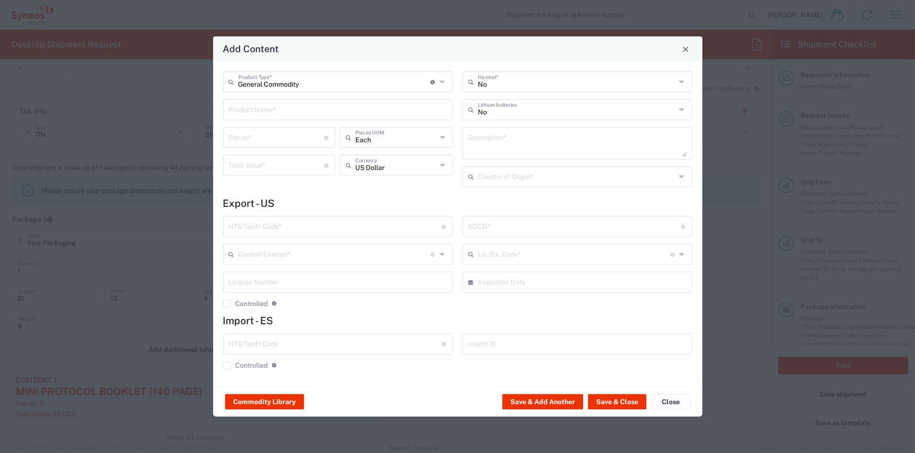
drag, startPoint x: 251, startPoint y: 123, endPoint x: 250, endPoint y: 118, distance: 5.4
click at [250, 120] on div "General Commodity Product Type * Document: Paper document generated internally …" at bounding box center [338, 132] width 240 height 123
click at [249, 107] on input "text" at bounding box center [338, 109] width 218 height 17
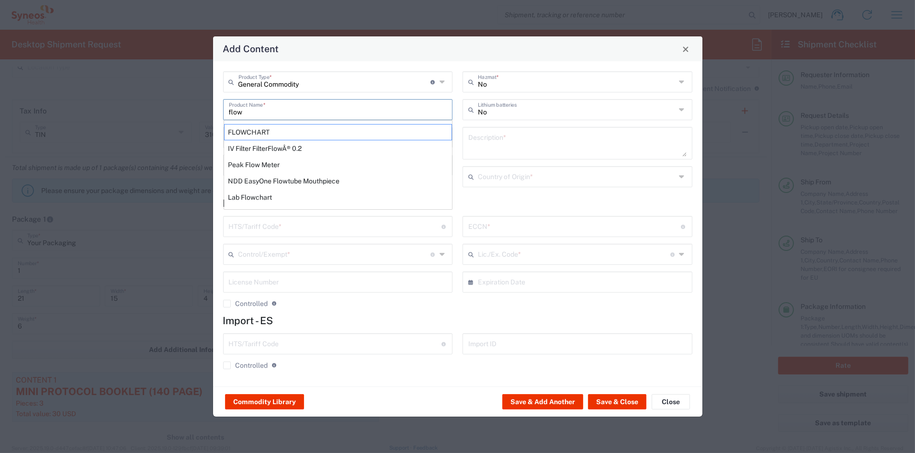
click at [251, 132] on div "FLOWCHART" at bounding box center [338, 132] width 228 height 16
type input "FLOWCHART"
type input "1"
type textarea "11'X8.5'; 1 SHEET PRINTED LAMINATED PAPER"
type input "[GEOGRAPHIC_DATA]"
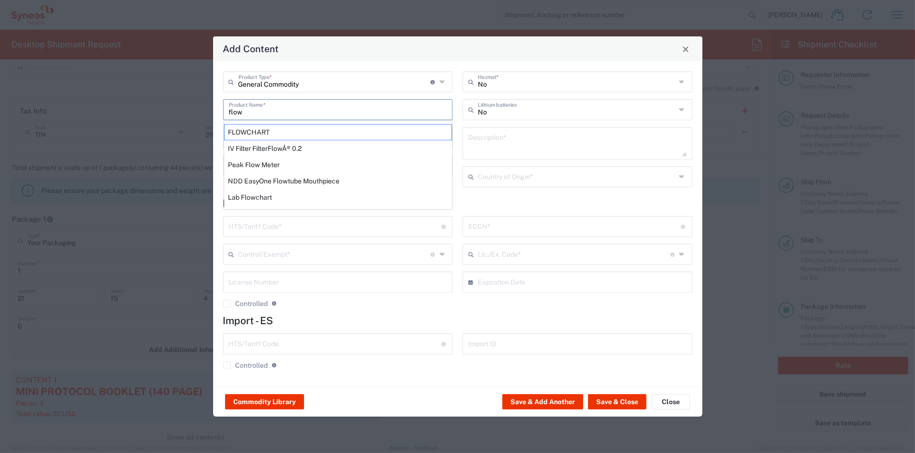
type input "4911.99.8000"
type input "BIS"
type input "EAR99"
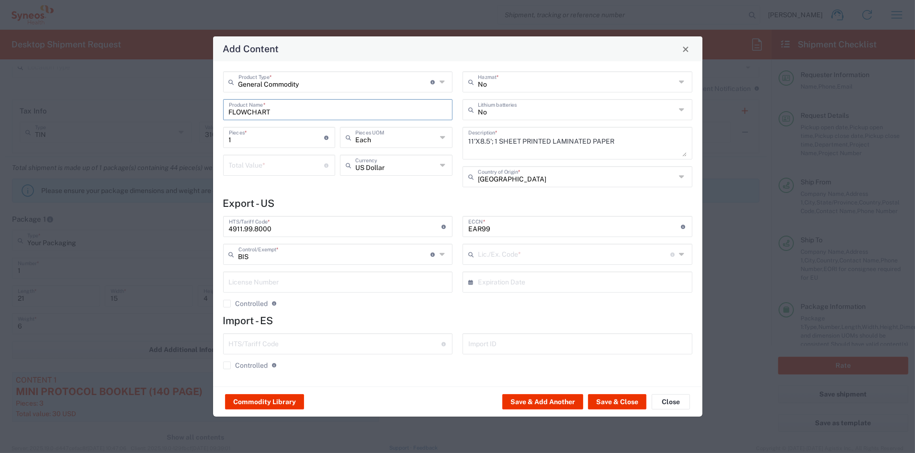
type input "NLR - No License Required"
drag, startPoint x: 244, startPoint y: 139, endPoint x: 215, endPoint y: 137, distance: 28.8
click at [215, 137] on div "General Commodity Product Type * Document: Paper document generated internally …" at bounding box center [457, 223] width 489 height 325
type input "3"
click at [269, 162] on input "number" at bounding box center [277, 164] width 96 height 17
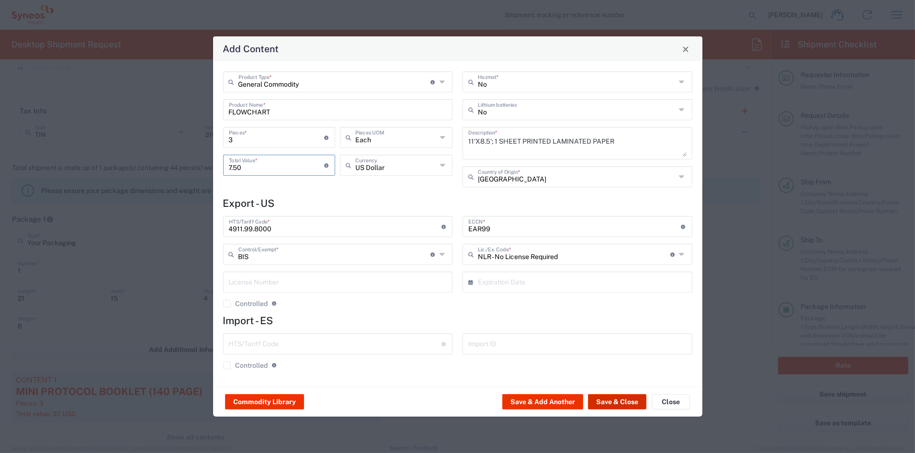
type input "7.50"
click at [607, 401] on button "Save & Close" at bounding box center [617, 401] width 58 height 15
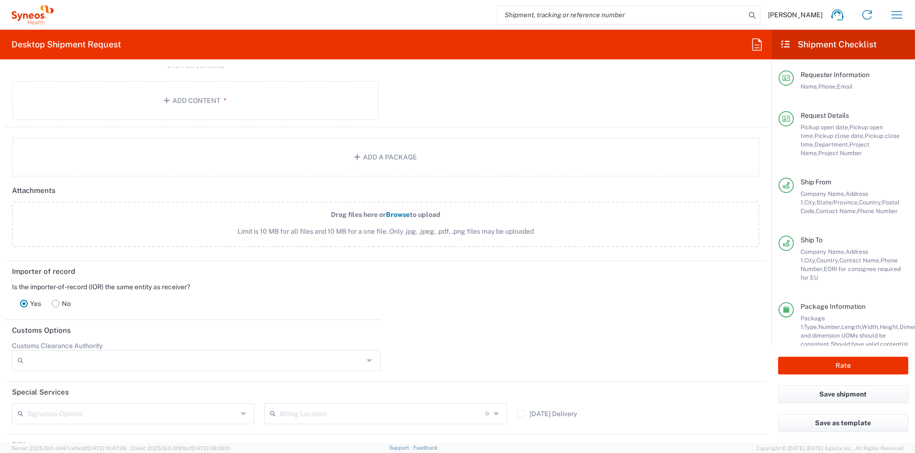
scroll to position [1092, 0]
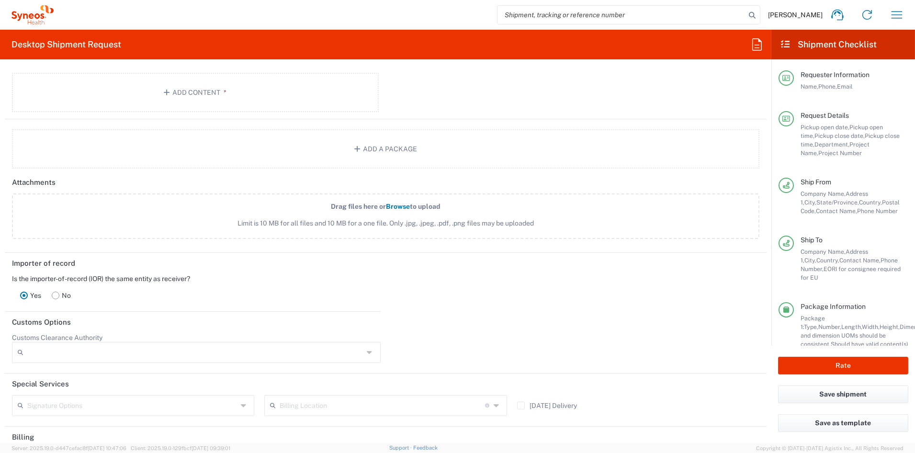
click at [56, 292] on rect at bounding box center [55, 295] width 7 height 7
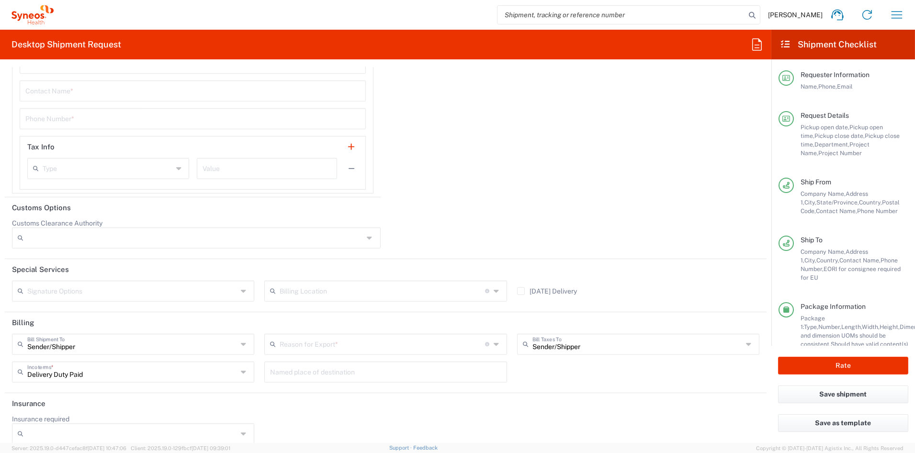
scroll to position [1601, 0]
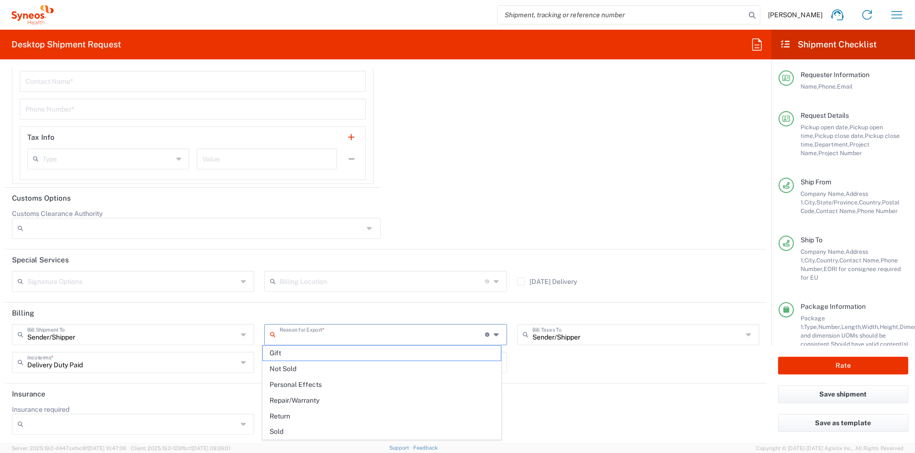
click at [314, 336] on input "text" at bounding box center [382, 334] width 205 height 17
click at [281, 430] on span "Sold" at bounding box center [382, 431] width 238 height 15
click at [111, 280] on input "text" at bounding box center [132, 280] width 210 height 17
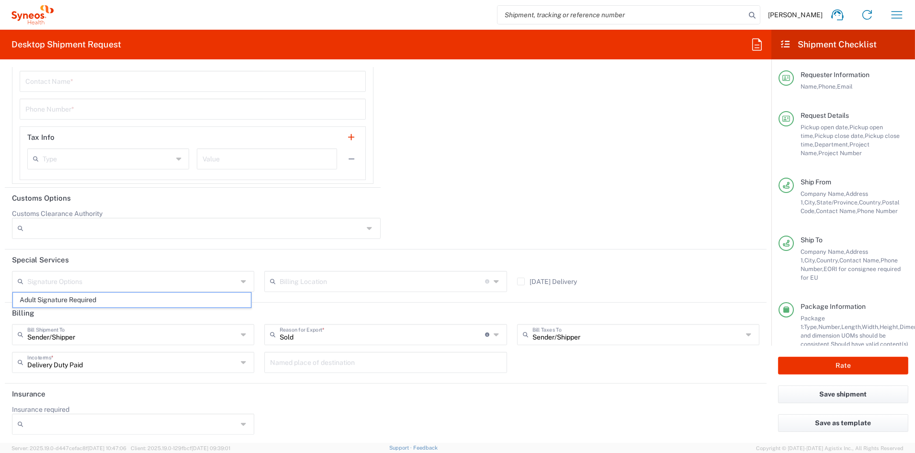
click at [89, 298] on span "Adult Signature Required" at bounding box center [132, 299] width 238 height 15
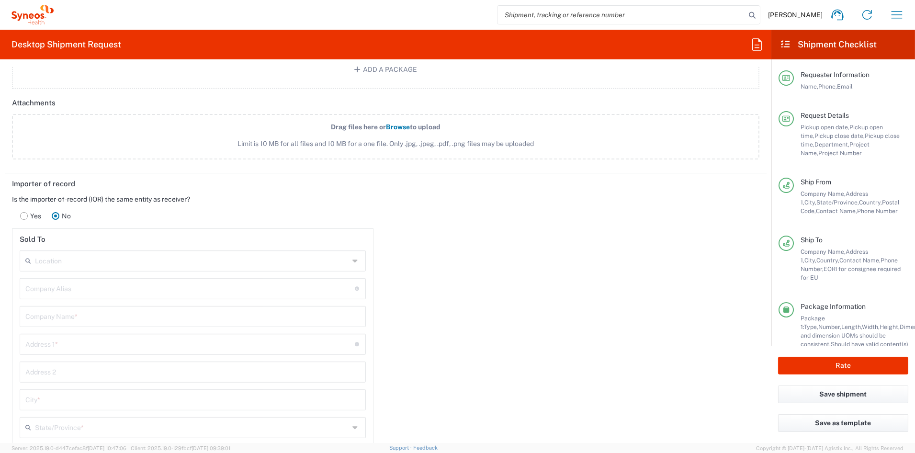
scroll to position [1151, 0]
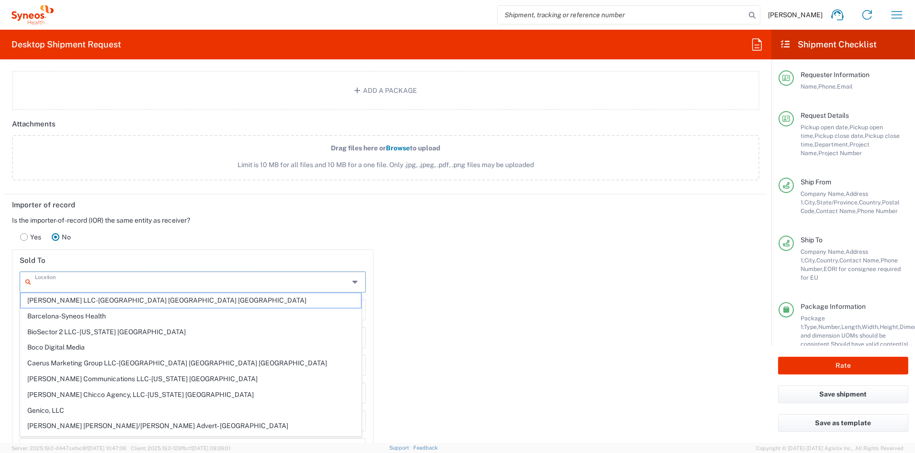
click at [72, 278] on input "text" at bounding box center [192, 281] width 314 height 17
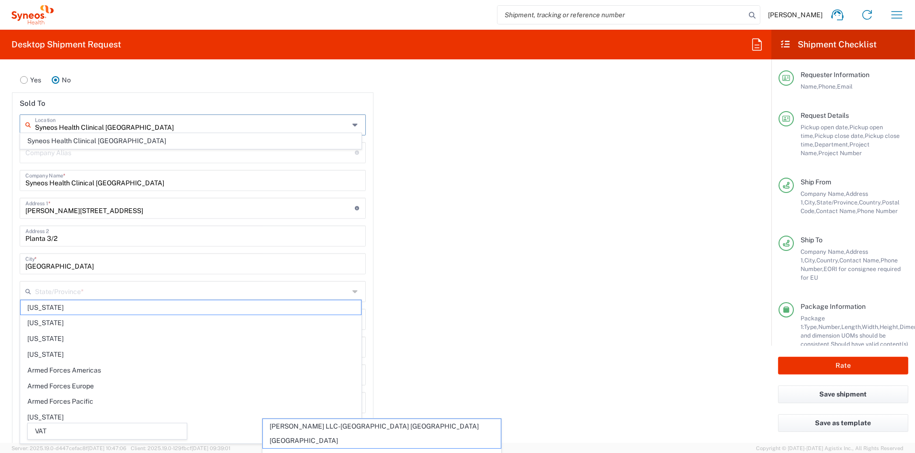
scroll to position [1296, 0]
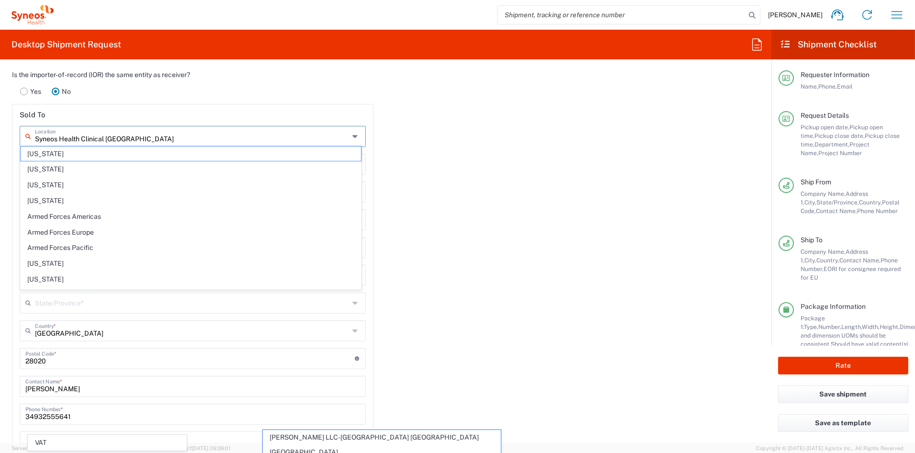
click at [512, 270] on div "Importer of record Is the importer-of-record (IOR) the same entity as receiver?…" at bounding box center [386, 271] width 772 height 444
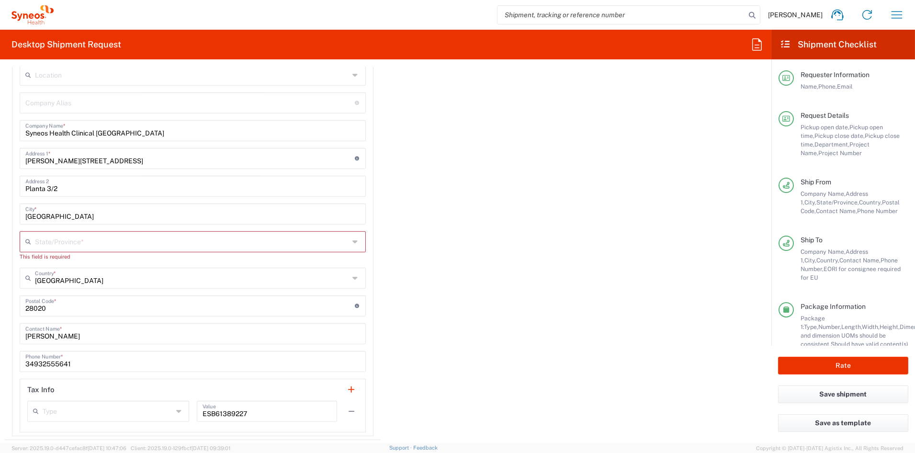
scroll to position [1362, 0]
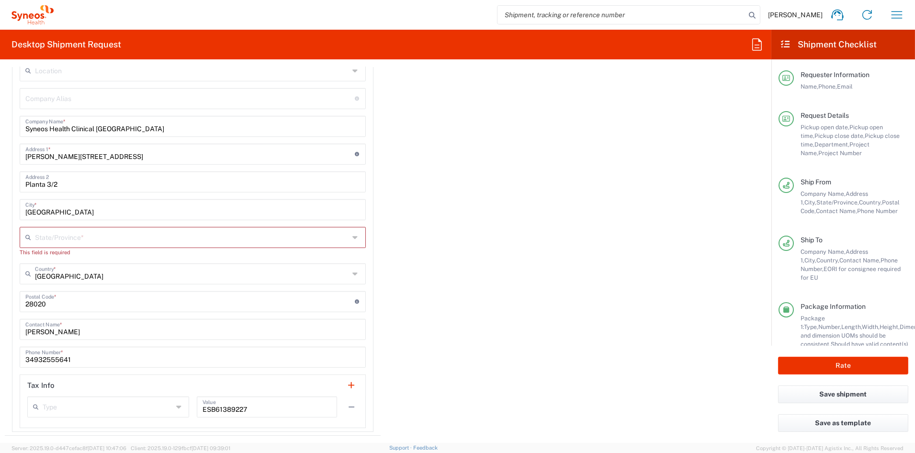
click at [87, 237] on input "text" at bounding box center [192, 236] width 314 height 17
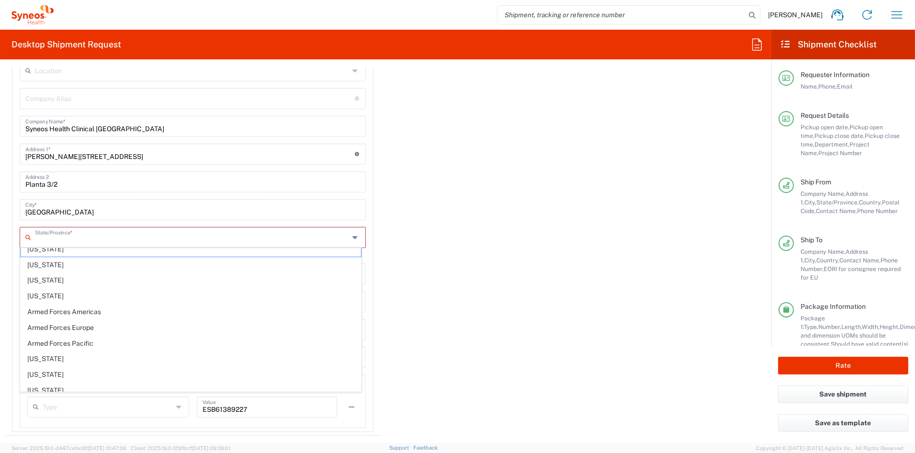
scroll to position [3, 0]
click at [122, 210] on input "[GEOGRAPHIC_DATA]" at bounding box center [192, 209] width 335 height 17
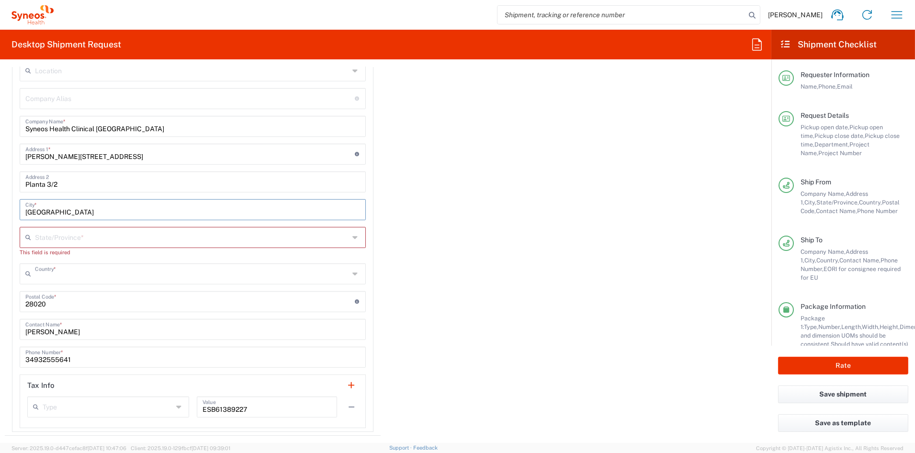
click at [91, 274] on input "text" at bounding box center [192, 273] width 314 height 17
click at [40, 272] on input "[GEOGRAPHIC_DATA]" at bounding box center [192, 273] width 314 height 17
click at [43, 294] on span "[GEOGRAPHIC_DATA]" at bounding box center [191, 292] width 340 height 15
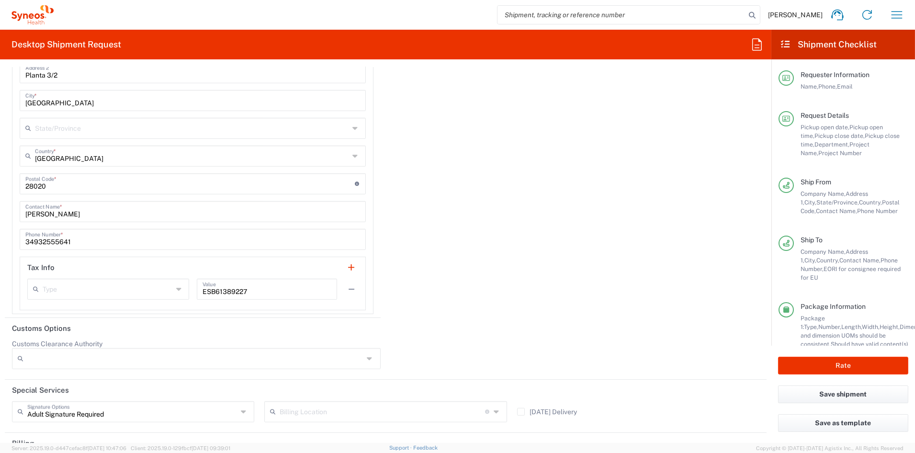
scroll to position [1476, 0]
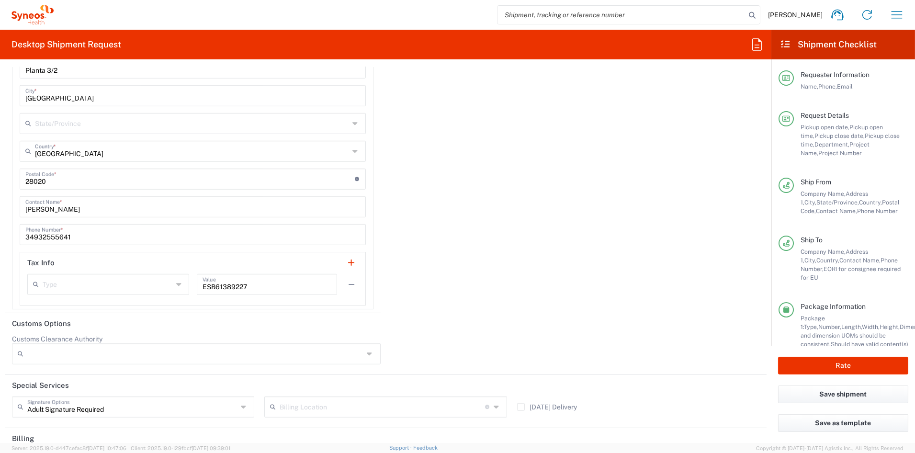
click at [142, 281] on input "text" at bounding box center [108, 283] width 130 height 17
click at [52, 317] on span "EORI" at bounding box center [106, 318] width 157 height 15
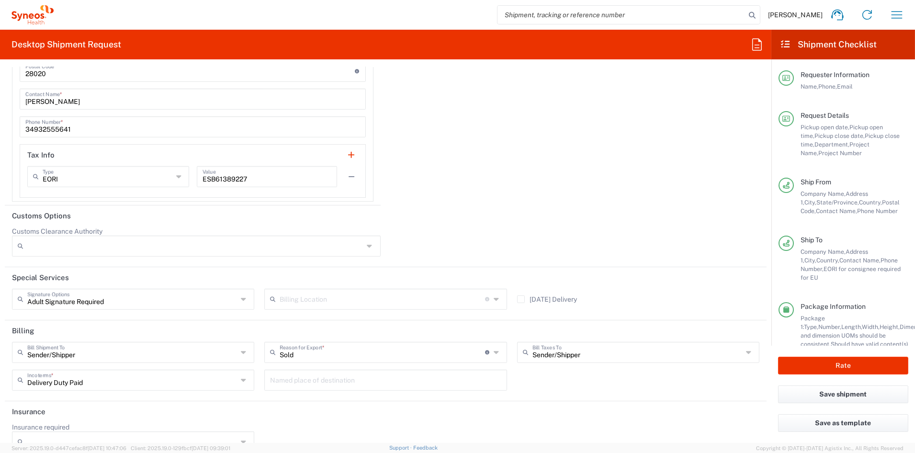
scroll to position [1601, 0]
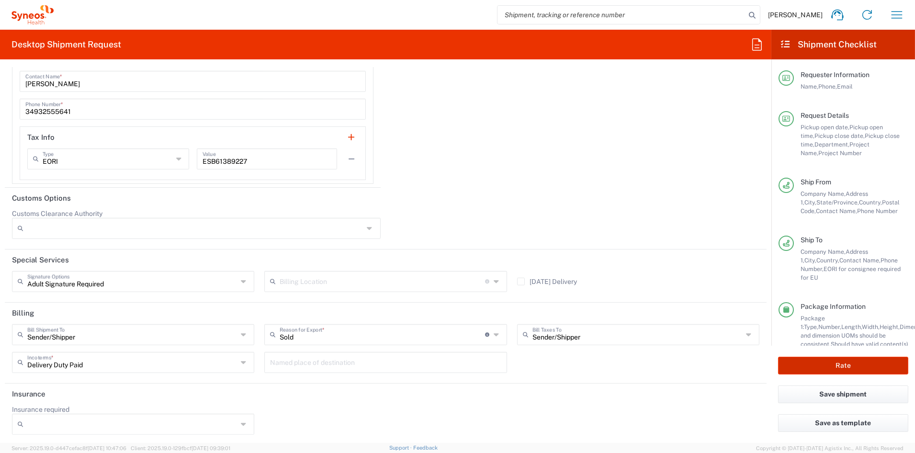
click at [851, 364] on button "Rate" at bounding box center [843, 366] width 130 height 18
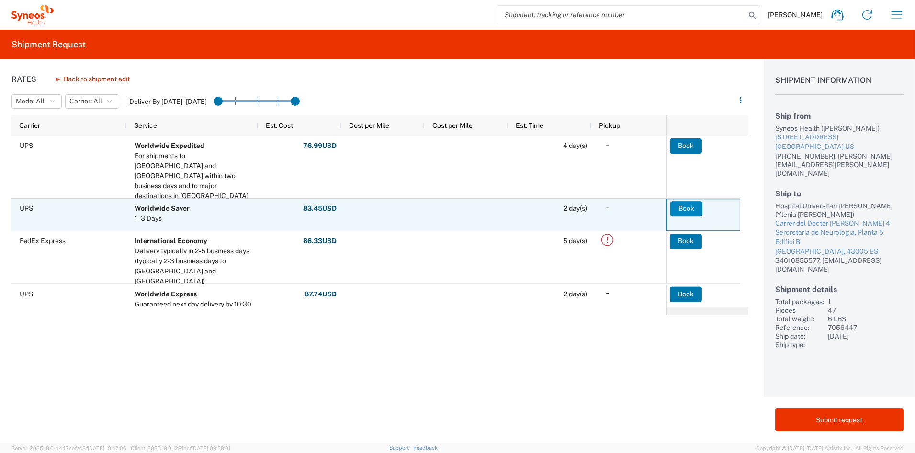
click at [685, 206] on button "Book" at bounding box center [686, 208] width 32 height 15
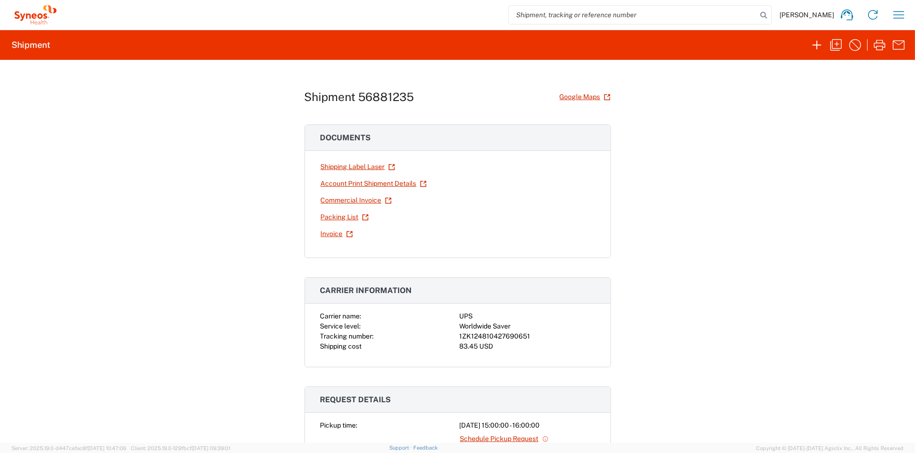
click at [346, 164] on link "Shipping Label Laser" at bounding box center [357, 166] width 75 height 17
click at [836, 42] on icon "button" at bounding box center [835, 44] width 15 height 15
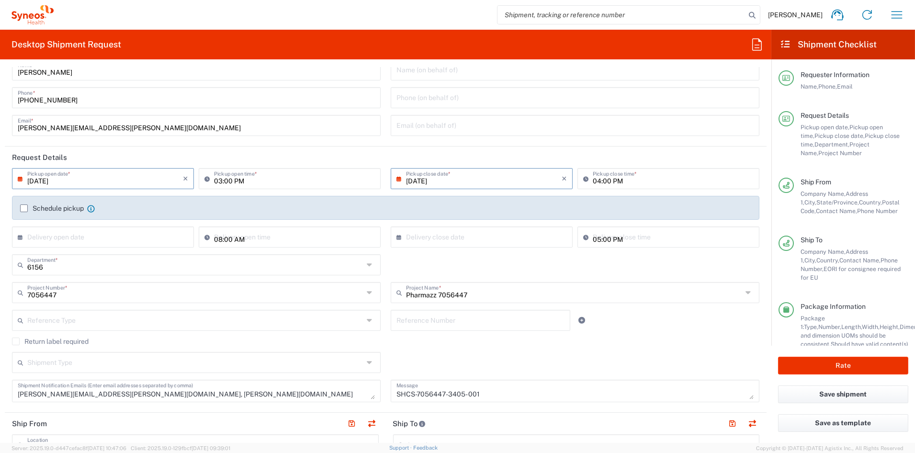
scroll to position [29, 0]
click at [220, 180] on input "03:00 PM" at bounding box center [294, 178] width 161 height 17
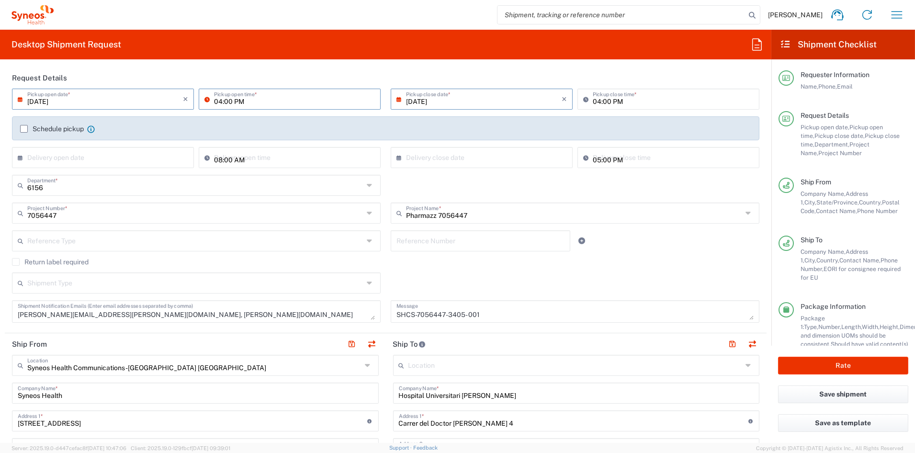
scroll to position [110, 0]
click at [247, 311] on textarea "[PERSON_NAME][EMAIL_ADDRESS][PERSON_NAME][DOMAIN_NAME], [PERSON_NAME][DOMAIN_NA…" at bounding box center [196, 310] width 357 height 17
drag, startPoint x: 246, startPoint y: 312, endPoint x: 130, endPoint y: 309, distance: 116.4
click at [130, 310] on textarea "[PERSON_NAME][EMAIL_ADDRESS][PERSON_NAME][DOMAIN_NAME], [PERSON_NAME][DOMAIN_NA…" at bounding box center [196, 310] width 357 height 17
drag, startPoint x: 488, startPoint y: 312, endPoint x: 347, endPoint y: 309, distance: 141.7
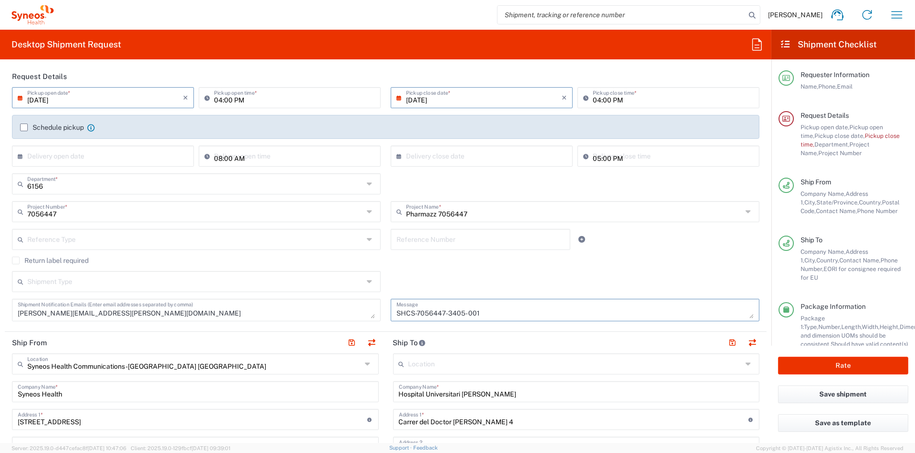
click at [347, 309] on div "[DATE] × Pickup open date * Cancel Apply 04:00 PM Pickup open time * [DATE] × P…" at bounding box center [385, 207] width 757 height 241
paste textarea "17"
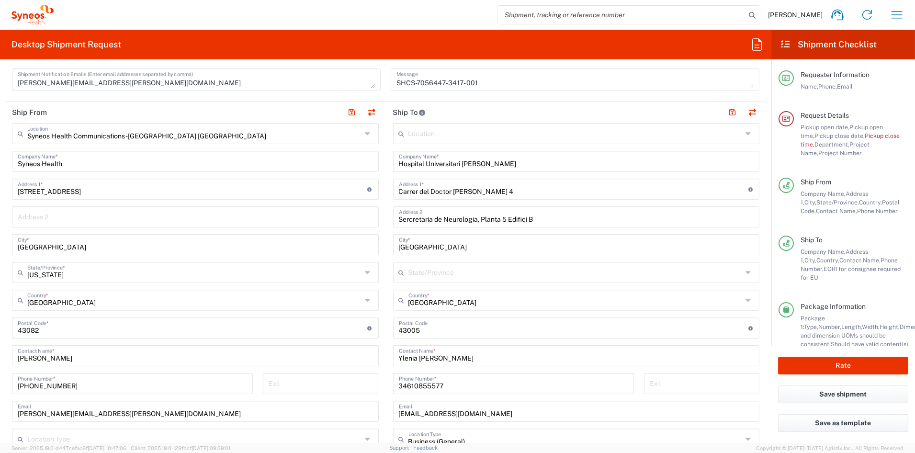
scroll to position [358, 0]
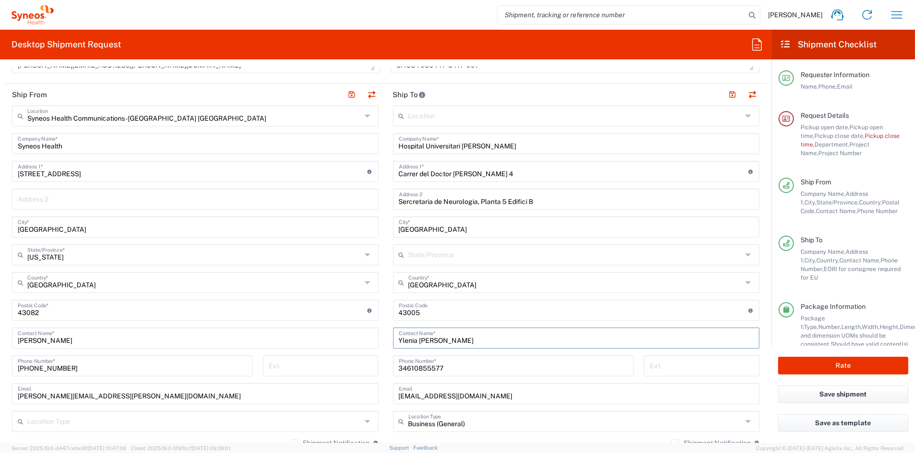
drag, startPoint x: 413, startPoint y: 340, endPoint x: 345, endPoint y: 337, distance: 67.6
click at [346, 337] on div "Ship From Syneos Health Communications-[GEOGRAPHIC_DATA] [GEOGRAPHIC_DATA] Loca…" at bounding box center [386, 297] width 762 height 427
paste input "[PERSON_NAME]"
drag, startPoint x: 416, startPoint y: 366, endPoint x: 347, endPoint y: 363, distance: 69.0
click at [348, 363] on div "Ship From Syneos Health Communications-[GEOGRAPHIC_DATA] [GEOGRAPHIC_DATA] Loca…" at bounding box center [386, 297] width 762 height 427
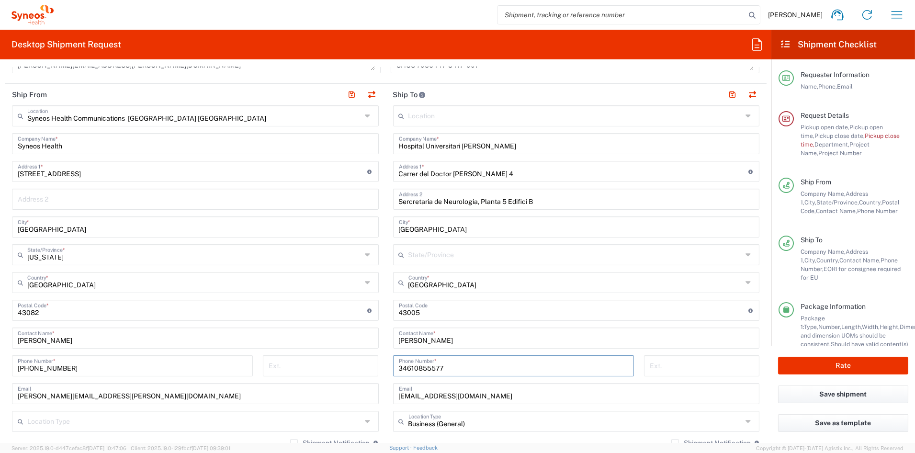
paste input "952682172"
click at [405, 367] on input "34 952682172" at bounding box center [513, 365] width 229 height 17
drag, startPoint x: 477, startPoint y: 396, endPoint x: 337, endPoint y: 390, distance: 139.9
click at [338, 389] on div "Ship From Syneos Health Communications-[GEOGRAPHIC_DATA] [GEOGRAPHIC_DATA] Loca…" at bounding box center [386, 297] width 762 height 427
paste input "[EMAIL_ADDRESS][DOMAIN_NAME]"
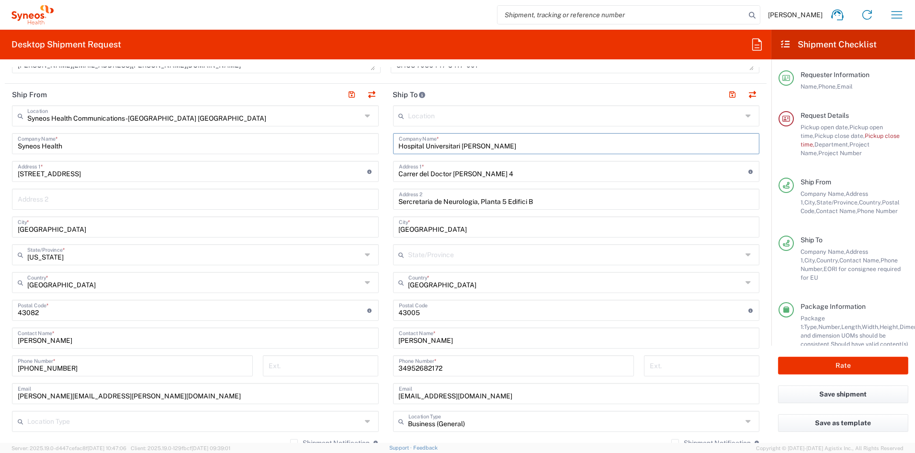
drag, startPoint x: 506, startPoint y: 146, endPoint x: 352, endPoint y: 140, distance: 153.3
click at [353, 139] on div "Ship From Syneos Health Communications-[GEOGRAPHIC_DATA] [GEOGRAPHIC_DATA] Loca…" at bounding box center [386, 297] width 762 height 427
paste input "MEDICAL IMBRAIN S.L."
drag, startPoint x: 503, startPoint y: 174, endPoint x: 359, endPoint y: 170, distance: 144.1
click at [359, 170] on div "Ship From Syneos Health Communications-[GEOGRAPHIC_DATA] [GEOGRAPHIC_DATA] Loca…" at bounding box center [386, 297] width 762 height 427
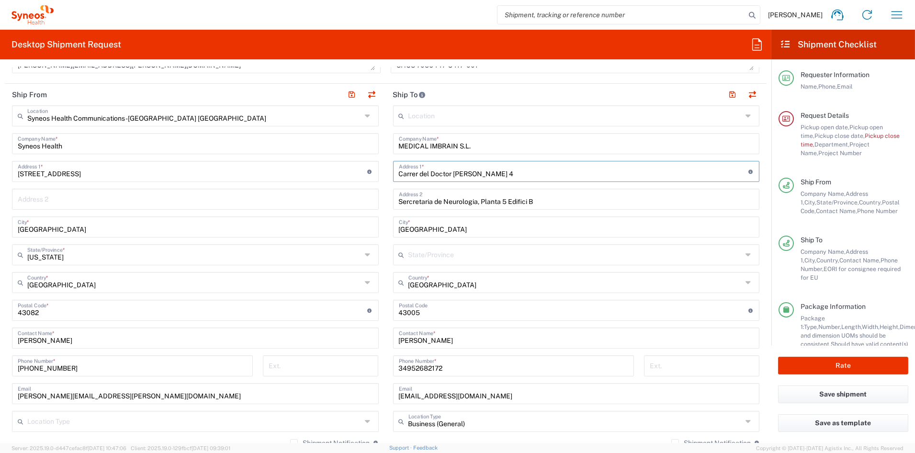
paste input "[STREET_ADDRESS][PERSON_NAME]"
drag, startPoint x: 435, startPoint y: 229, endPoint x: 367, endPoint y: 228, distance: 68.0
click at [367, 227] on div "Ship From Syneos Health Communications-[GEOGRAPHIC_DATA] [GEOGRAPHIC_DATA] Loca…" at bounding box center [386, 297] width 762 height 427
paste input "Melill"
drag, startPoint x: 421, startPoint y: 313, endPoint x: 348, endPoint y: 309, distance: 73.8
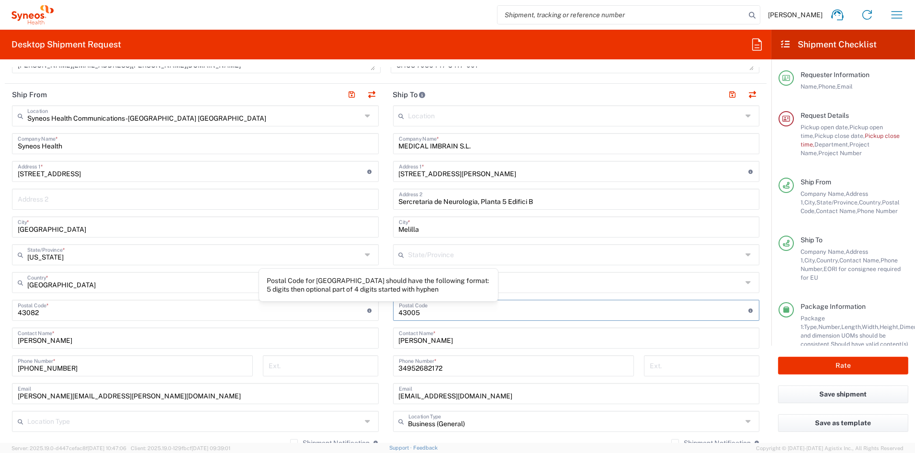
click at [348, 309] on div "Ship From Syneos Health Communications-[GEOGRAPHIC_DATA] [GEOGRAPHIC_DATA] Loca…" at bounding box center [386, 297] width 762 height 427
paste input "52001"
click at [728, 96] on button "button" at bounding box center [732, 94] width 13 height 13
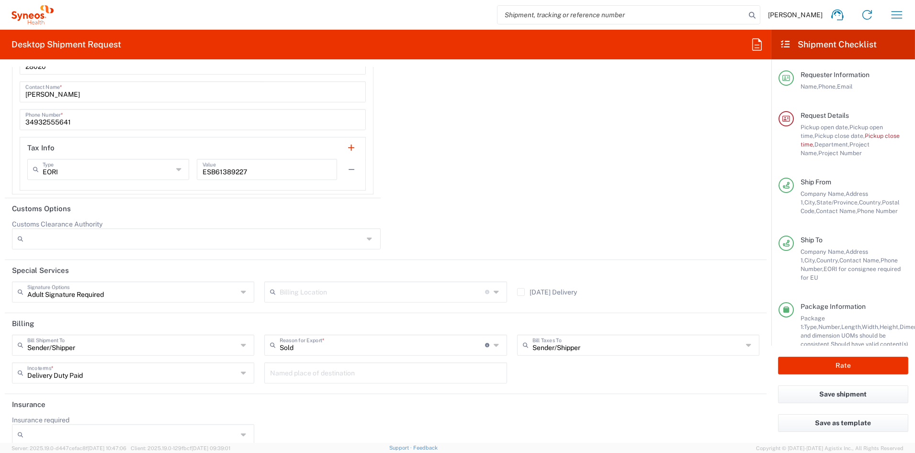
scroll to position [1601, 0]
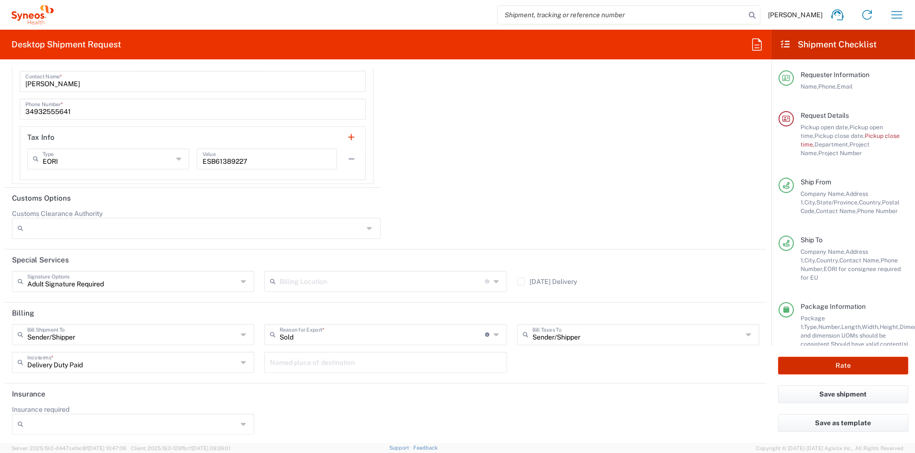
click at [805, 364] on button "Rate" at bounding box center [843, 366] width 130 height 18
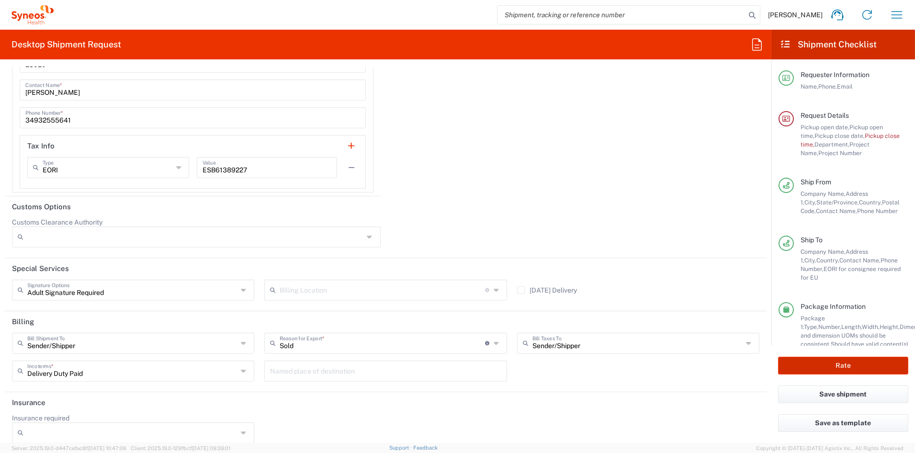
scroll to position [1610, 0]
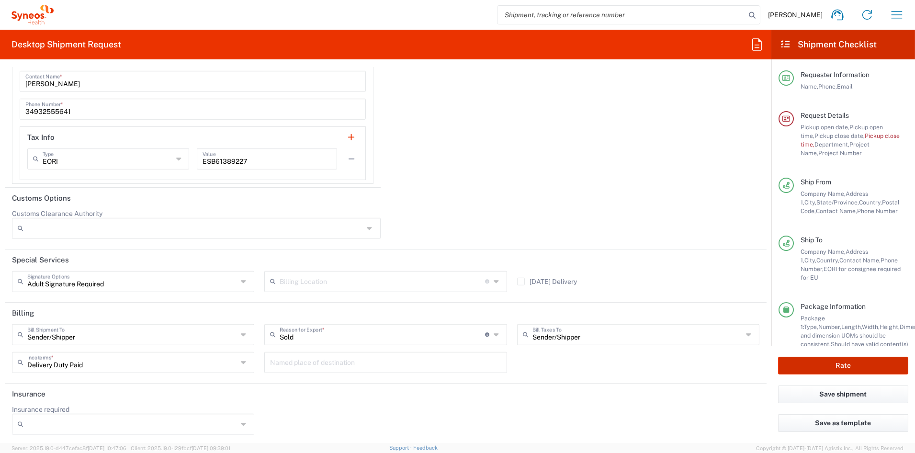
click at [802, 361] on button "Rate" at bounding box center [843, 366] width 130 height 18
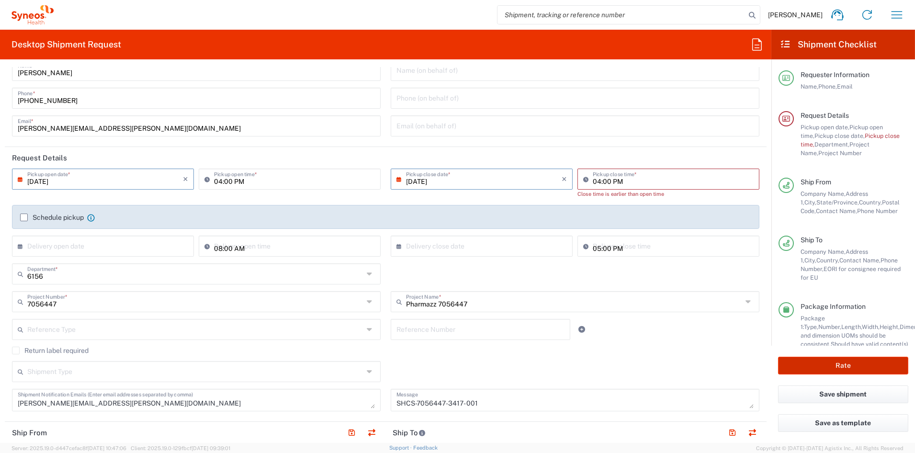
scroll to position [0, 0]
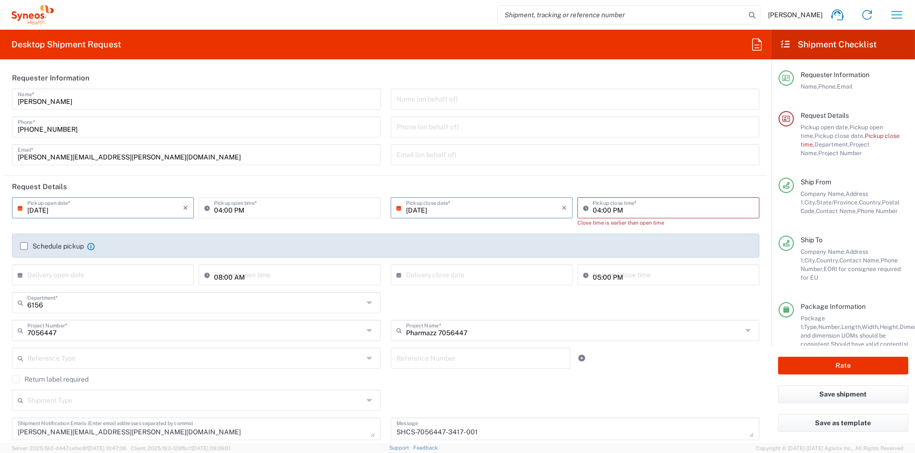
drag, startPoint x: 228, startPoint y: 210, endPoint x: 262, endPoint y: 214, distance: 34.3
click at [229, 210] on input "04:00 PM" at bounding box center [294, 207] width 161 height 17
drag, startPoint x: 230, startPoint y: 211, endPoint x: 247, endPoint y: 213, distance: 16.9
click at [230, 211] on input "04:00 PM" at bounding box center [294, 207] width 161 height 17
drag, startPoint x: 220, startPoint y: 210, endPoint x: 250, endPoint y: 213, distance: 29.9
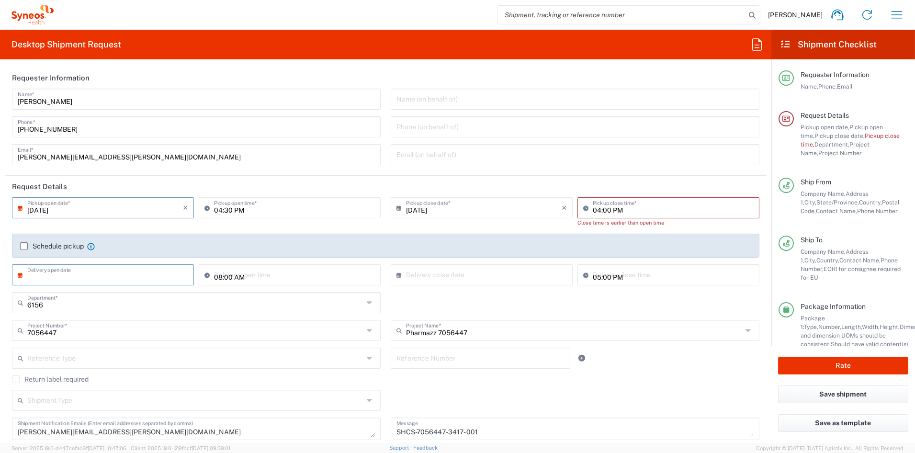
click at [221, 210] on input "04:30 PM" at bounding box center [294, 207] width 161 height 17
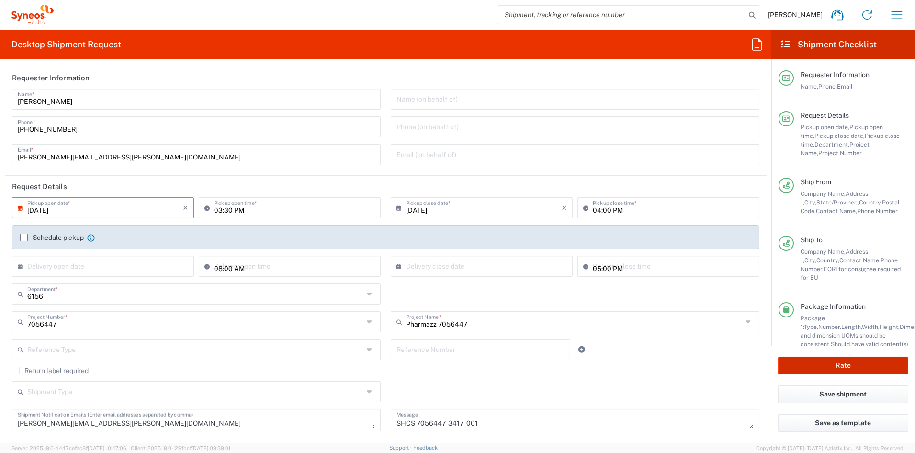
click at [802, 365] on button "Rate" at bounding box center [843, 366] width 130 height 18
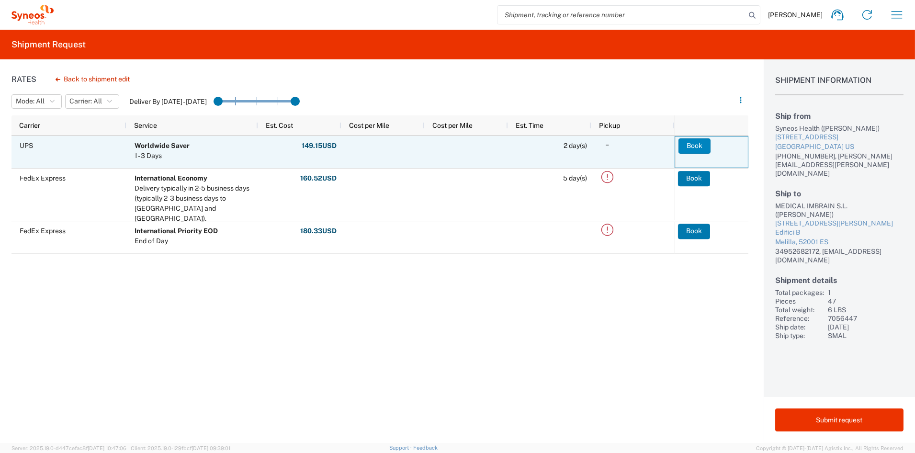
click at [693, 144] on button "Book" at bounding box center [694, 145] width 32 height 15
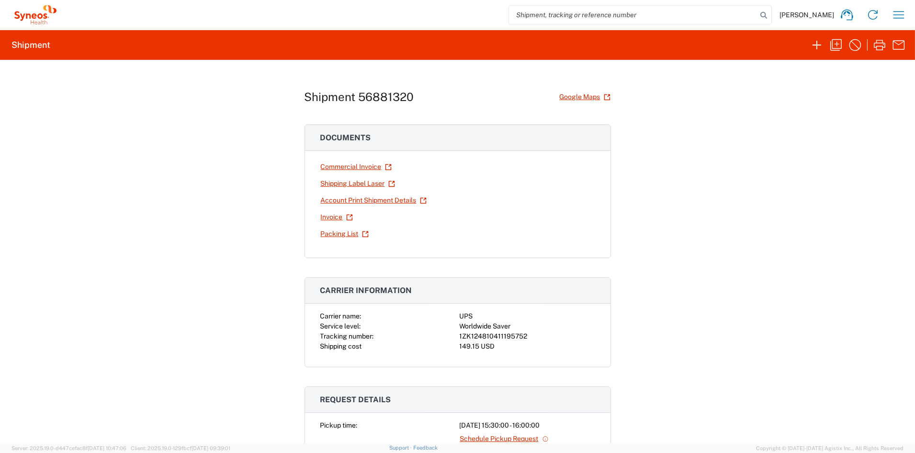
click at [424, 184] on div "Shipping Label Laser" at bounding box center [387, 183] width 135 height 17
click at [362, 182] on link "Shipping Label Laser" at bounding box center [357, 183] width 75 height 17
